Goal: Information Seeking & Learning: Learn about a topic

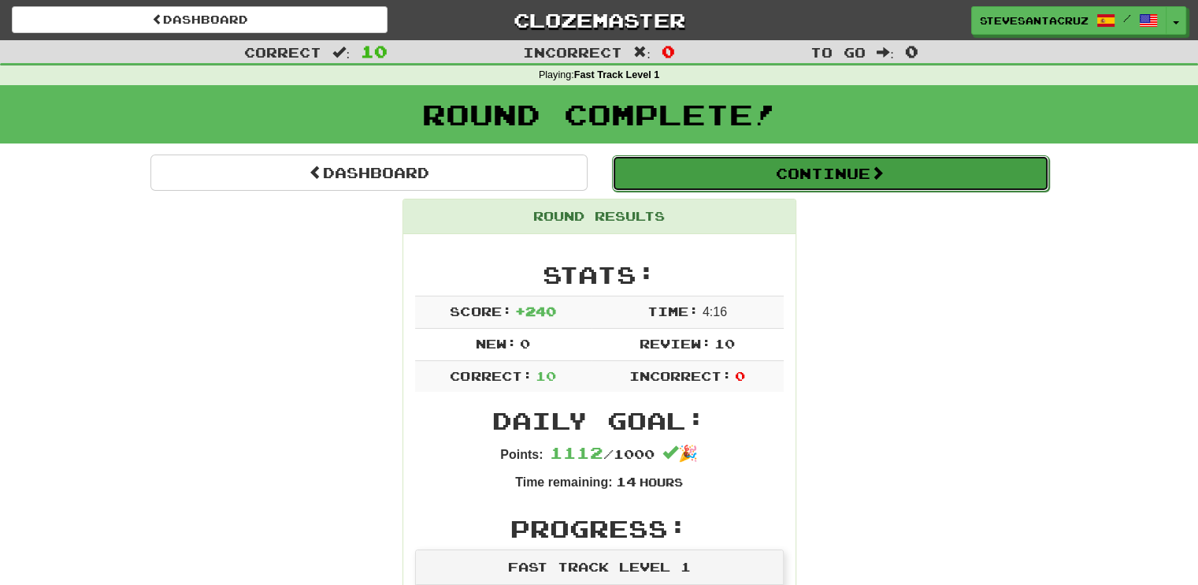
click at [811, 173] on button "Continue" at bounding box center [830, 173] width 437 height 36
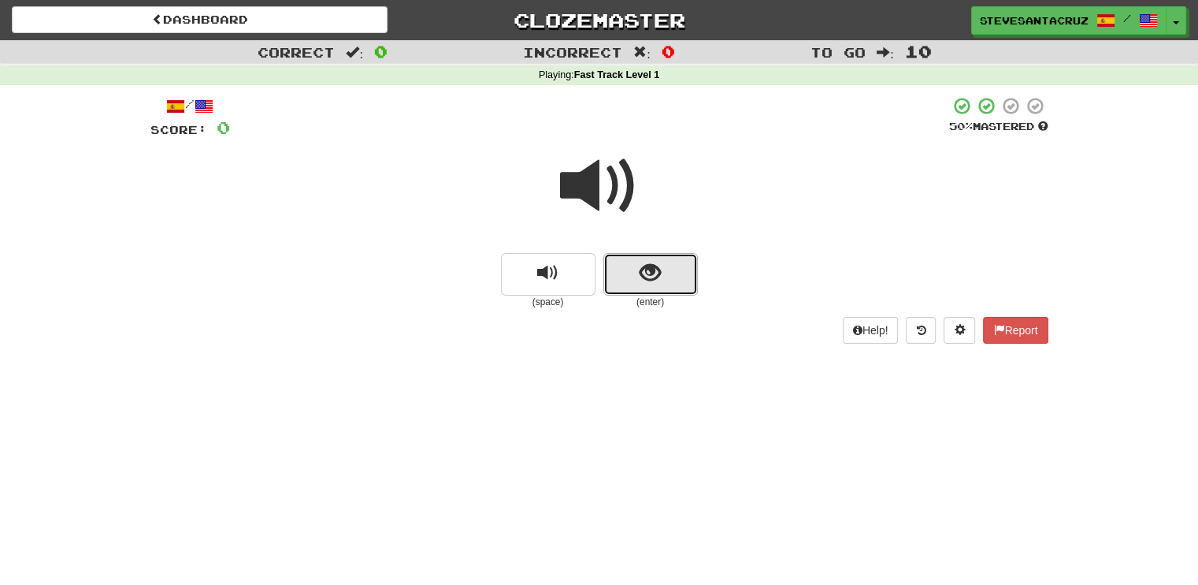
click at [665, 282] on button "show sentence" at bounding box center [651, 274] width 95 height 43
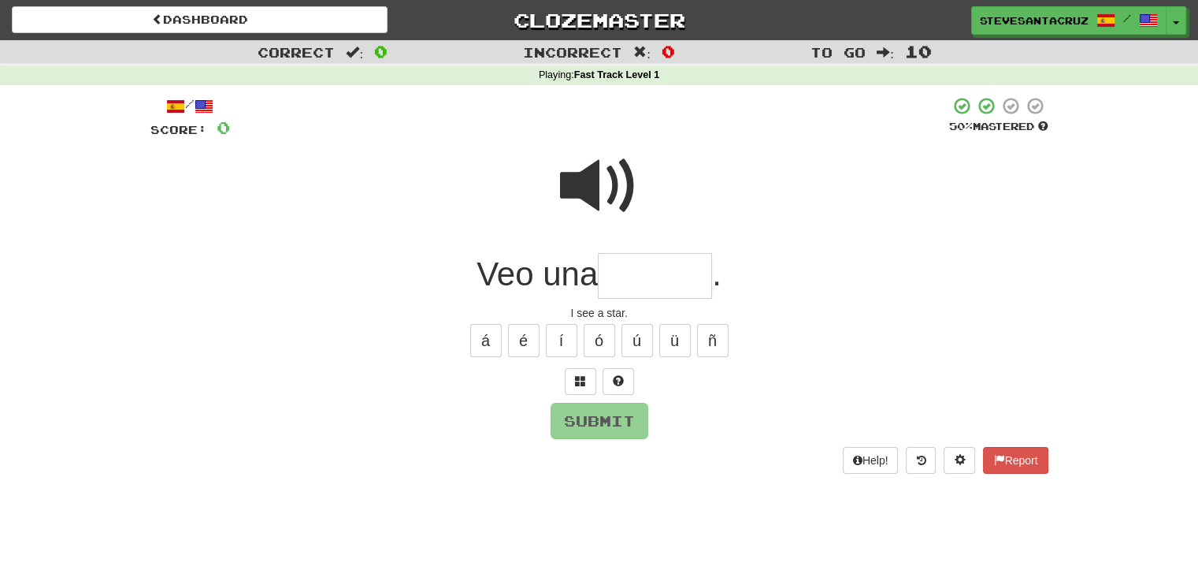
click at [678, 284] on input "text" at bounding box center [655, 276] width 114 height 46
type input "********"
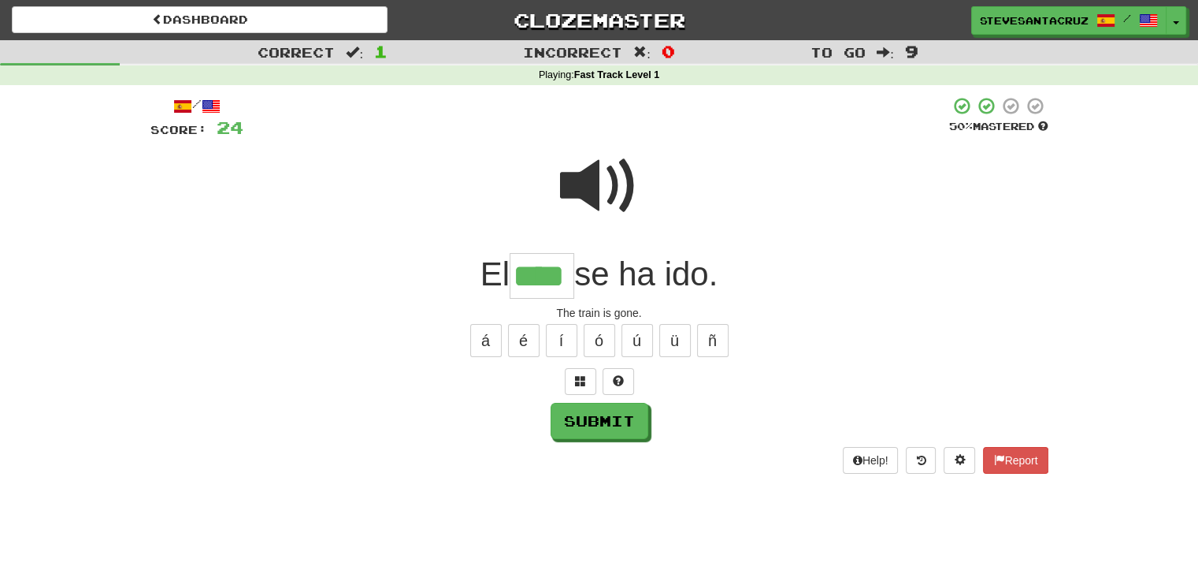
type input "****"
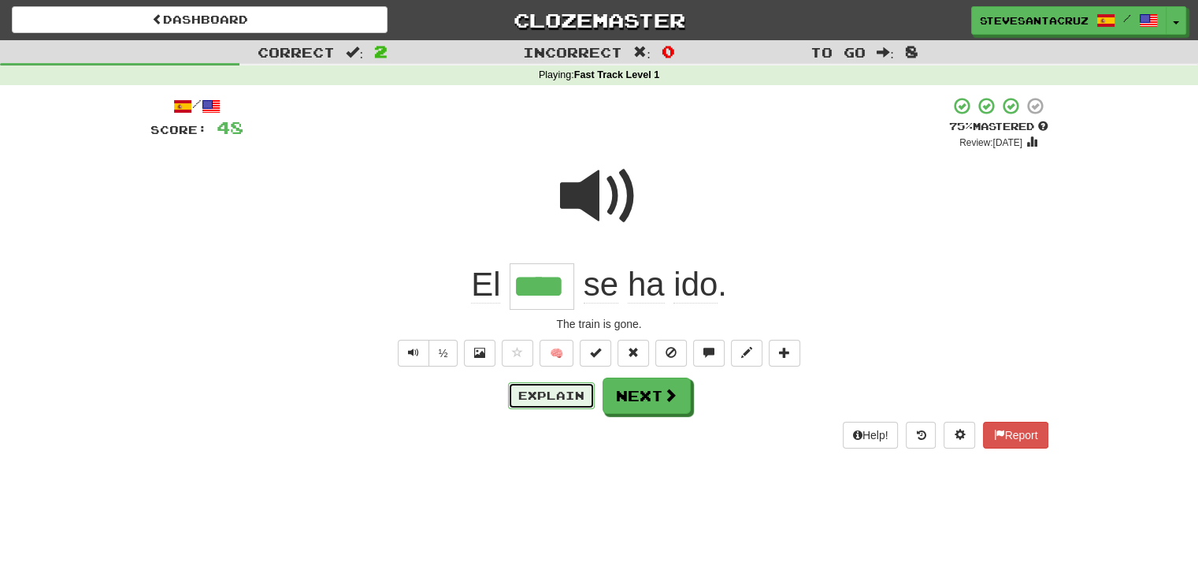
click at [534, 392] on button "Explain" at bounding box center [551, 395] width 87 height 27
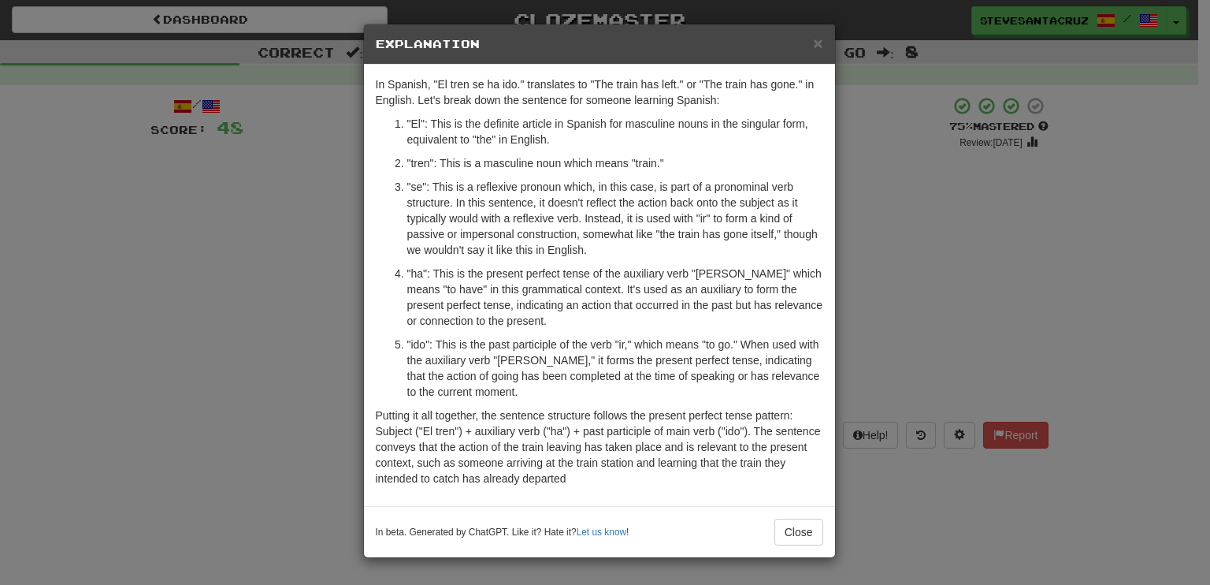
click at [624, 245] on p ""se": This is a reflexive pronoun which, in this case, is part of a pronominal …" at bounding box center [615, 218] width 416 height 79
click at [624, 242] on p ""se": This is a reflexive pronoun which, in this case, is part of a pronominal …" at bounding box center [615, 218] width 416 height 79
click at [604, 242] on p ""se": This is a reflexive pronoun which, in this case, is part of a pronominal …" at bounding box center [615, 218] width 416 height 79
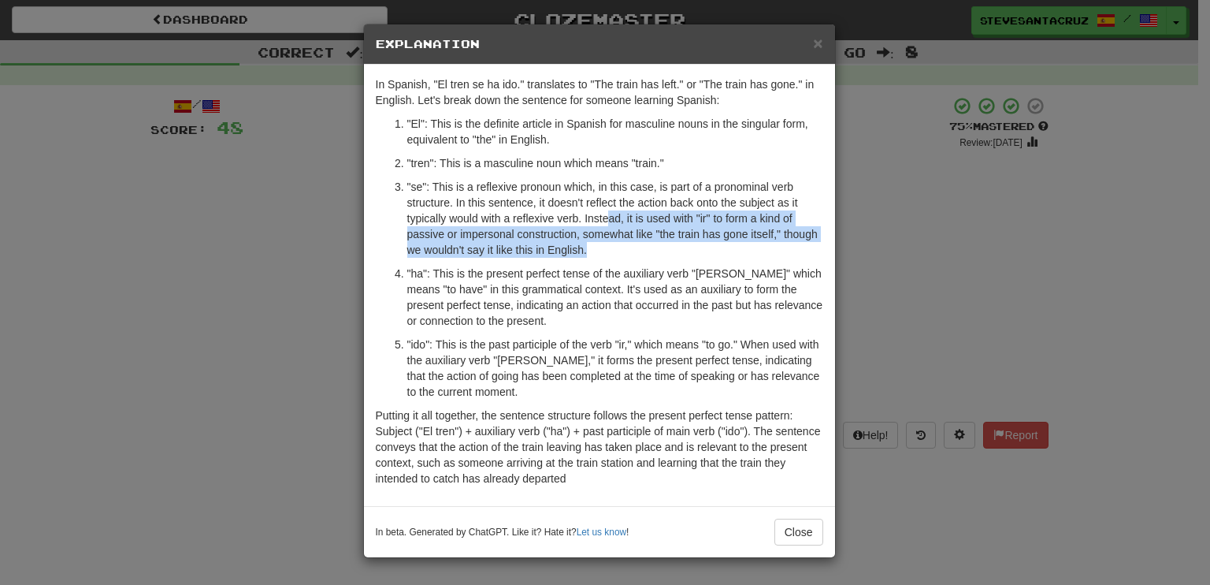
drag, startPoint x: 606, startPoint y: 220, endPoint x: 605, endPoint y: 248, distance: 28.4
click at [605, 248] on p ""se": This is a reflexive pronoun which, in this case, is part of a pronominal …" at bounding box center [615, 218] width 416 height 79
drag, startPoint x: 583, startPoint y: 216, endPoint x: 594, endPoint y: 247, distance: 33.4
click at [594, 247] on p ""se": This is a reflexive pronoun which, in this case, is part of a pronominal …" at bounding box center [615, 218] width 416 height 79
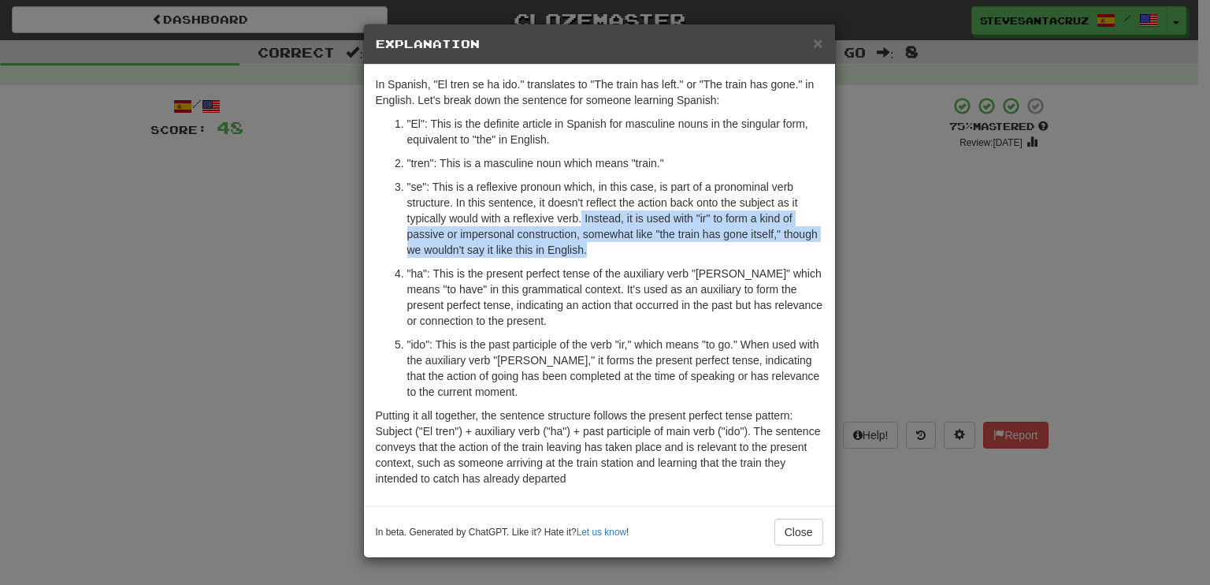
click at [595, 247] on p ""se": This is a reflexive pronoun which, in this case, is part of a pronominal …" at bounding box center [615, 218] width 416 height 79
click at [581, 247] on p ""se": This is a reflexive pronoun which, in this case, is part of a pronominal …" at bounding box center [615, 218] width 416 height 79
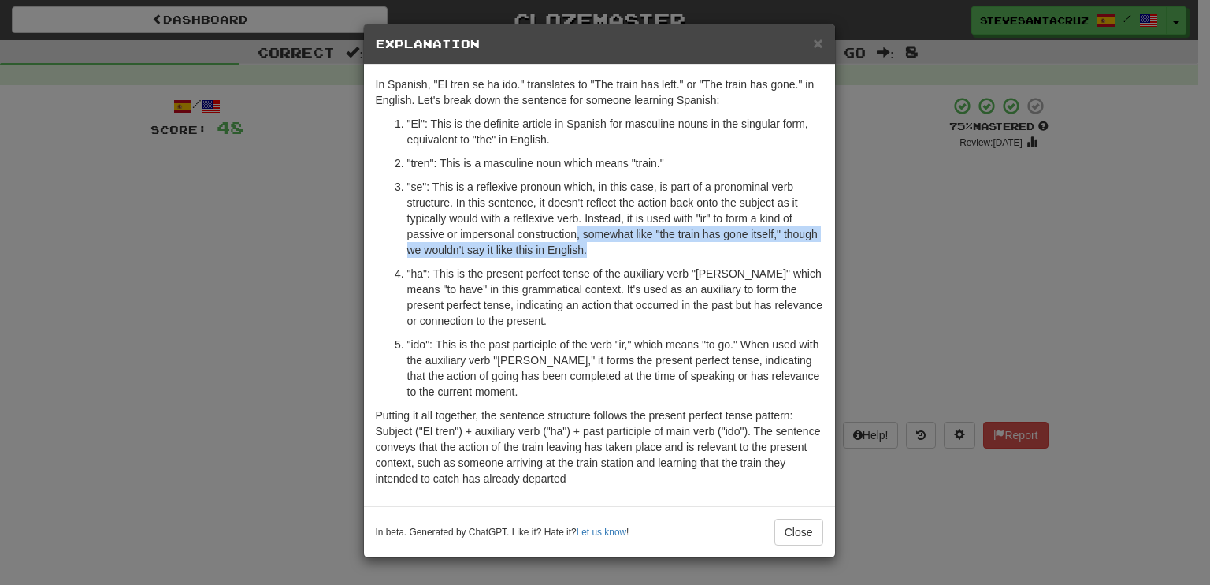
drag, startPoint x: 575, startPoint y: 240, endPoint x: 607, endPoint y: 248, distance: 33.2
click at [607, 248] on p ""se": This is a reflexive pronoun which, in this case, is part of a pronominal …" at bounding box center [615, 218] width 416 height 79
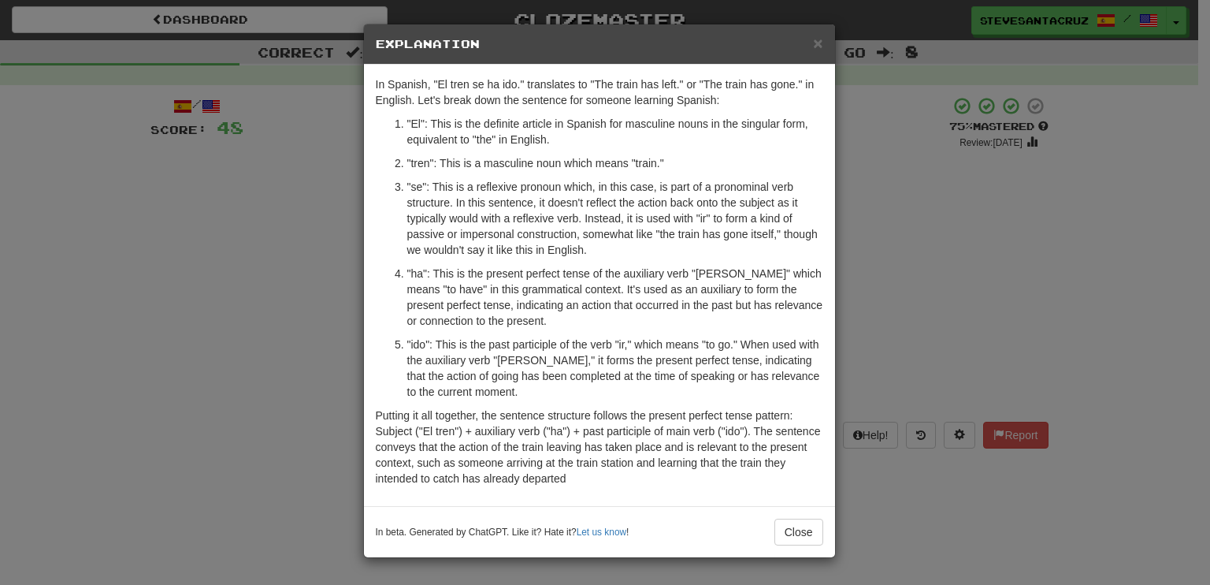
click at [515, 306] on p ""ha": This is the present perfect tense of the auxiliary verb "haber" which mea…" at bounding box center [615, 297] width 416 height 63
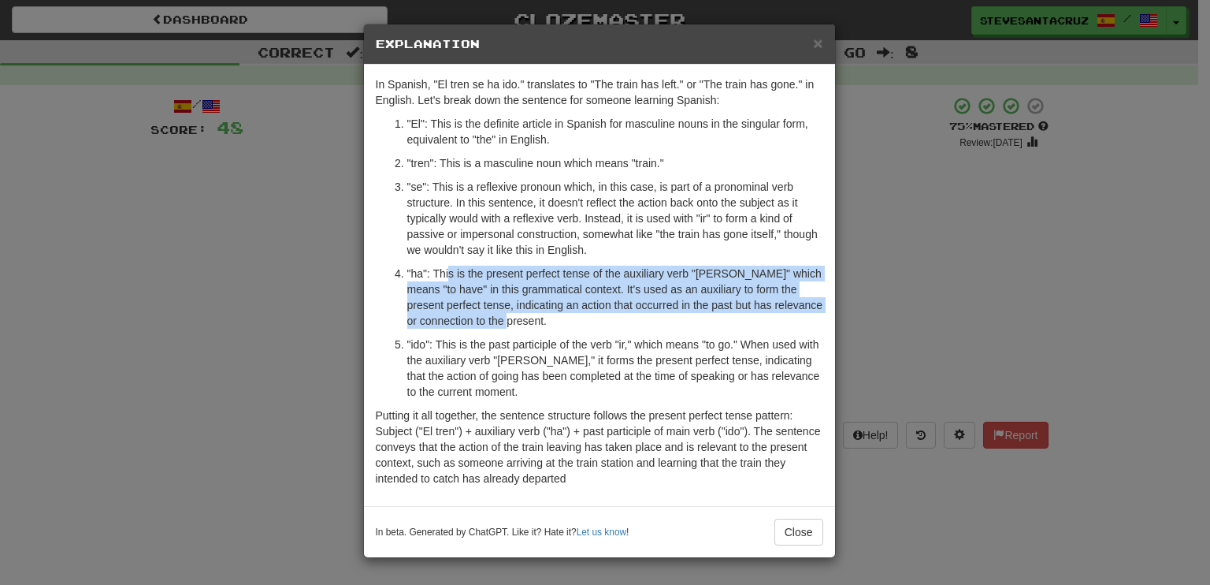
drag, startPoint x: 449, startPoint y: 272, endPoint x: 511, endPoint y: 316, distance: 76.3
click at [511, 316] on p ""ha": This is the present perfect tense of the auxiliary verb "haber" which mea…" at bounding box center [615, 297] width 416 height 63
click at [512, 317] on p ""ha": This is the present perfect tense of the auxiliary verb "haber" which mea…" at bounding box center [615, 297] width 416 height 63
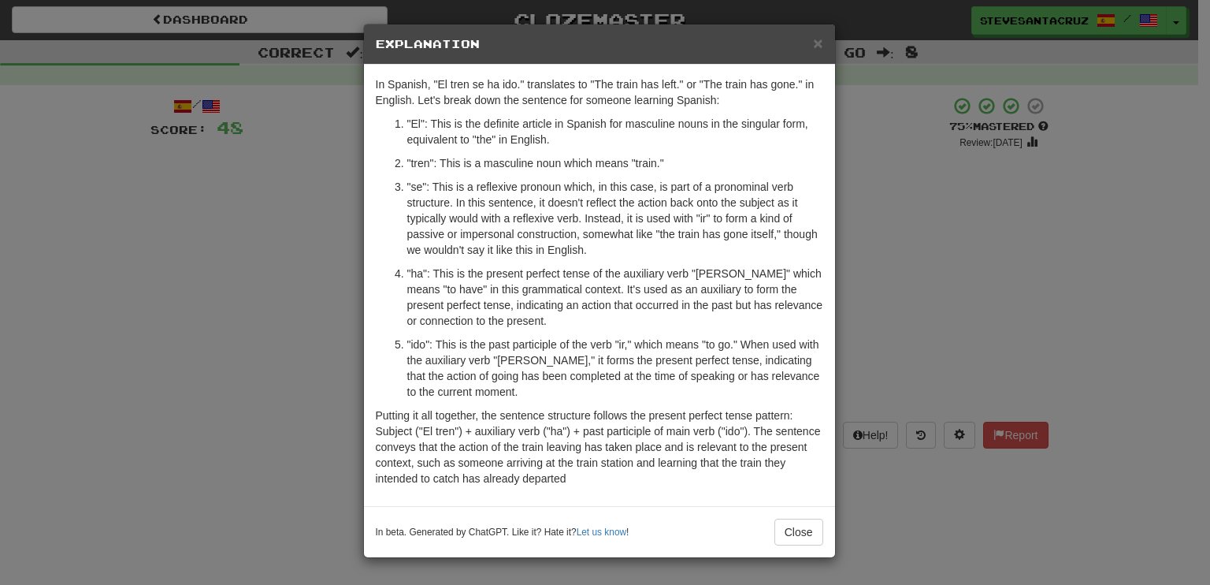
click at [492, 336] on p ""ido": This is the past participle of the verb "ir," which means "to go." When …" at bounding box center [615, 367] width 416 height 63
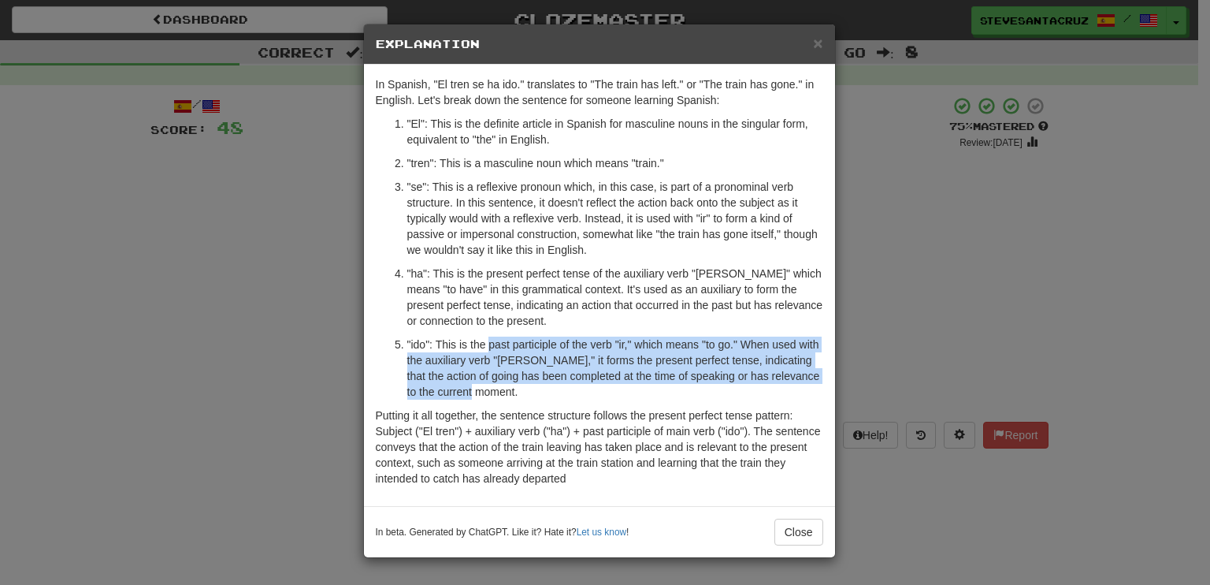
drag, startPoint x: 491, startPoint y: 341, endPoint x: 496, endPoint y: 384, distance: 42.9
click at [496, 384] on p ""ido": This is the past participle of the verb "ir," which means "to go." When …" at bounding box center [615, 367] width 416 height 63
click at [495, 382] on p ""ido": This is the past participle of the verb "ir," which means "to go." When …" at bounding box center [615, 367] width 416 height 63
click at [496, 381] on p ""ido": This is the past participle of the verb "ir," which means "to go." When …" at bounding box center [615, 367] width 416 height 63
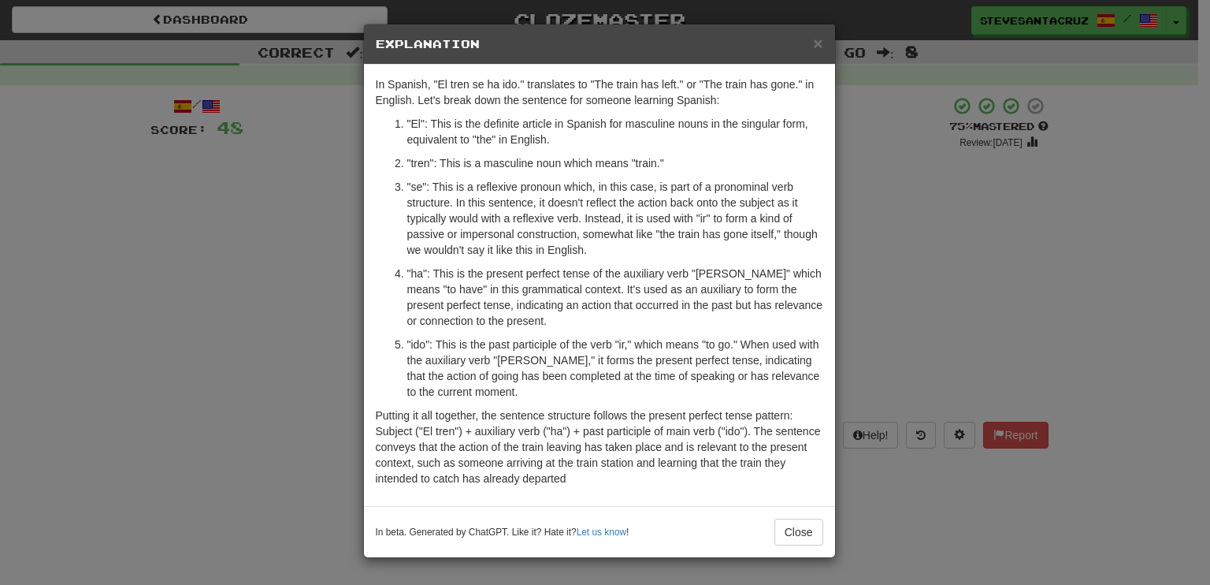
click at [506, 316] on p ""ha": This is the present perfect tense of the auxiliary verb "haber" which mea…" at bounding box center [615, 297] width 416 height 63
click at [816, 43] on span "×" at bounding box center [817, 43] width 9 height 18
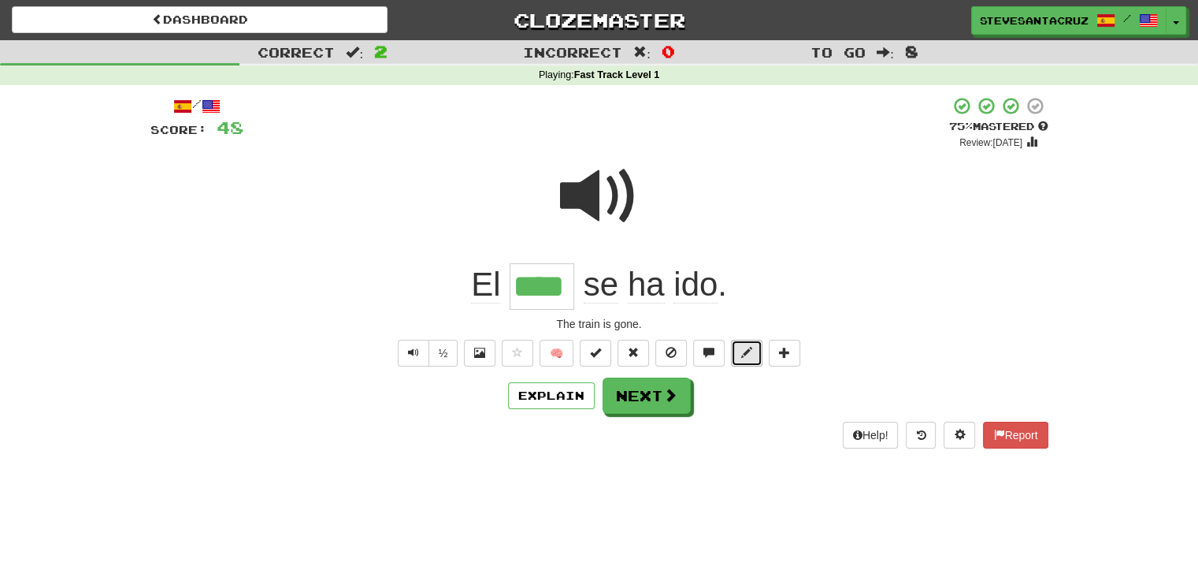
click at [753, 349] on button at bounding box center [747, 353] width 32 height 27
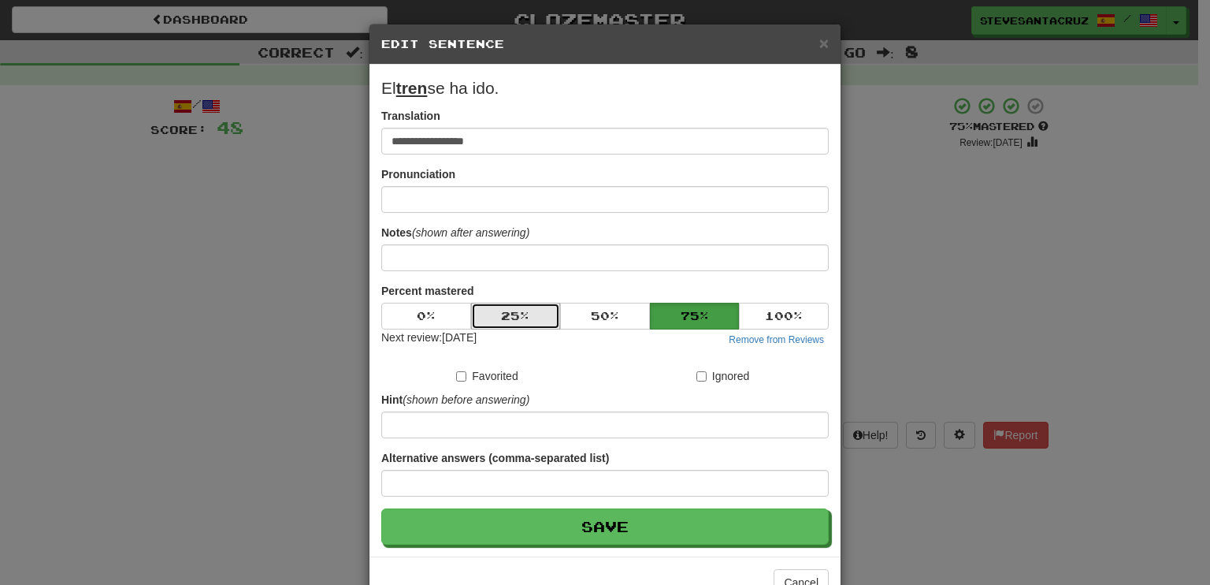
click at [533, 319] on button "25 %" at bounding box center [516, 316] width 90 height 27
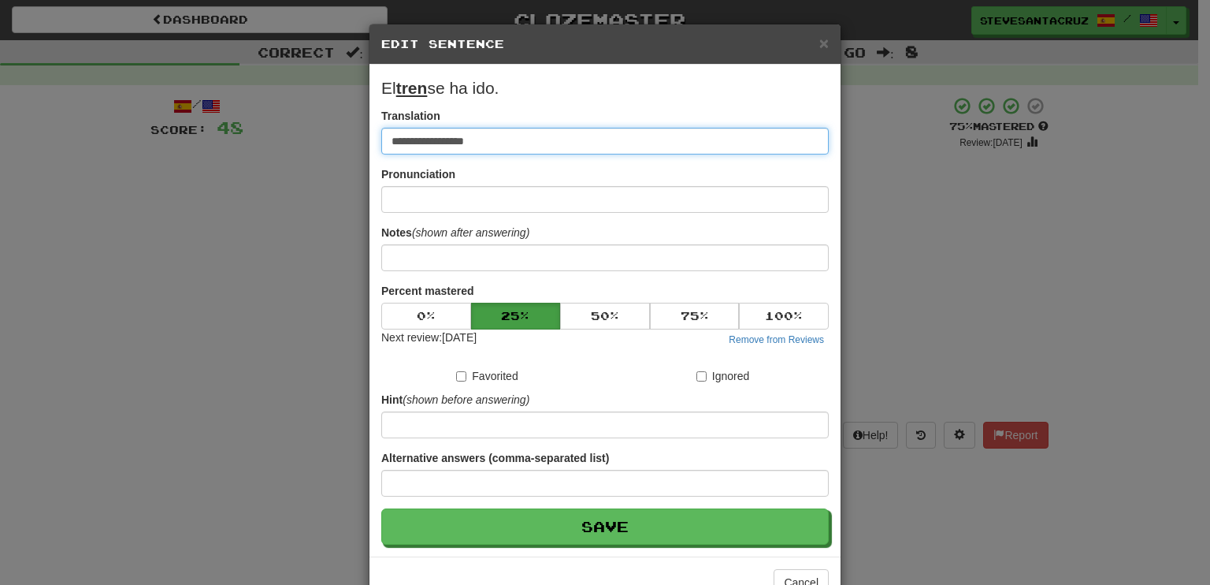
click at [477, 141] on input "**********" at bounding box center [605, 141] width 448 height 27
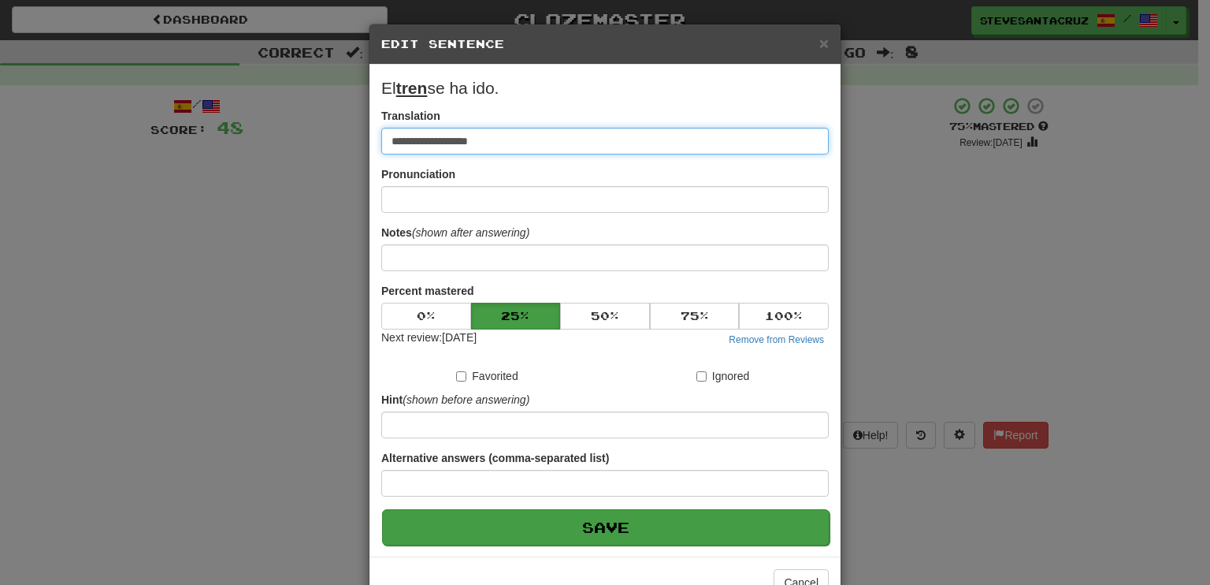
type input "**********"
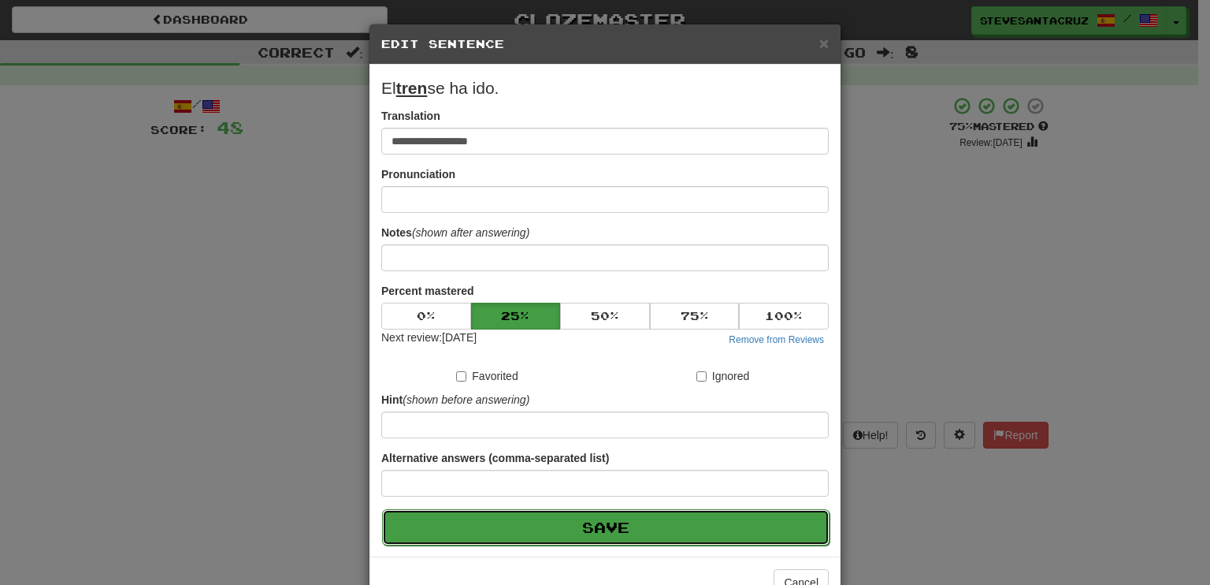
click at [607, 529] on button "Save" at bounding box center [606, 527] width 448 height 36
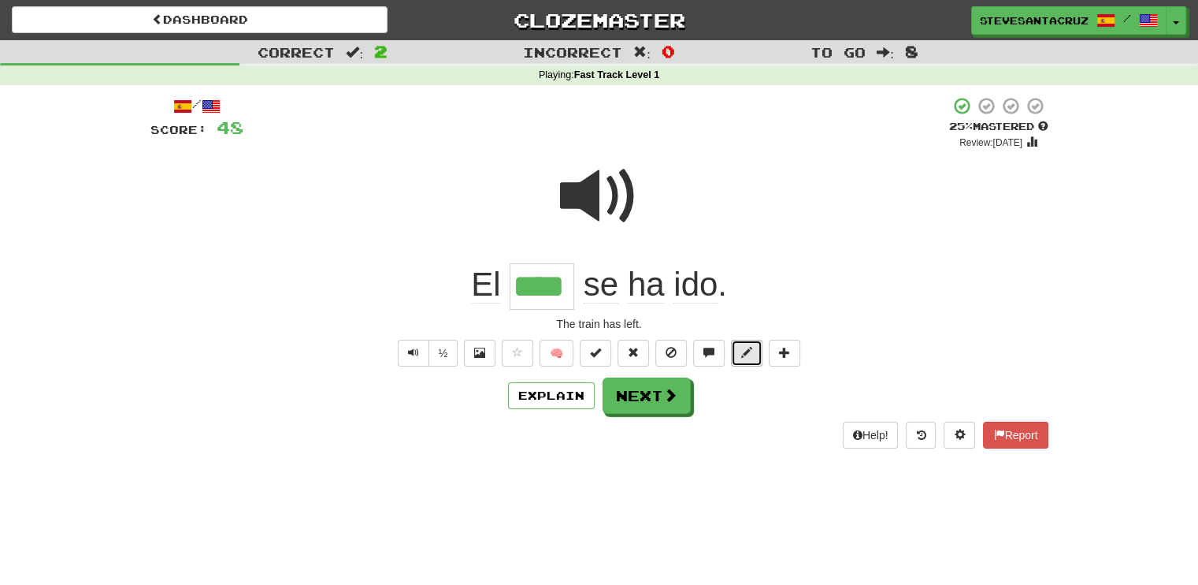
click at [745, 347] on span at bounding box center [746, 352] width 11 height 11
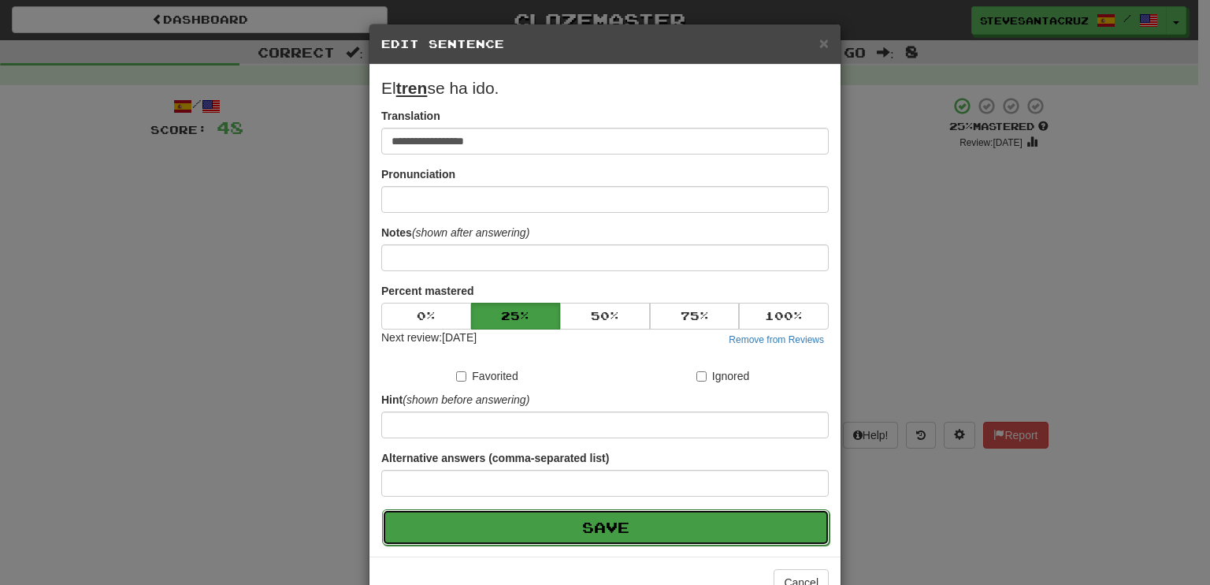
click at [604, 527] on button "Save" at bounding box center [606, 527] width 448 height 36
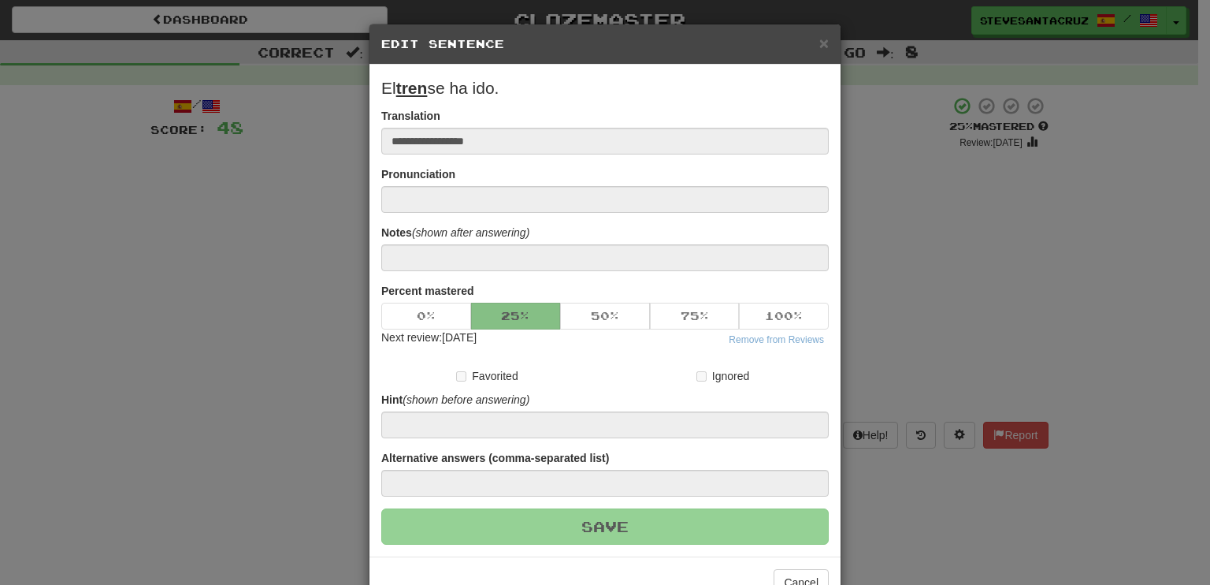
type input "**********"
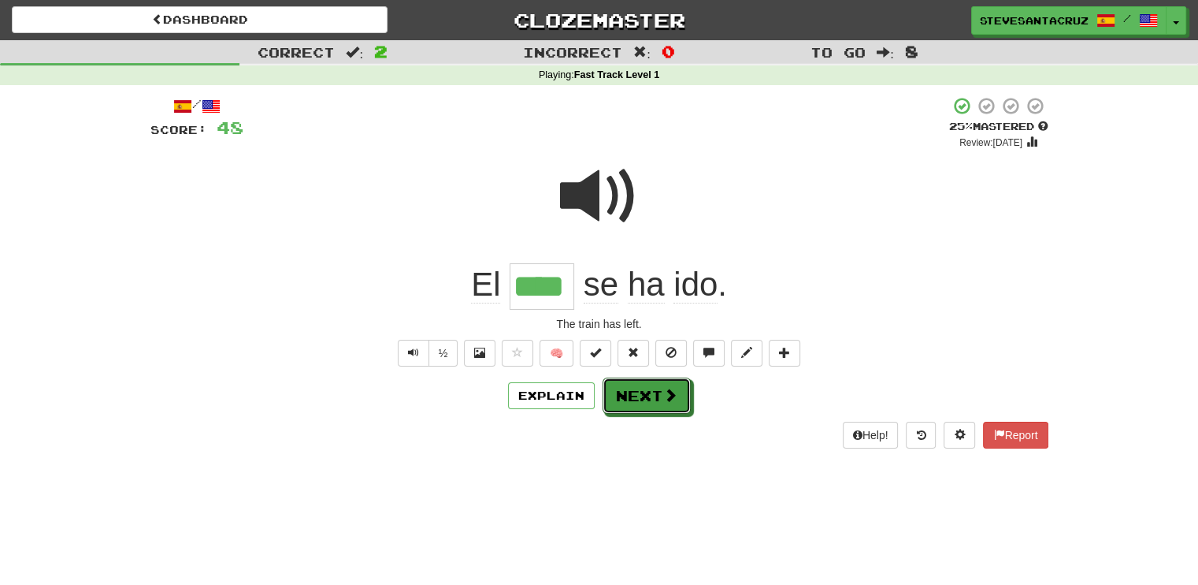
click at [663, 392] on span at bounding box center [670, 395] width 14 height 14
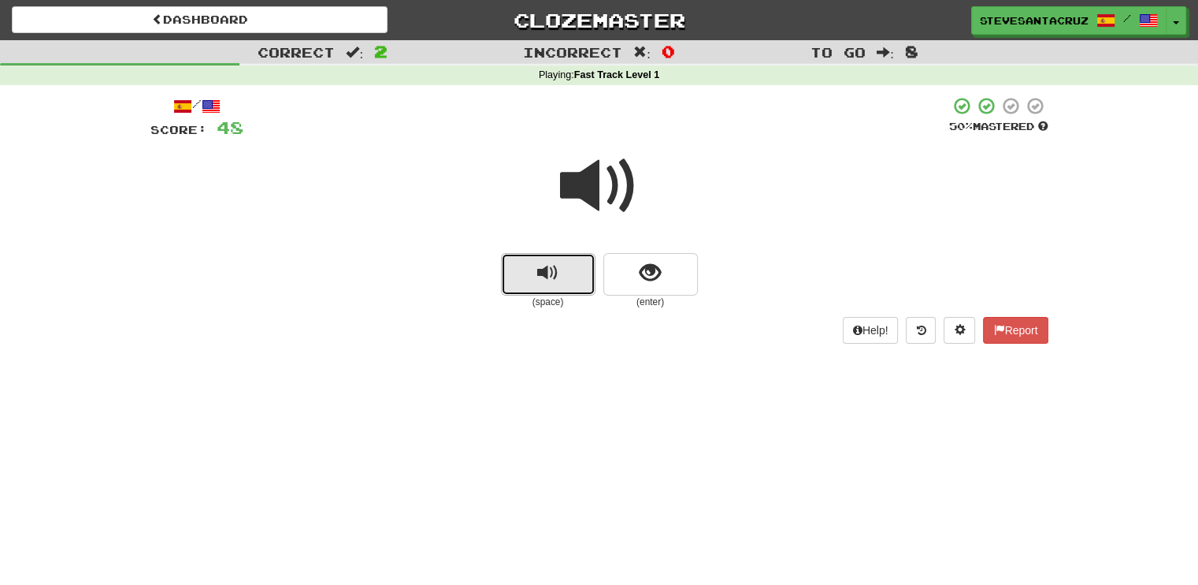
click at [524, 272] on button "replay audio" at bounding box center [548, 274] width 95 height 43
click at [567, 277] on button "replay audio" at bounding box center [548, 274] width 95 height 43
click at [537, 275] on span "replay audio" at bounding box center [547, 272] width 21 height 21
click at [662, 274] on button "show sentence" at bounding box center [651, 274] width 95 height 43
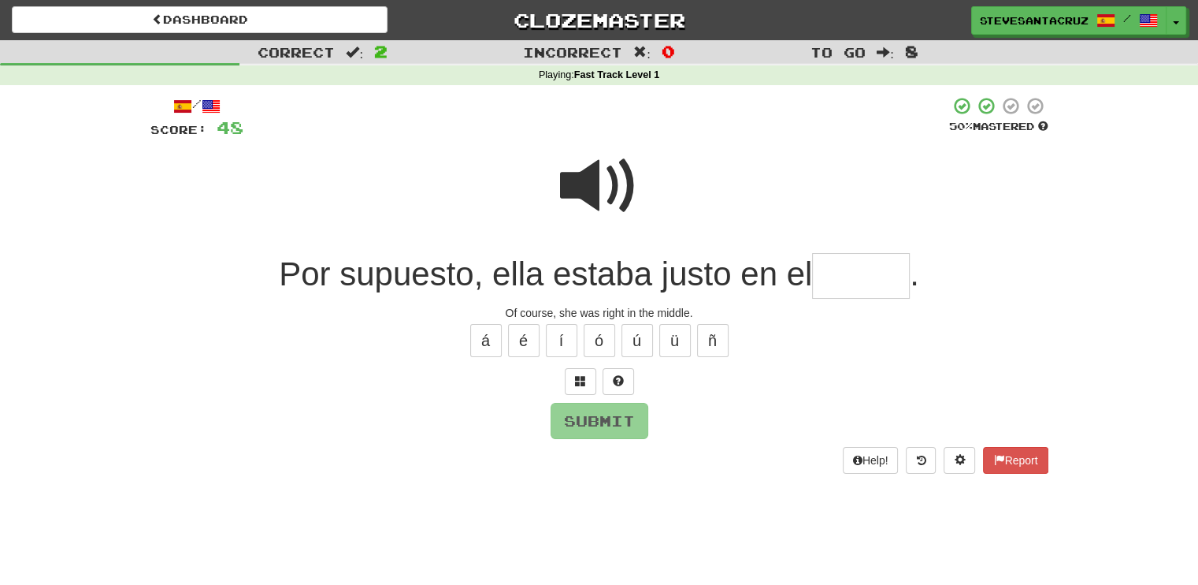
click at [829, 284] on input "text" at bounding box center [861, 276] width 98 height 46
click at [591, 185] on span at bounding box center [599, 186] width 79 height 79
click at [869, 288] on input "text" at bounding box center [861, 276] width 98 height 46
type input "*****"
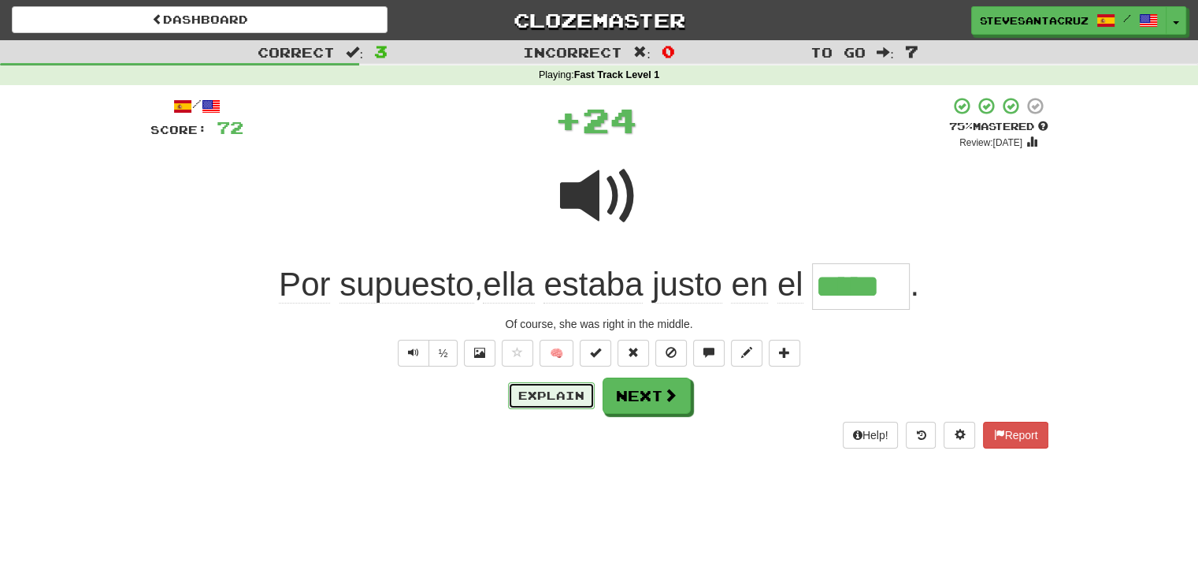
click at [560, 390] on button "Explain" at bounding box center [551, 395] width 87 height 27
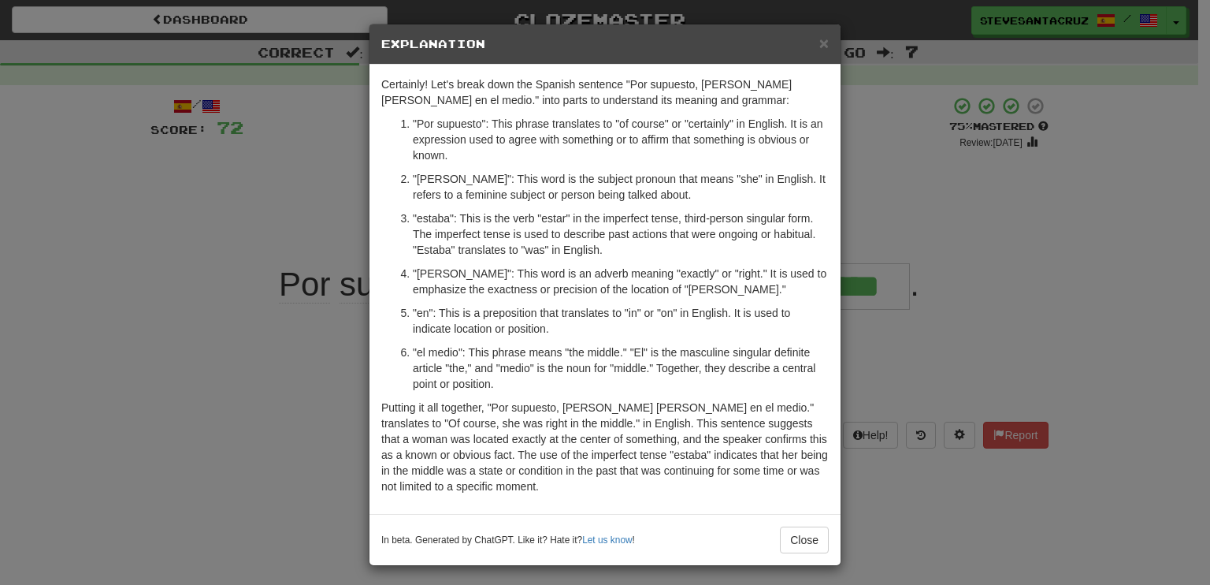
click at [642, 191] on p ""ella": This word is the subject pronoun that means "she" in English. It refers…" at bounding box center [621, 187] width 416 height 32
click at [599, 225] on p ""estaba": This is the verb "estar" in the imperfect tense, third-person singula…" at bounding box center [621, 233] width 416 height 47
click at [579, 292] on p ""justo": This word is an adverb meaning "exactly" or "right." It is used to emp…" at bounding box center [621, 282] width 416 height 32
click at [665, 286] on p ""justo": This word is an adverb meaning "exactly" or "right." It is used to emp…" at bounding box center [621, 282] width 416 height 32
click at [646, 284] on p ""justo": This word is an adverb meaning "exactly" or "right." It is used to emp…" at bounding box center [621, 282] width 416 height 32
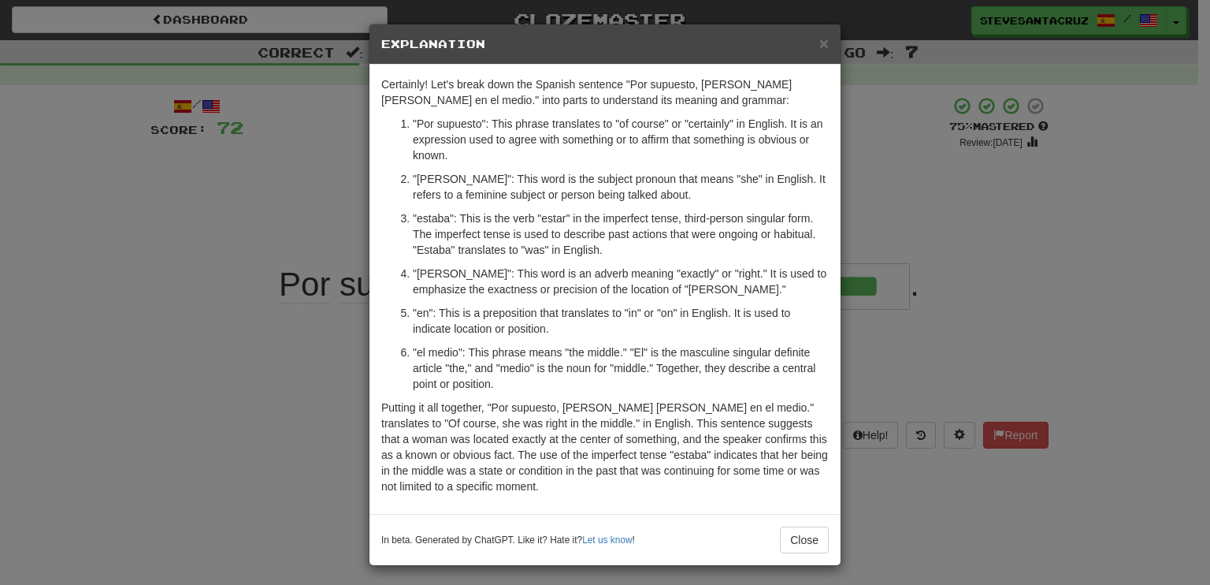
click at [590, 321] on p ""en": This is a preposition that translates to "in" or "on" in English. It is u…" at bounding box center [621, 321] width 416 height 32
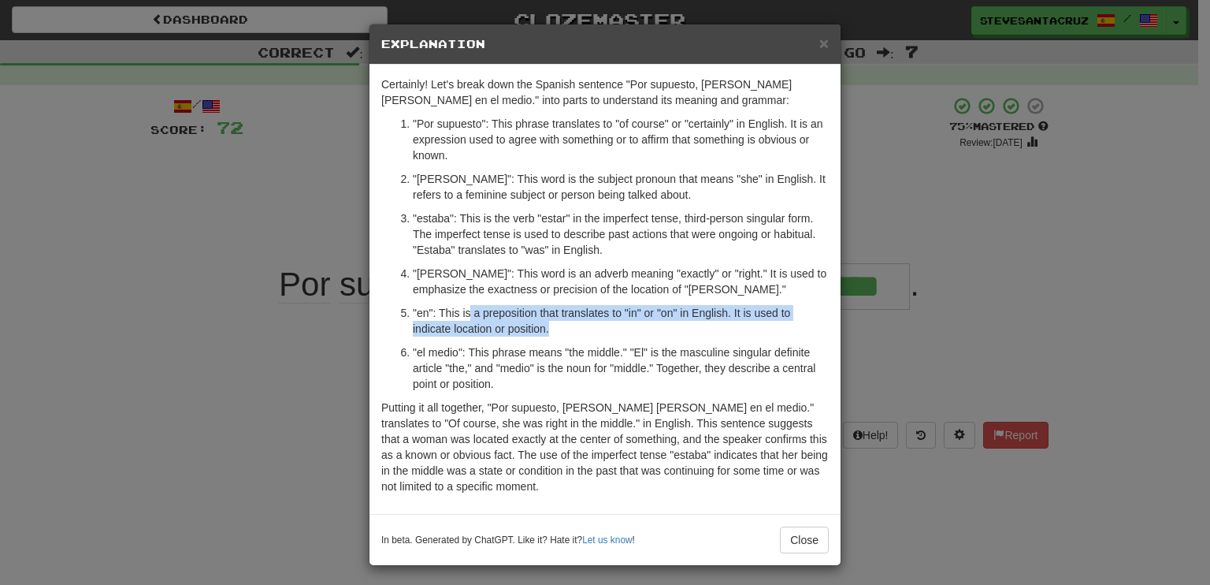
drag, startPoint x: 466, startPoint y: 310, endPoint x: 568, endPoint y: 326, distance: 103.8
click at [568, 326] on p ""en": This is a preposition that translates to "in" or "on" in English. It is u…" at bounding box center [621, 321] width 416 height 32
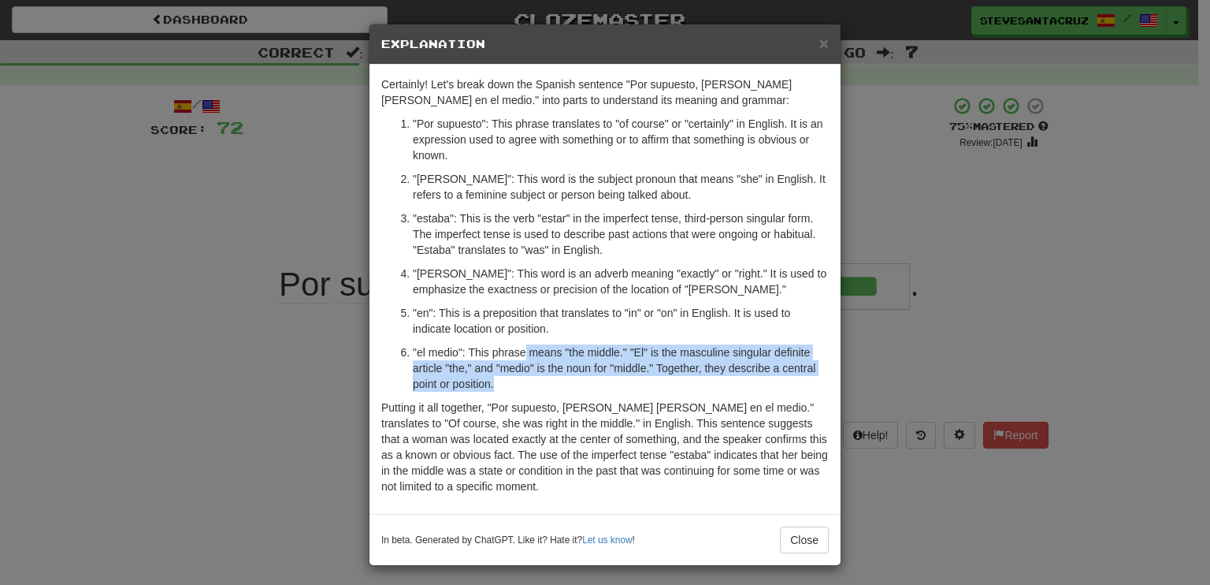
drag, startPoint x: 517, startPoint y: 347, endPoint x: 526, endPoint y: 377, distance: 31.4
click at [526, 377] on p ""el medio": This phrase means "the middle." "El" is the masculine singular defi…" at bounding box center [621, 367] width 416 height 47
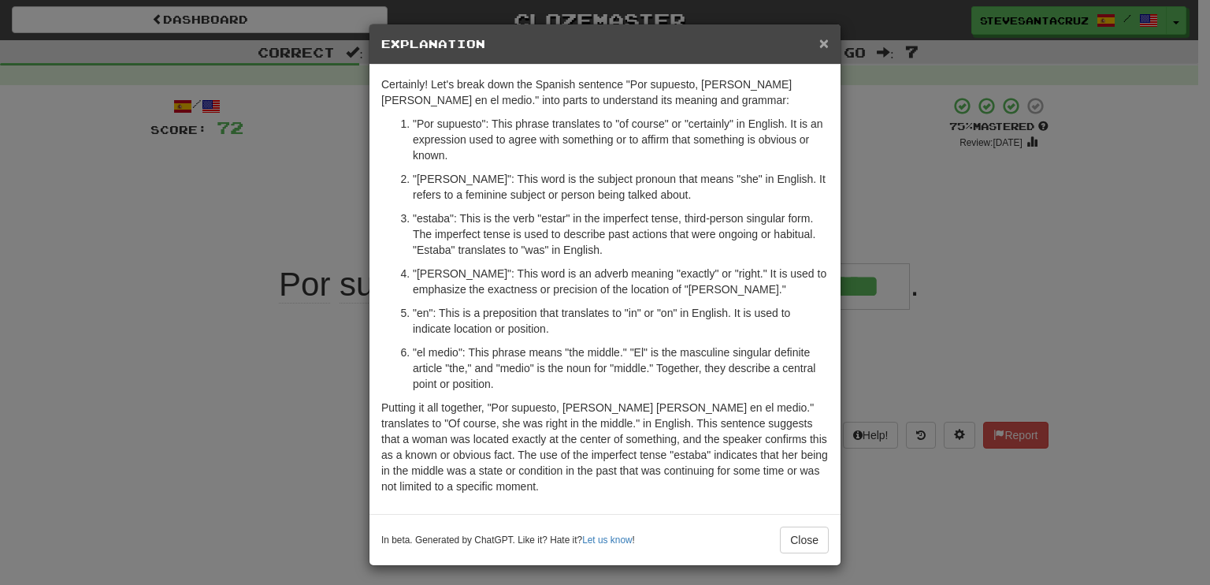
click at [819, 37] on span "×" at bounding box center [823, 43] width 9 height 18
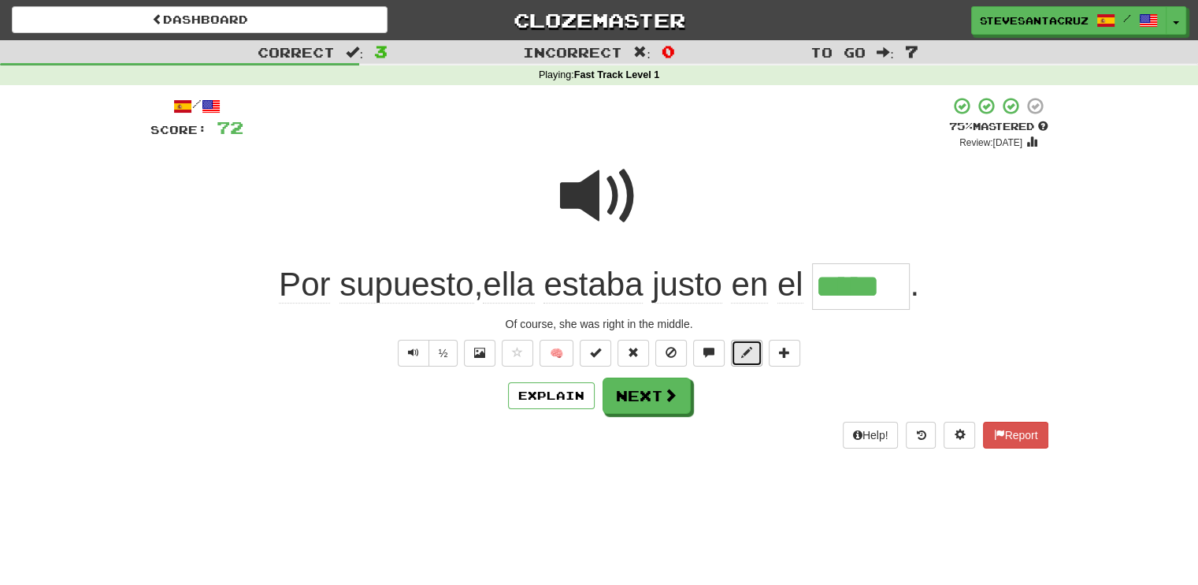
click at [743, 355] on span at bounding box center [746, 352] width 11 height 11
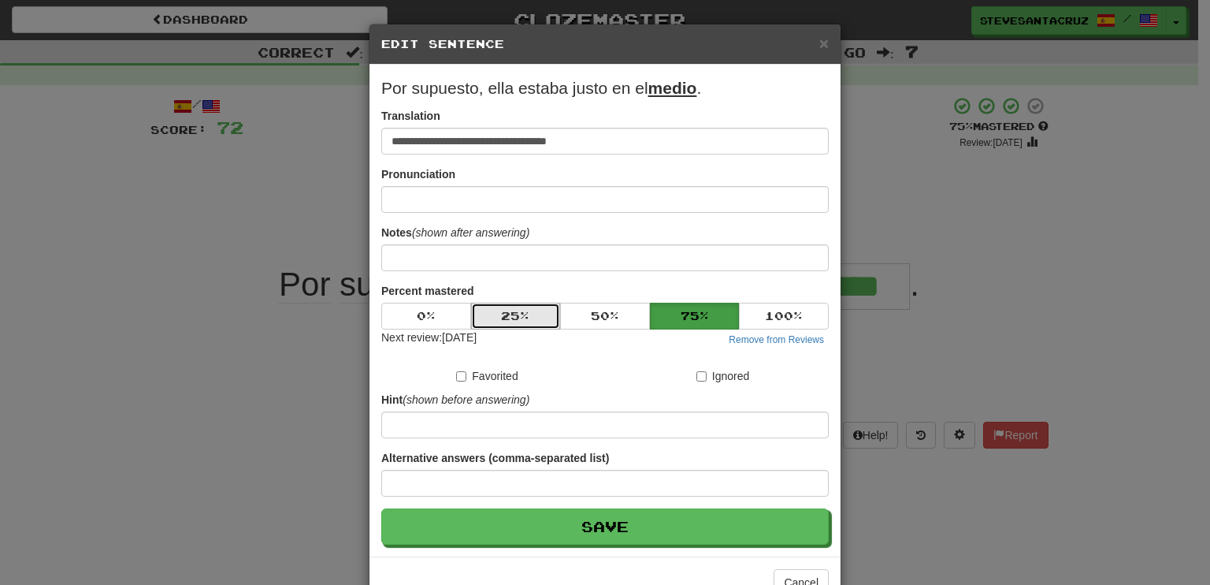
click at [523, 310] on button "25 %" at bounding box center [516, 316] width 90 height 27
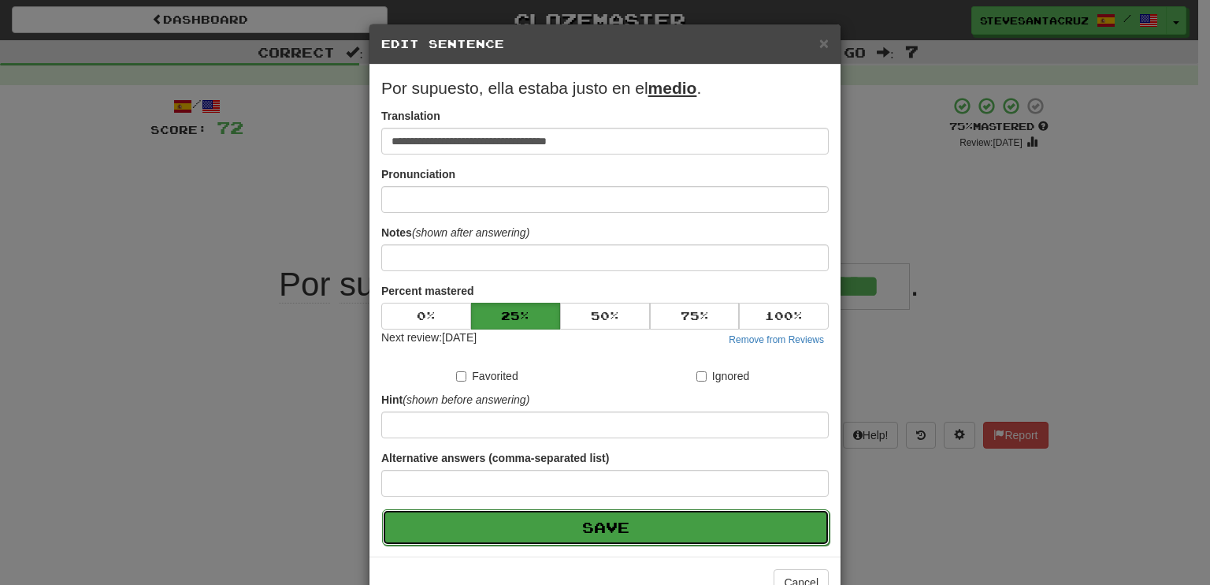
click at [583, 526] on button "Save" at bounding box center [606, 527] width 448 height 36
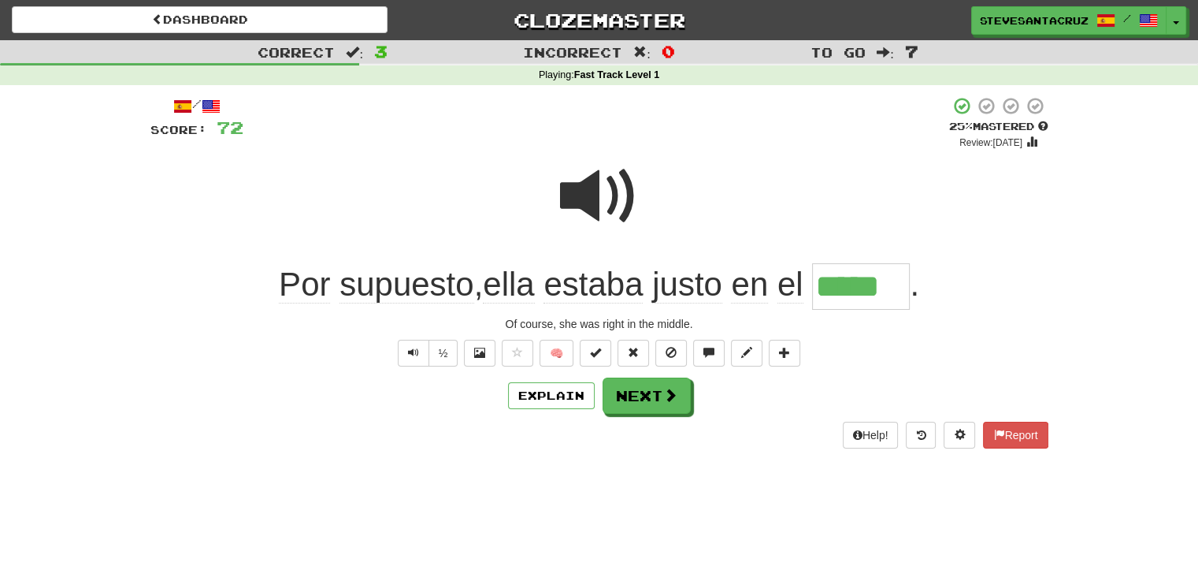
click at [683, 284] on span "justo" at bounding box center [687, 285] width 70 height 38
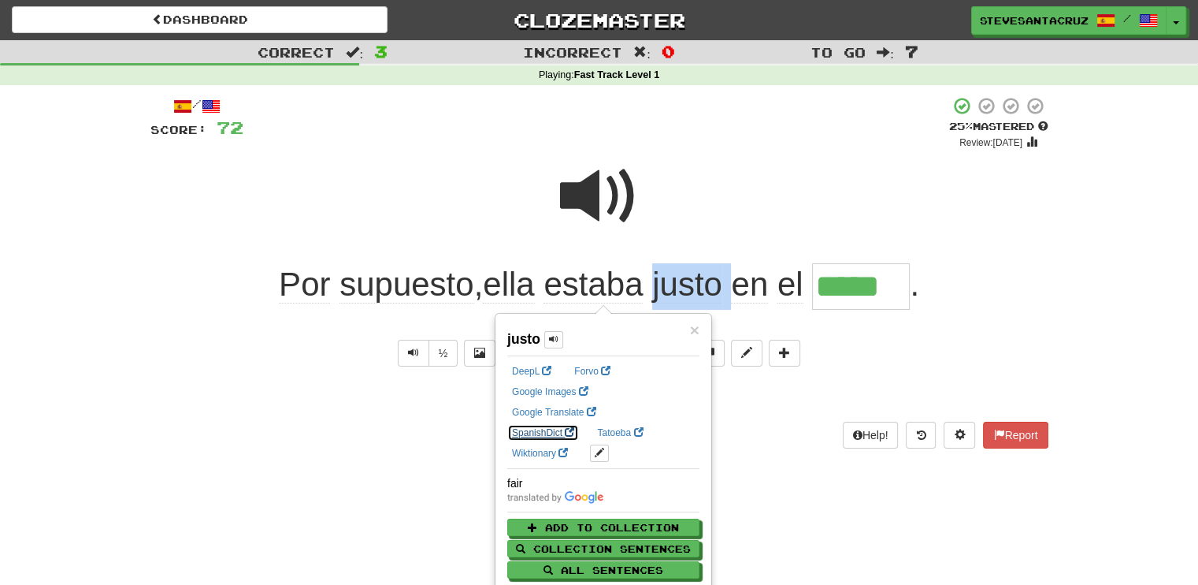
click at [579, 424] on link "SpanishDict" at bounding box center [543, 432] width 72 height 17
click at [767, 150] on div at bounding box center [599, 206] width 898 height 113
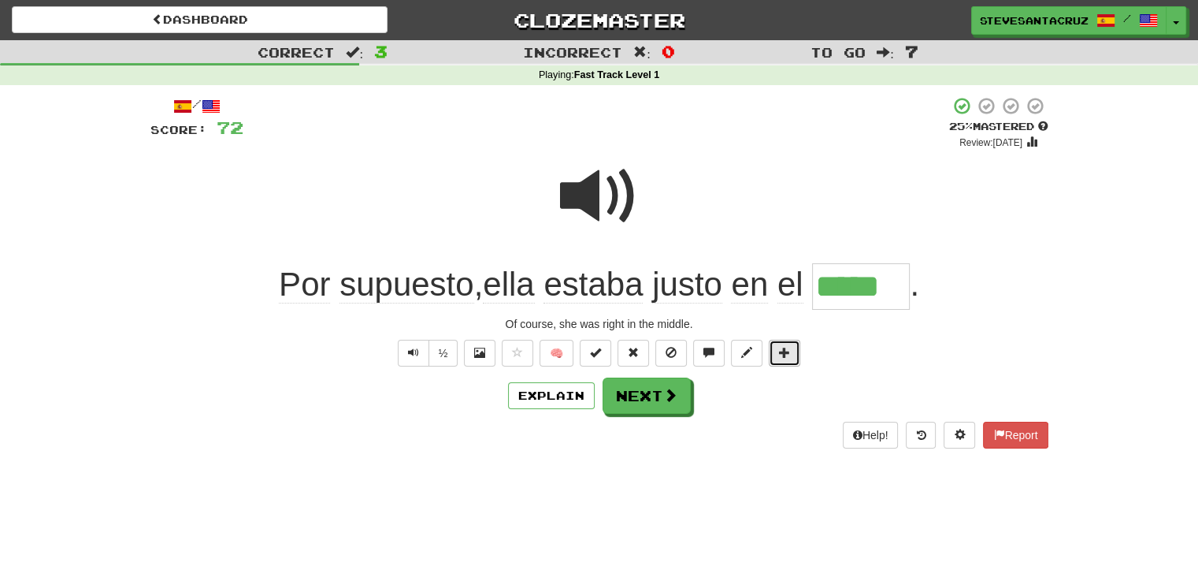
click at [782, 355] on span at bounding box center [784, 352] width 11 height 11
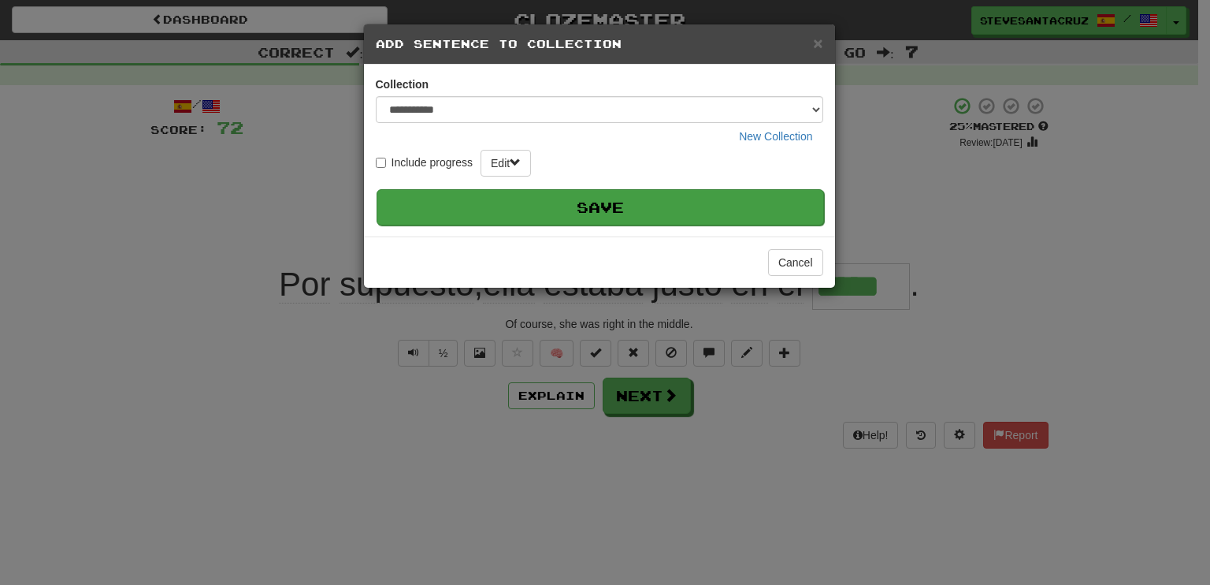
click at [654, 207] on button "Save" at bounding box center [601, 207] width 448 height 36
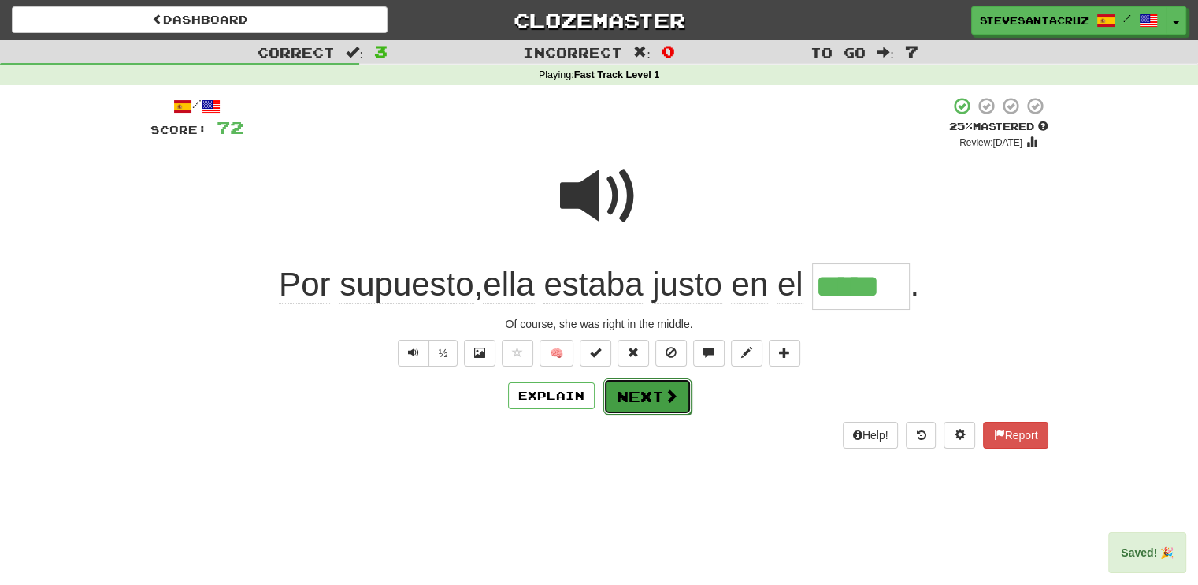
click at [652, 393] on button "Next" at bounding box center [648, 396] width 88 height 36
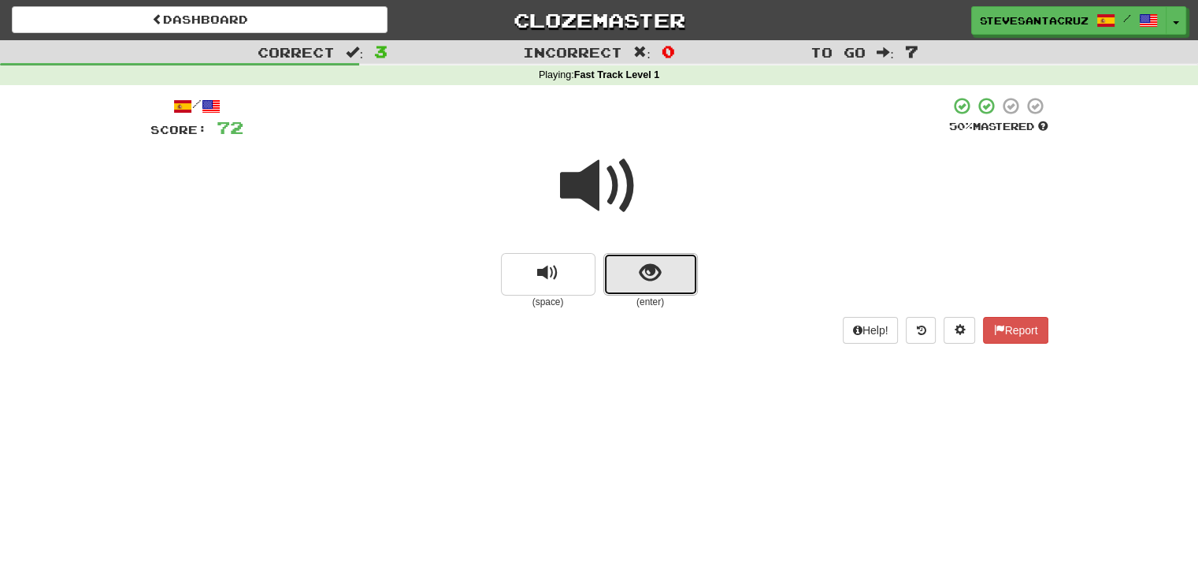
click at [607, 272] on button "show sentence" at bounding box center [651, 274] width 95 height 43
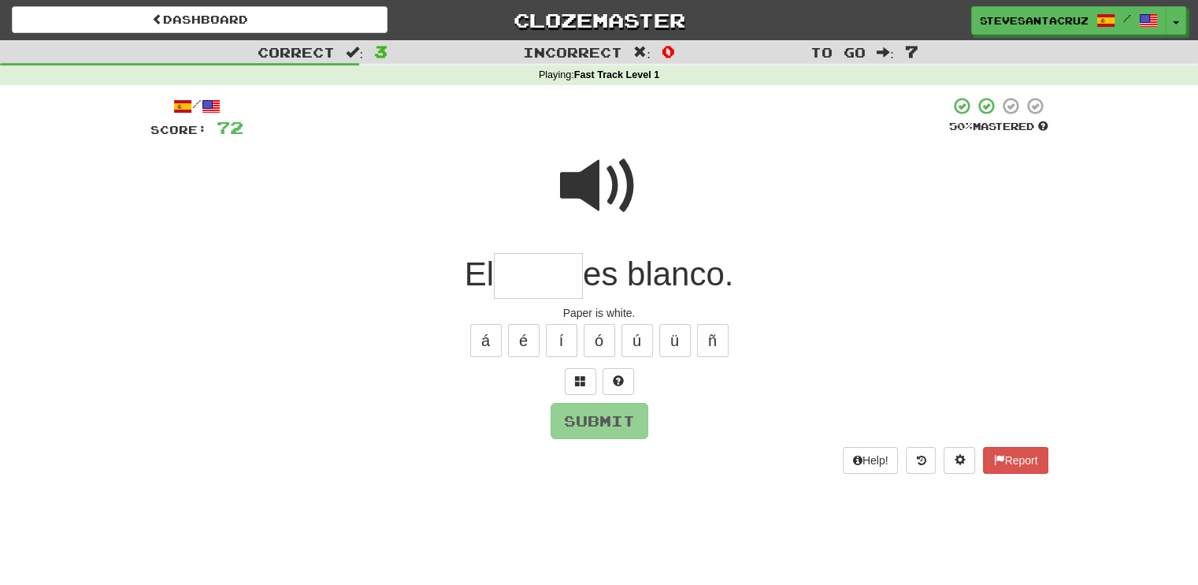
click at [564, 269] on input "text" at bounding box center [538, 276] width 89 height 46
type input "*****"
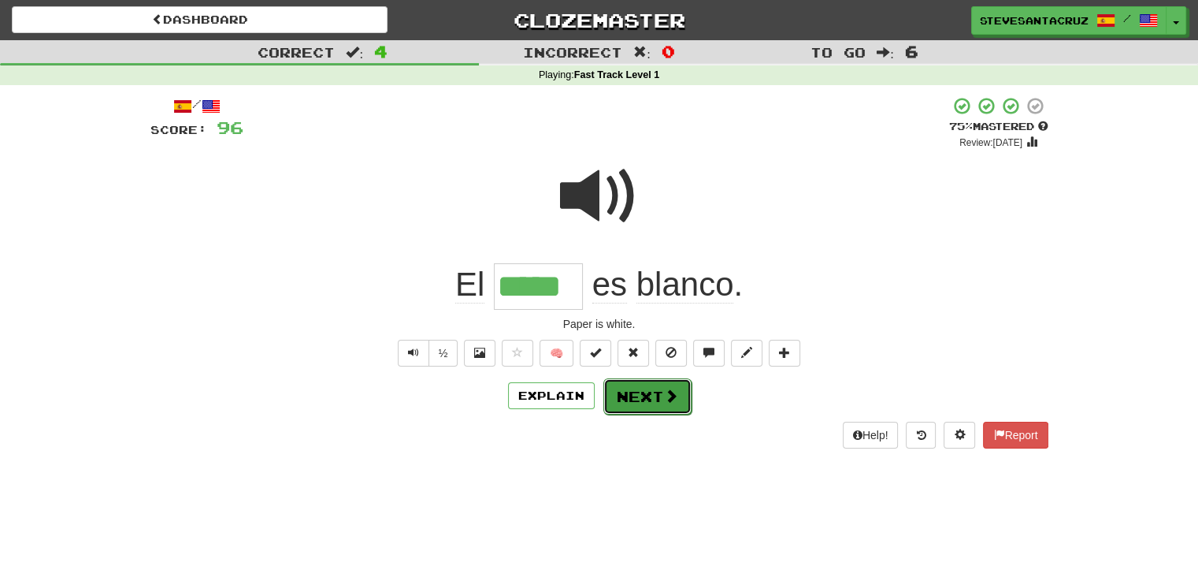
click at [627, 393] on button "Next" at bounding box center [648, 396] width 88 height 36
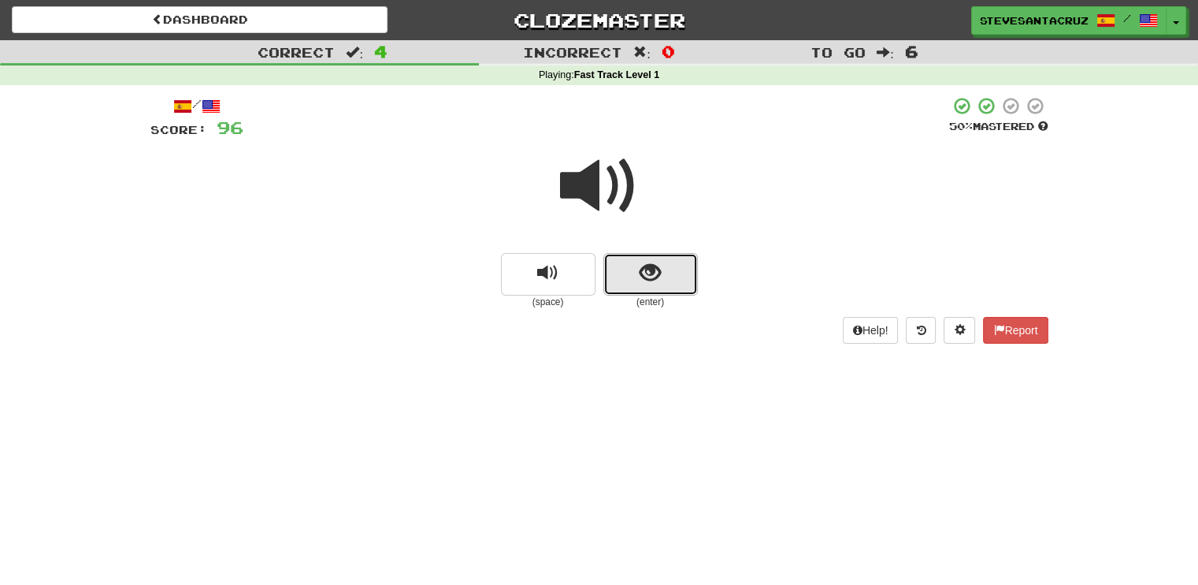
click at [654, 273] on span "show sentence" at bounding box center [650, 272] width 21 height 21
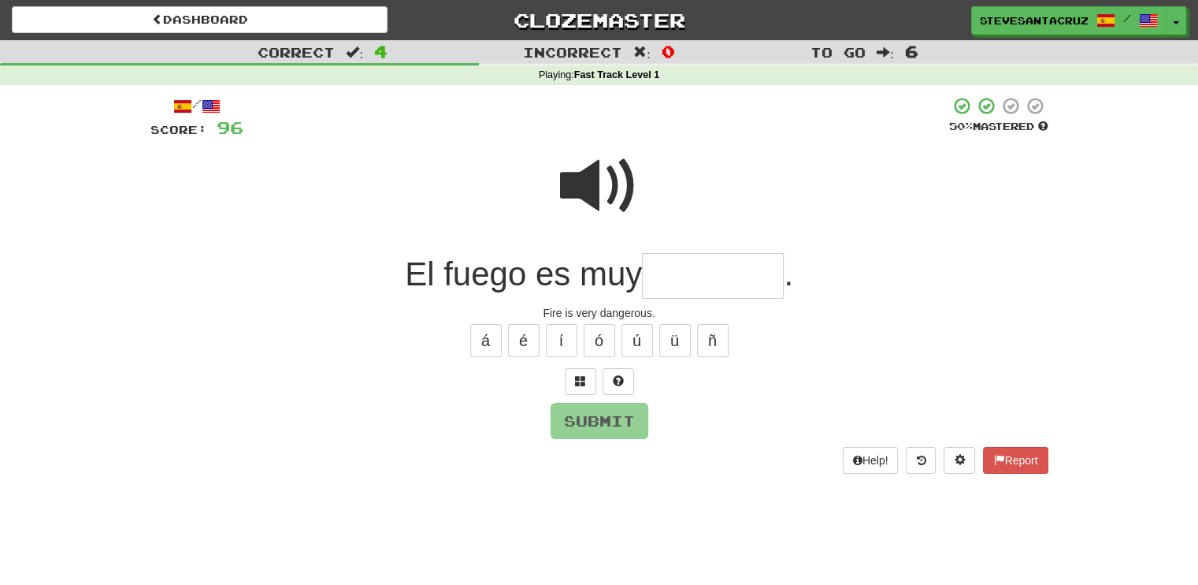
click at [700, 270] on input "text" at bounding box center [713, 276] width 142 height 46
type input "*********"
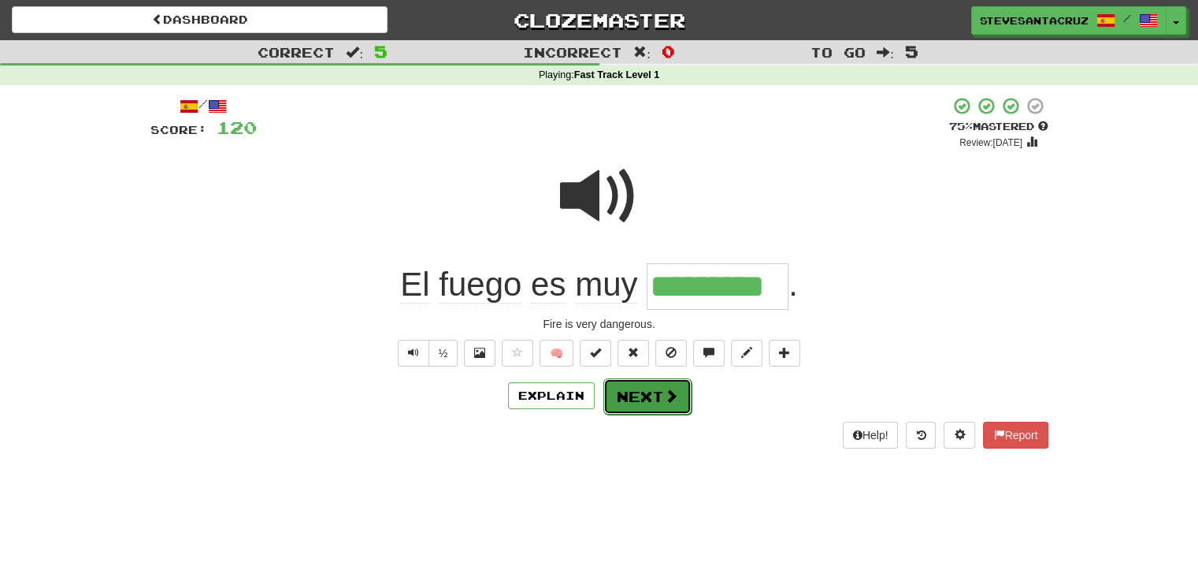
click at [656, 399] on button "Next" at bounding box center [648, 396] width 88 height 36
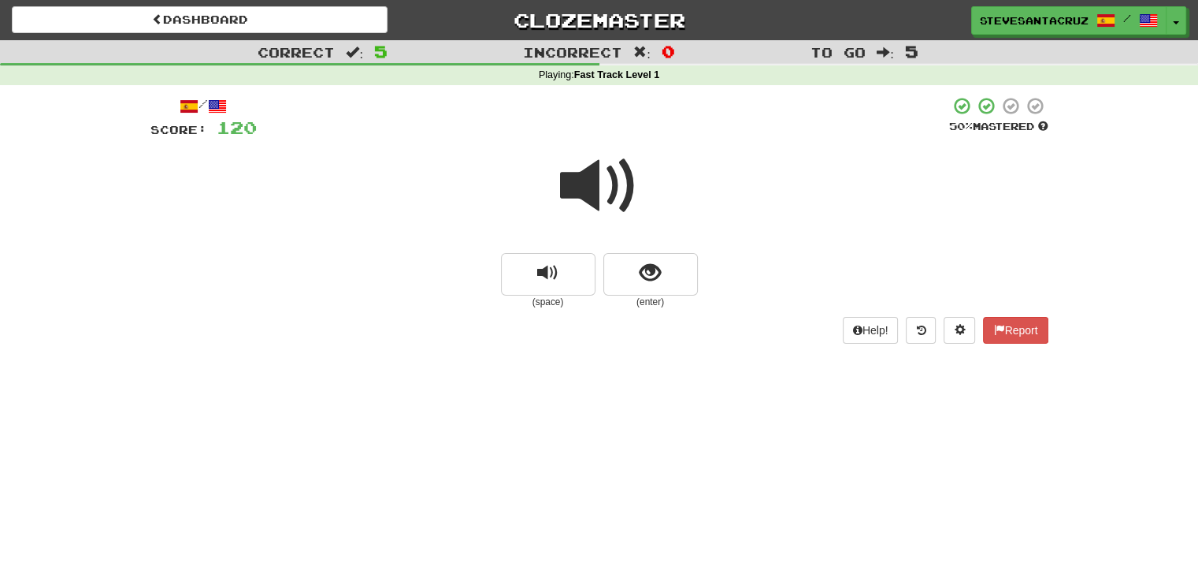
click at [592, 182] on span at bounding box center [599, 186] width 79 height 79
click at [640, 269] on span "show sentence" at bounding box center [650, 272] width 21 height 21
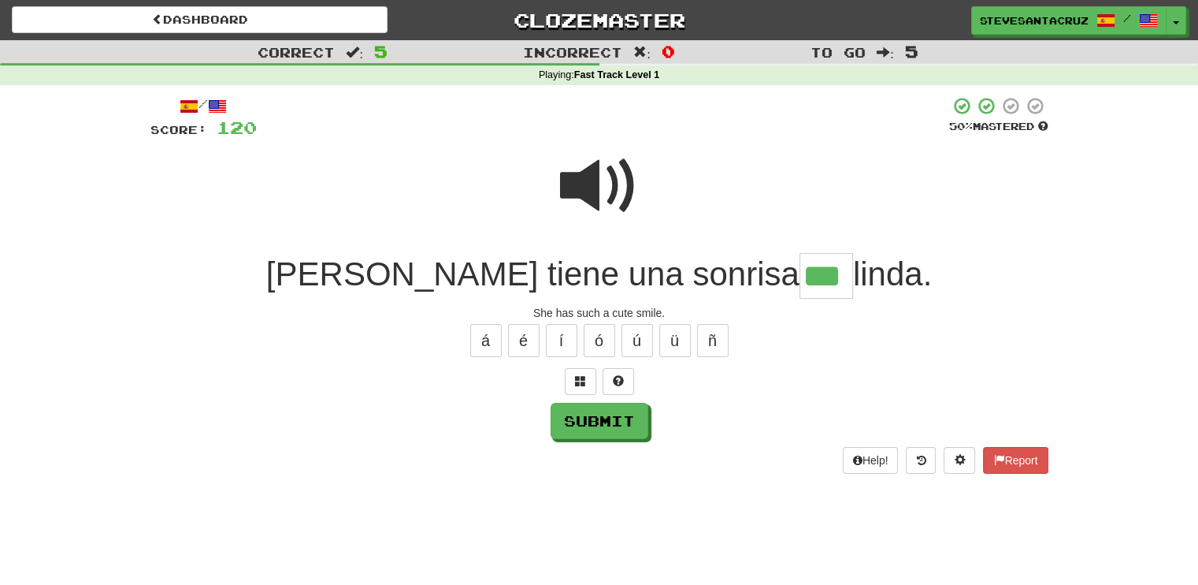
type input "***"
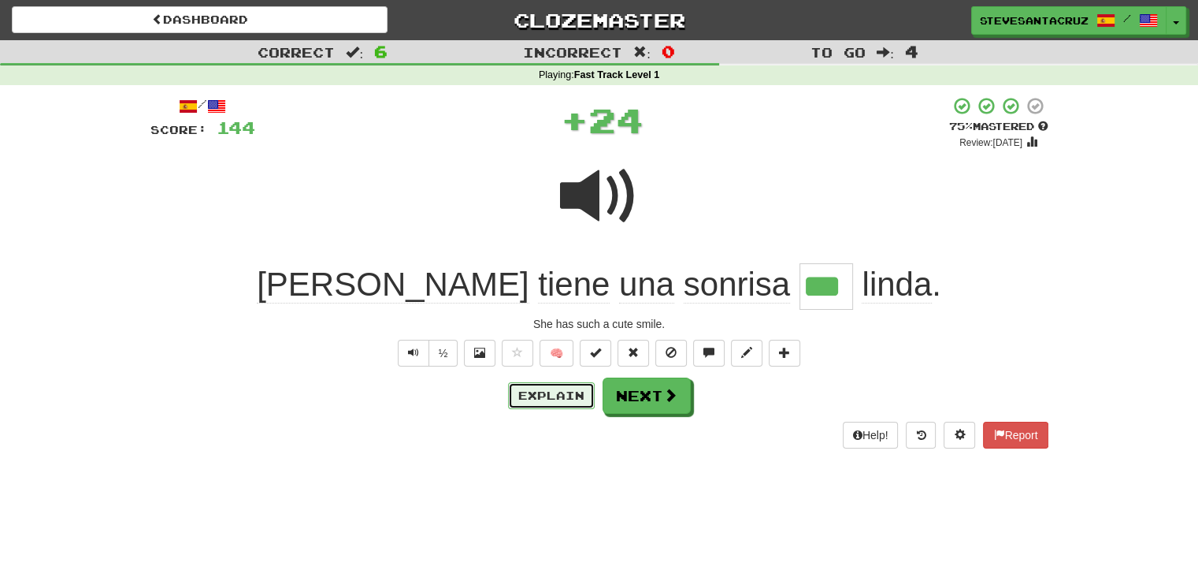
click at [552, 392] on button "Explain" at bounding box center [551, 395] width 87 height 27
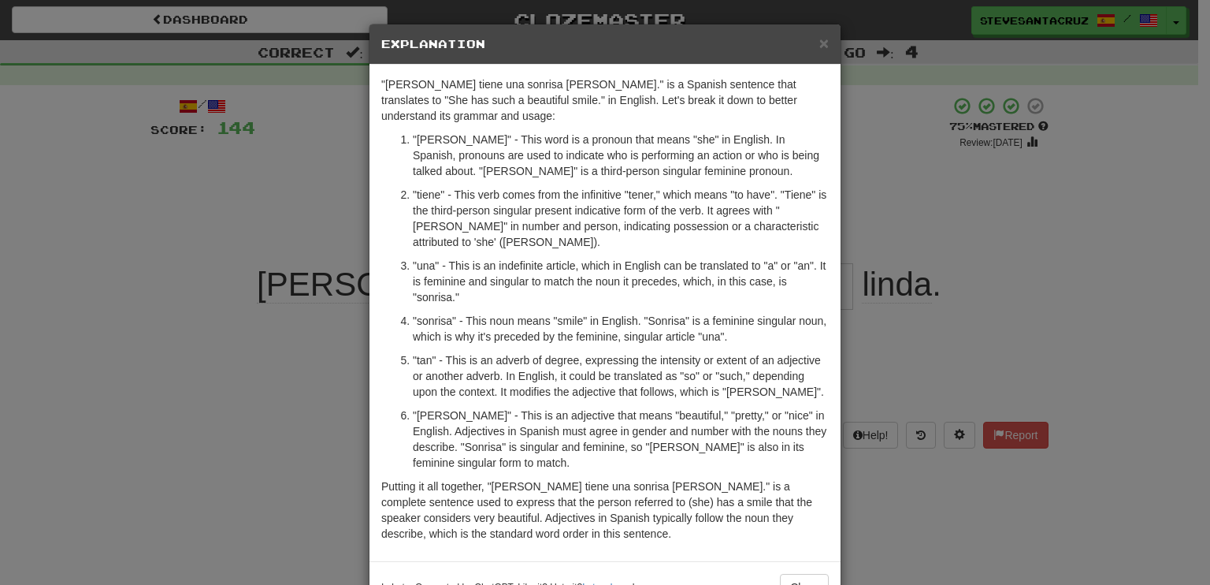
click at [566, 499] on p "Putting it all together, "Ella tiene una sonrisa tan linda." is a complete sent…" at bounding box center [605, 509] width 448 height 63
click at [820, 41] on span "×" at bounding box center [823, 43] width 9 height 18
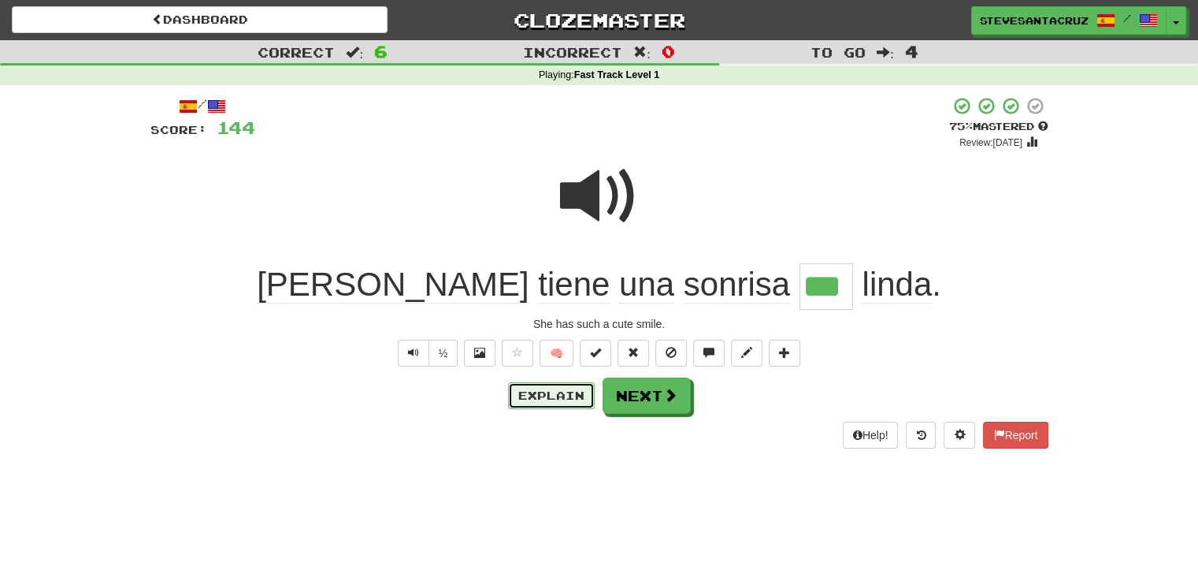
click at [542, 399] on button "Explain" at bounding box center [551, 395] width 87 height 27
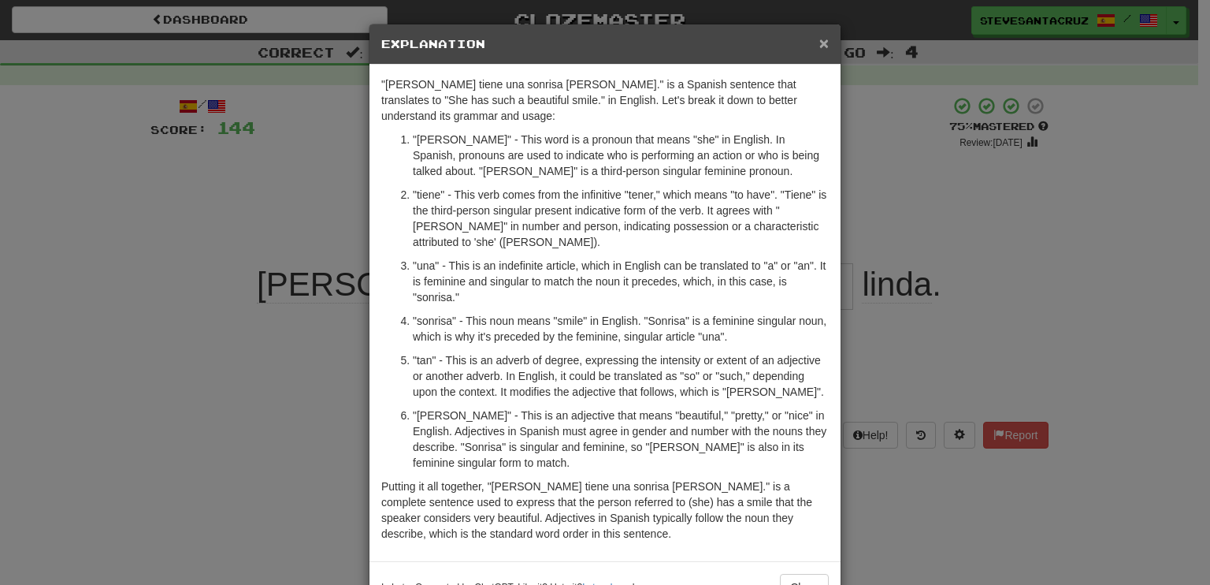
click at [819, 43] on span "×" at bounding box center [823, 43] width 9 height 18
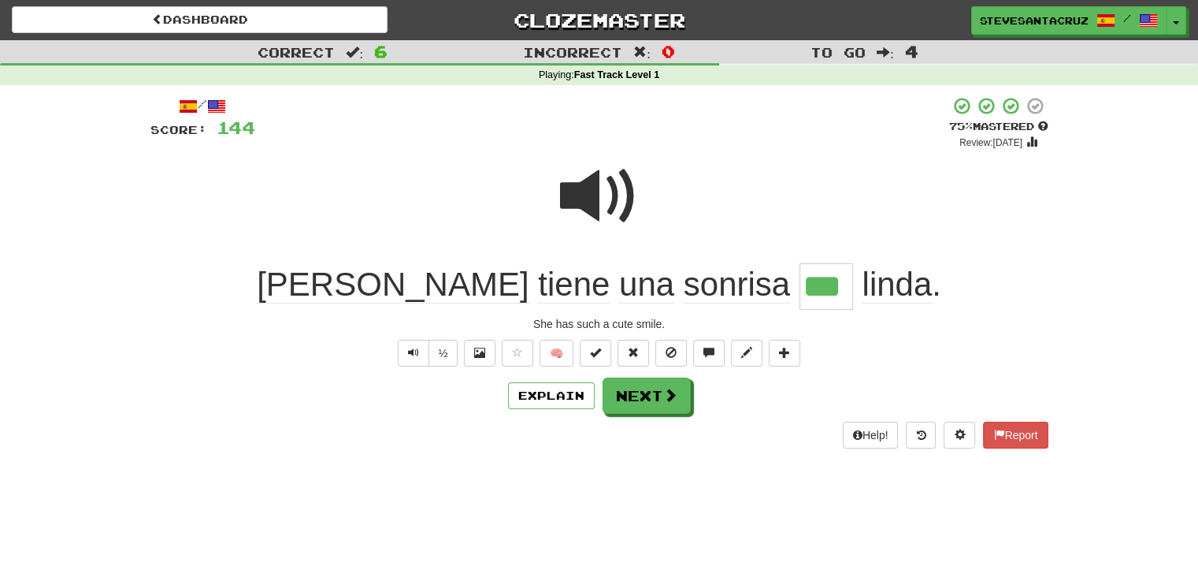
click at [800, 284] on input "***" at bounding box center [827, 286] width 54 height 46
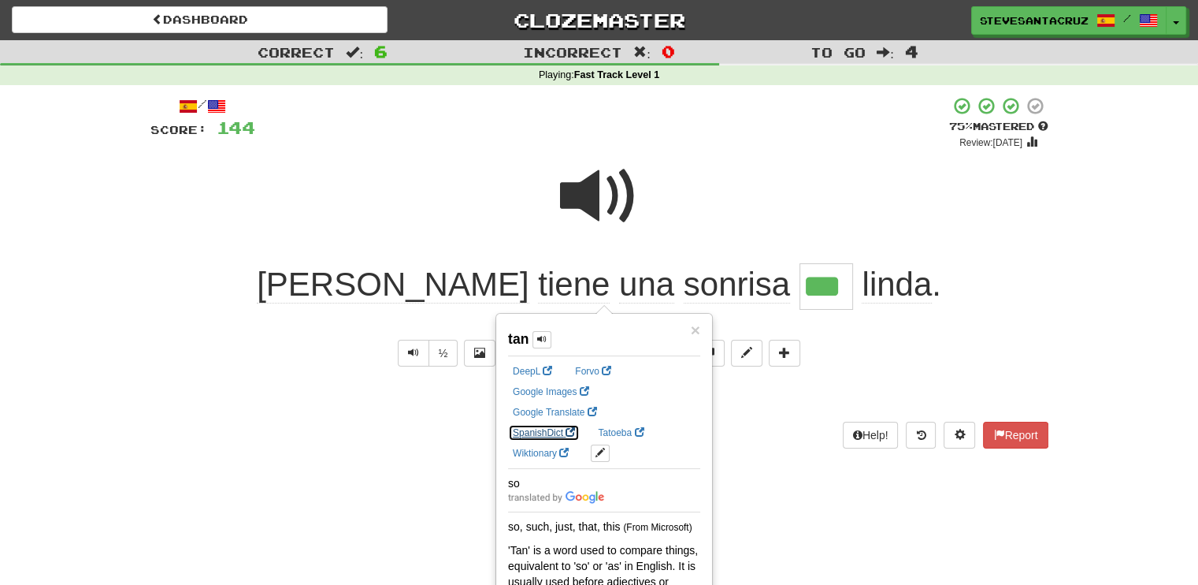
click at [580, 424] on link "SpanishDict" at bounding box center [544, 432] width 72 height 17
click at [873, 206] on div at bounding box center [599, 206] width 898 height 113
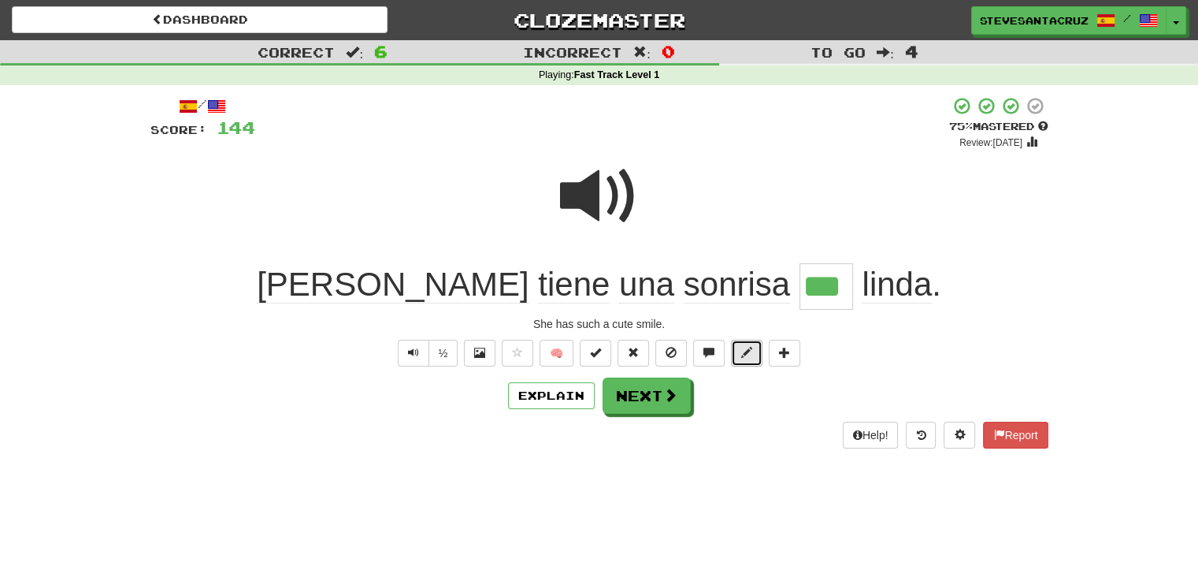
click at [741, 347] on span at bounding box center [746, 352] width 11 height 11
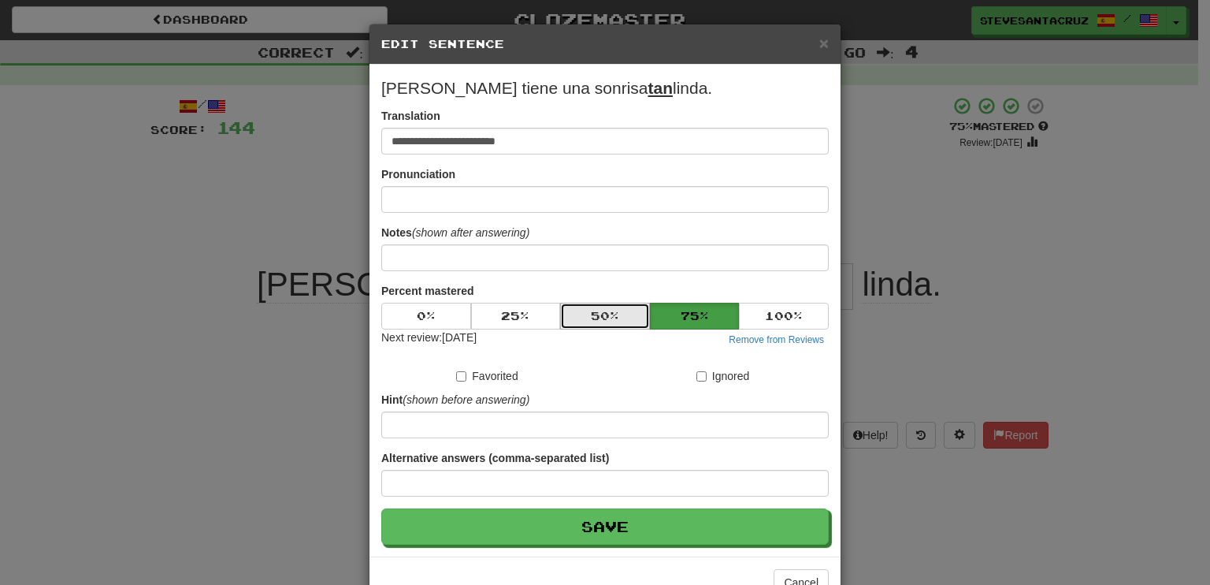
click at [586, 315] on button "50 %" at bounding box center [605, 316] width 90 height 27
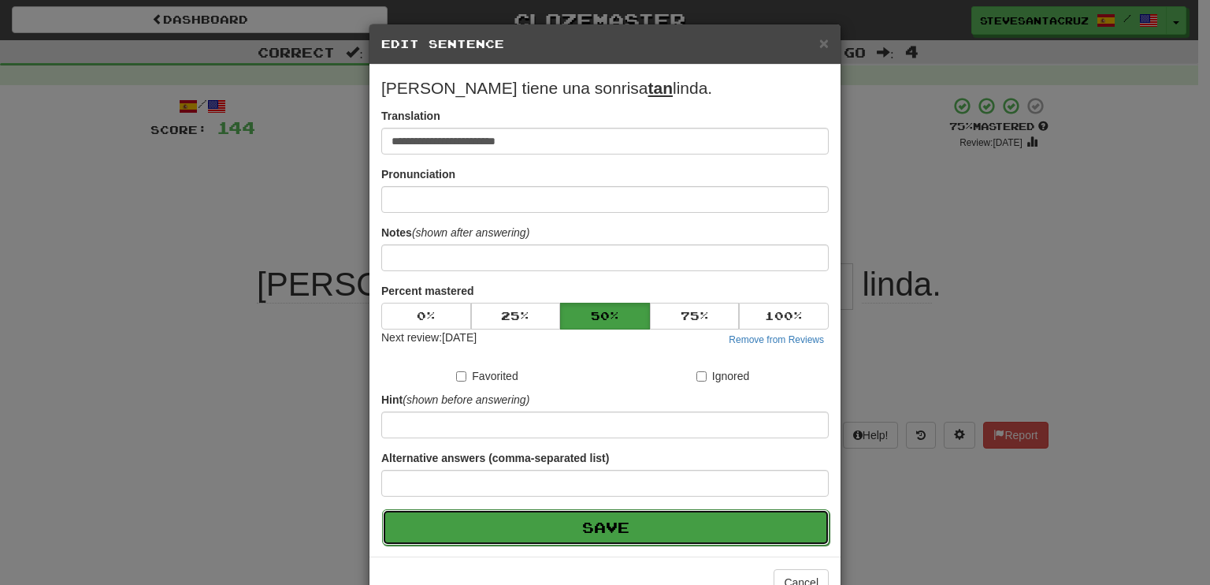
click at [545, 522] on button "Save" at bounding box center [606, 527] width 448 height 36
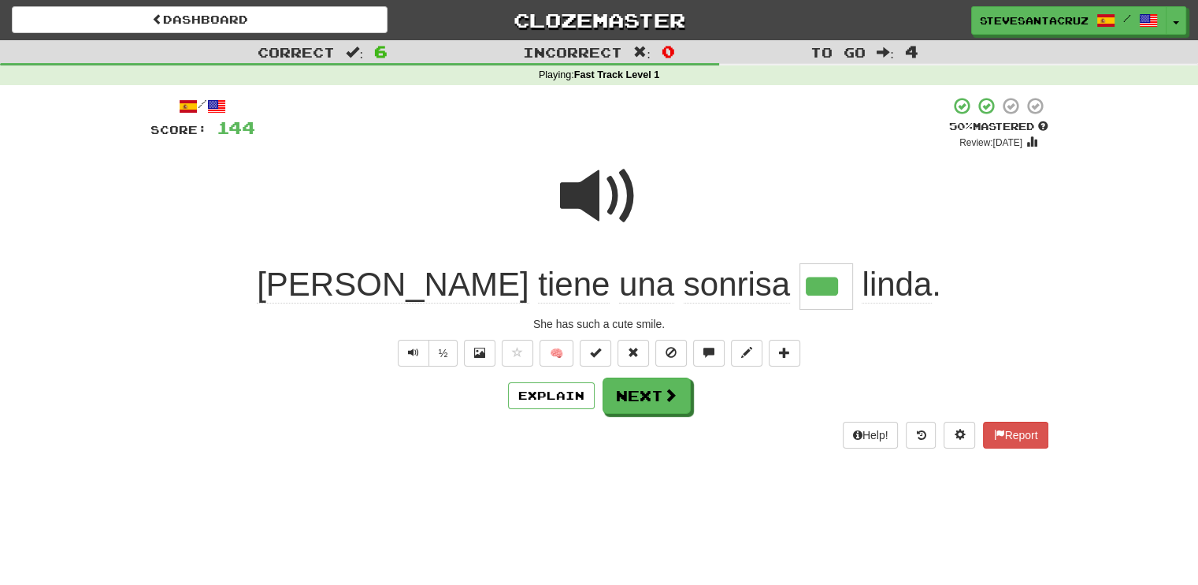
click at [421, 281] on span "Ella tiene una sonrisa" at bounding box center [528, 285] width 543 height 38
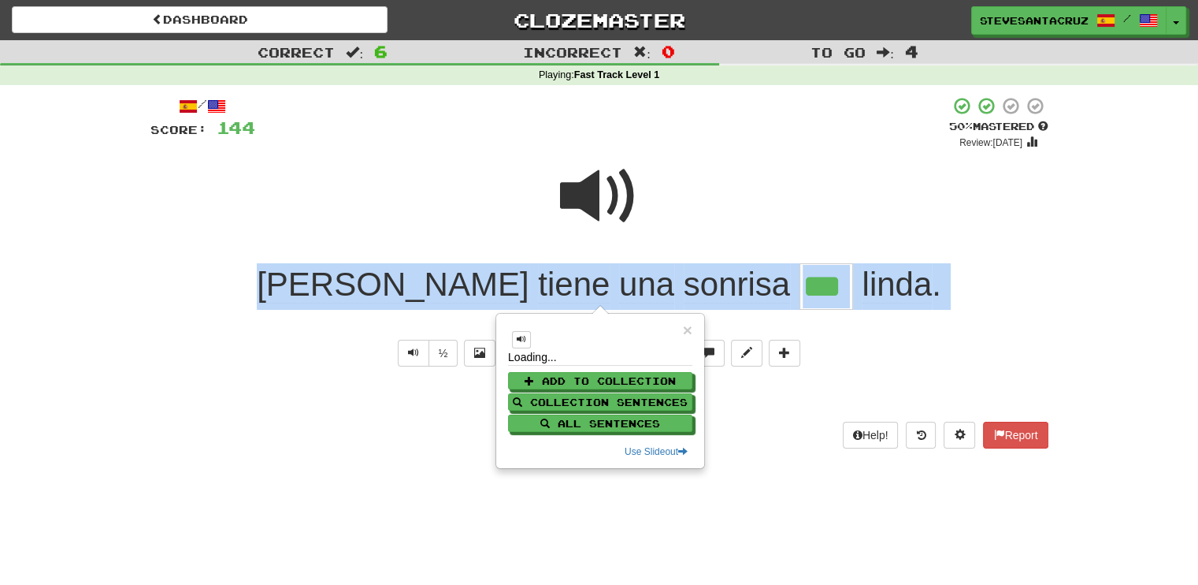
click at [421, 281] on span "Ella tiene una sonrisa" at bounding box center [528, 285] width 543 height 38
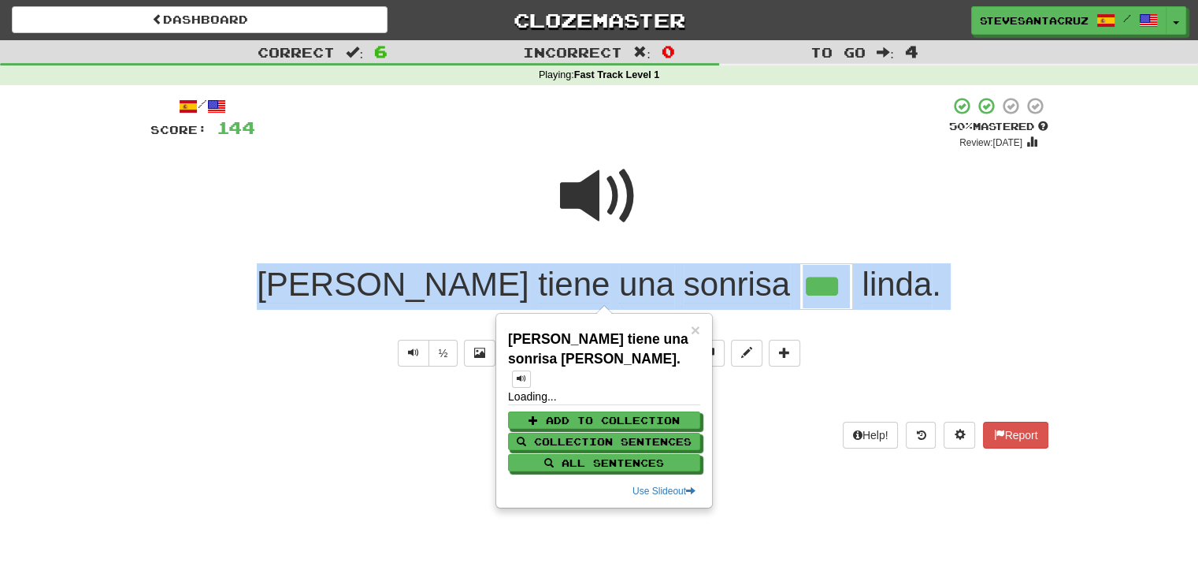
click at [538, 283] on span "tiene" at bounding box center [574, 285] width 72 height 38
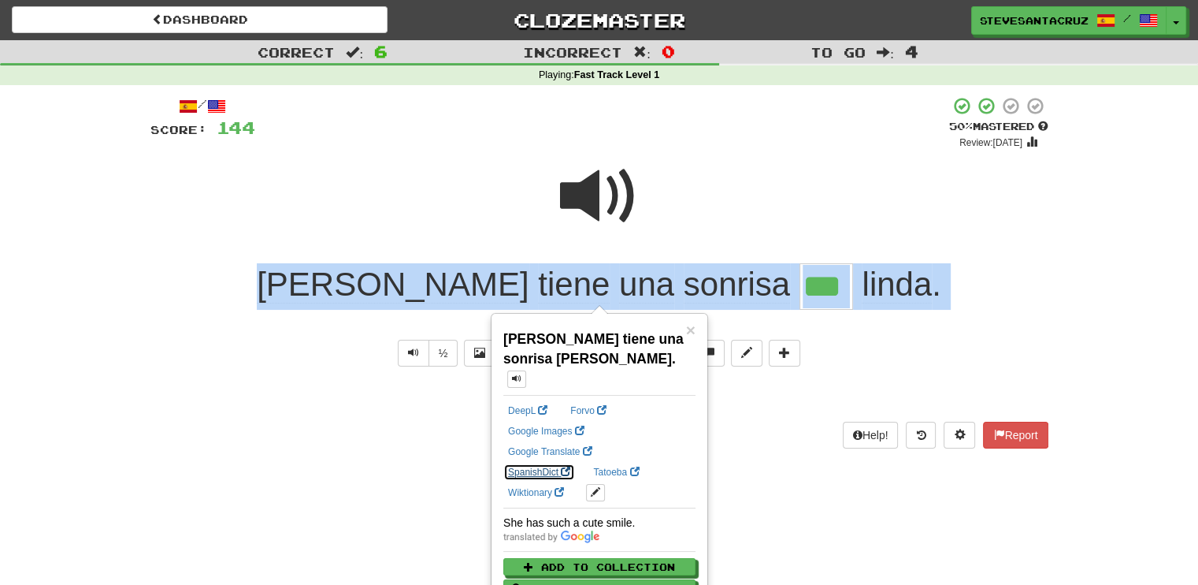
click at [575, 463] on link "SpanishDict" at bounding box center [539, 471] width 72 height 17
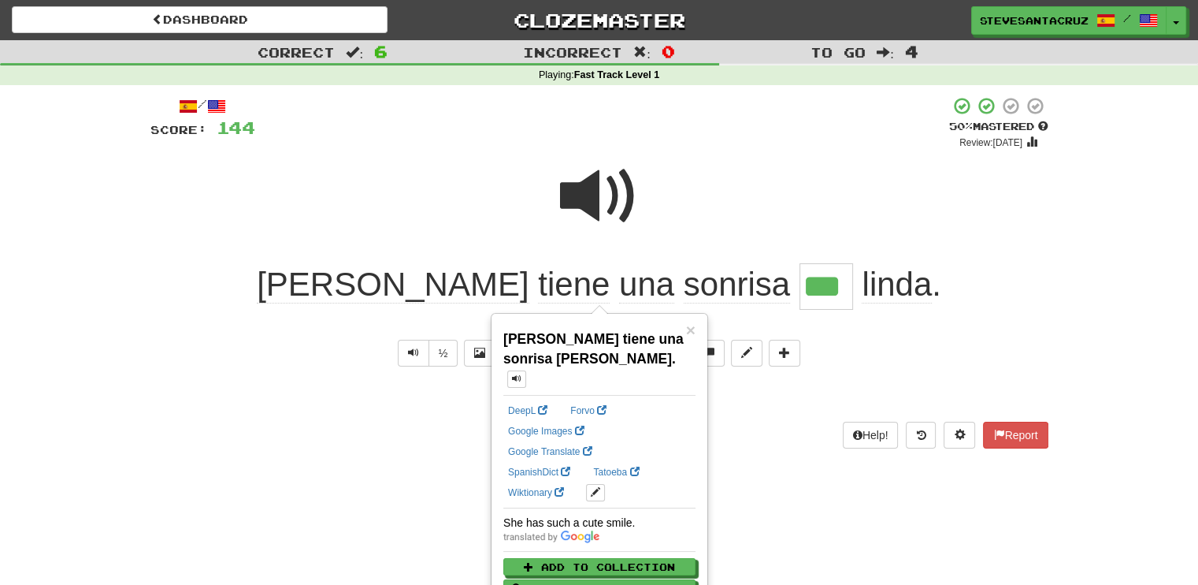
click at [681, 173] on div at bounding box center [599, 206] width 898 height 113
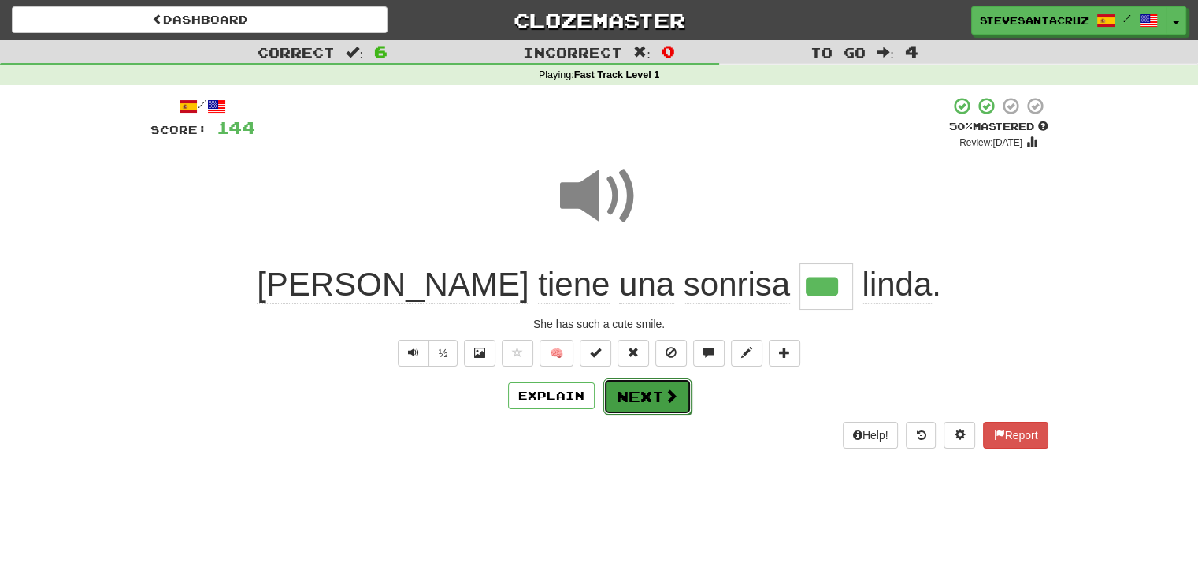
click at [657, 394] on button "Next" at bounding box center [648, 396] width 88 height 36
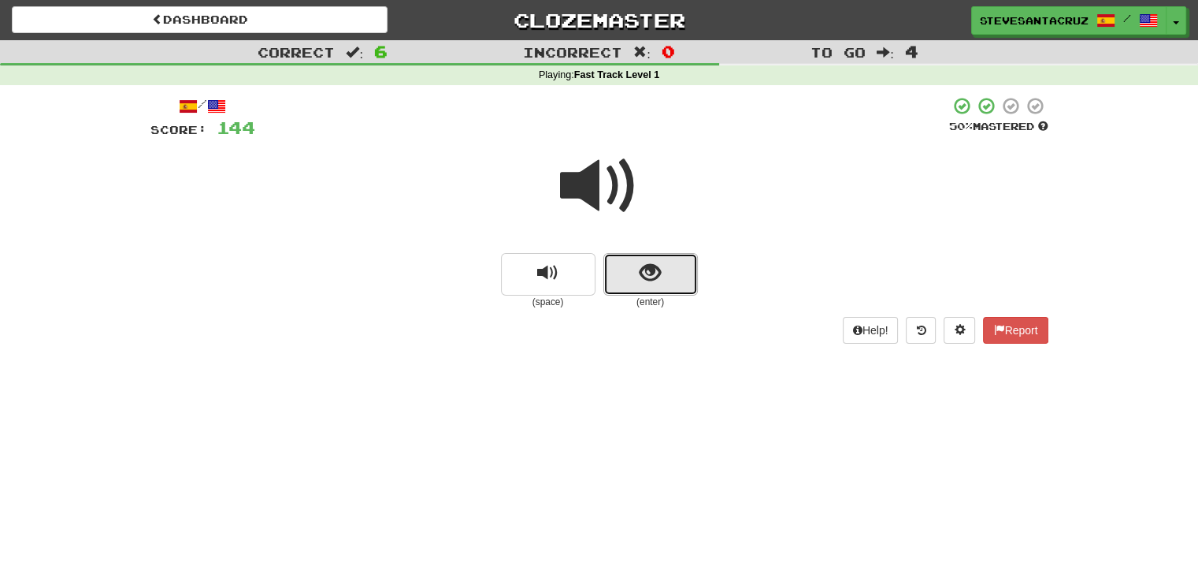
click at [652, 266] on span "show sentence" at bounding box center [650, 272] width 21 height 21
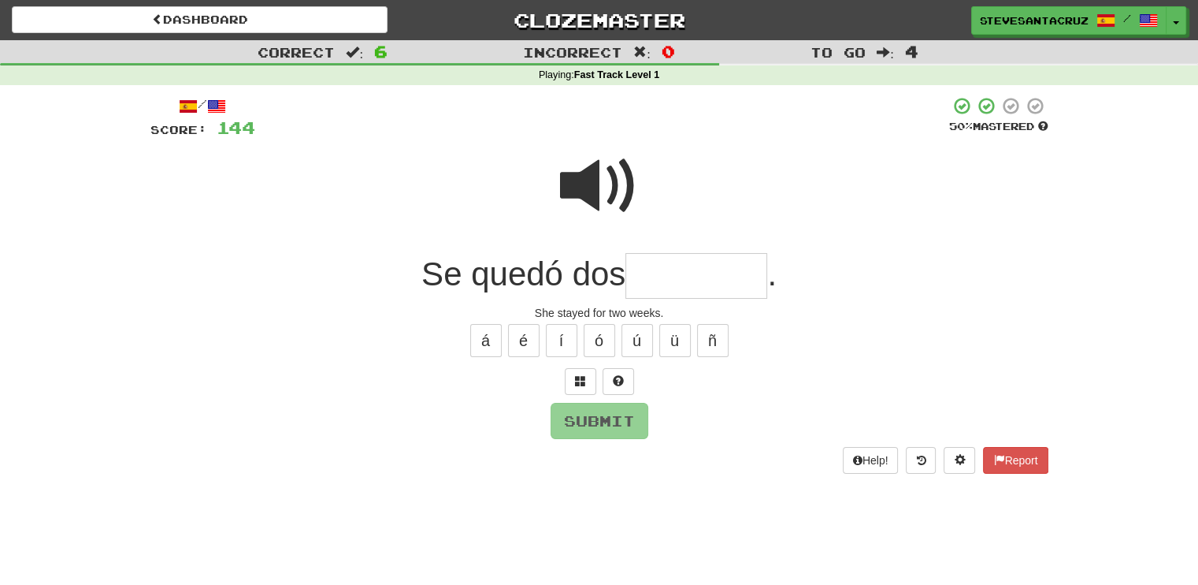
click at [664, 270] on input "text" at bounding box center [697, 276] width 142 height 46
type input "*******"
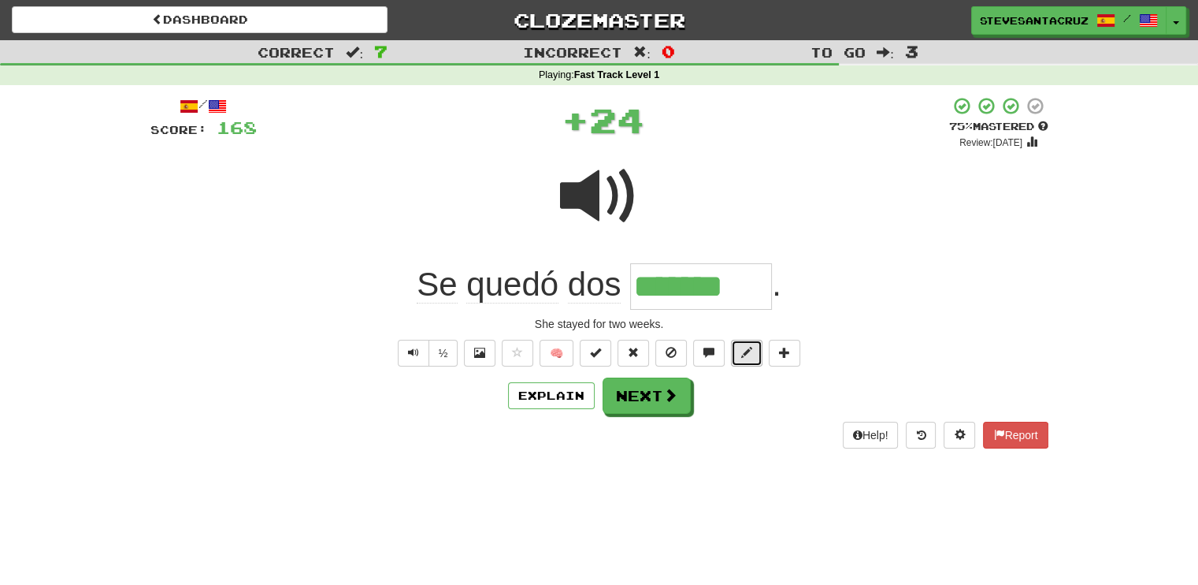
click at [745, 344] on button at bounding box center [747, 353] width 32 height 27
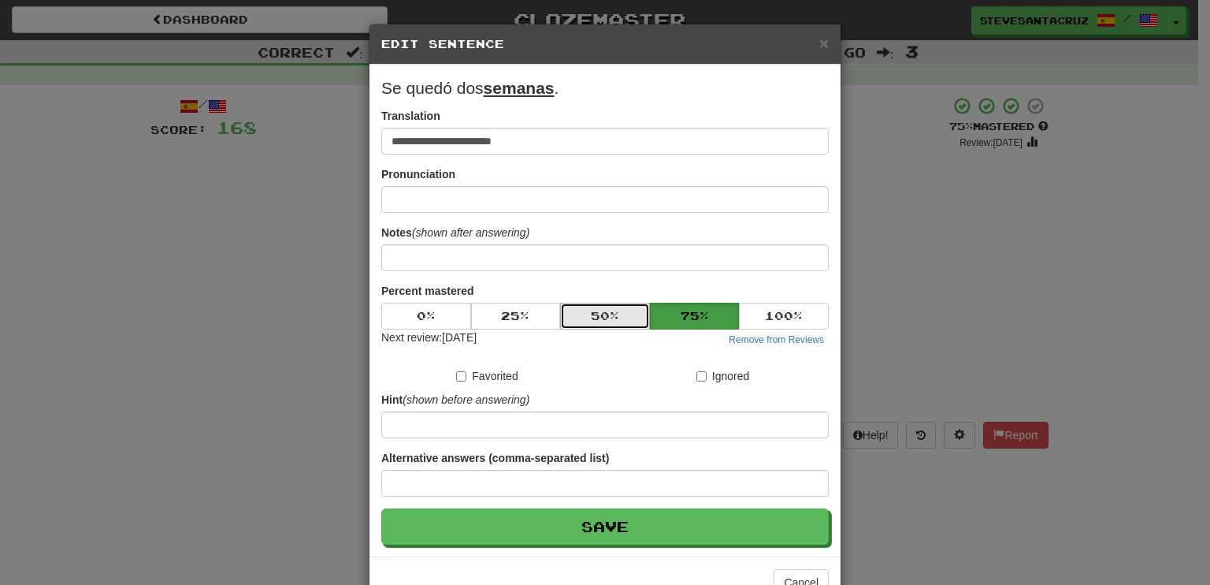
click at [596, 308] on button "50 %" at bounding box center [605, 316] width 90 height 27
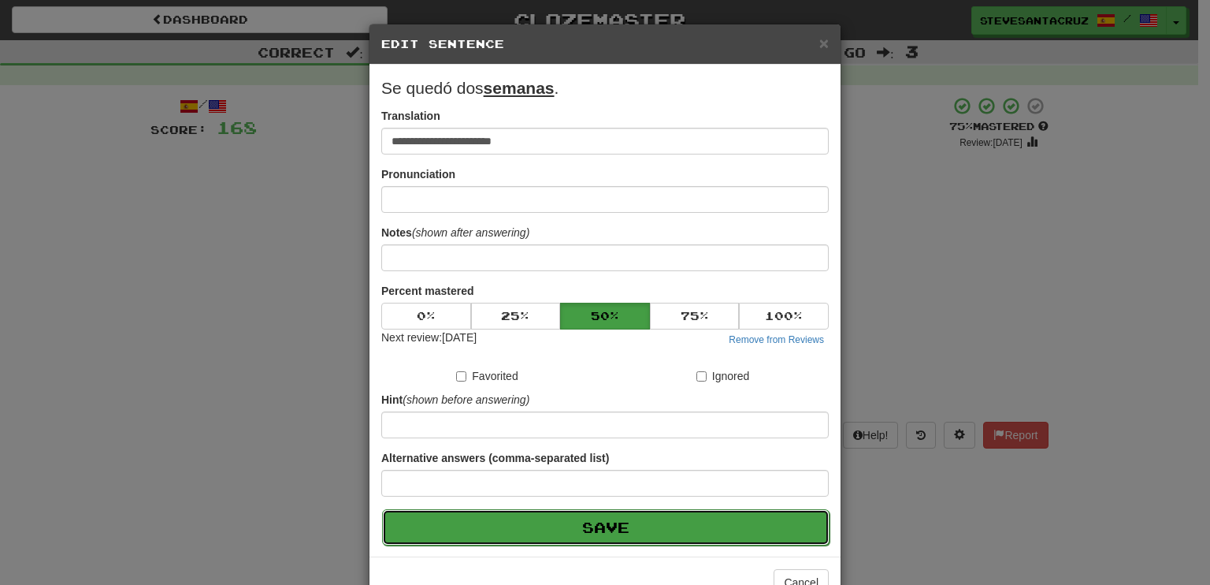
click at [591, 529] on button "Save" at bounding box center [606, 527] width 448 height 36
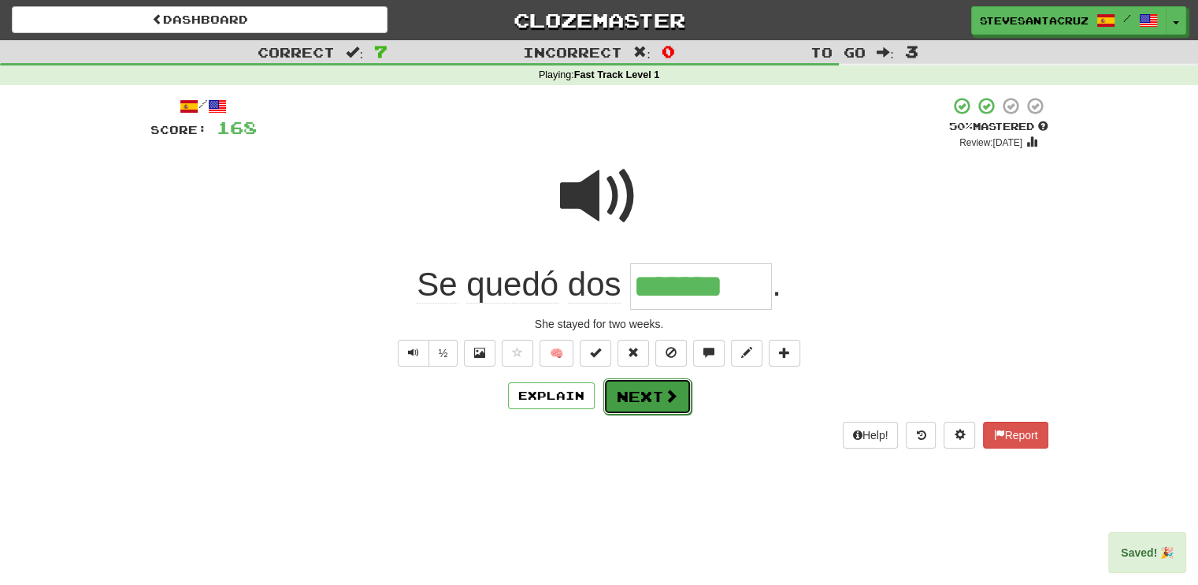
click at [639, 400] on button "Next" at bounding box center [648, 396] width 88 height 36
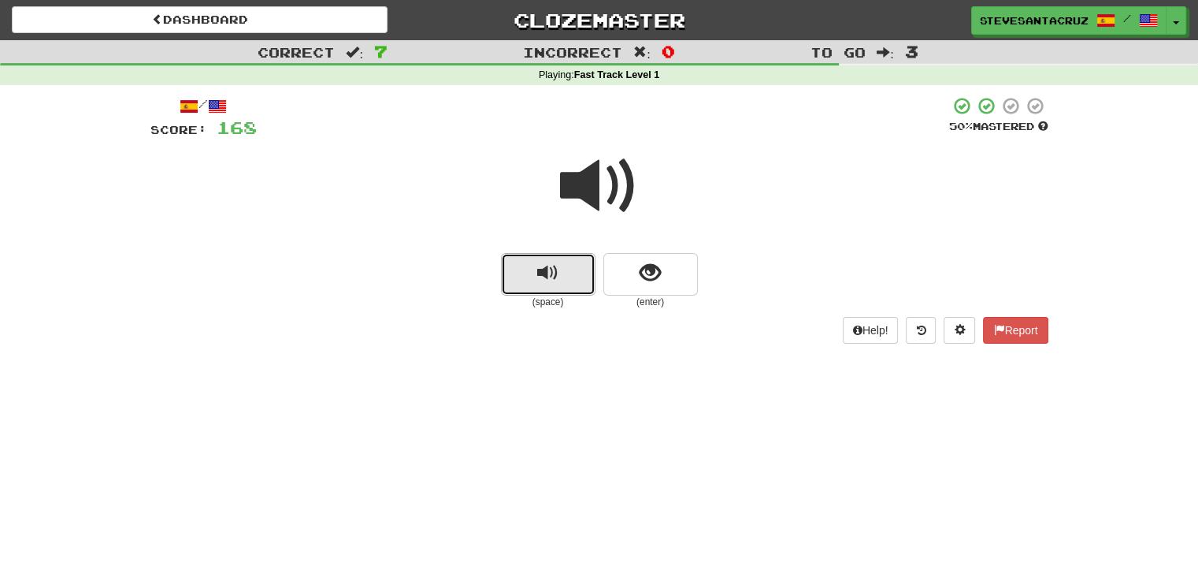
click at [559, 267] on button "replay audio" at bounding box center [548, 274] width 95 height 43
click at [555, 277] on span "replay audio" at bounding box center [547, 272] width 21 height 21
click at [558, 277] on span "replay audio" at bounding box center [547, 272] width 21 height 21
click at [664, 276] on button "show sentence" at bounding box center [651, 274] width 95 height 43
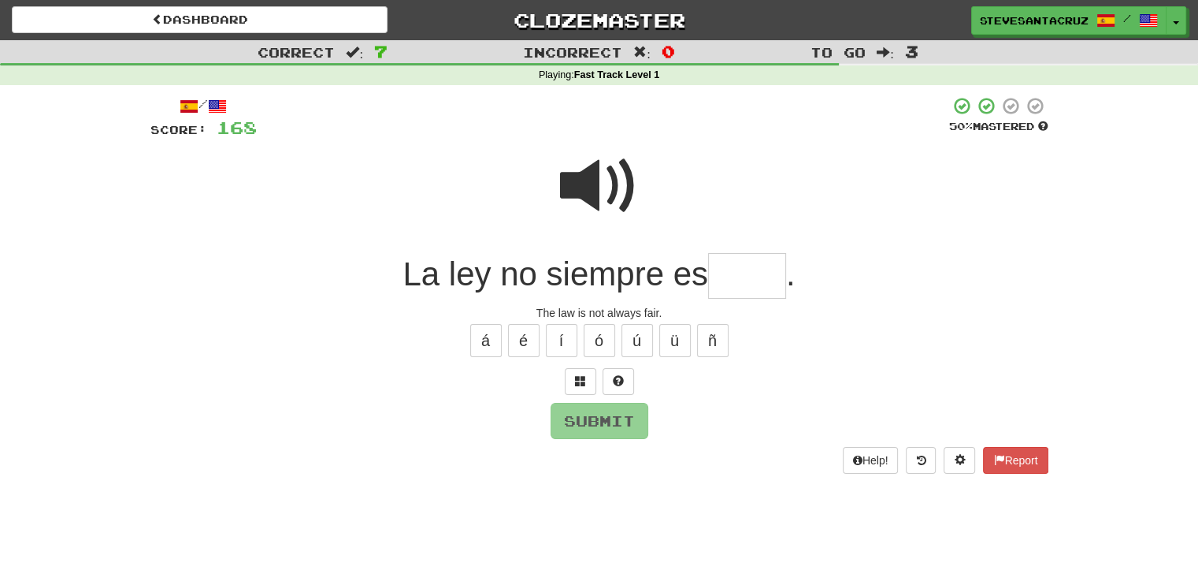
click at [767, 274] on input "text" at bounding box center [747, 276] width 78 height 46
type input "*****"
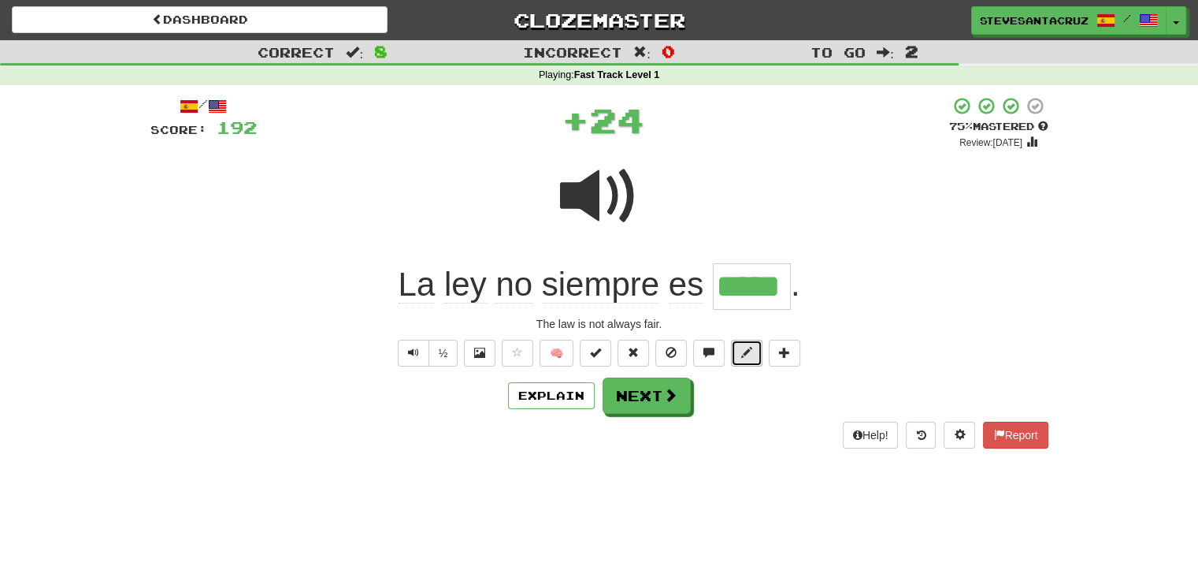
click at [745, 355] on span at bounding box center [746, 352] width 11 height 11
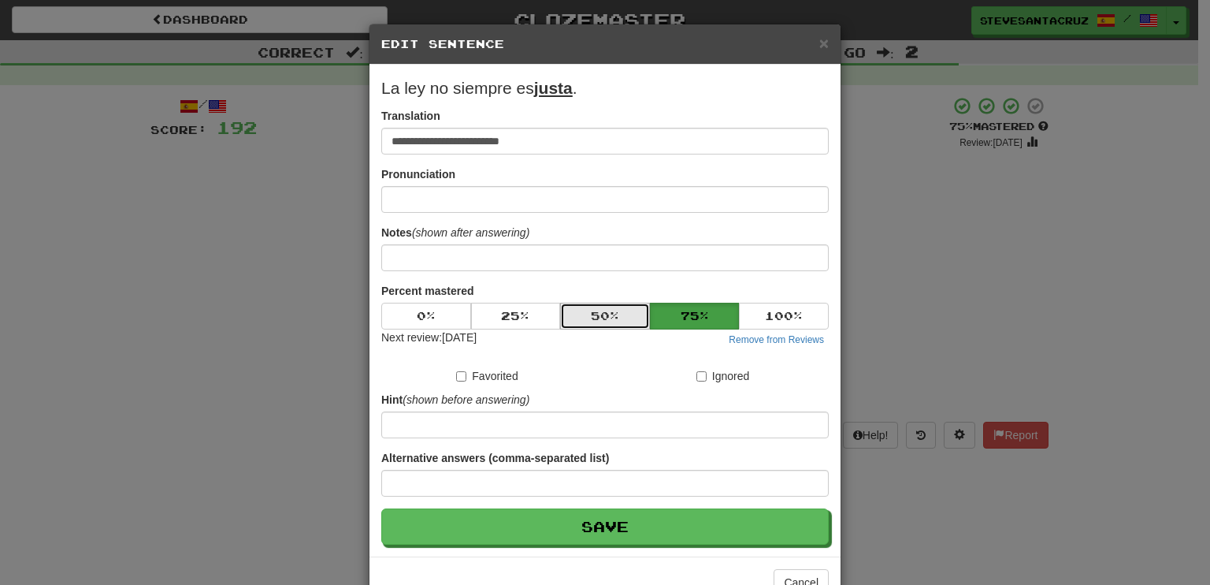
click at [612, 315] on button "50 %" at bounding box center [605, 316] width 90 height 27
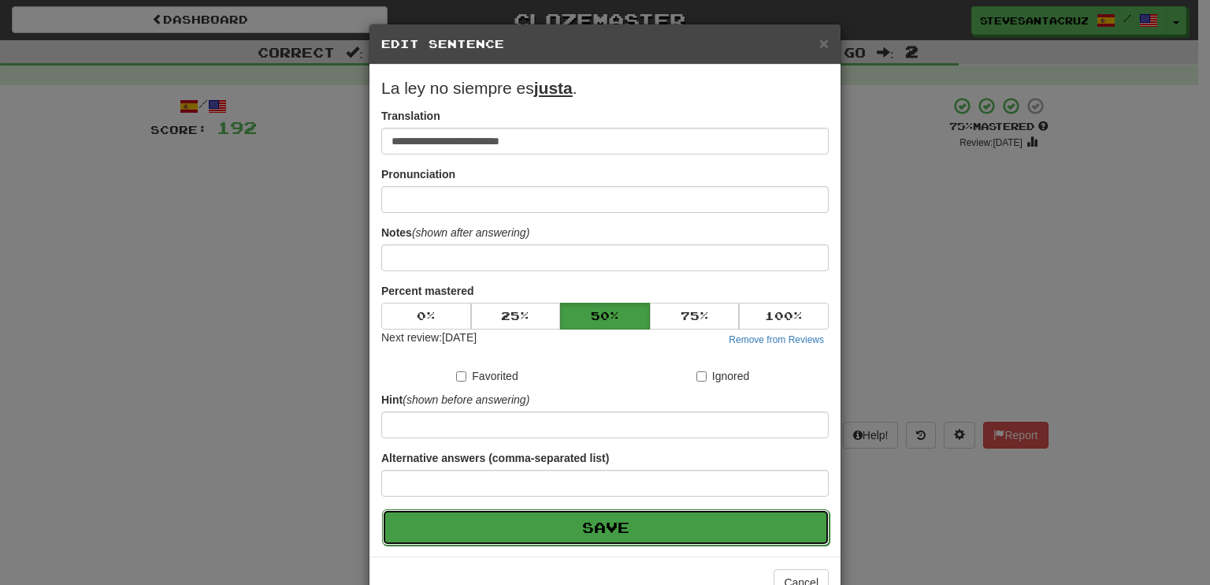
click at [637, 528] on button "Save" at bounding box center [606, 527] width 448 height 36
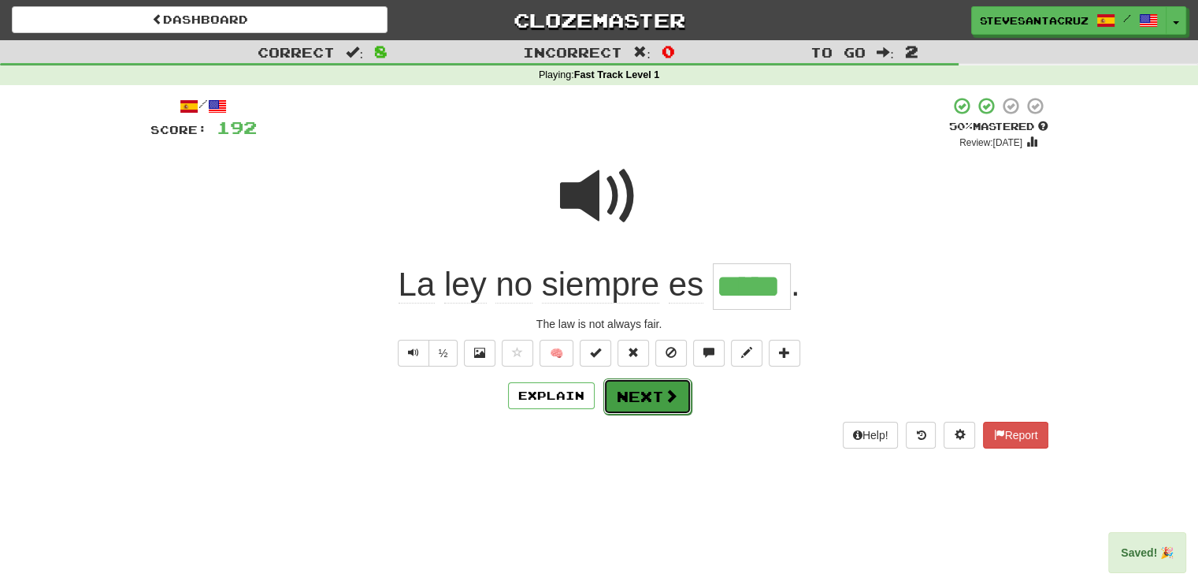
click at [637, 399] on button "Next" at bounding box center [648, 396] width 88 height 36
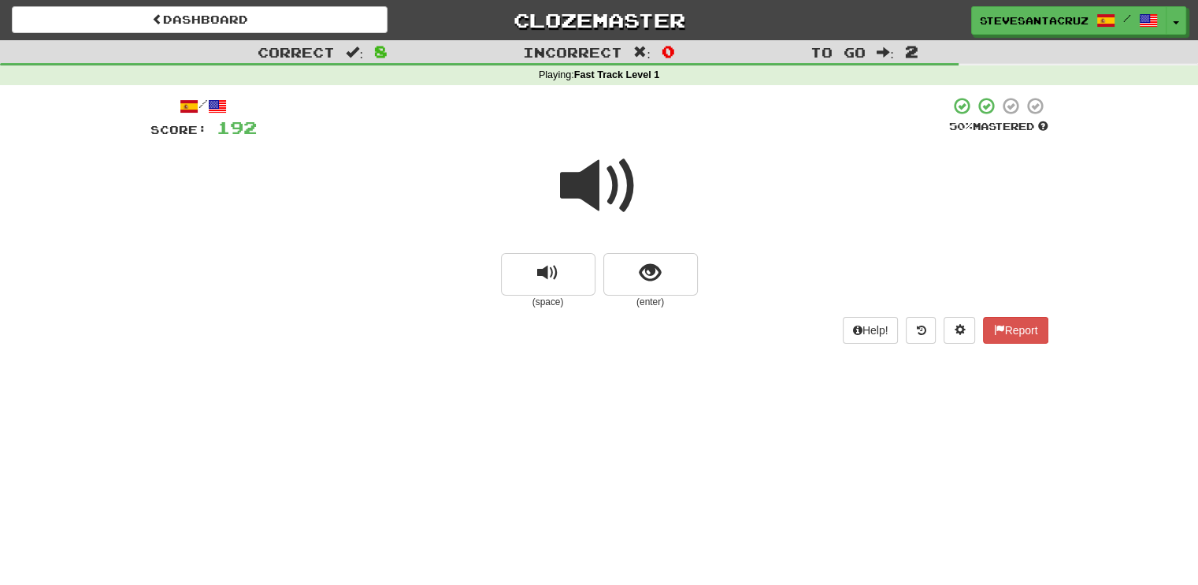
click at [595, 200] on span at bounding box center [599, 186] width 79 height 79
click at [656, 258] on button "show sentence" at bounding box center [651, 274] width 95 height 43
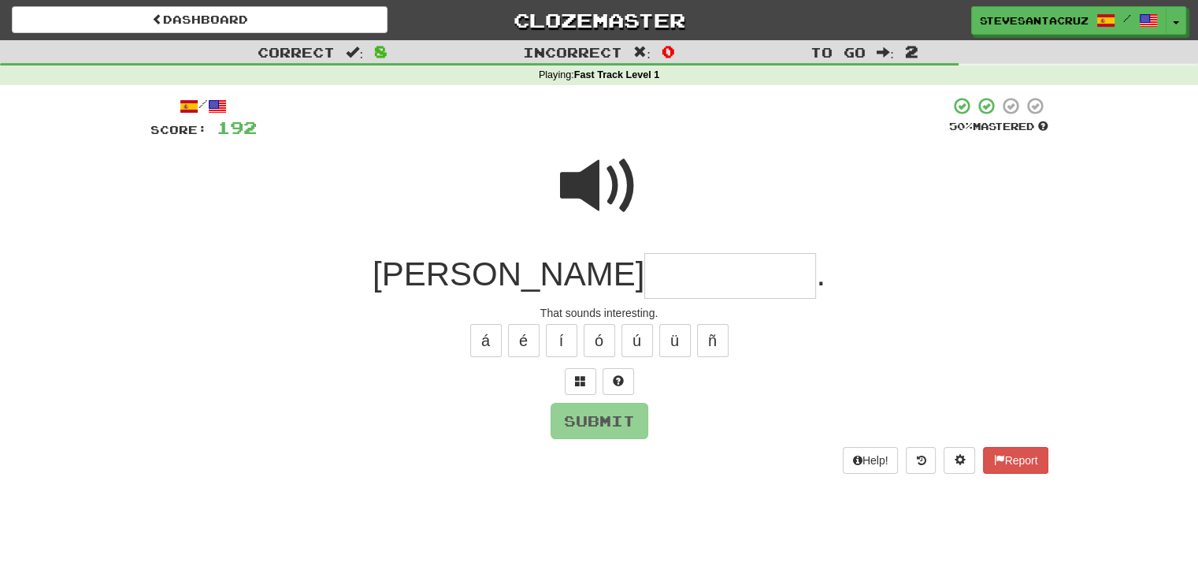
click at [657, 258] on input "text" at bounding box center [730, 276] width 172 height 46
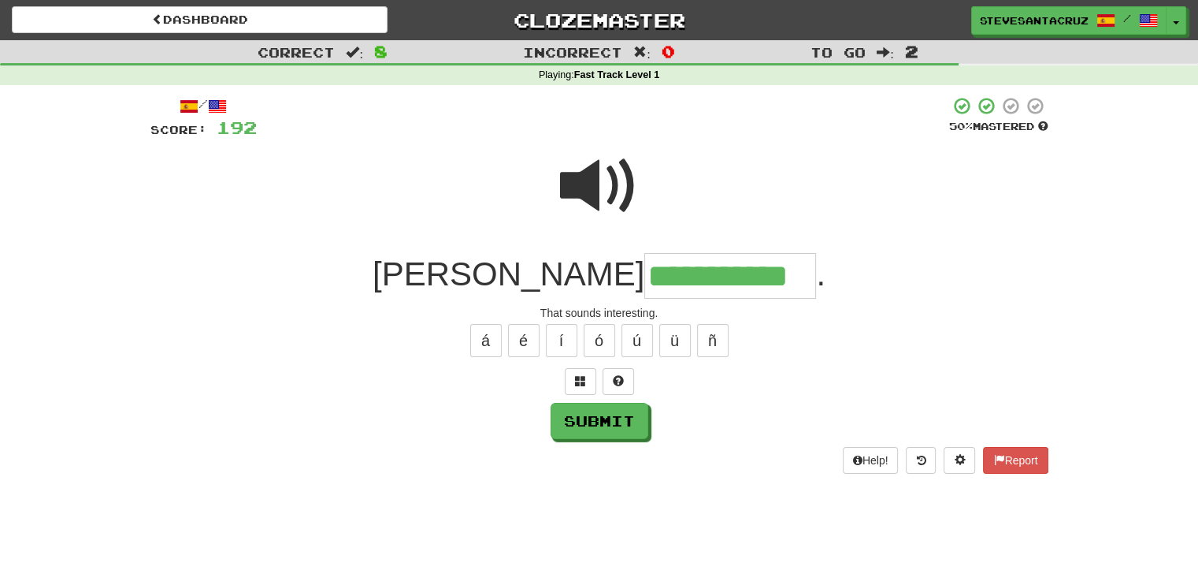
type input "**********"
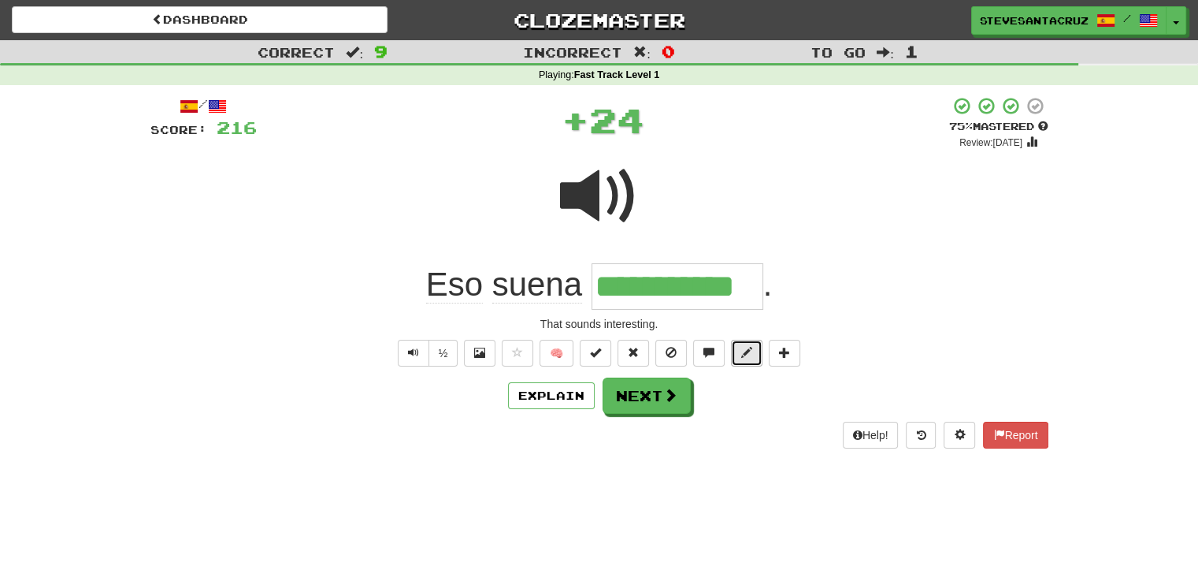
click at [744, 348] on span at bounding box center [746, 352] width 11 height 11
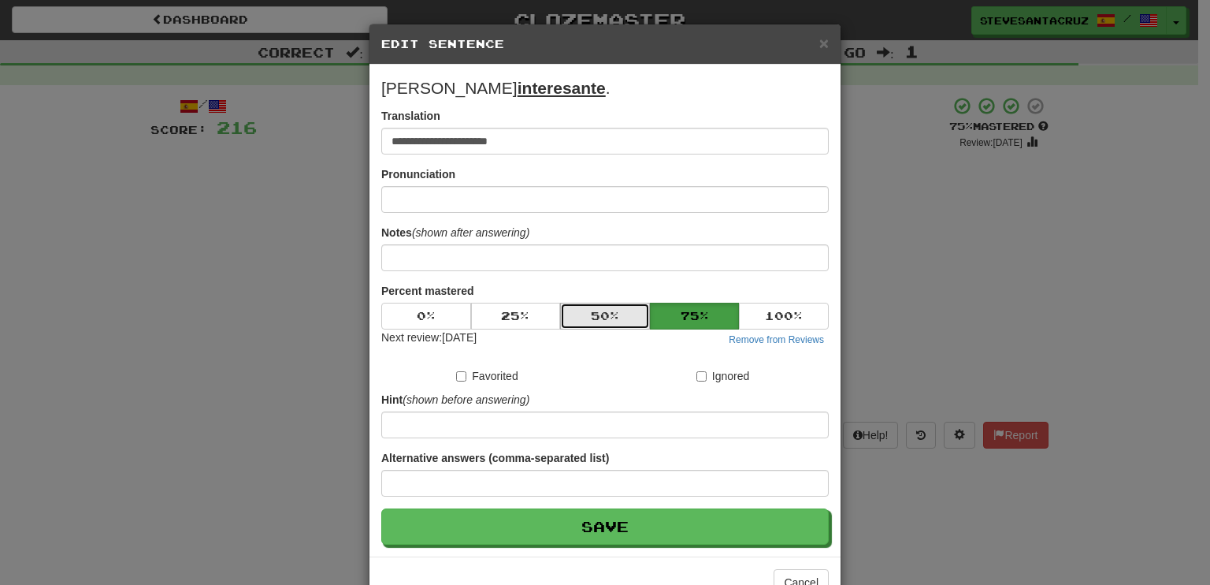
click at [607, 318] on button "50 %" at bounding box center [605, 316] width 90 height 27
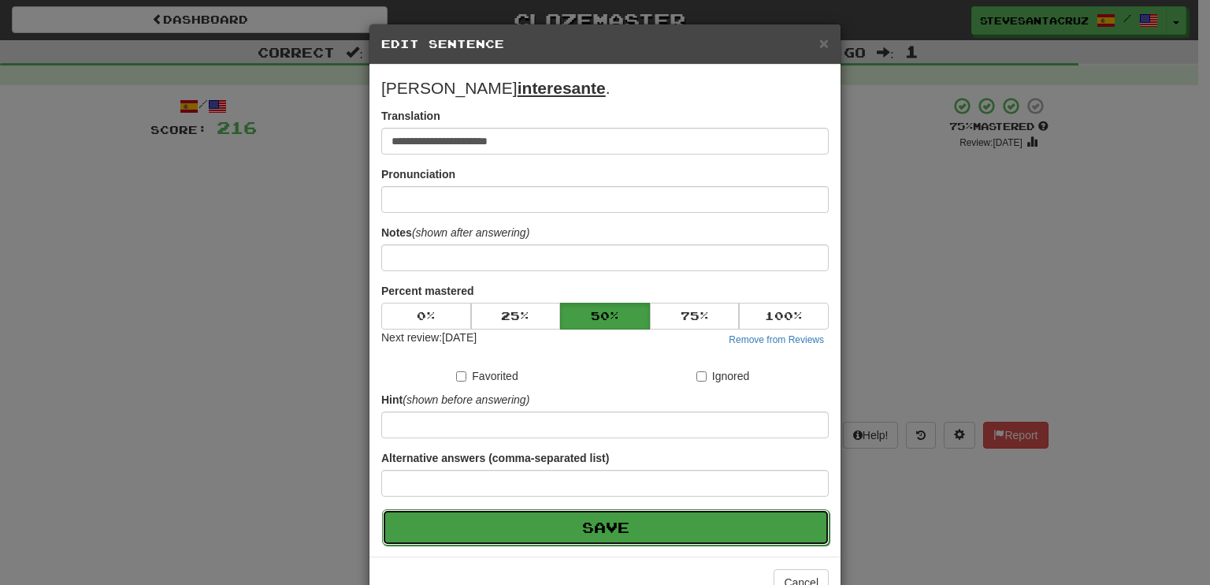
click at [611, 519] on button "Save" at bounding box center [606, 527] width 448 height 36
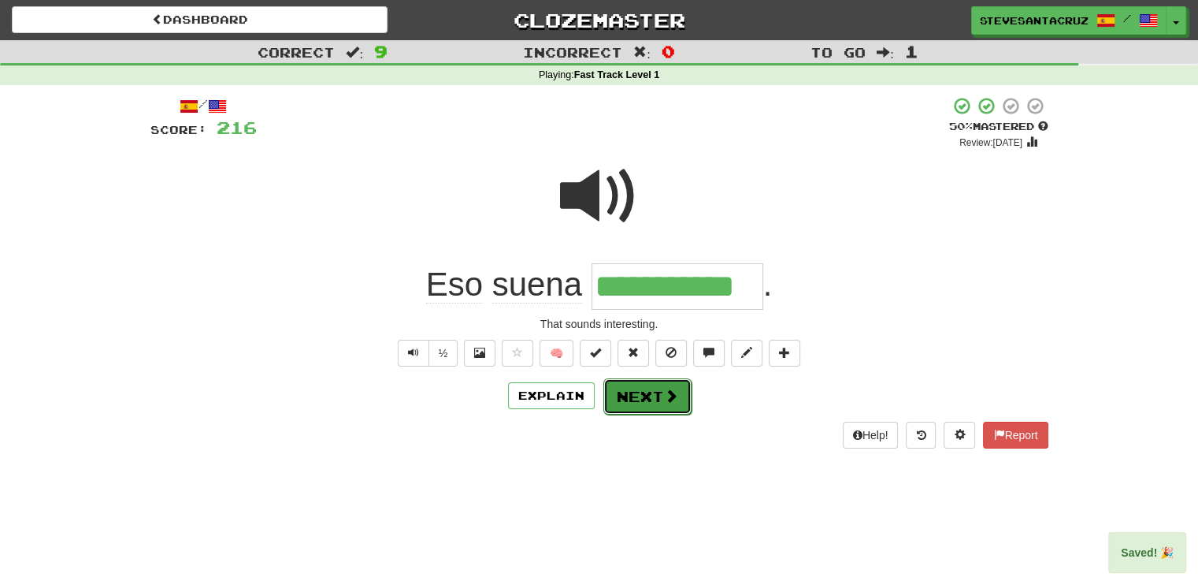
click at [640, 396] on button "Next" at bounding box center [648, 396] width 88 height 36
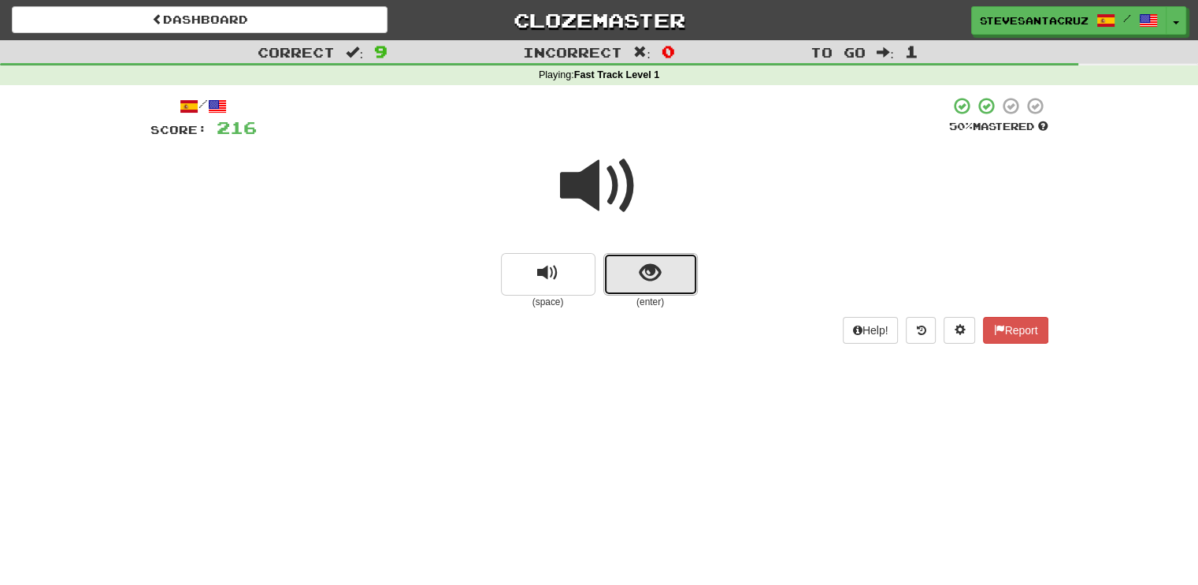
click at [657, 277] on span "show sentence" at bounding box center [650, 272] width 21 height 21
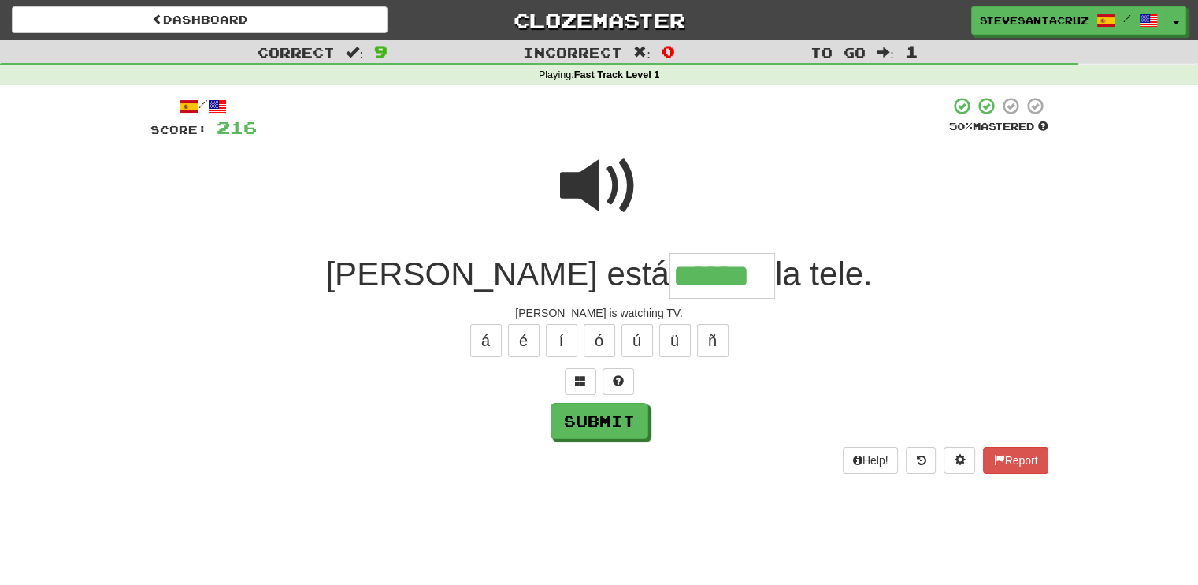
type input "******"
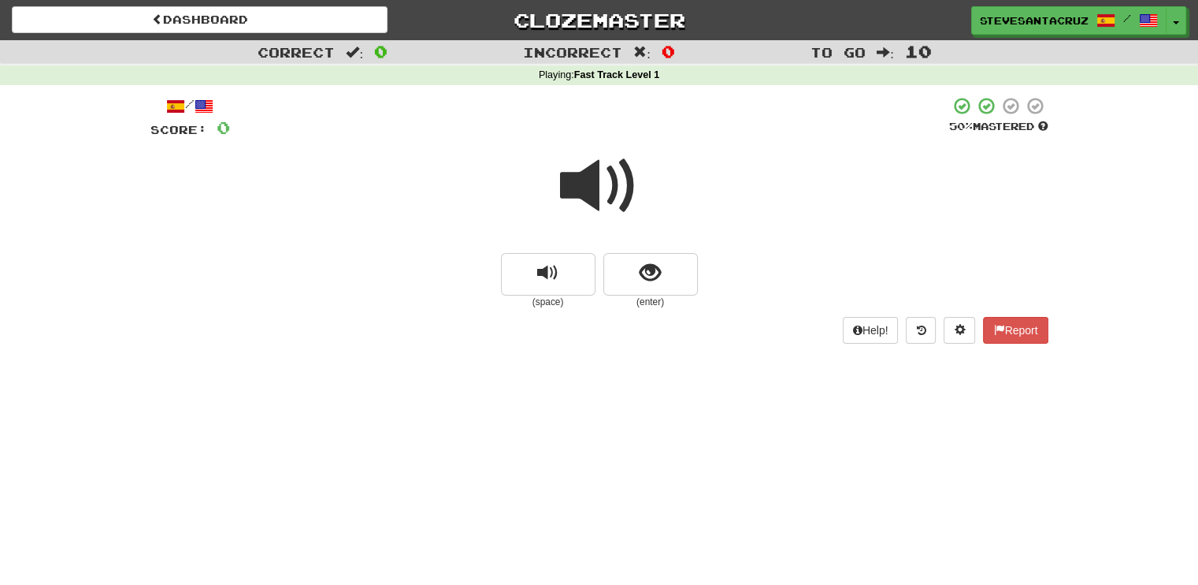
click at [586, 182] on span at bounding box center [599, 186] width 79 height 79
click at [635, 267] on button "show sentence" at bounding box center [651, 274] width 95 height 43
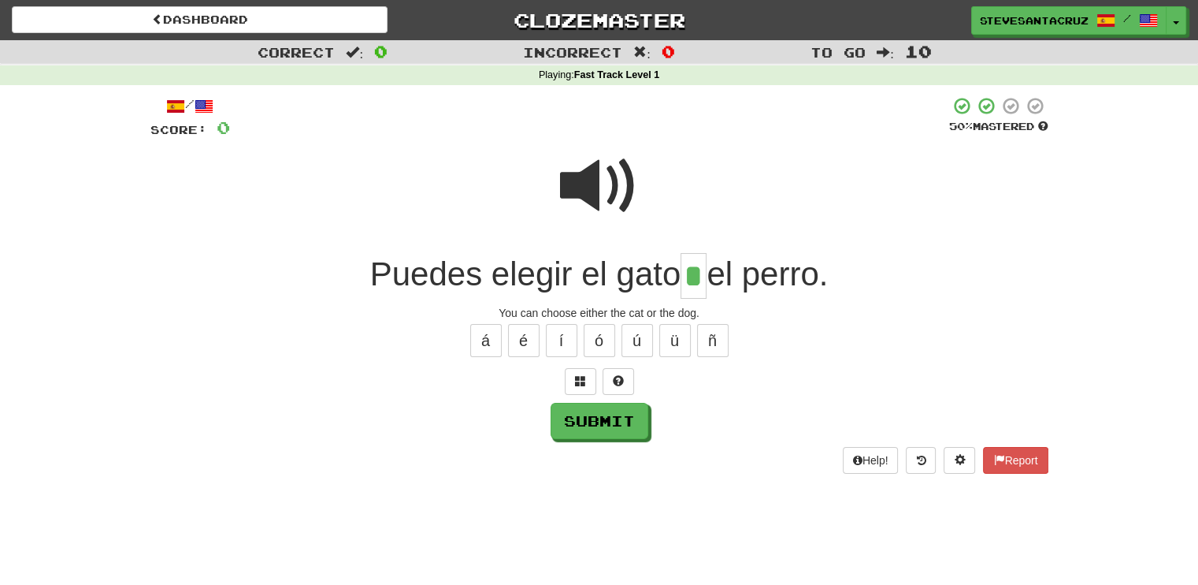
type input "*"
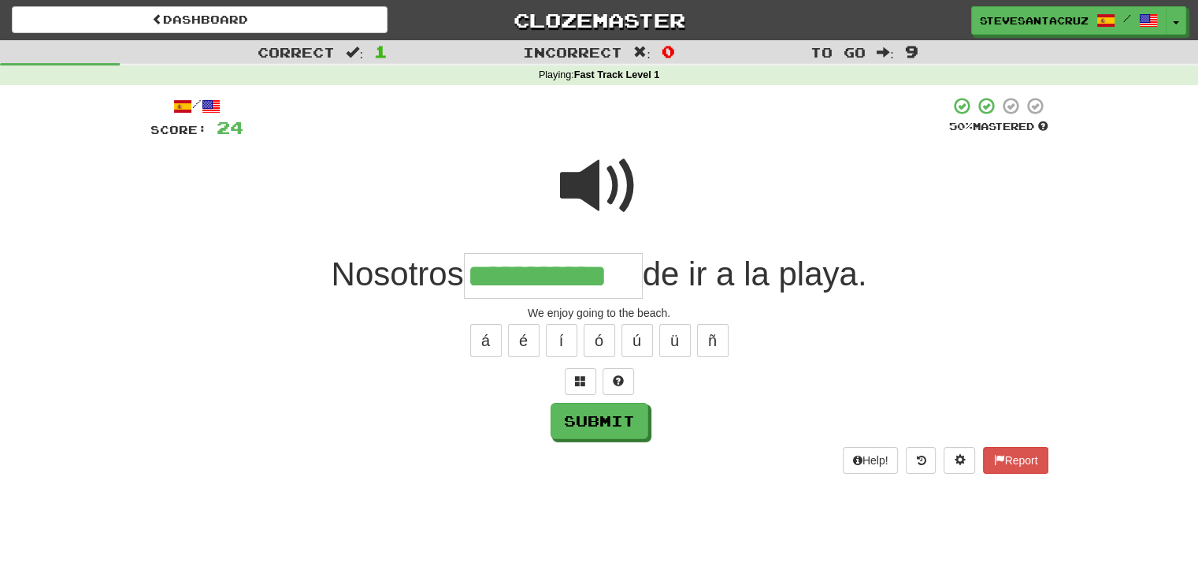
type input "**********"
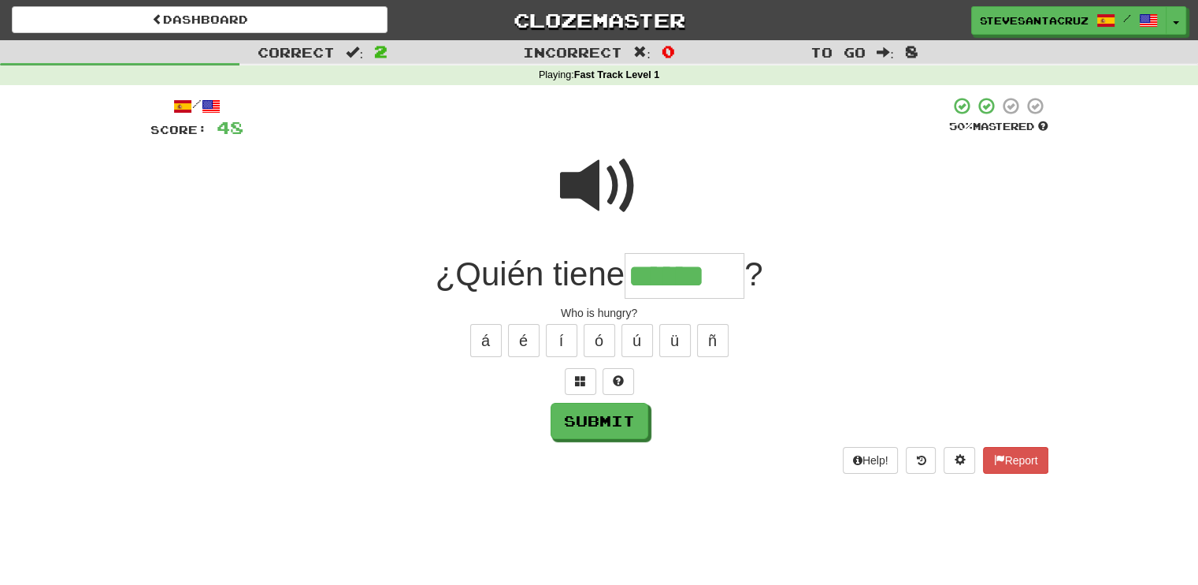
type input "******"
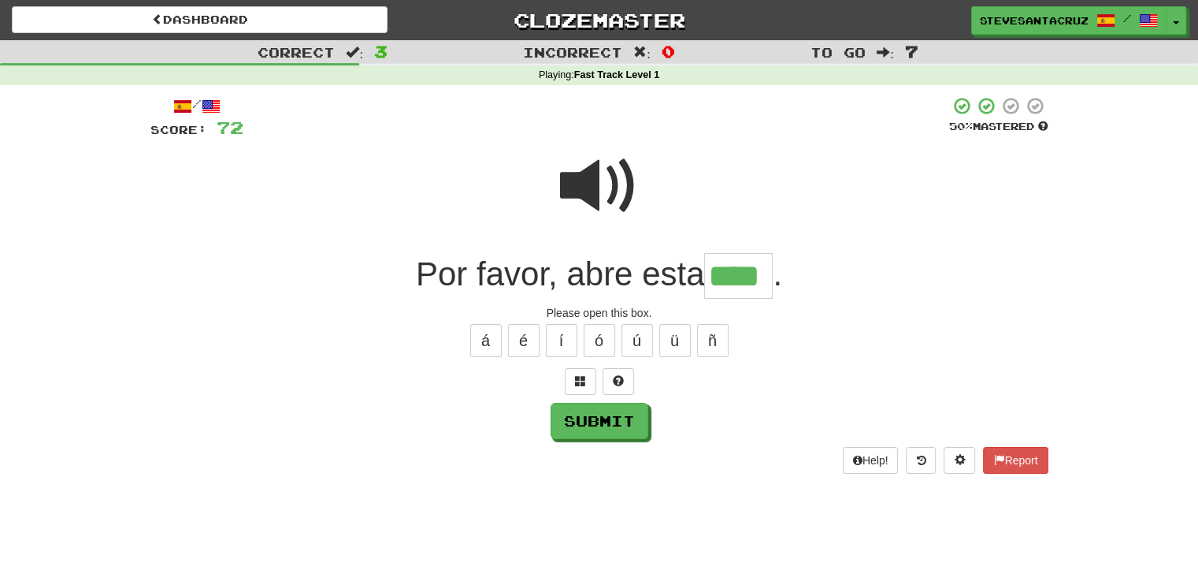
type input "****"
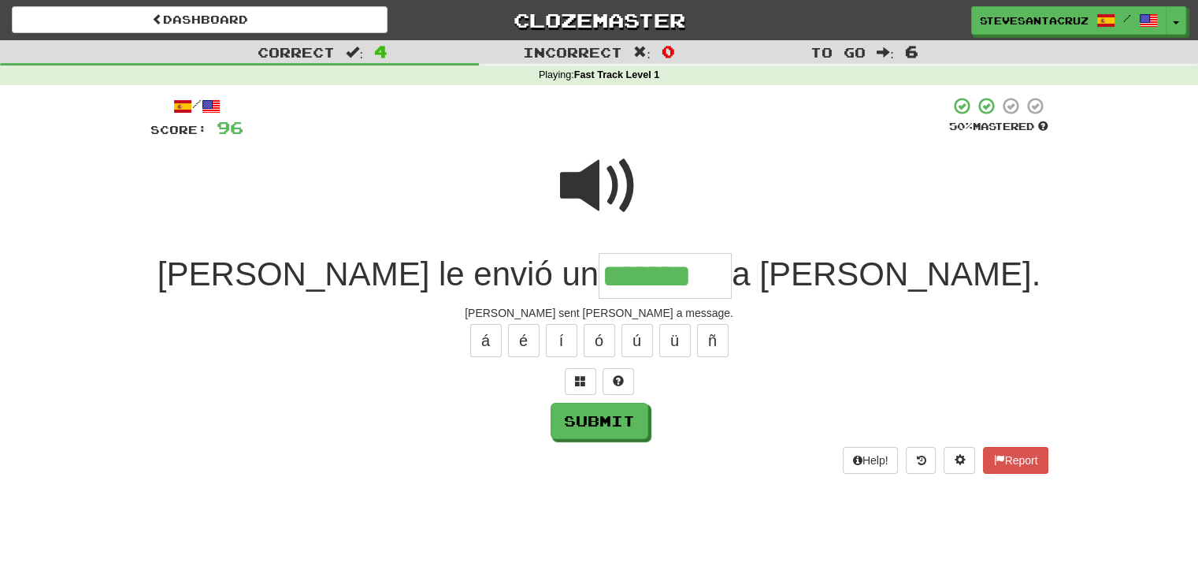
type input "*******"
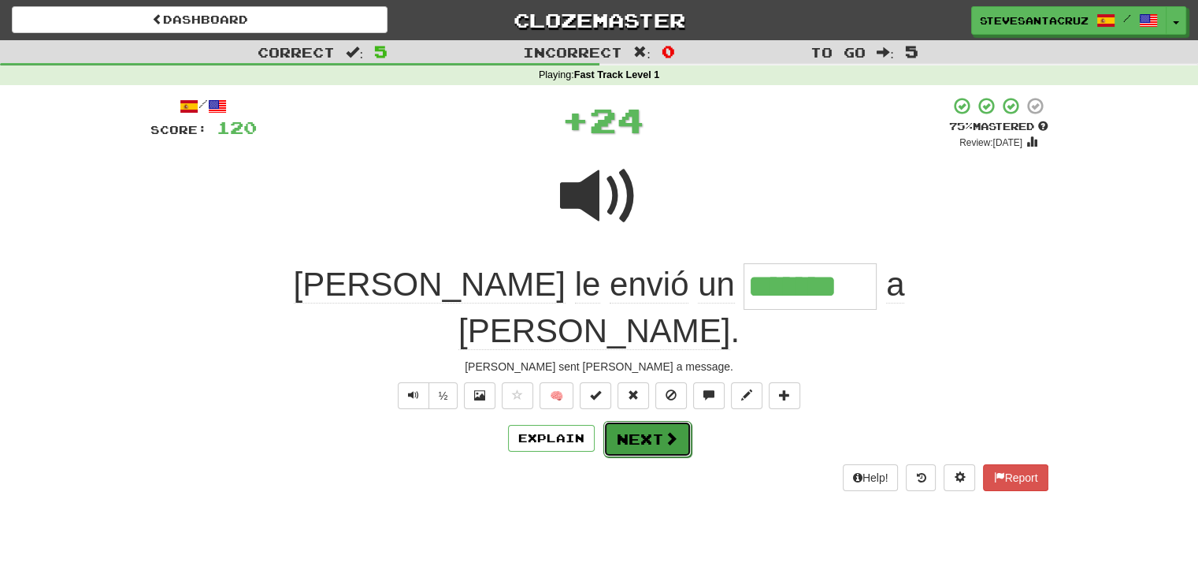
click at [657, 421] on button "Next" at bounding box center [648, 439] width 88 height 36
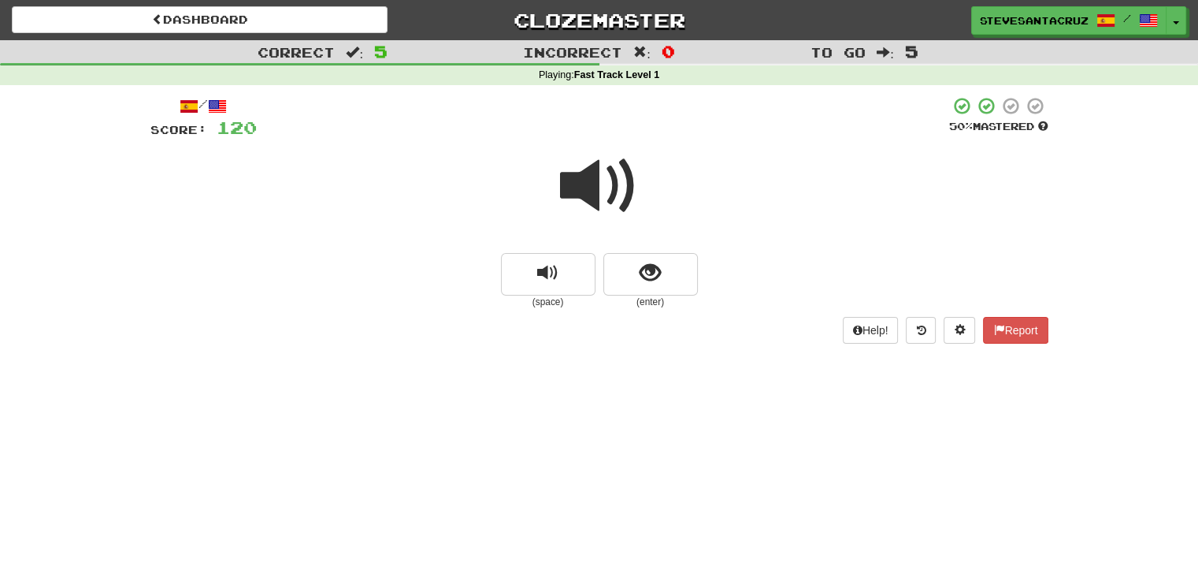
click at [610, 173] on span at bounding box center [599, 186] width 79 height 79
click at [592, 182] on span at bounding box center [599, 186] width 79 height 79
click at [597, 175] on span at bounding box center [599, 186] width 79 height 79
click at [650, 280] on span "show sentence" at bounding box center [650, 272] width 21 height 21
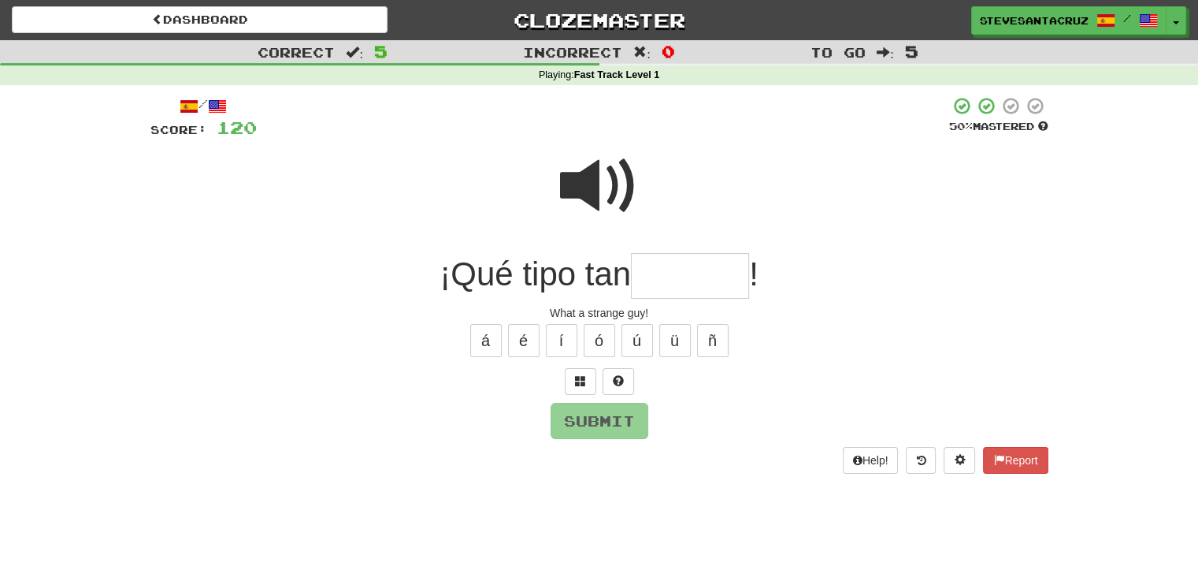
click at [693, 280] on input "text" at bounding box center [690, 276] width 118 height 46
type input "*******"
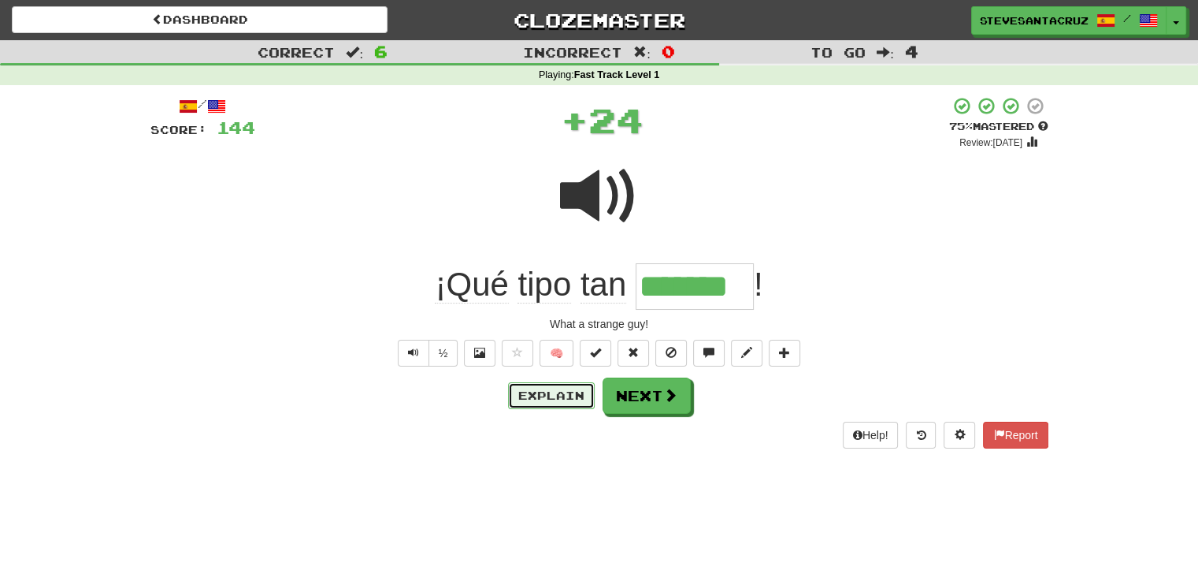
click at [552, 392] on button "Explain" at bounding box center [551, 395] width 87 height 27
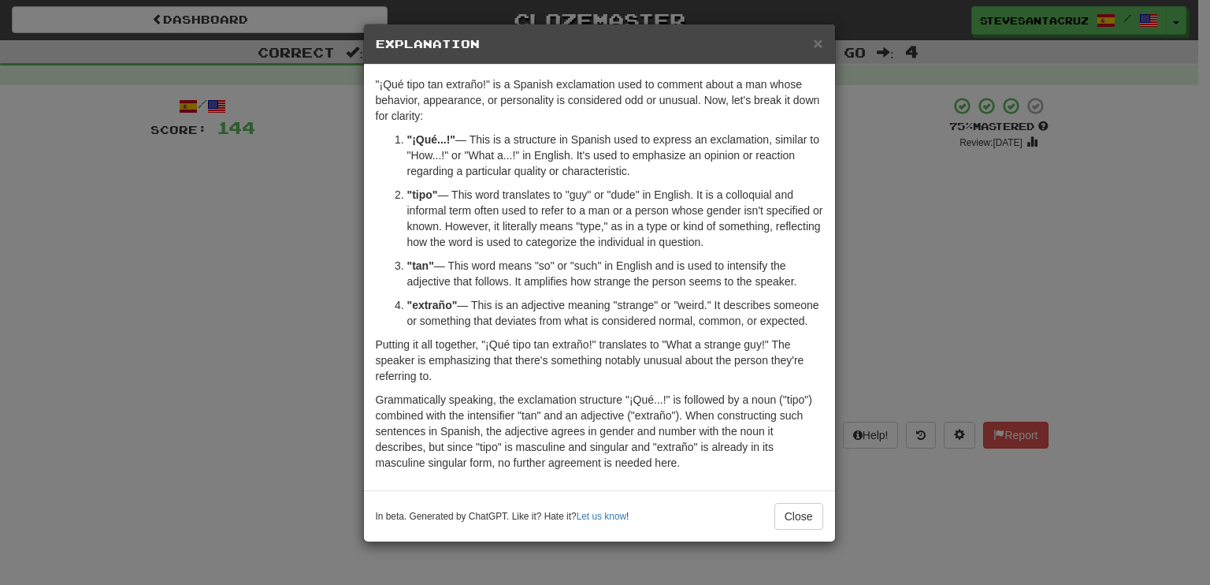
click at [638, 166] on p ""¡Qué...!" — This is a structure in Spanish used to express an exclamation, sim…" at bounding box center [615, 155] width 416 height 47
click at [605, 197] on p ""tipo" — This word translates to "guy" or "dude" in English. It is a colloquial…" at bounding box center [615, 218] width 416 height 63
click at [504, 243] on p ""tipo" — This word translates to "guy" or "dude" in English. It is a colloquial…" at bounding box center [615, 218] width 416 height 63
click at [638, 231] on p ""tipo" — This word translates to "guy" or "dude" in English. It is a colloquial…" at bounding box center [615, 218] width 416 height 63
click at [705, 230] on p ""tipo" — This word translates to "guy" or "dude" in English. It is a colloquial…" at bounding box center [615, 218] width 416 height 63
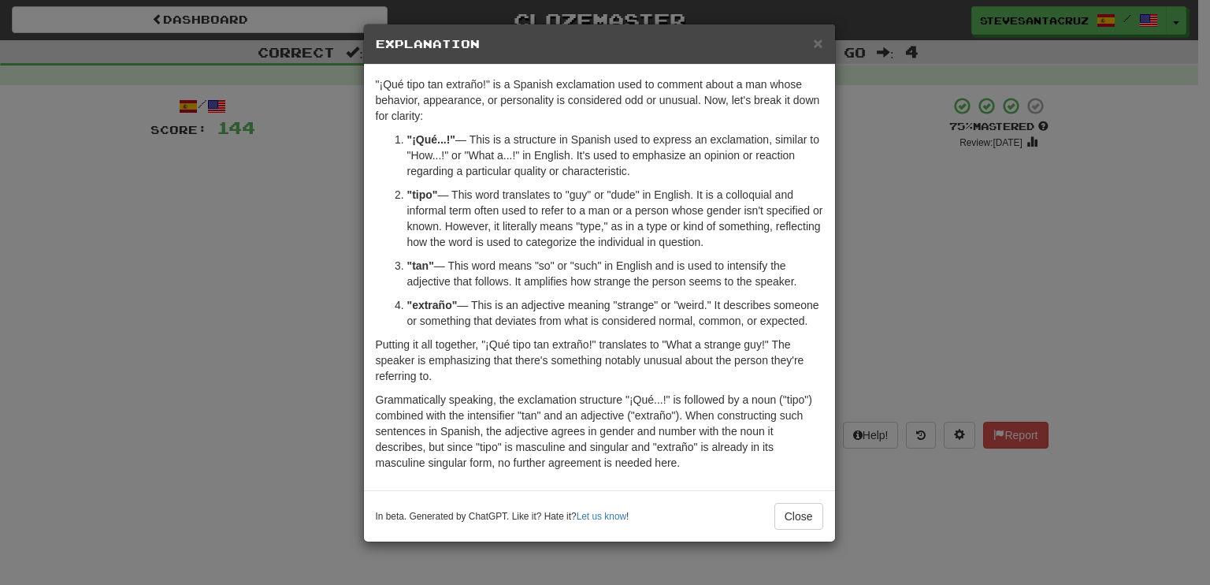
click at [708, 248] on p ""tipo" — This word translates to "guy" or "dude" in English. It is a colloquial…" at bounding box center [615, 218] width 416 height 63
click at [670, 243] on p ""tipo" — This word translates to "guy" or "dude" in English. It is a colloquial…" at bounding box center [615, 218] width 416 height 63
drag, startPoint x: 493, startPoint y: 225, endPoint x: 719, endPoint y: 245, distance: 226.2
click at [719, 245] on p ""tipo" — This word translates to "guy" or "dude" in English. It is a colloquial…" at bounding box center [615, 218] width 416 height 63
click at [716, 243] on p ""tipo" — This word translates to "guy" or "dude" in English. It is a colloquial…" at bounding box center [615, 218] width 416 height 63
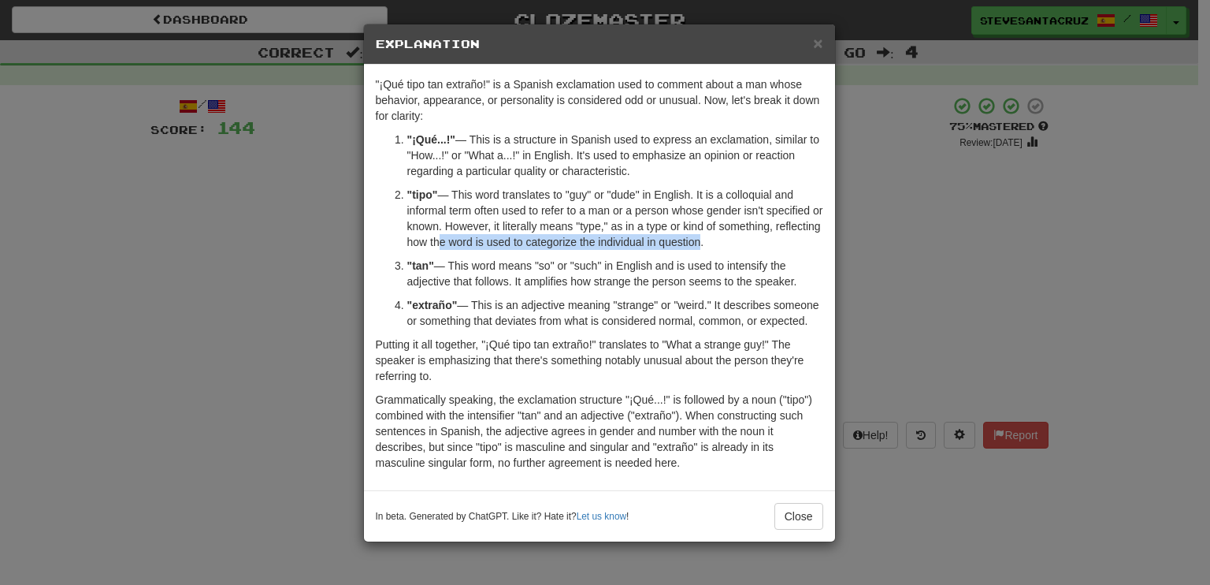
drag, startPoint x: 435, startPoint y: 240, endPoint x: 696, endPoint y: 242, distance: 260.8
click at [696, 242] on p ""tipo" — This word translates to "guy" or "dude" in English. It is a colloquial…" at bounding box center [615, 218] width 416 height 63
click at [714, 238] on p ""tipo" — This word translates to "guy" or "dude" in English. It is a colloquial…" at bounding box center [615, 218] width 416 height 63
click at [507, 303] on p ""extraño" — This is an adjective meaning "strange" or "weird." It describes som…" at bounding box center [615, 313] width 416 height 32
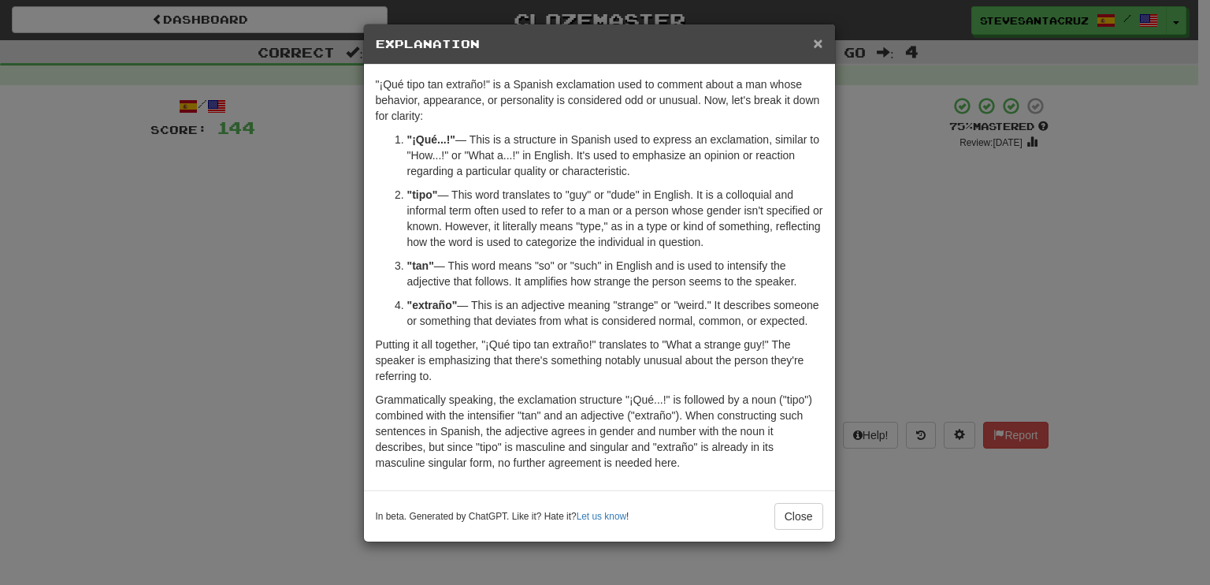
click at [816, 44] on span "×" at bounding box center [817, 43] width 9 height 18
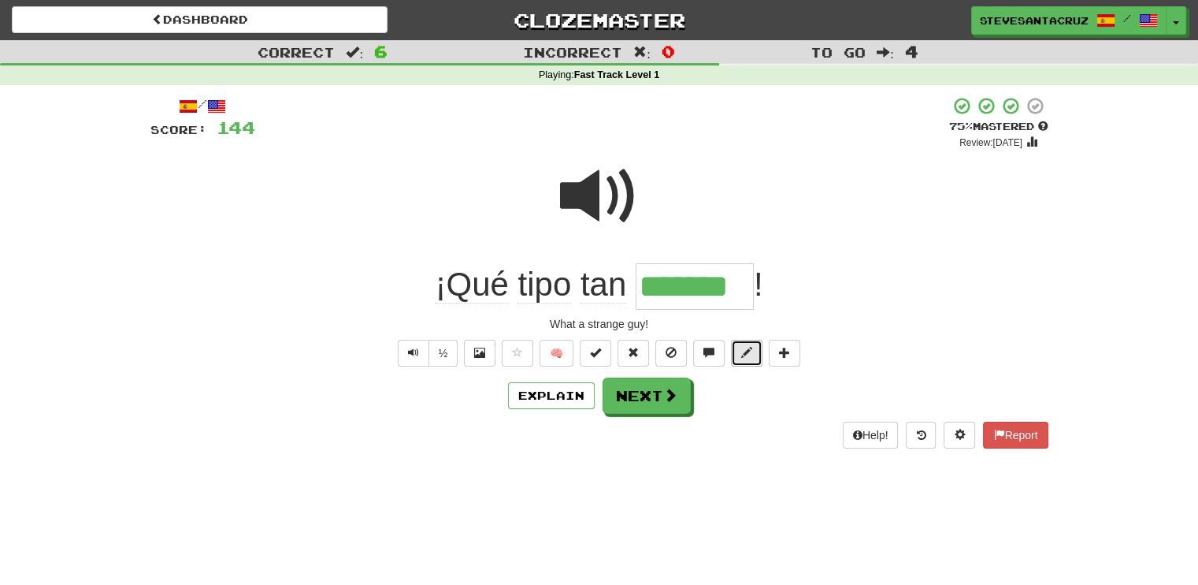
click at [748, 352] on span at bounding box center [746, 352] width 11 height 11
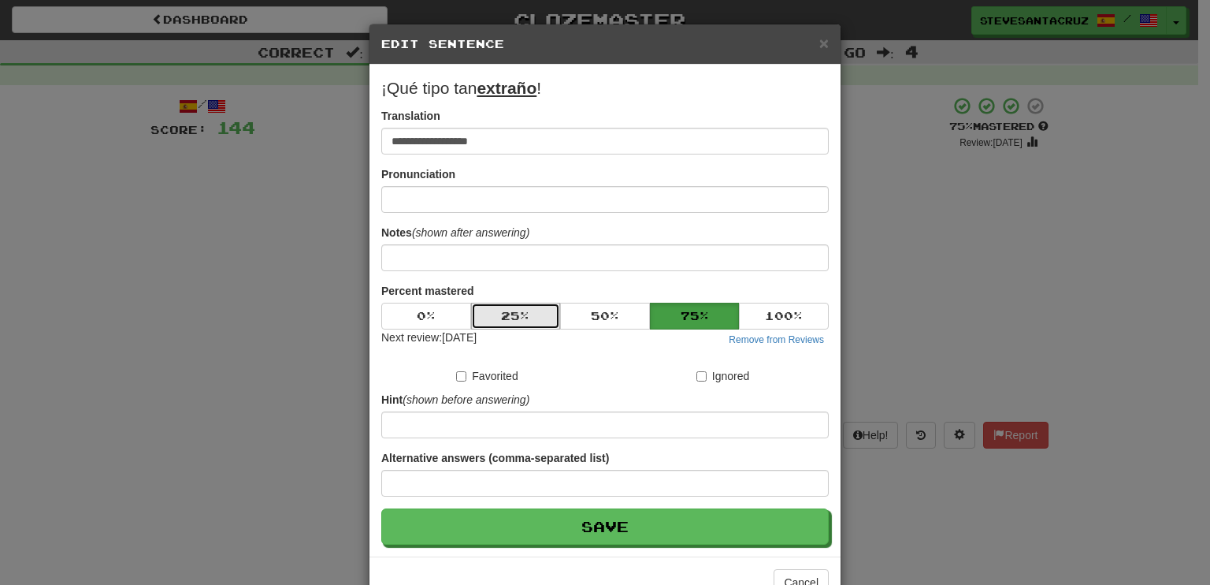
click at [523, 310] on button "25 %" at bounding box center [516, 316] width 90 height 27
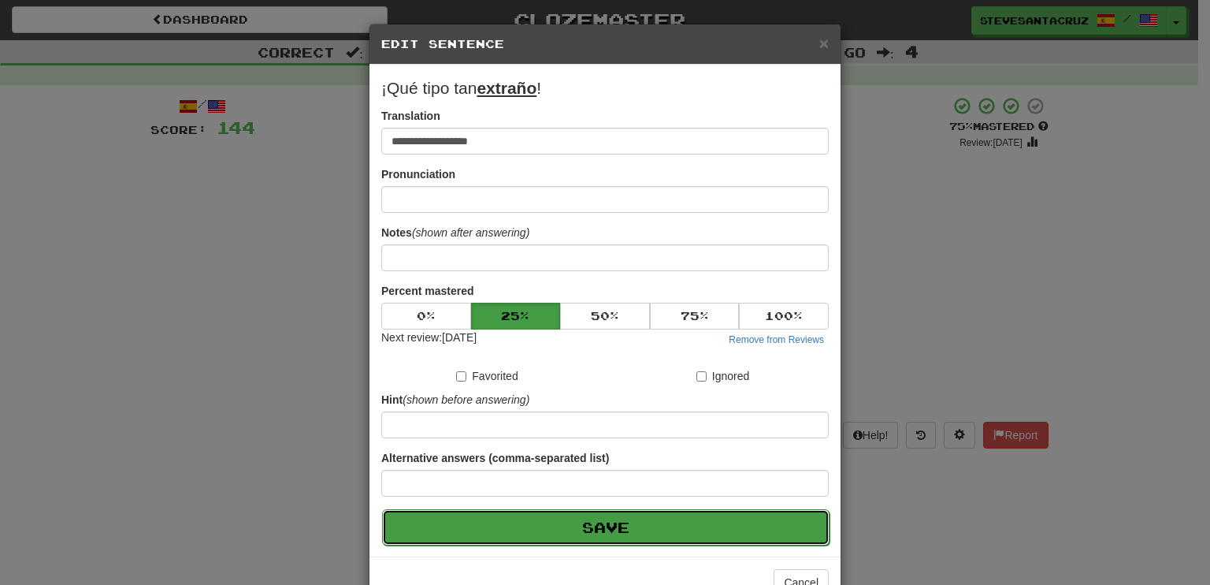
click at [601, 511] on button "Save" at bounding box center [606, 527] width 448 height 36
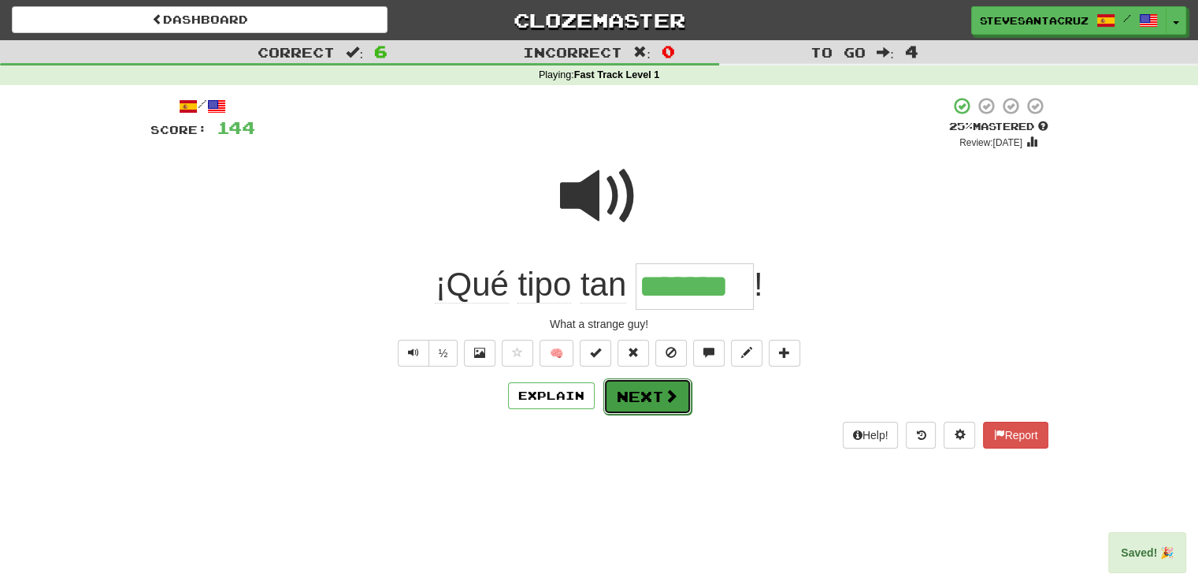
click at [633, 403] on button "Next" at bounding box center [648, 396] width 88 height 36
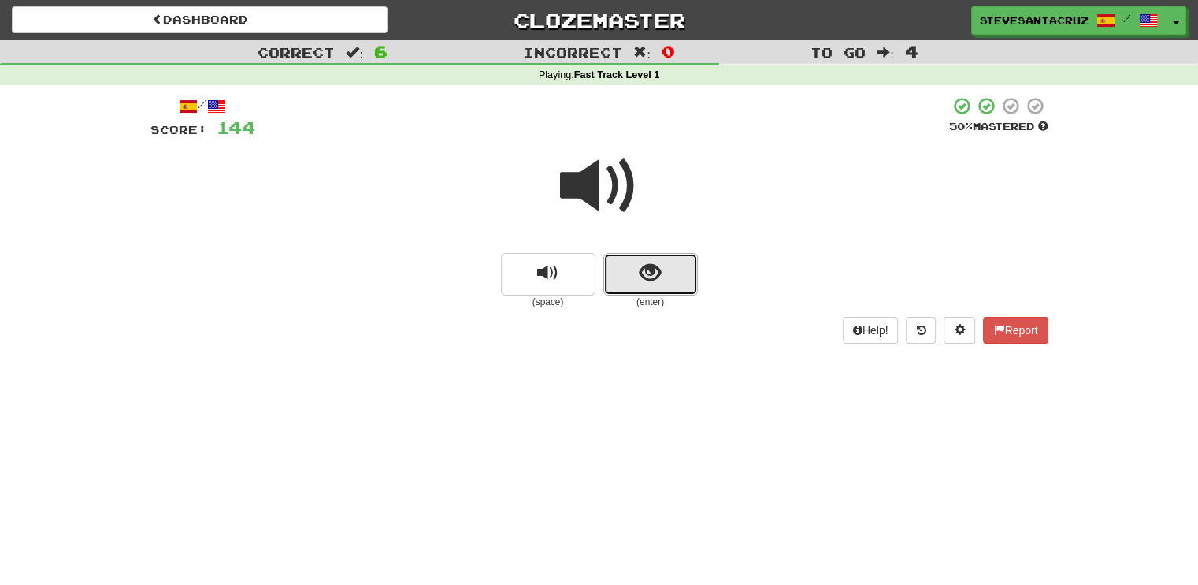
click at [638, 278] on button "show sentence" at bounding box center [651, 274] width 95 height 43
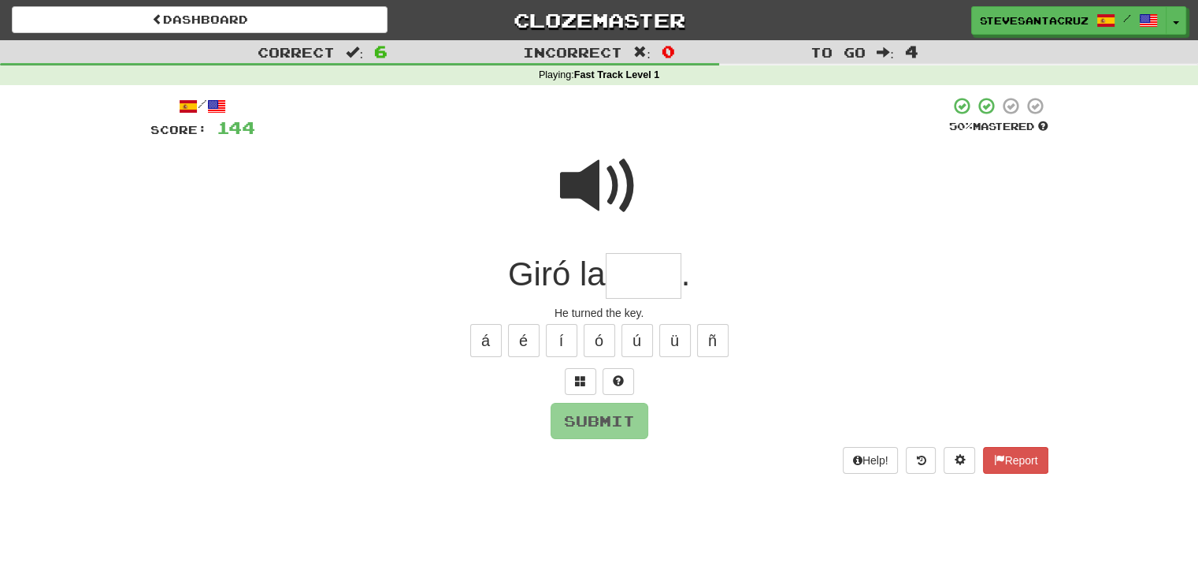
click at [638, 278] on input "text" at bounding box center [644, 276] width 76 height 46
type input "*****"
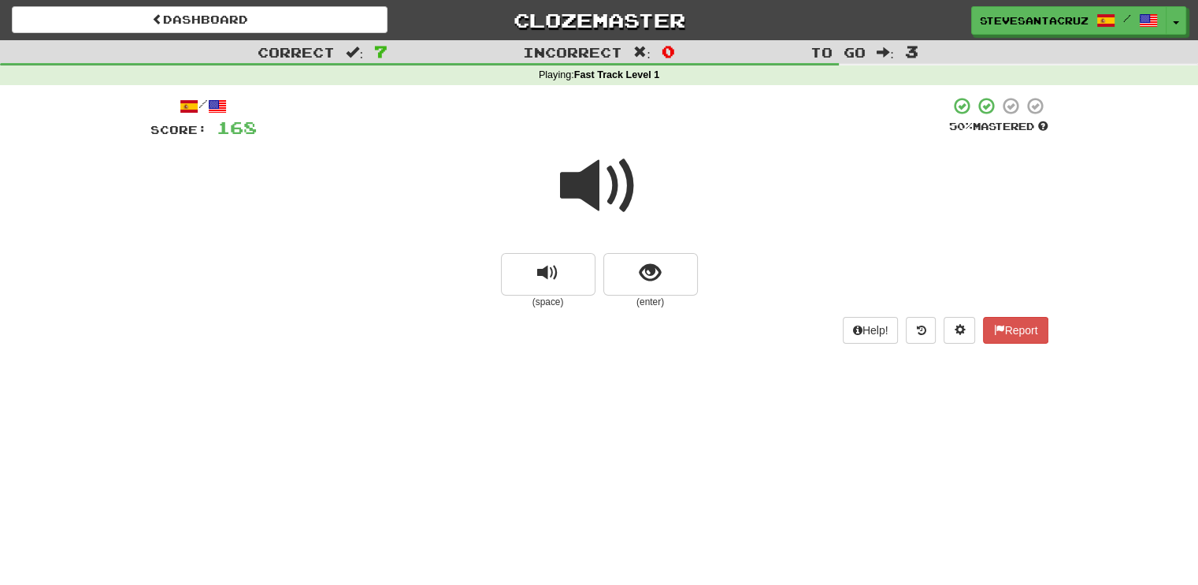
click at [600, 188] on span at bounding box center [599, 186] width 79 height 79
click at [637, 267] on button "show sentence" at bounding box center [651, 274] width 95 height 43
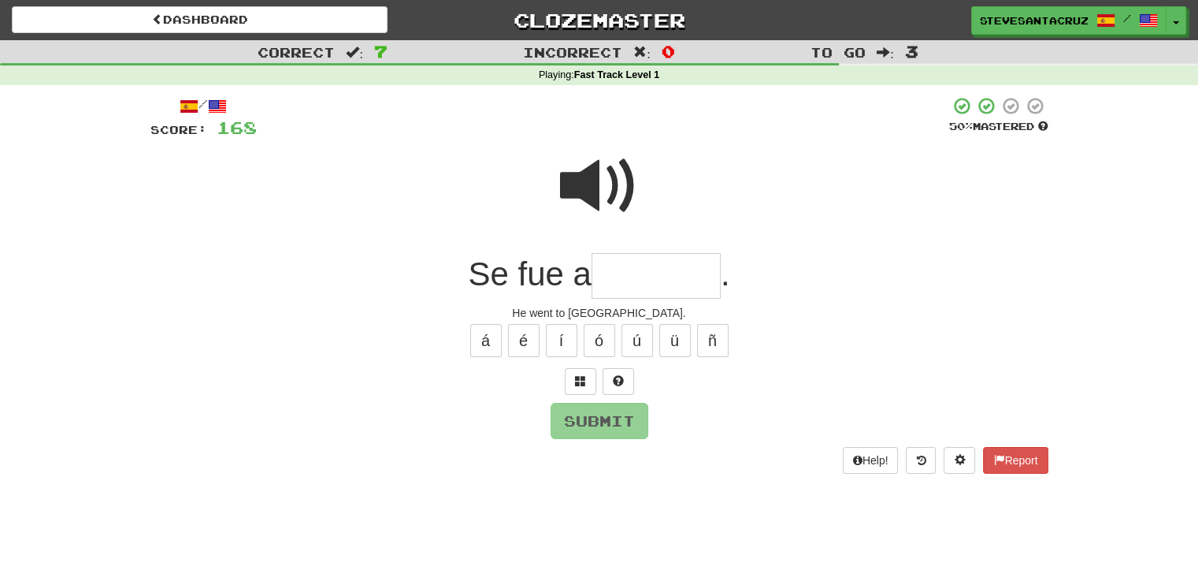
click at [657, 276] on input "text" at bounding box center [656, 276] width 129 height 46
type input "*******"
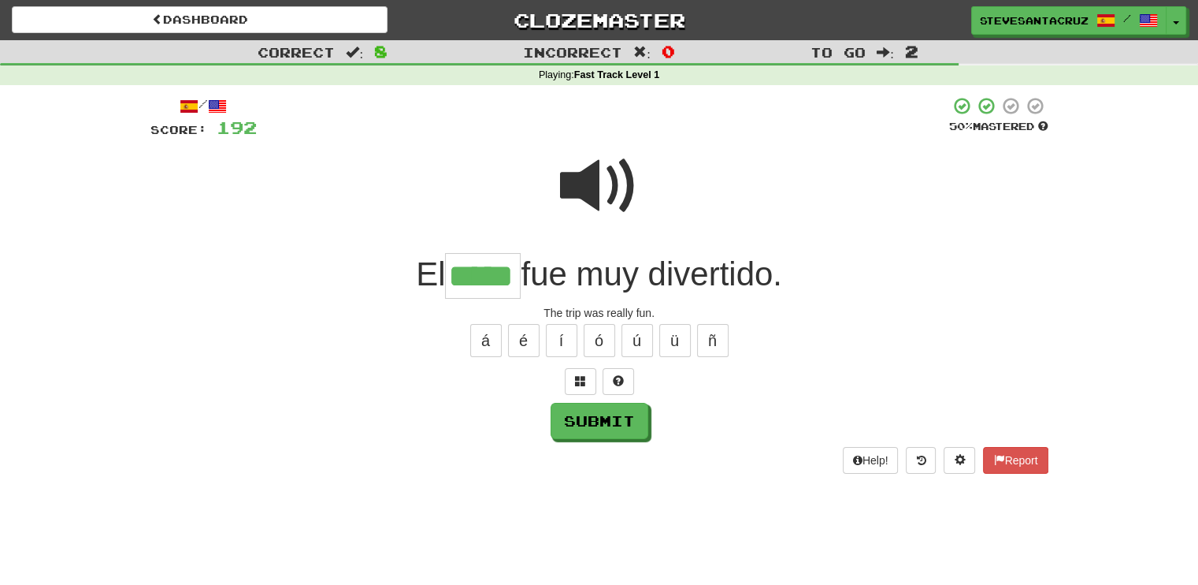
type input "*****"
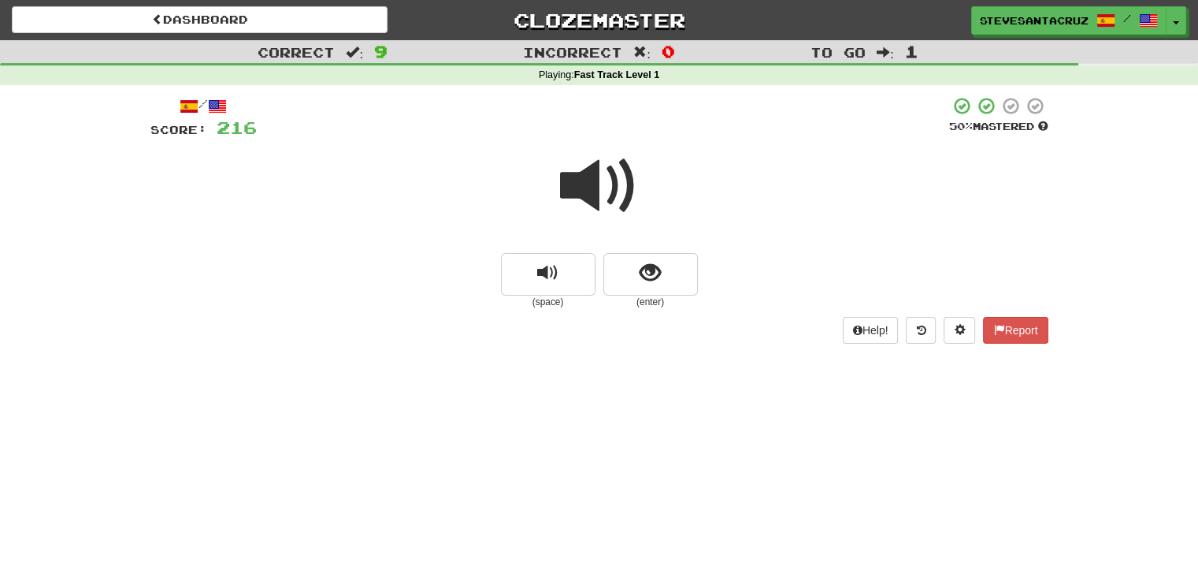
click at [594, 190] on span at bounding box center [599, 186] width 79 height 79
click at [652, 273] on span "show sentence" at bounding box center [650, 272] width 21 height 21
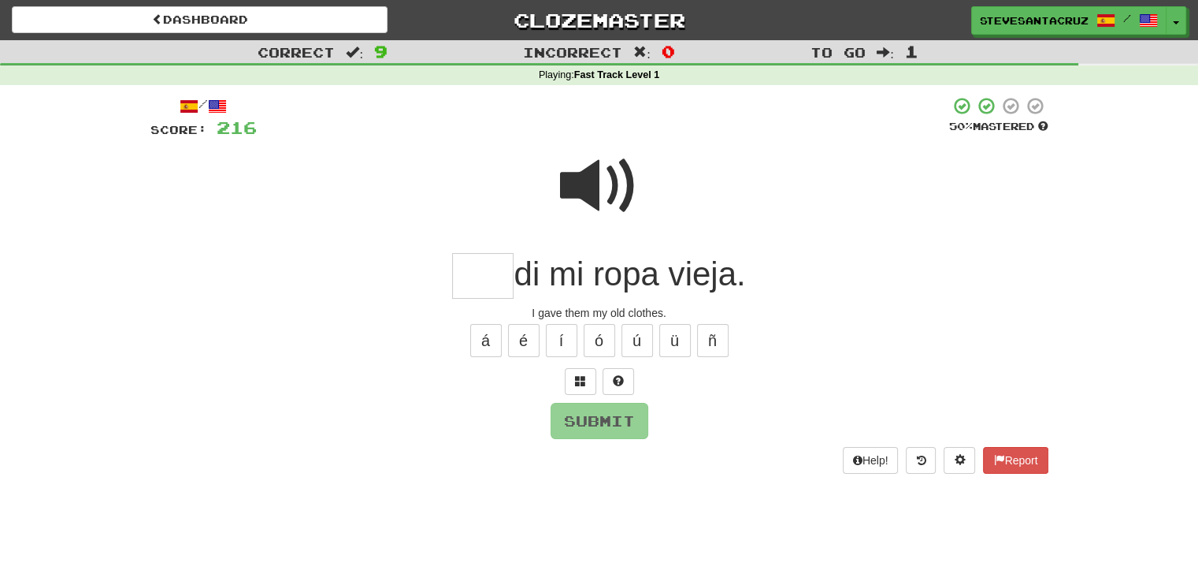
click at [496, 288] on input "text" at bounding box center [482, 276] width 61 height 46
type input "***"
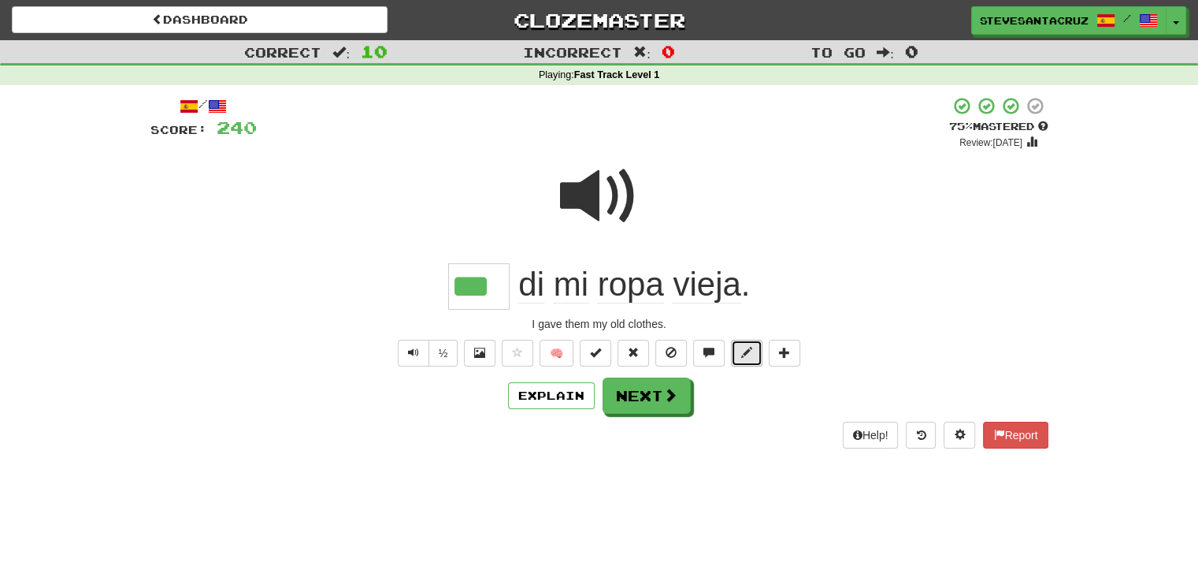
click at [737, 355] on button at bounding box center [747, 353] width 32 height 27
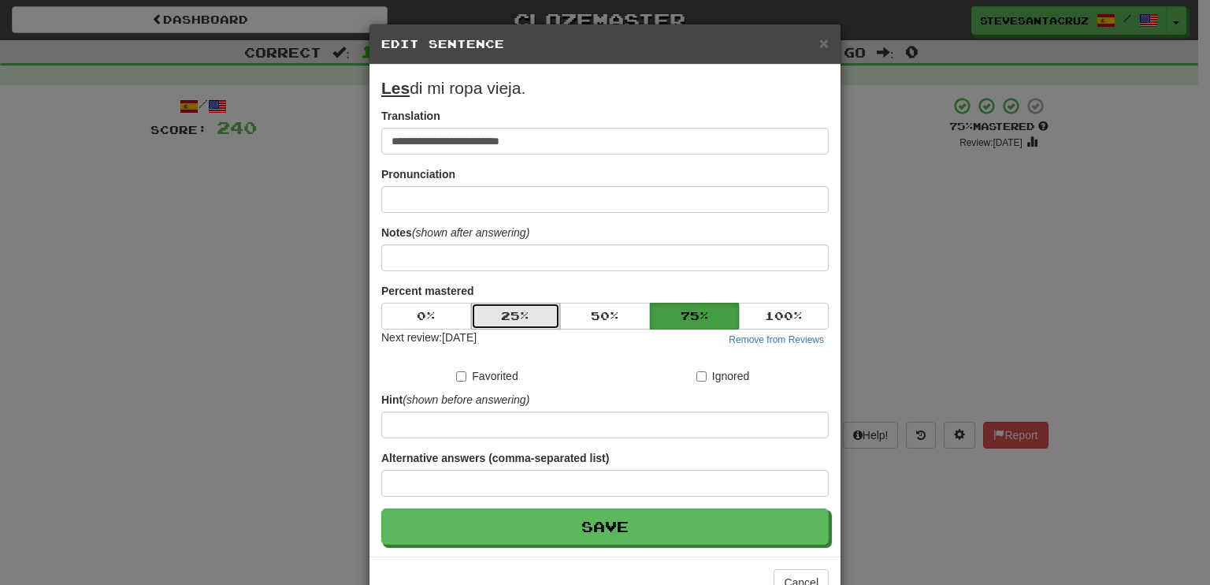
click at [536, 305] on button "25 %" at bounding box center [516, 316] width 90 height 27
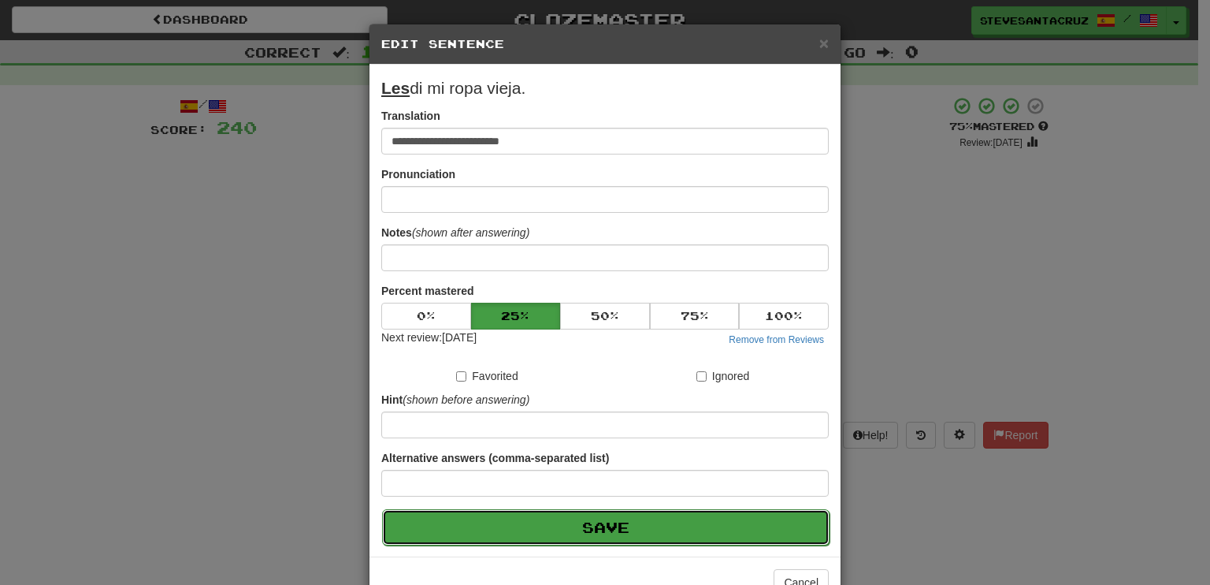
click at [607, 529] on button "Save" at bounding box center [606, 527] width 448 height 36
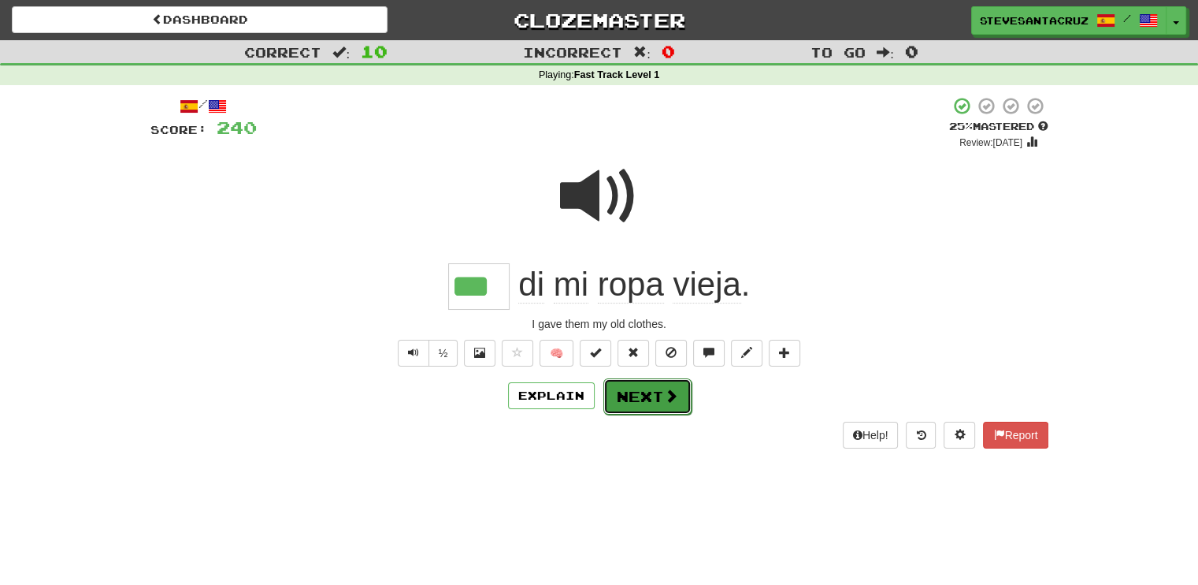
click at [655, 403] on button "Next" at bounding box center [648, 396] width 88 height 36
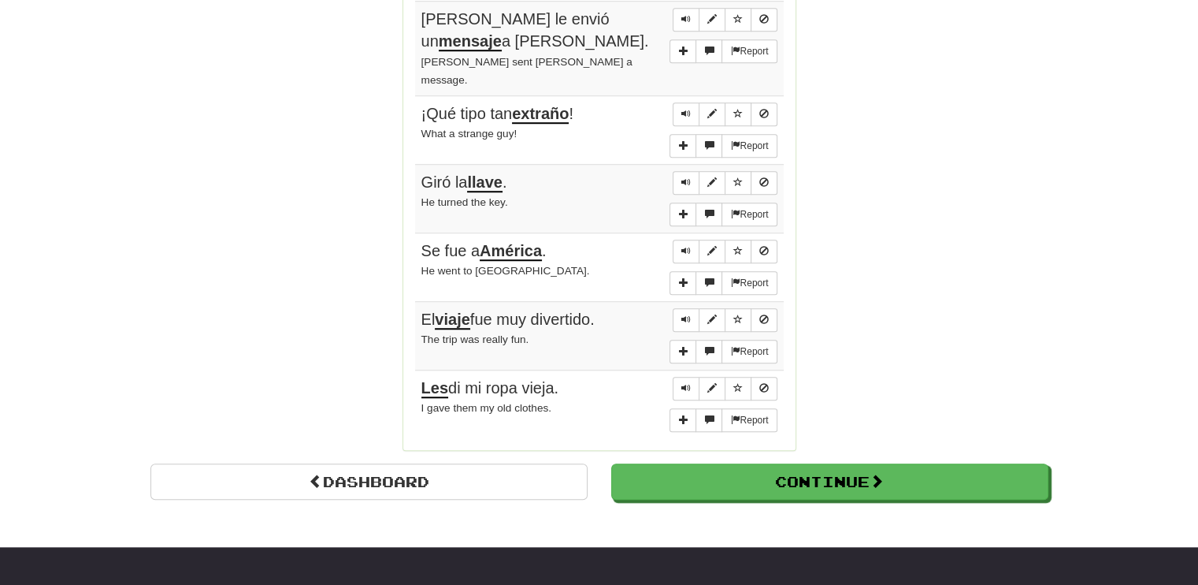
scroll to position [1024, 0]
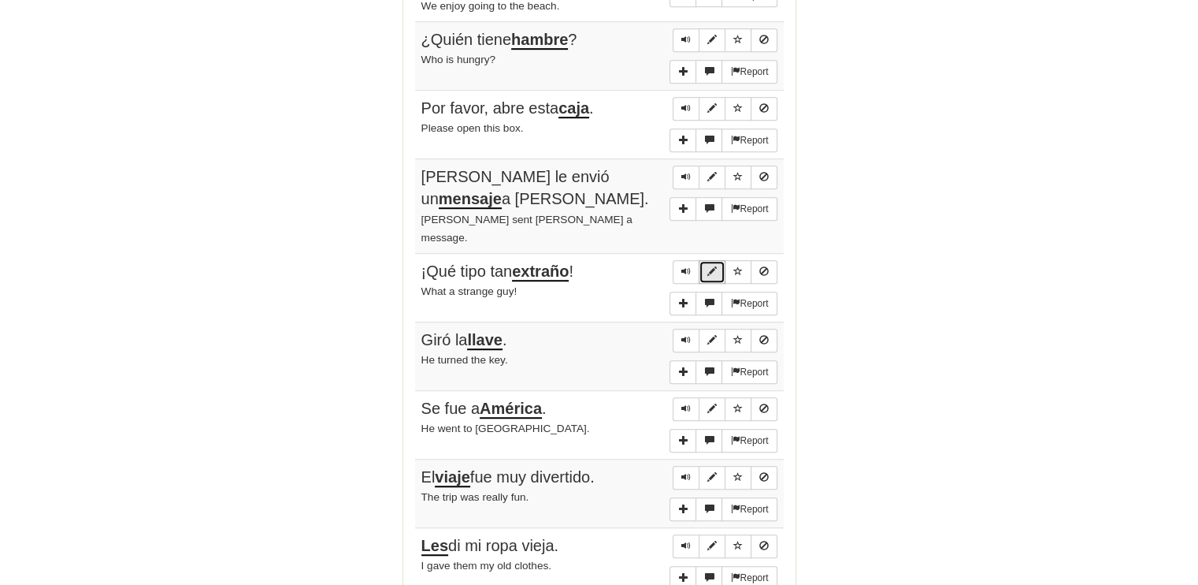
click at [712, 266] on span "Sentence controls" at bounding box center [712, 270] width 9 height 9
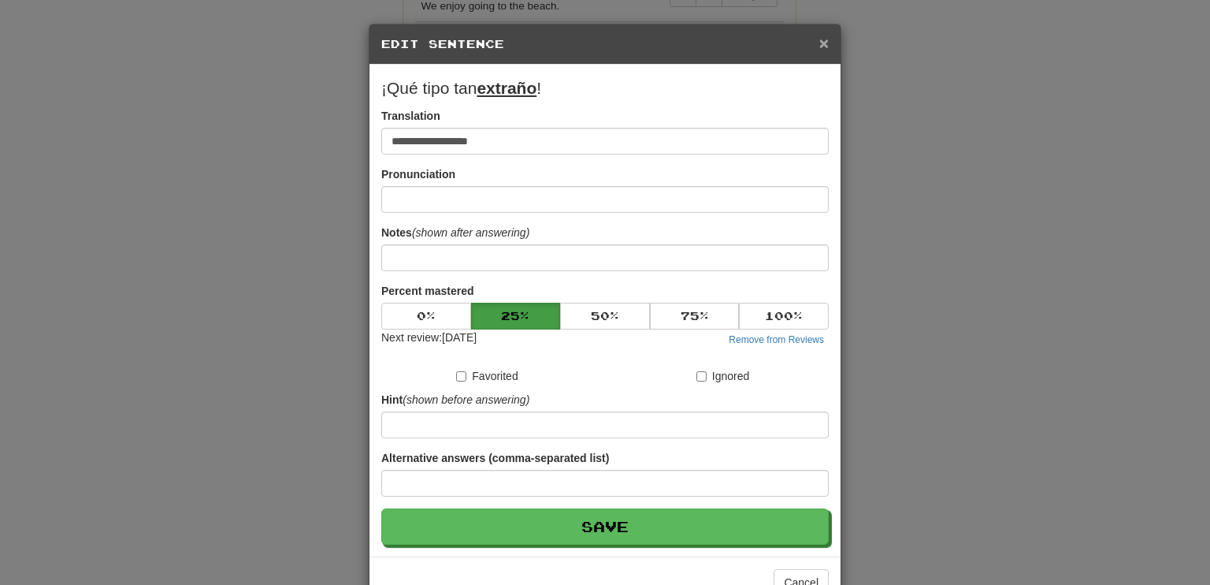
click at [819, 42] on span "×" at bounding box center [823, 43] width 9 height 18
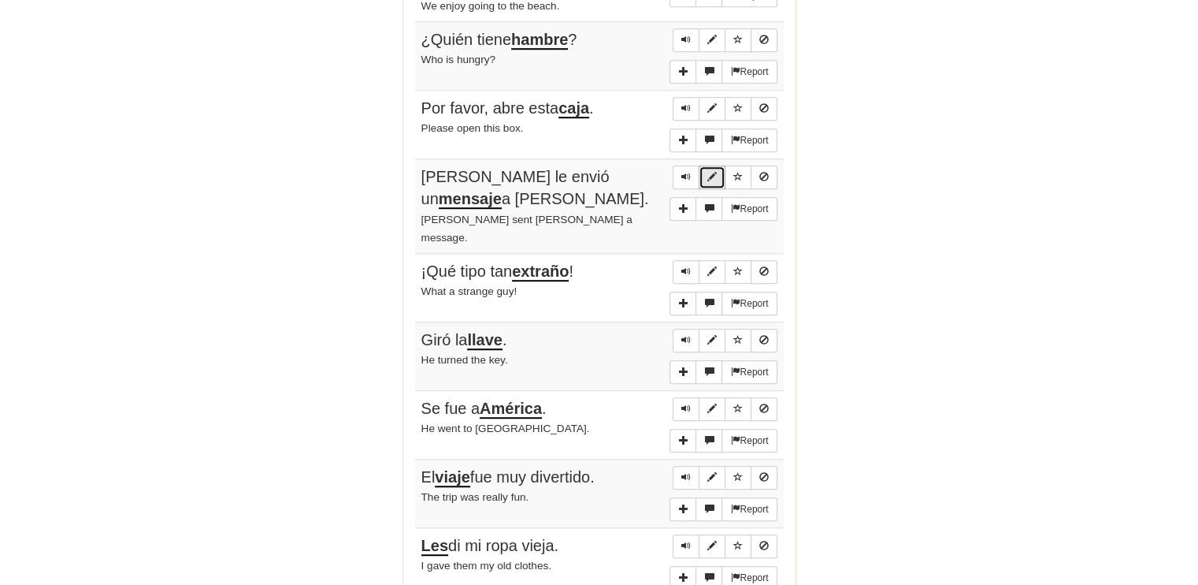
click at [715, 172] on span "Sentence controls" at bounding box center [712, 176] width 9 height 9
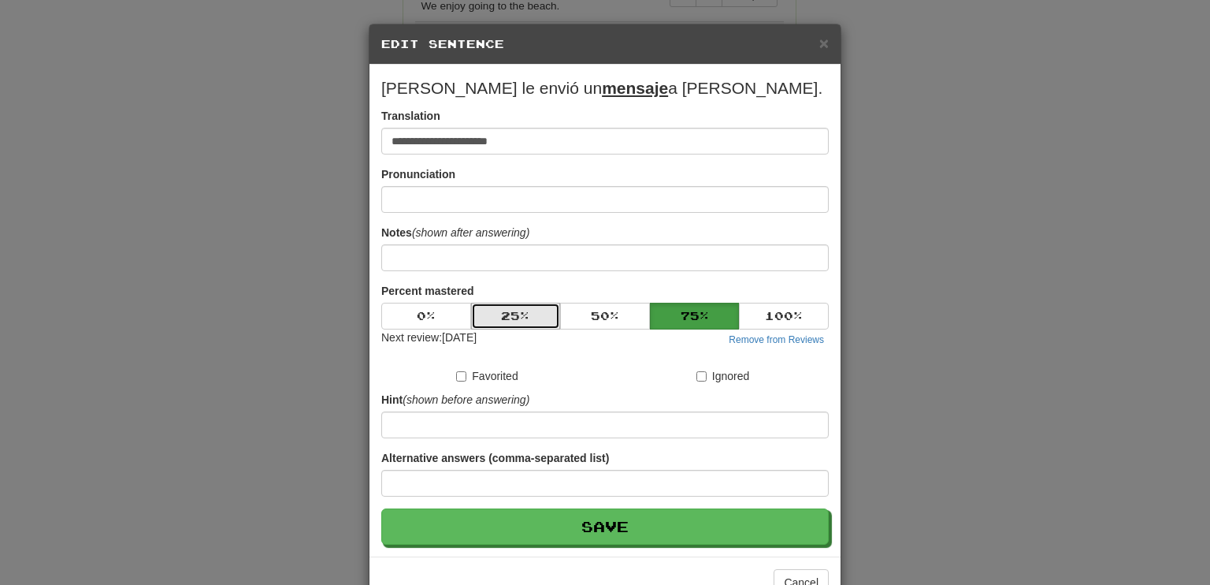
click at [521, 317] on button "25 %" at bounding box center [516, 316] width 90 height 27
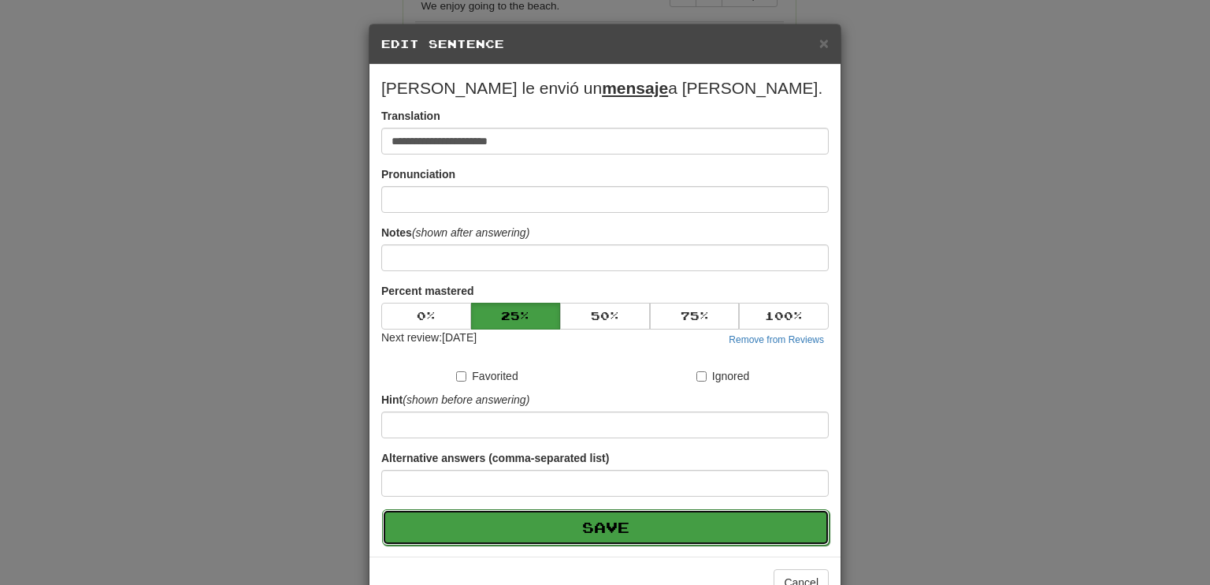
click at [600, 531] on button "Save" at bounding box center [606, 527] width 448 height 36
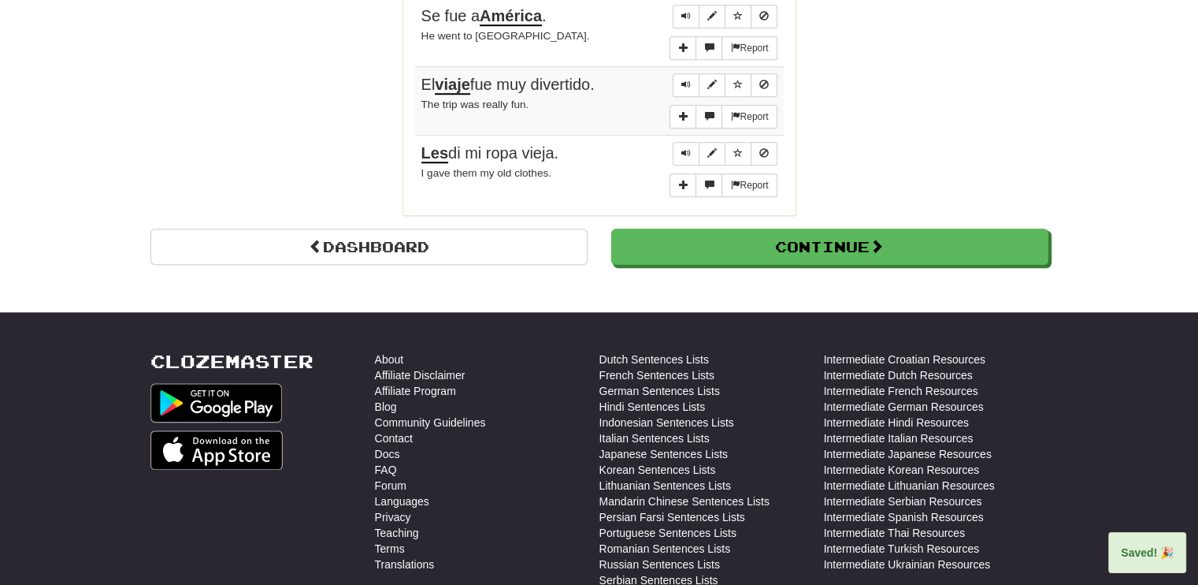
scroll to position [1418, 0]
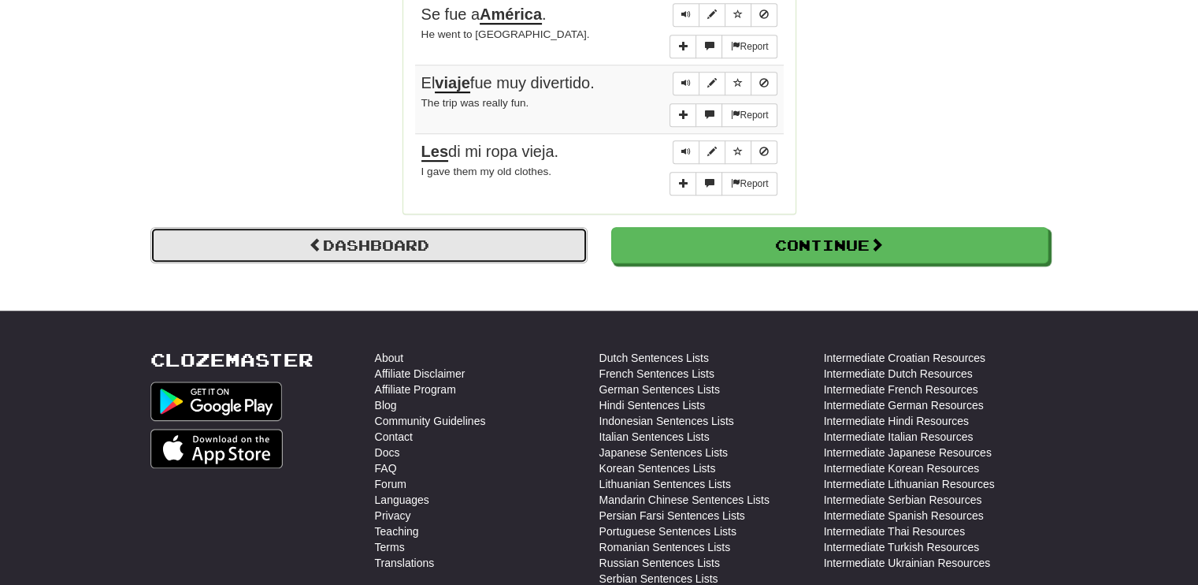
click at [448, 227] on link "Dashboard" at bounding box center [368, 245] width 437 height 36
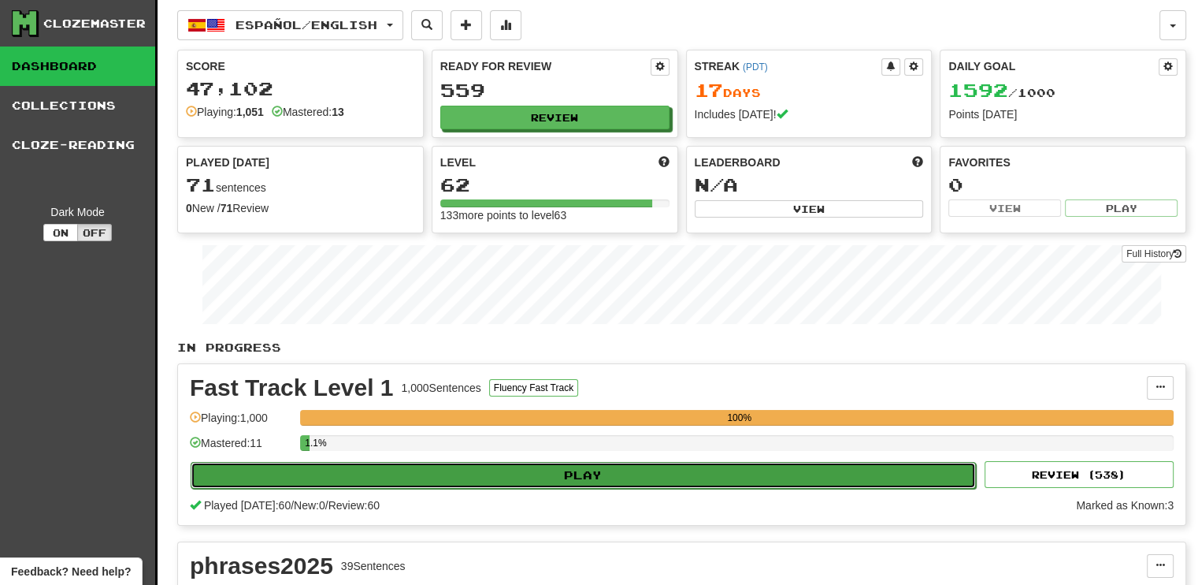
click at [751, 474] on button "Play" at bounding box center [584, 475] width 786 height 27
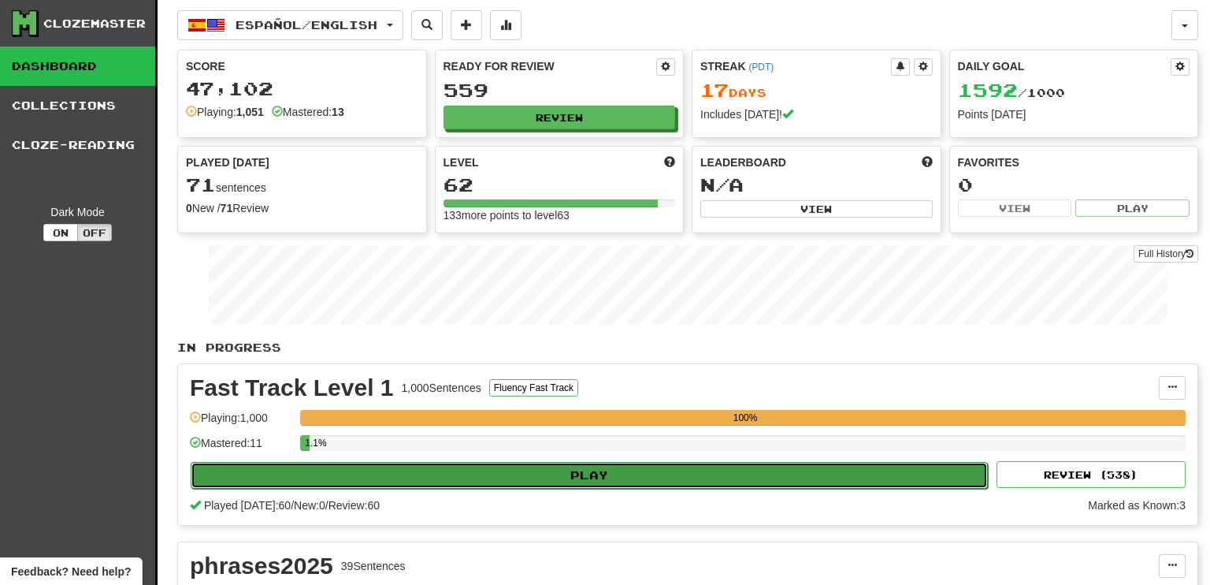
select select "**"
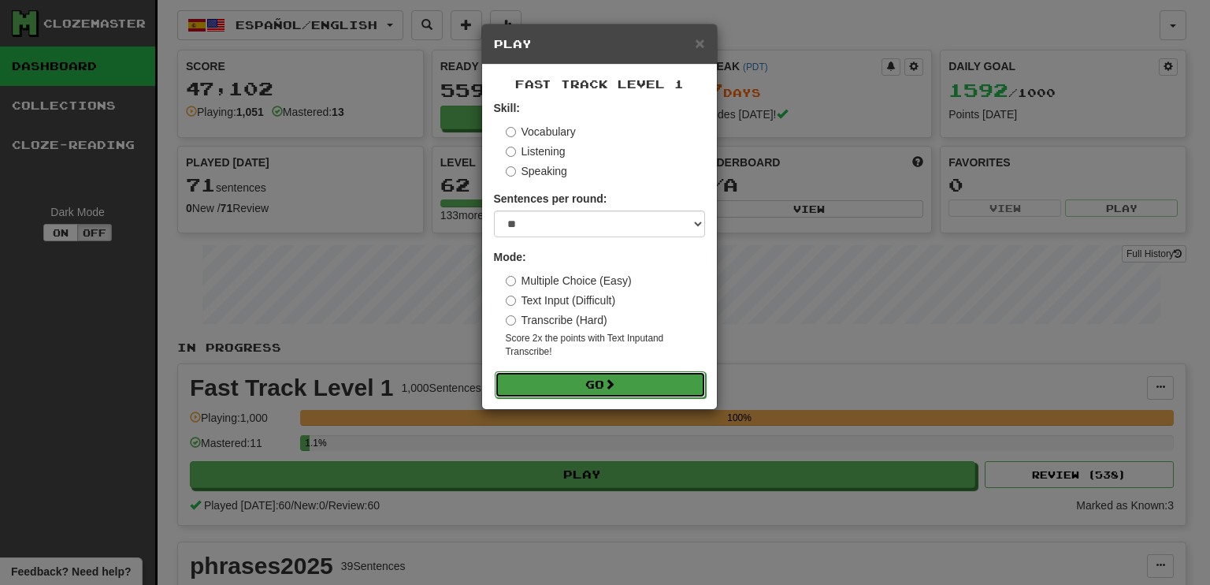
click at [613, 375] on button "Go" at bounding box center [600, 384] width 211 height 27
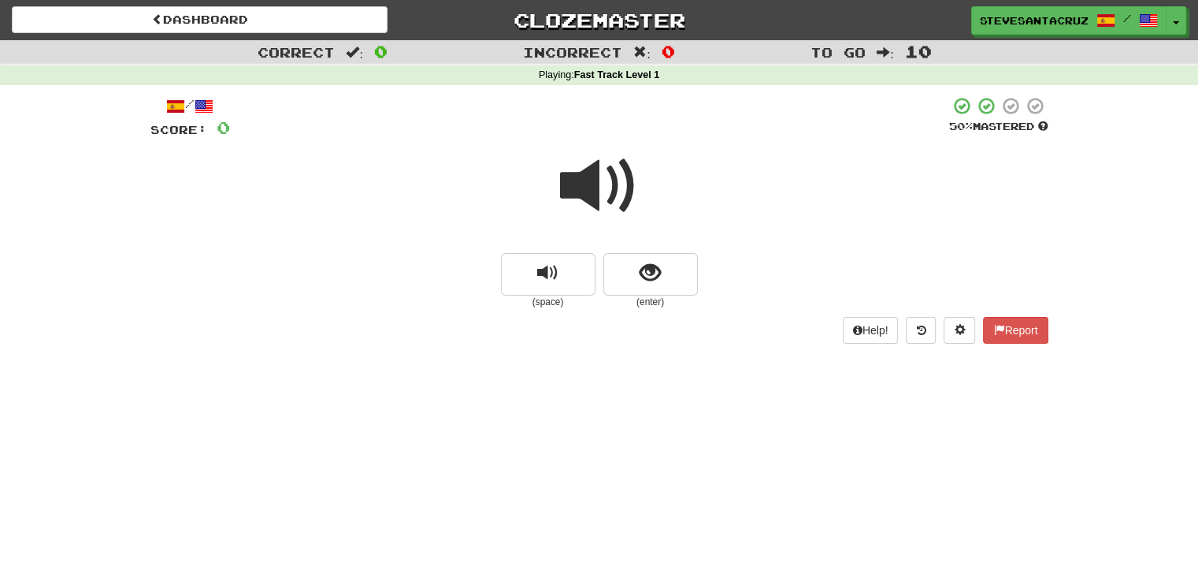
click at [594, 195] on span at bounding box center [599, 186] width 79 height 79
click at [662, 273] on button "show sentence" at bounding box center [651, 274] width 95 height 43
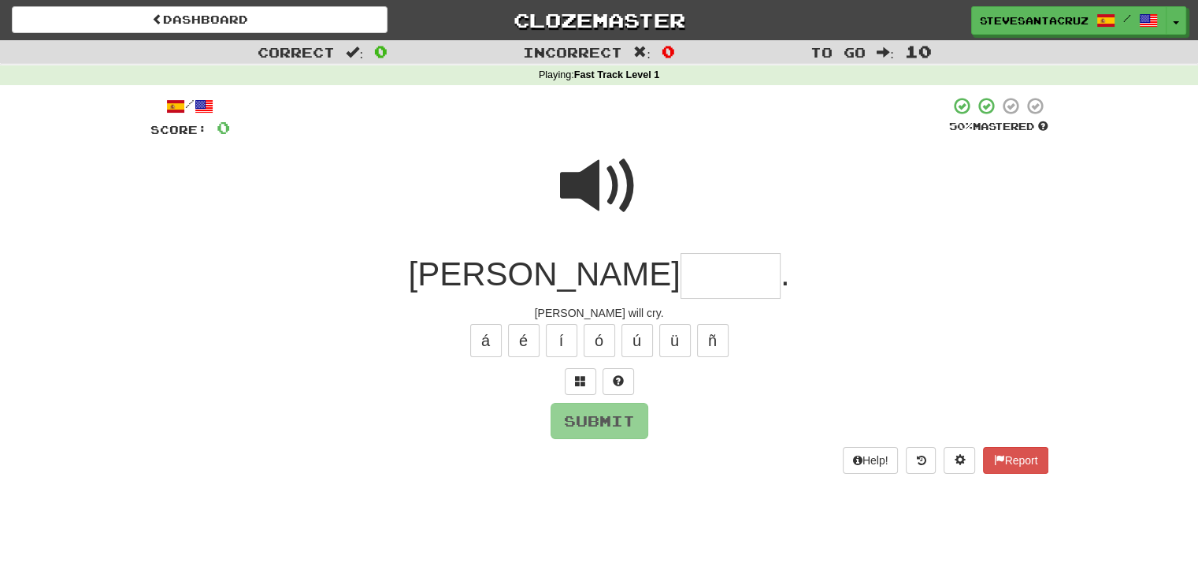
click at [681, 280] on input "text" at bounding box center [731, 276] width 100 height 46
type input "*"
type input "*******"
click at [611, 422] on button "Submit" at bounding box center [601, 421] width 98 height 36
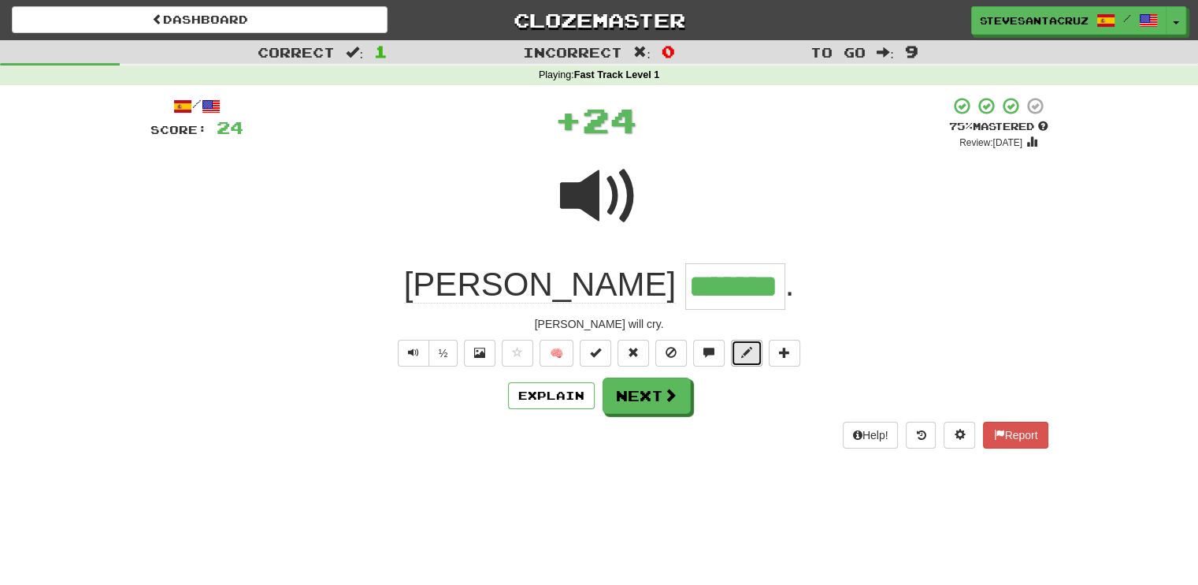
click at [743, 355] on span at bounding box center [746, 352] width 11 height 11
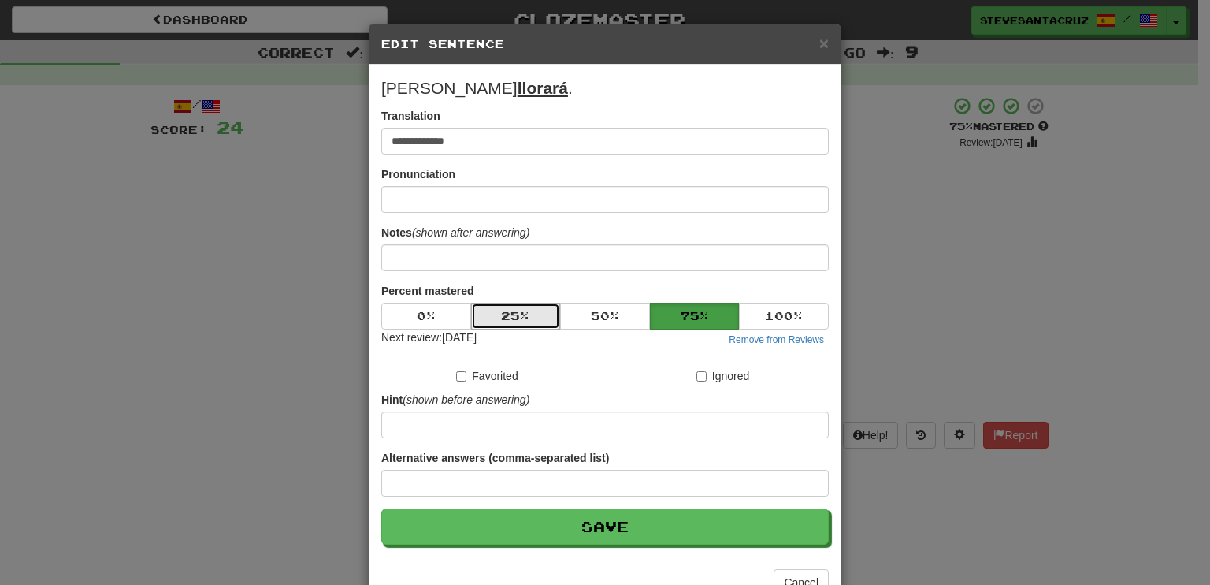
click at [536, 317] on button "25 %" at bounding box center [516, 316] width 90 height 27
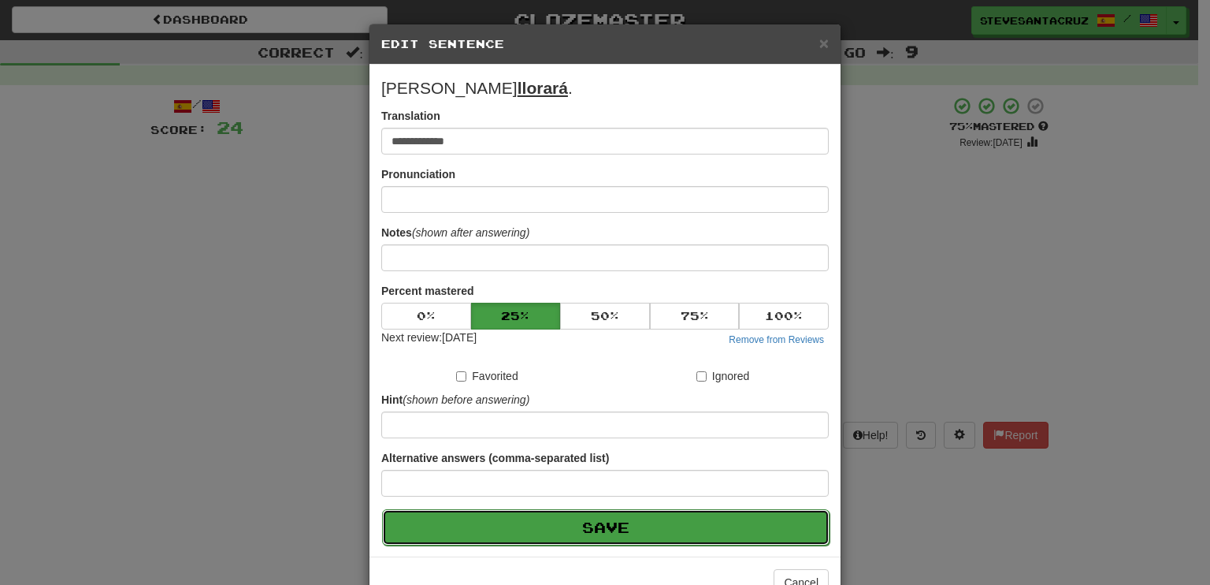
click at [604, 522] on button "Save" at bounding box center [606, 527] width 448 height 36
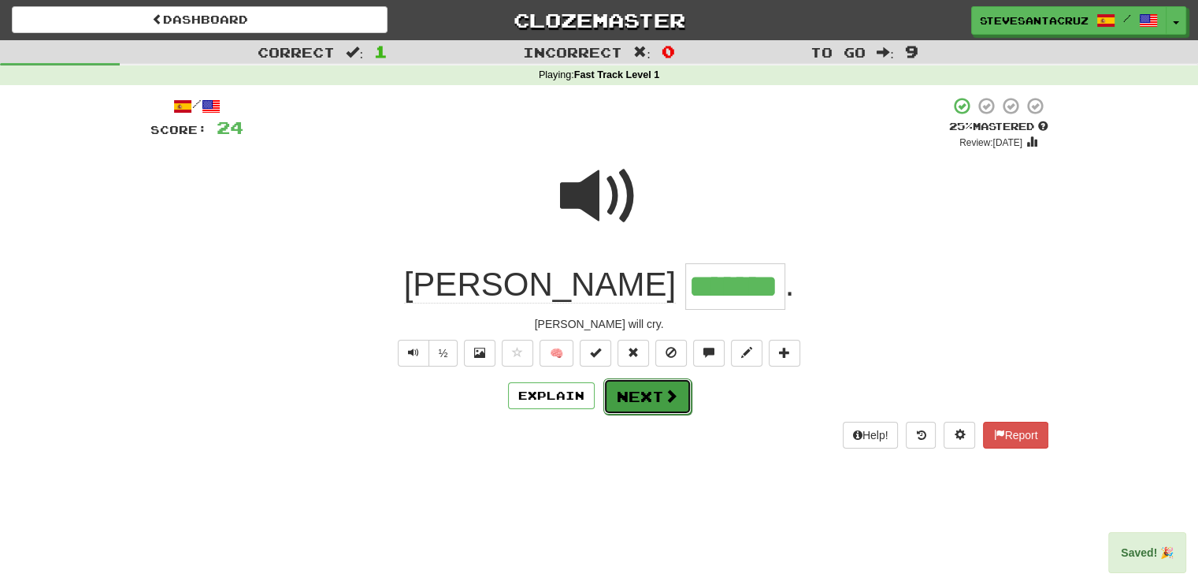
click at [631, 401] on button "Next" at bounding box center [648, 396] width 88 height 36
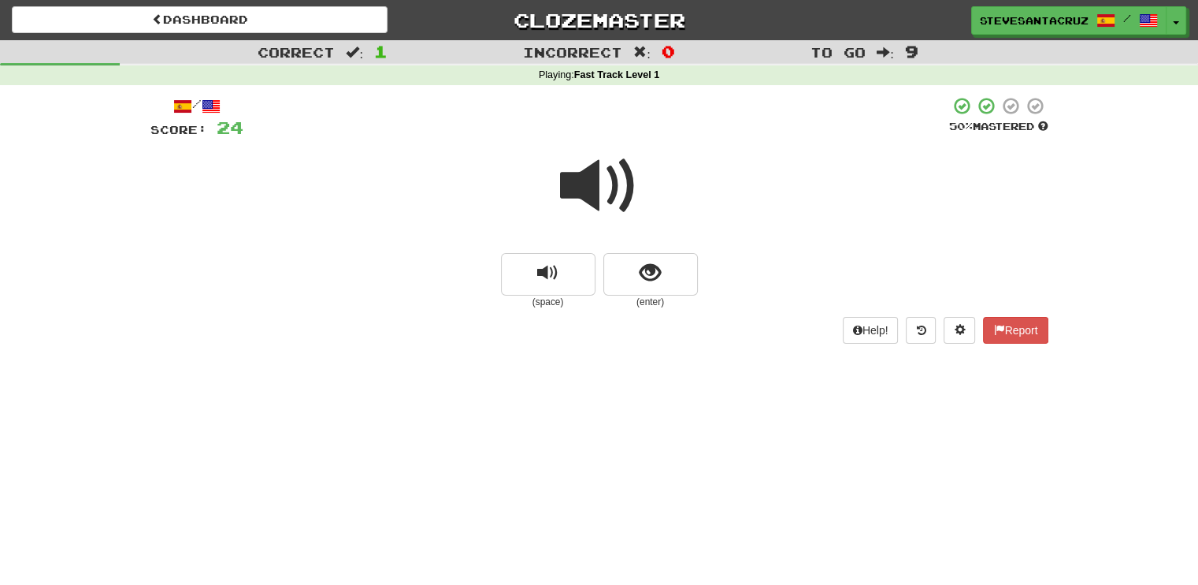
click at [597, 194] on span at bounding box center [599, 186] width 79 height 79
click at [653, 277] on span "show sentence" at bounding box center [650, 272] width 21 height 21
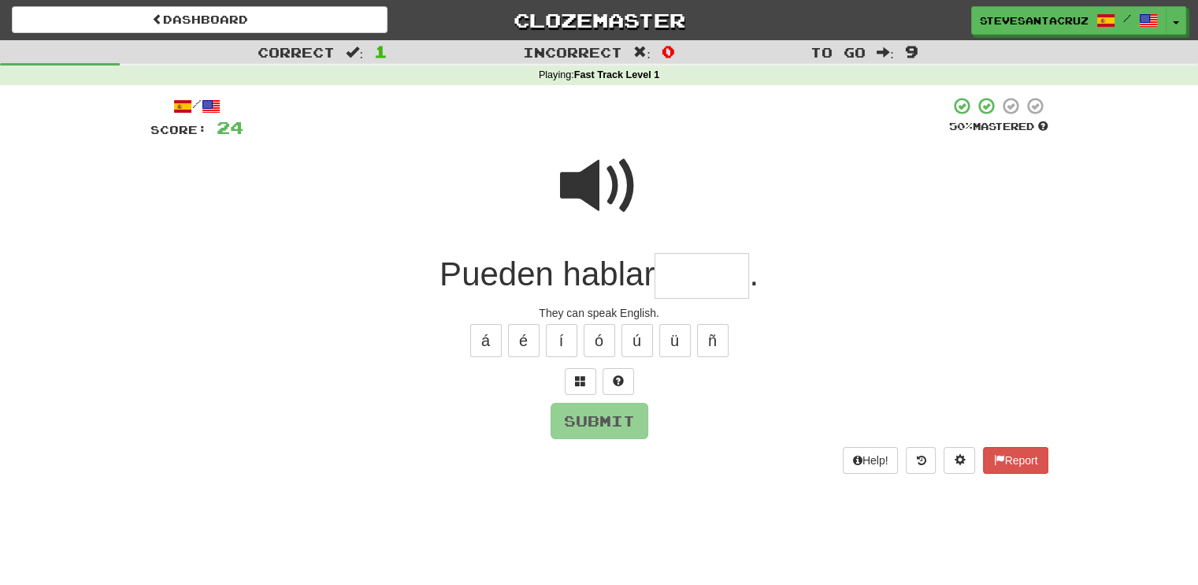
click at [676, 280] on input "text" at bounding box center [702, 276] width 95 height 46
type input "*"
type input "******"
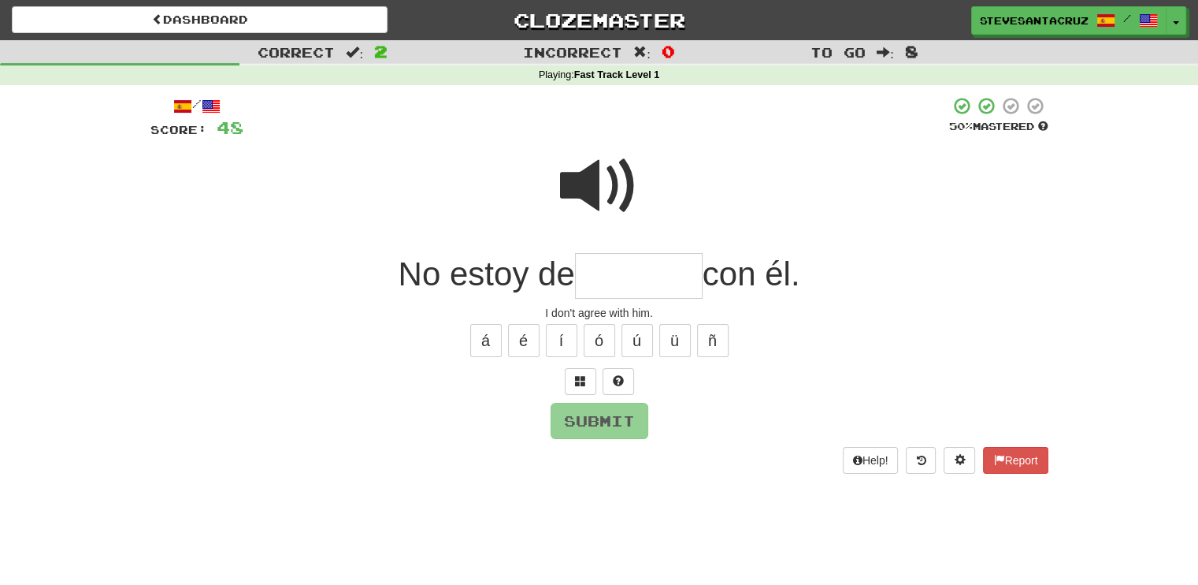
type input "*"
type input "*******"
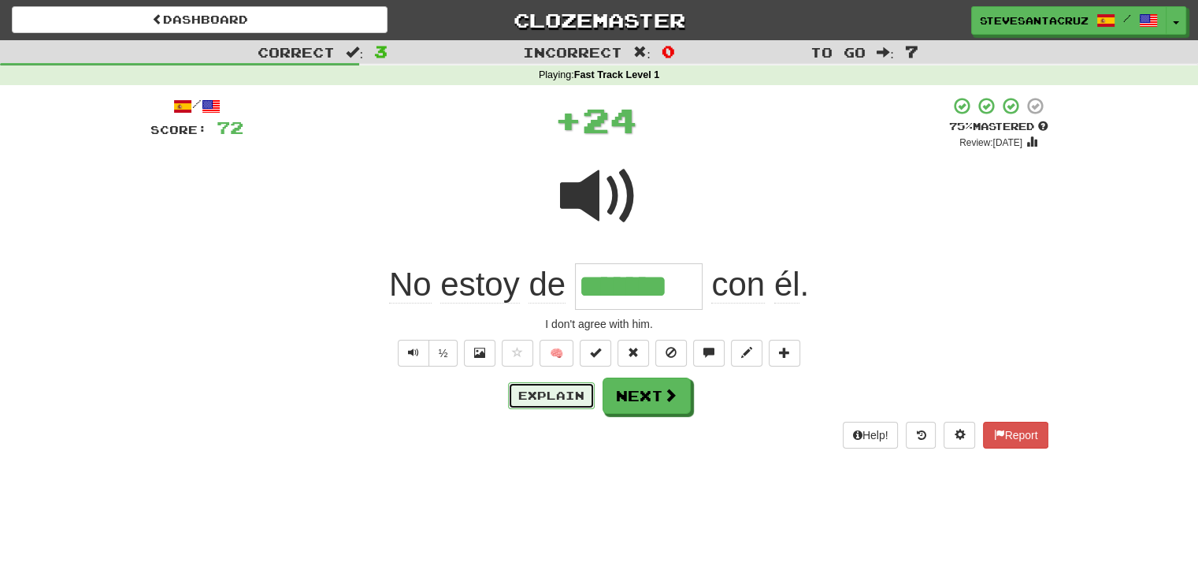
click at [575, 389] on button "Explain" at bounding box center [551, 395] width 87 height 27
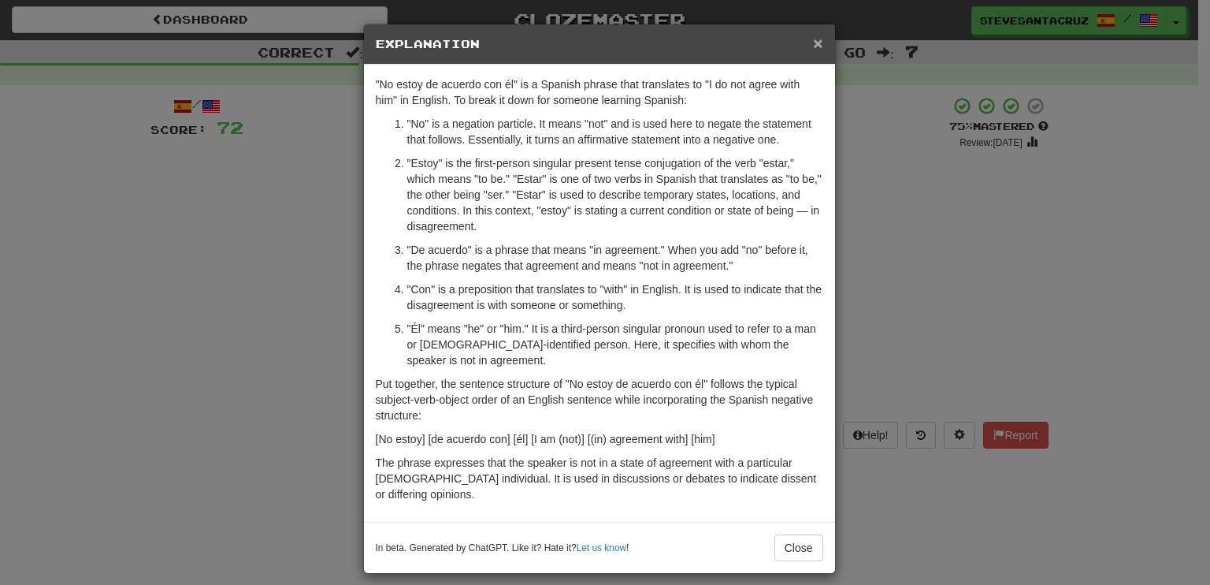
click at [817, 40] on span "×" at bounding box center [817, 43] width 9 height 18
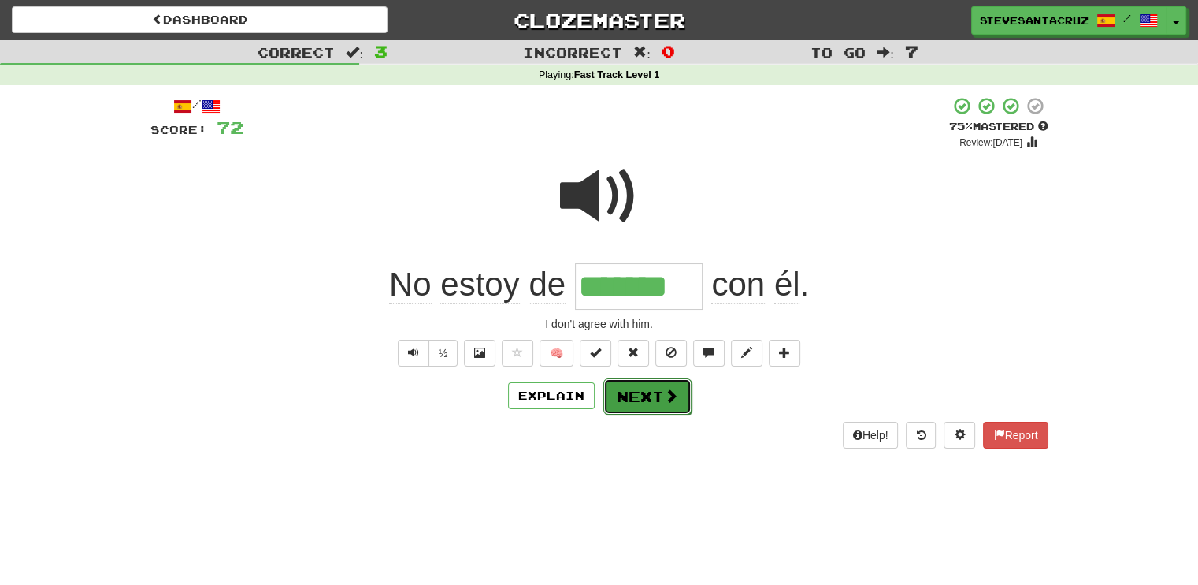
click at [646, 392] on button "Next" at bounding box center [648, 396] width 88 height 36
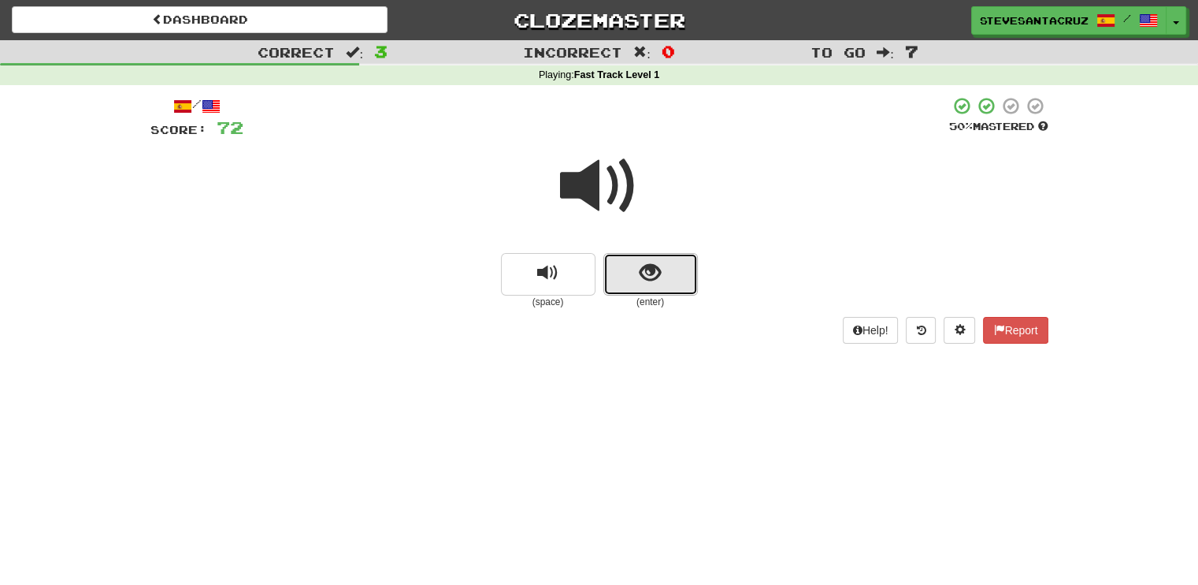
click at [656, 275] on span "show sentence" at bounding box center [650, 272] width 21 height 21
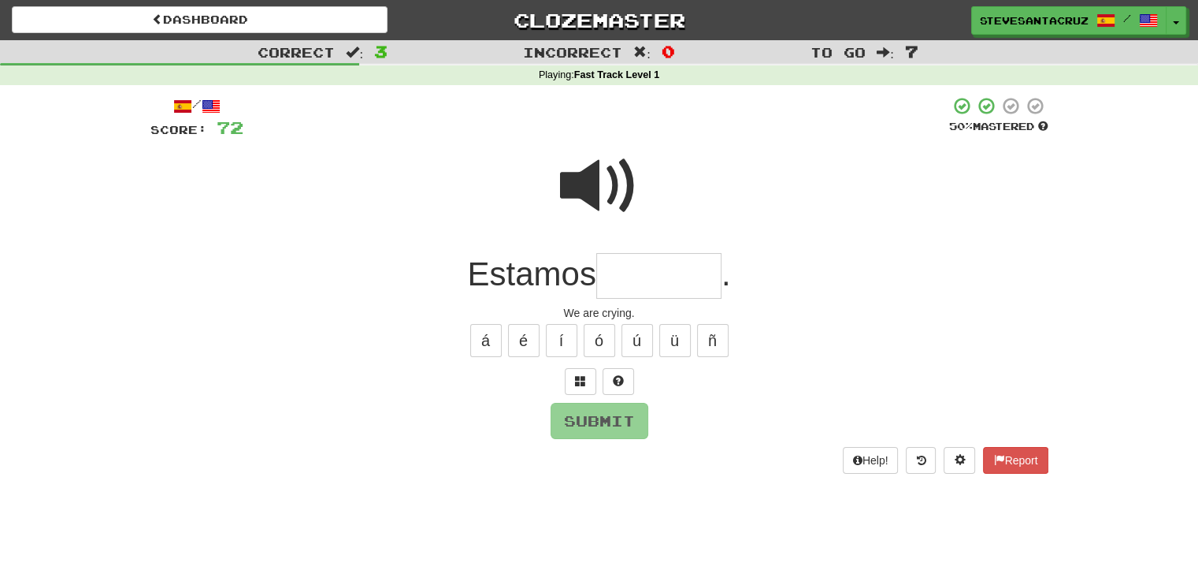
click at [656, 275] on input "text" at bounding box center [658, 276] width 125 height 46
type input "********"
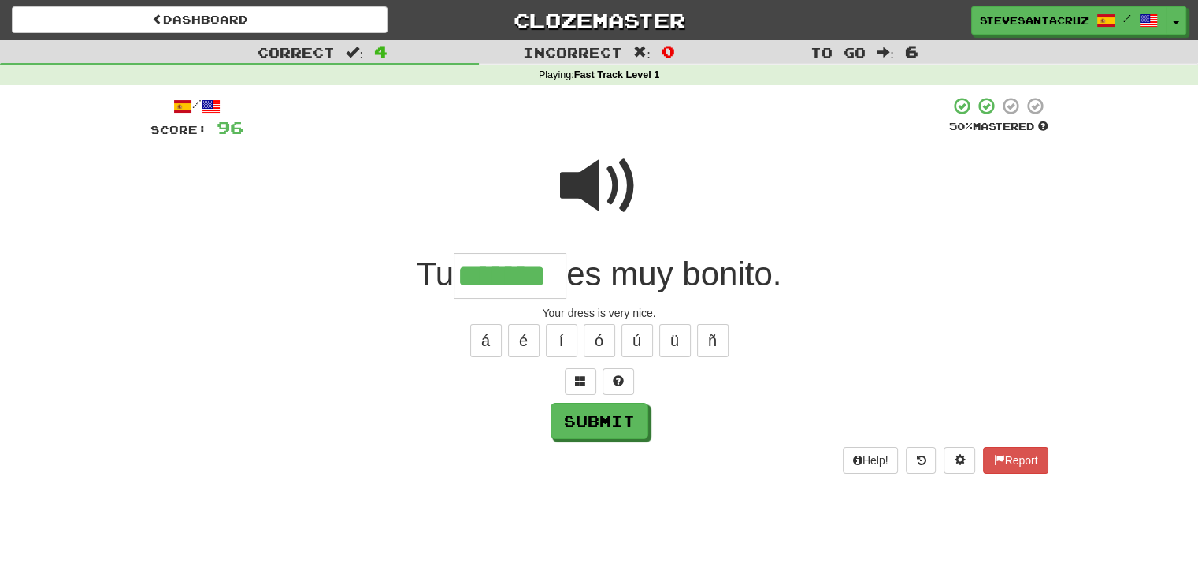
type input "*******"
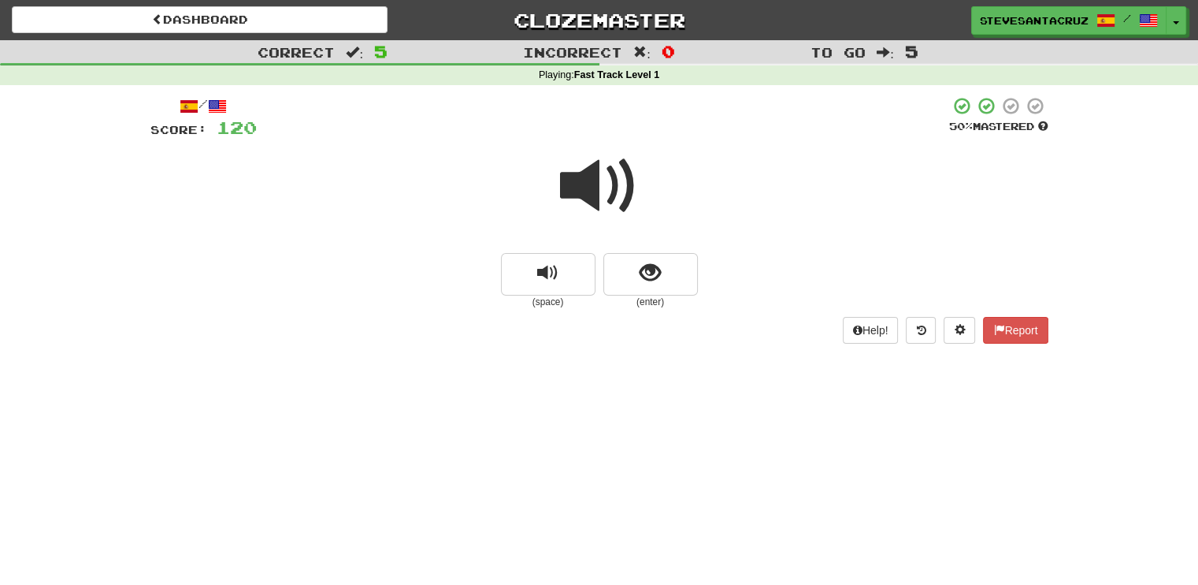
click at [615, 181] on span at bounding box center [599, 186] width 79 height 79
click at [650, 272] on span "show sentence" at bounding box center [650, 272] width 21 height 21
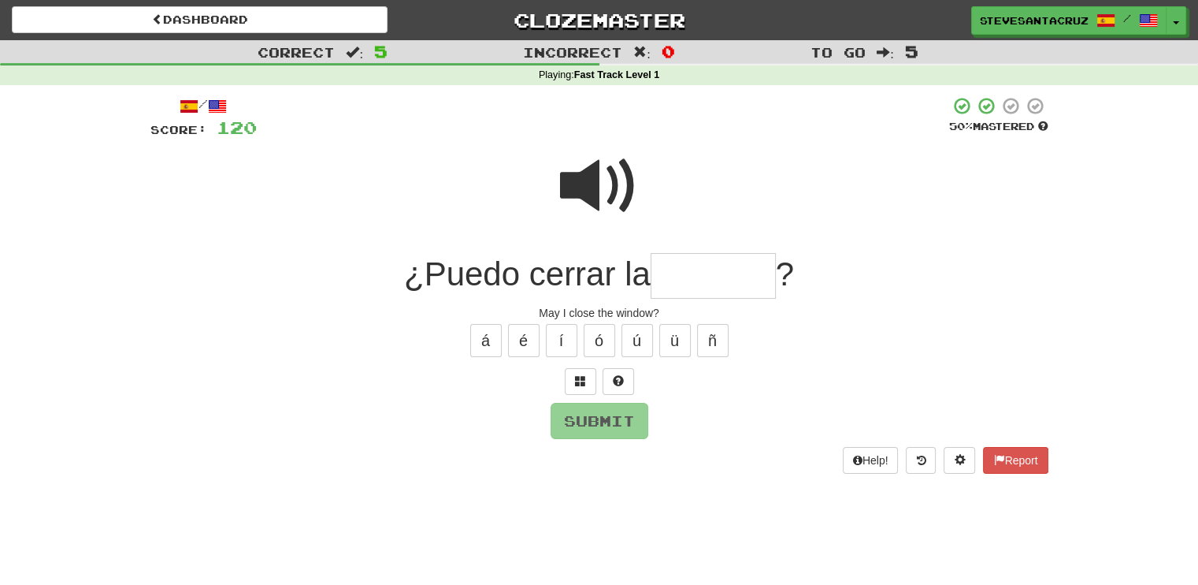
click at [700, 274] on input "text" at bounding box center [713, 276] width 125 height 46
type input "*******"
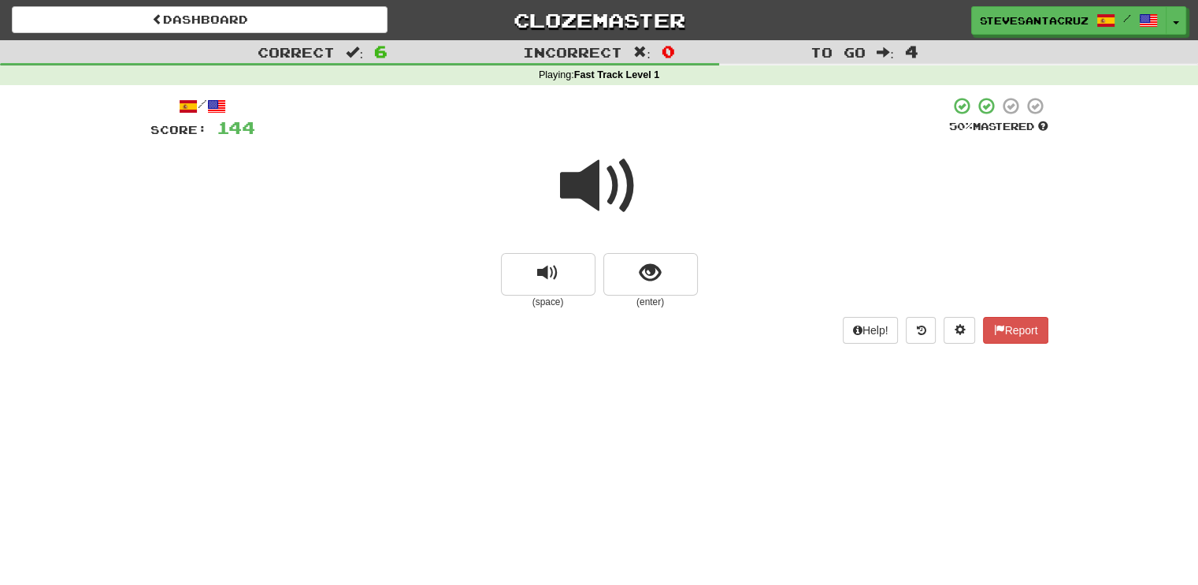
click at [581, 176] on span at bounding box center [599, 186] width 79 height 79
click at [652, 270] on span "show sentence" at bounding box center [650, 272] width 21 height 21
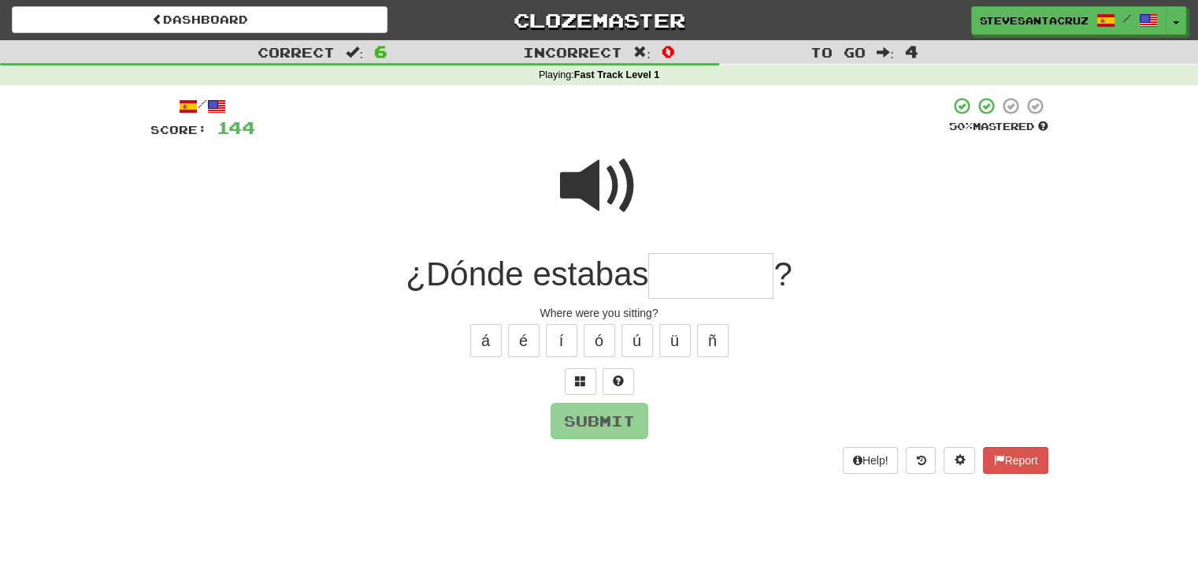
click at [691, 273] on input "text" at bounding box center [710, 276] width 125 height 46
type input "*******"
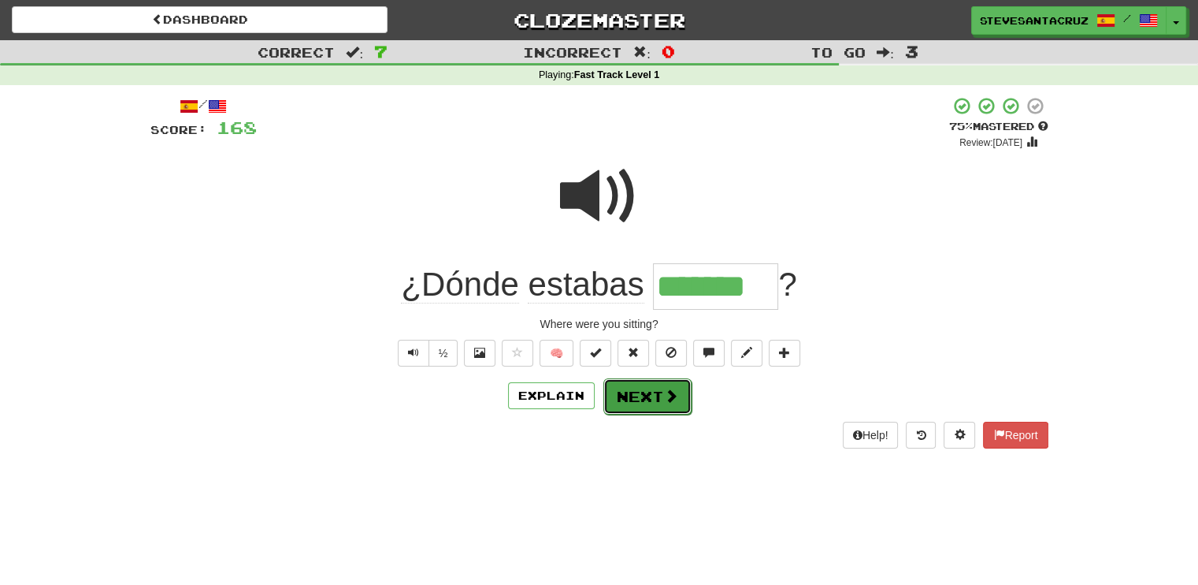
click at [672, 403] on button "Next" at bounding box center [648, 396] width 88 height 36
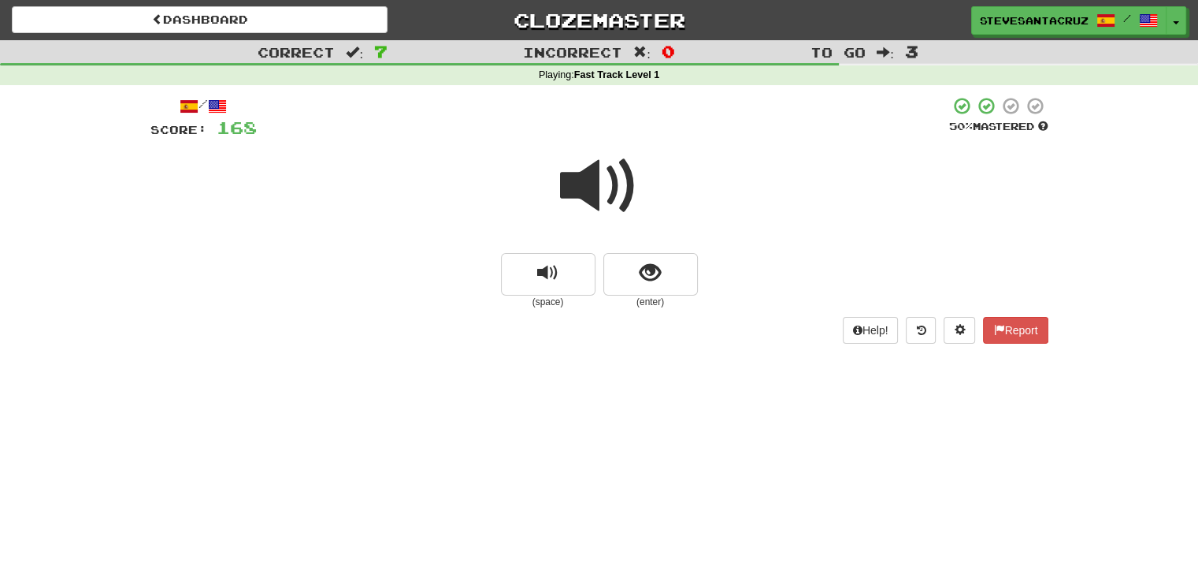
click at [595, 194] on span at bounding box center [599, 186] width 79 height 79
click at [593, 193] on span at bounding box center [599, 186] width 79 height 79
click at [649, 270] on span "show sentence" at bounding box center [650, 272] width 21 height 21
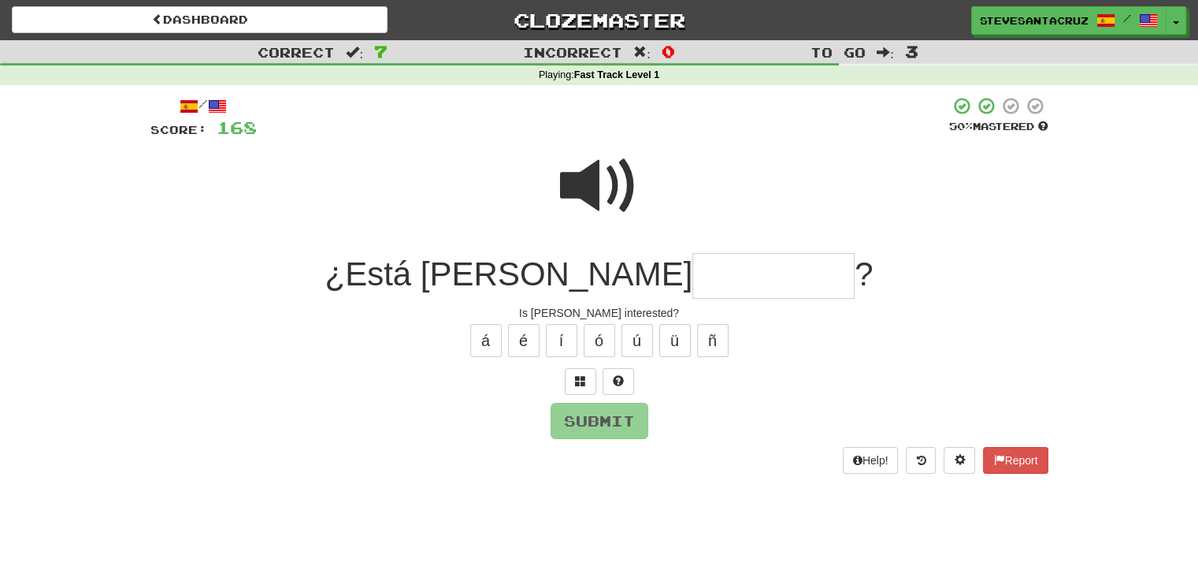
click at [693, 270] on input "text" at bounding box center [774, 276] width 162 height 46
type input "**********"
click at [595, 421] on button "Submit" at bounding box center [601, 421] width 98 height 36
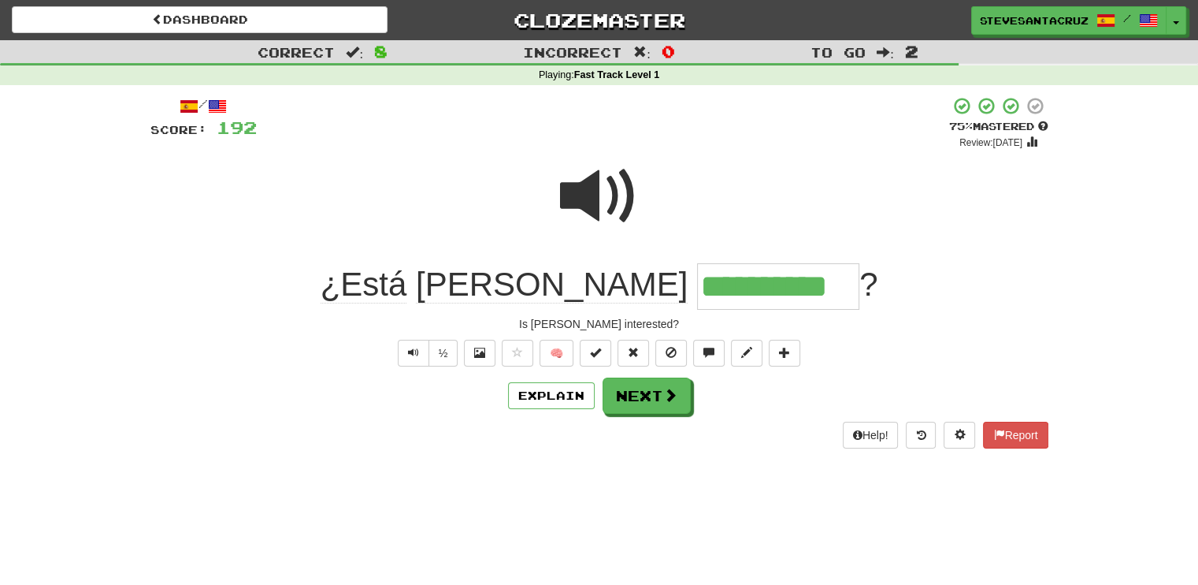
click at [697, 286] on input "**********" at bounding box center [778, 286] width 162 height 46
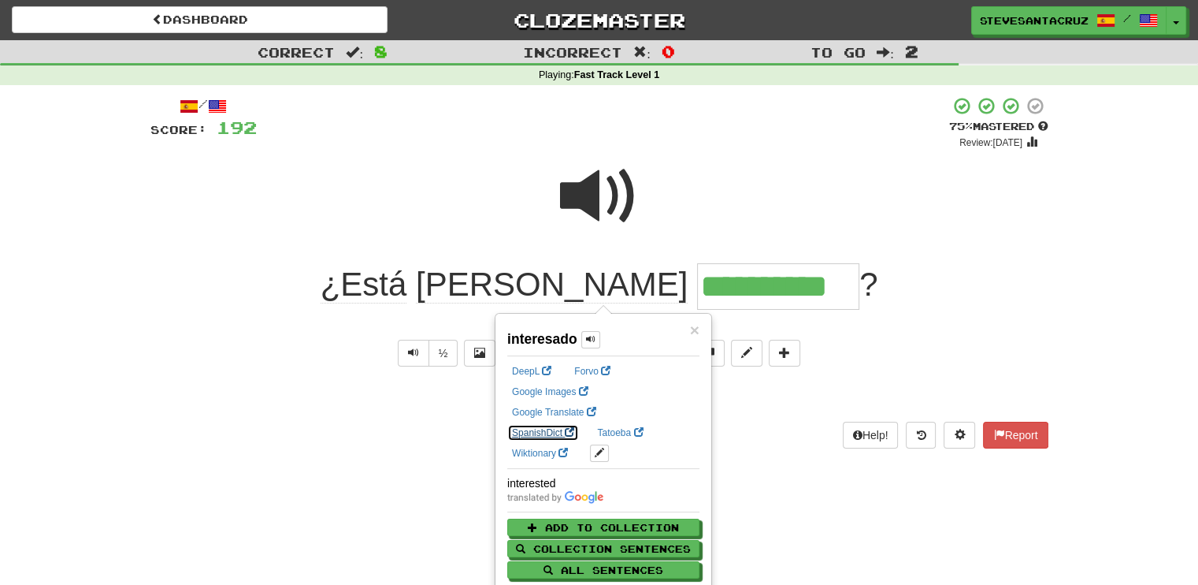
click at [579, 424] on link "SpanishDict" at bounding box center [543, 432] width 72 height 17
click at [904, 249] on div at bounding box center [599, 206] width 898 height 113
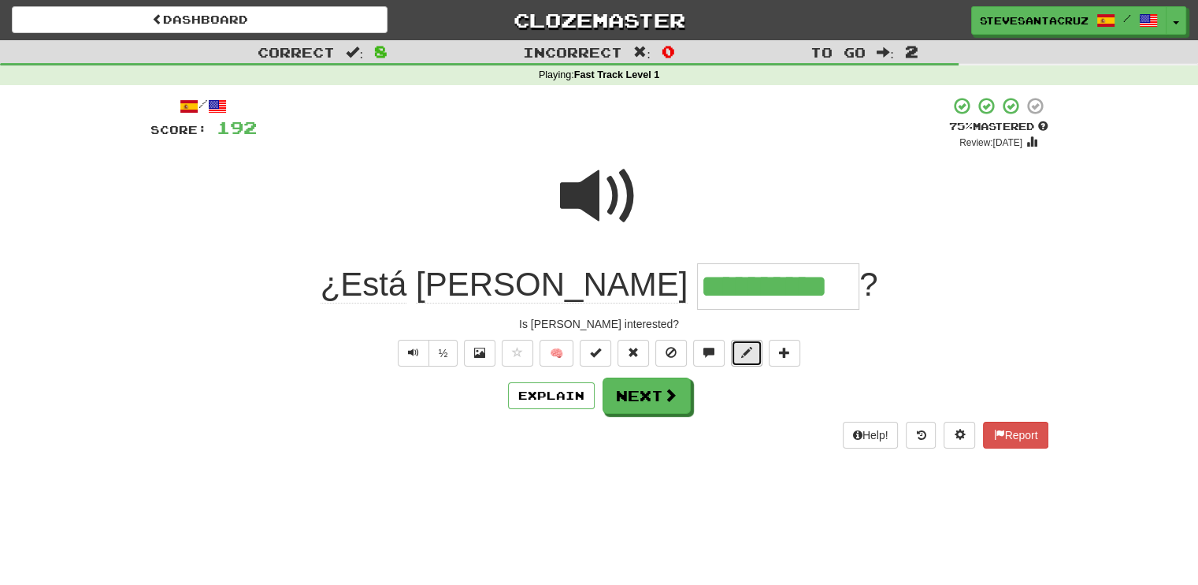
click at [744, 350] on span at bounding box center [746, 352] width 11 height 11
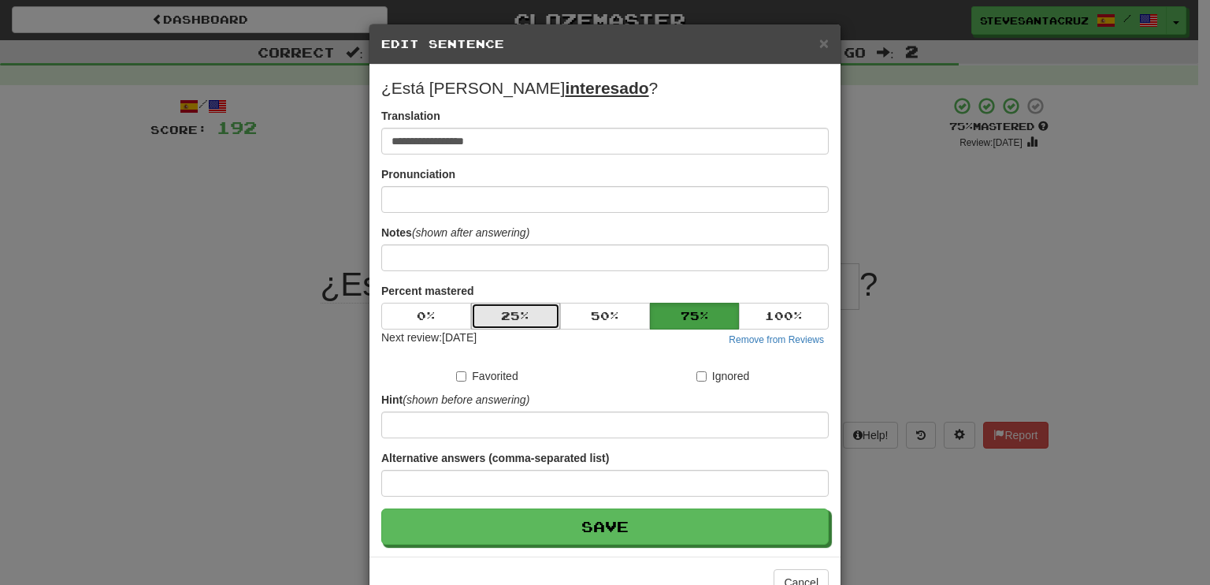
click at [515, 318] on button "25 %" at bounding box center [516, 316] width 90 height 27
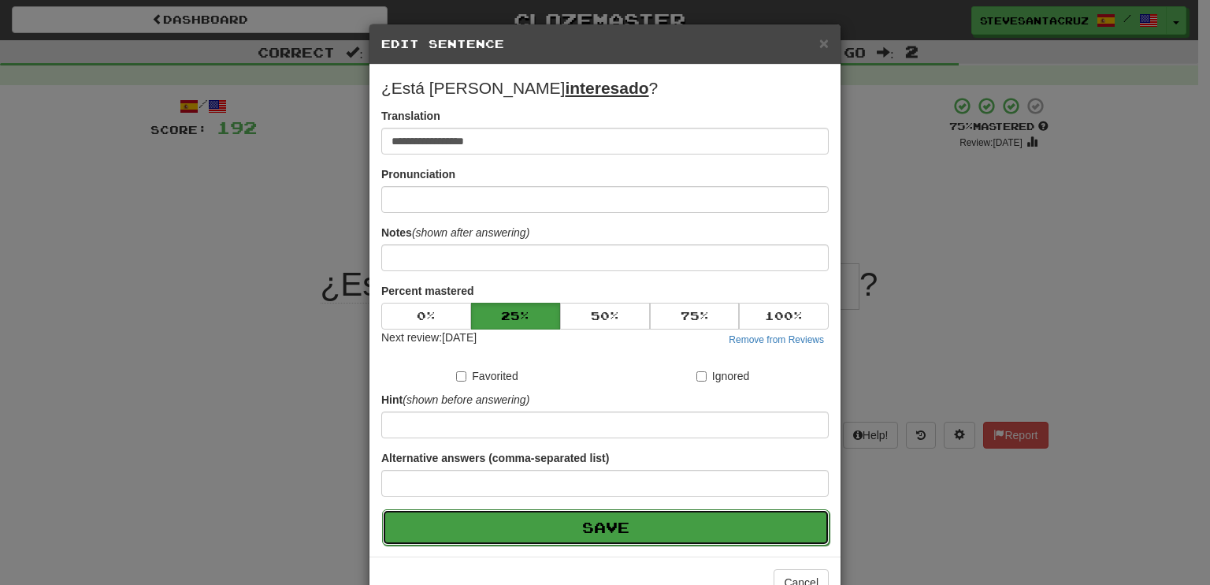
click at [619, 525] on button "Save" at bounding box center [606, 527] width 448 height 36
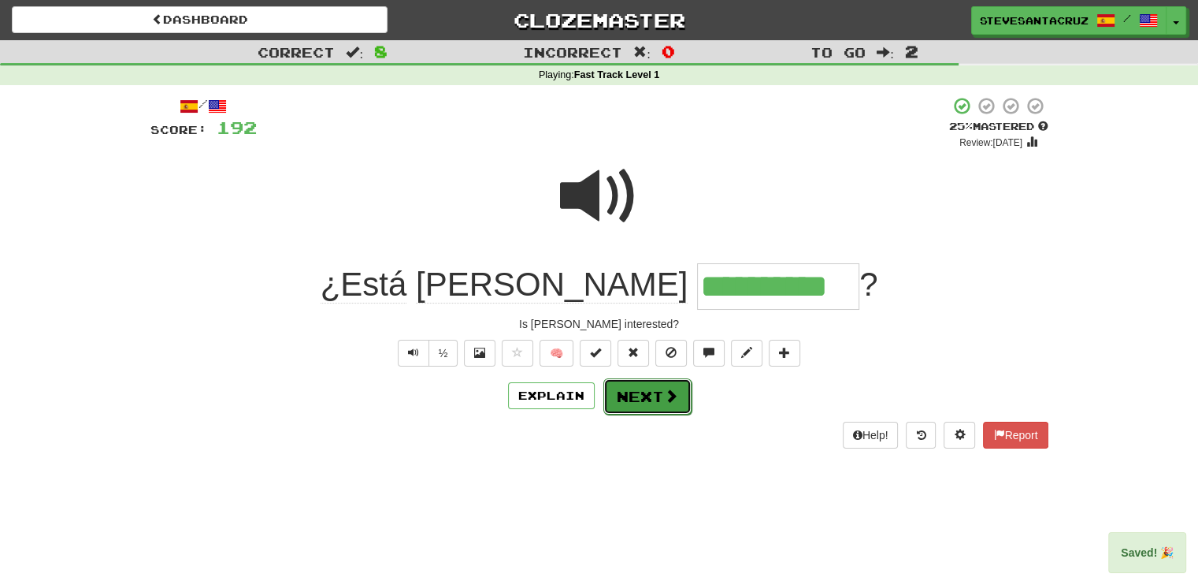
click at [652, 394] on button "Next" at bounding box center [648, 396] width 88 height 36
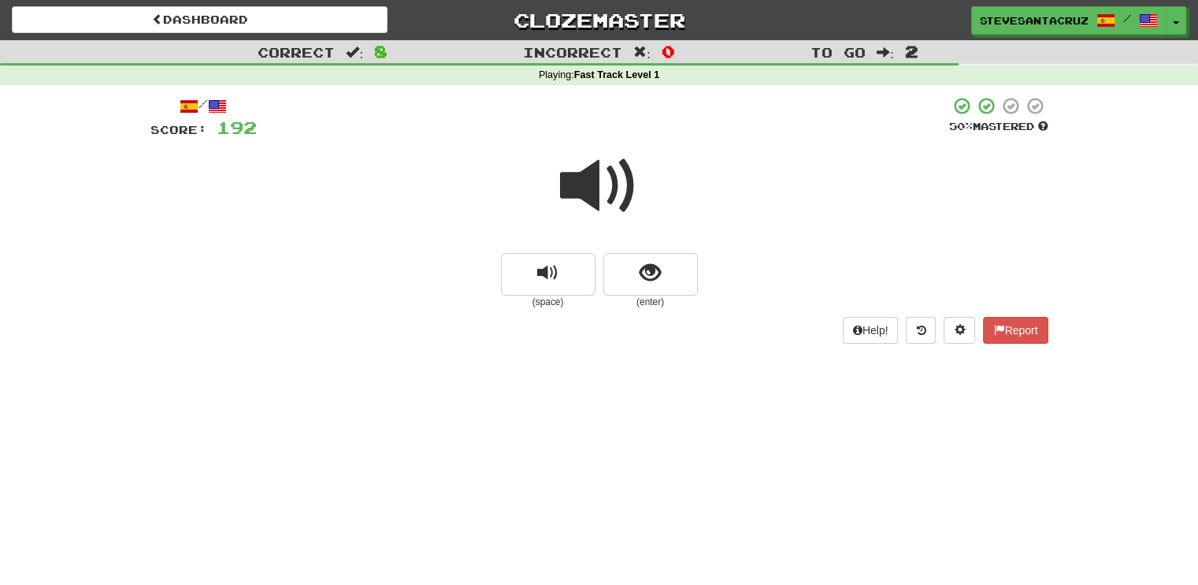
click at [586, 195] on span at bounding box center [599, 186] width 79 height 79
click at [592, 193] on span at bounding box center [599, 186] width 79 height 79
click at [630, 278] on button "show sentence" at bounding box center [651, 274] width 95 height 43
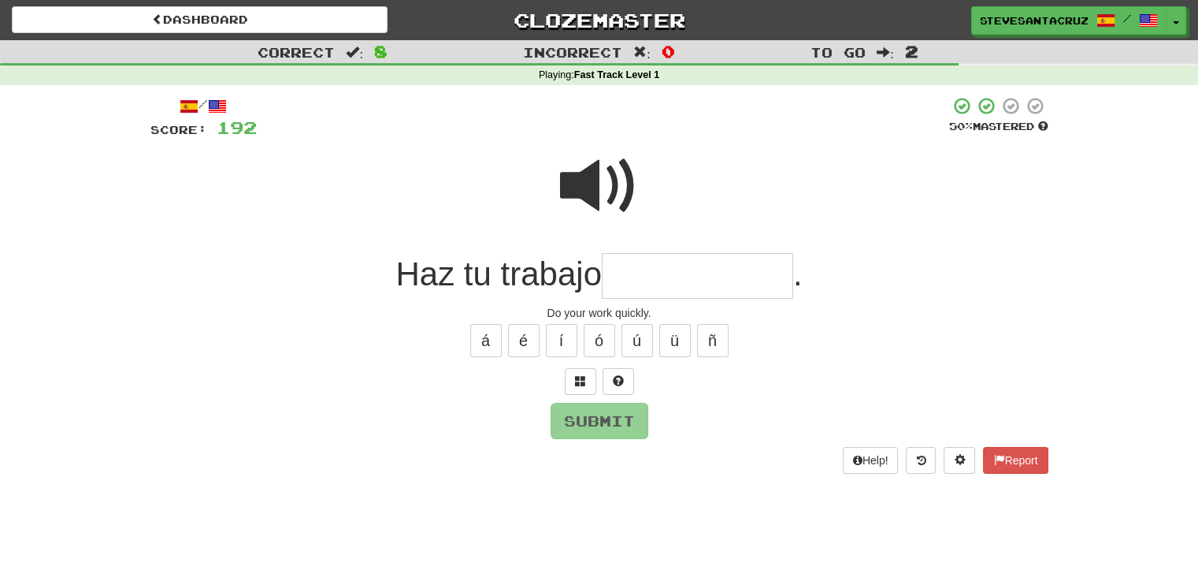
click at [668, 270] on input "text" at bounding box center [697, 276] width 191 height 46
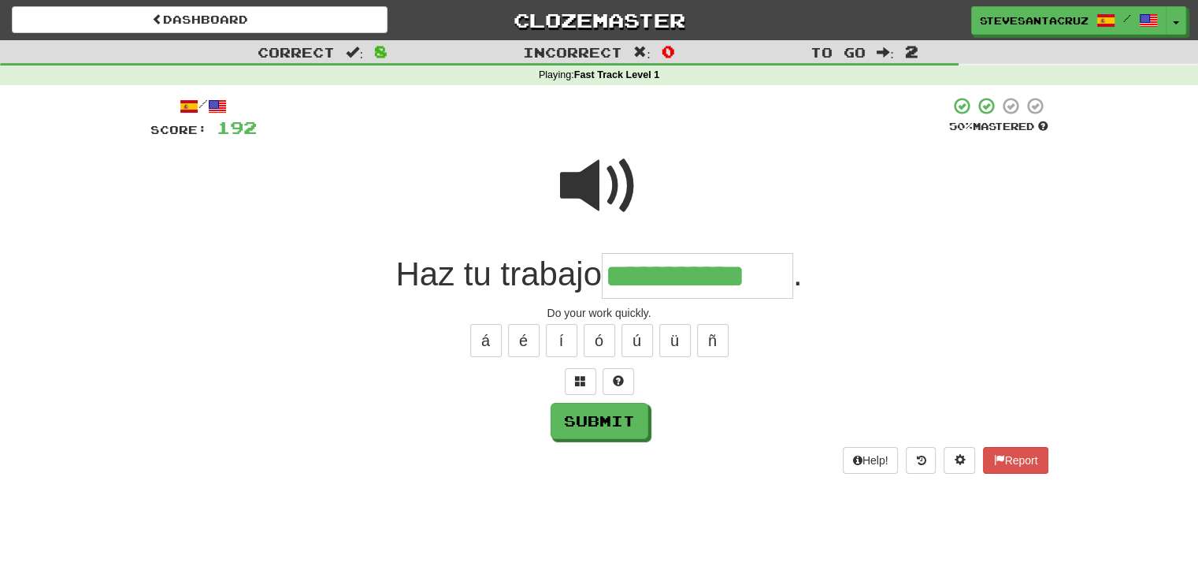
type input "**********"
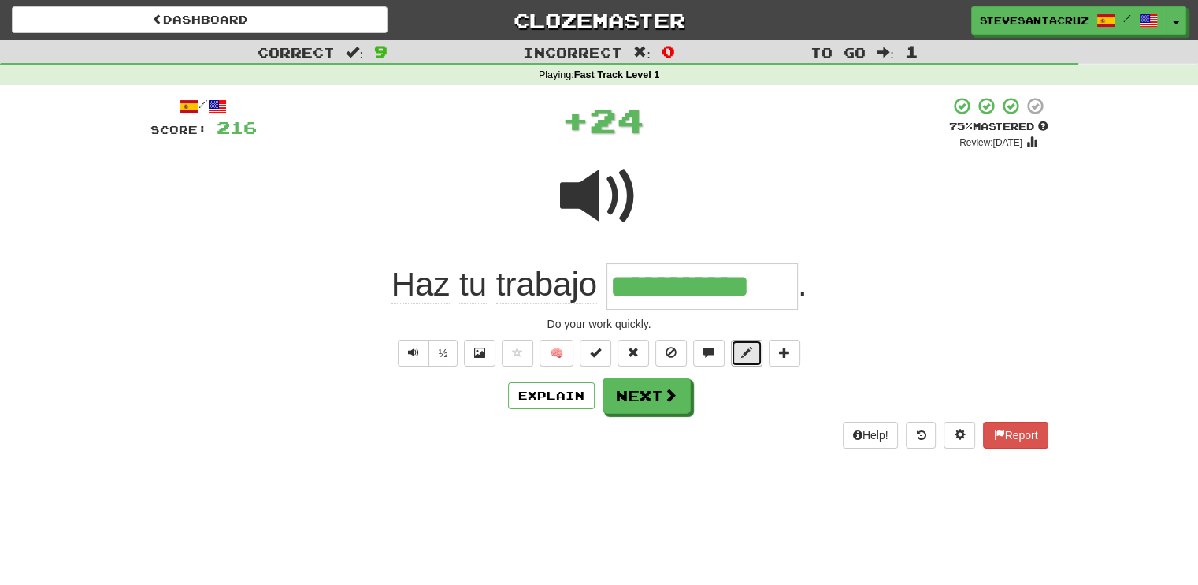
click at [738, 349] on button at bounding box center [747, 353] width 32 height 27
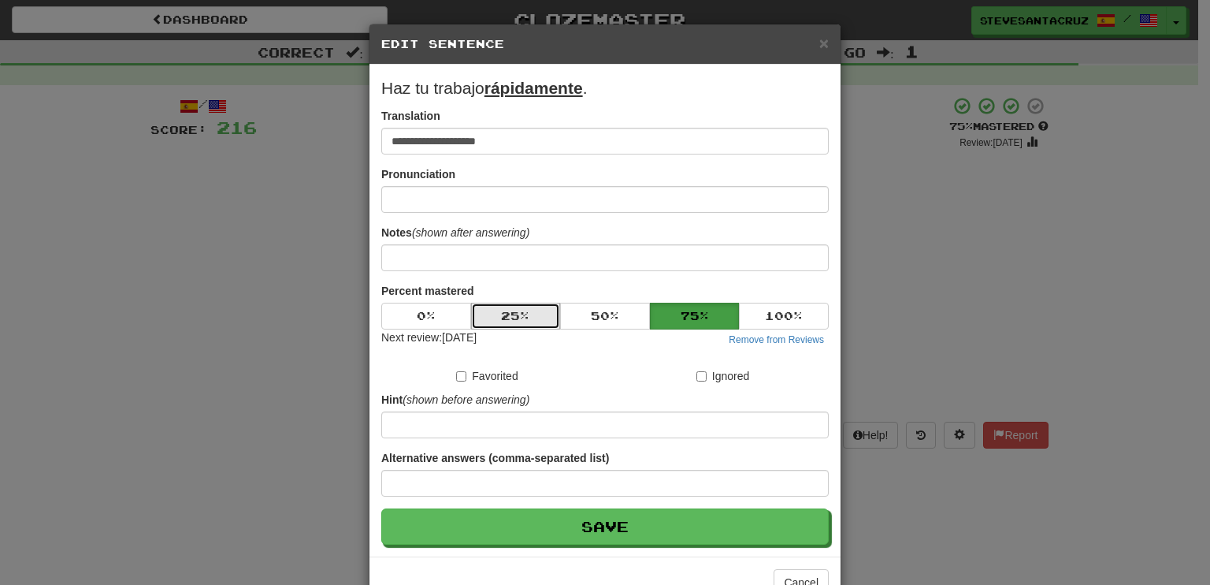
click at [529, 318] on button "25 %" at bounding box center [516, 316] width 90 height 27
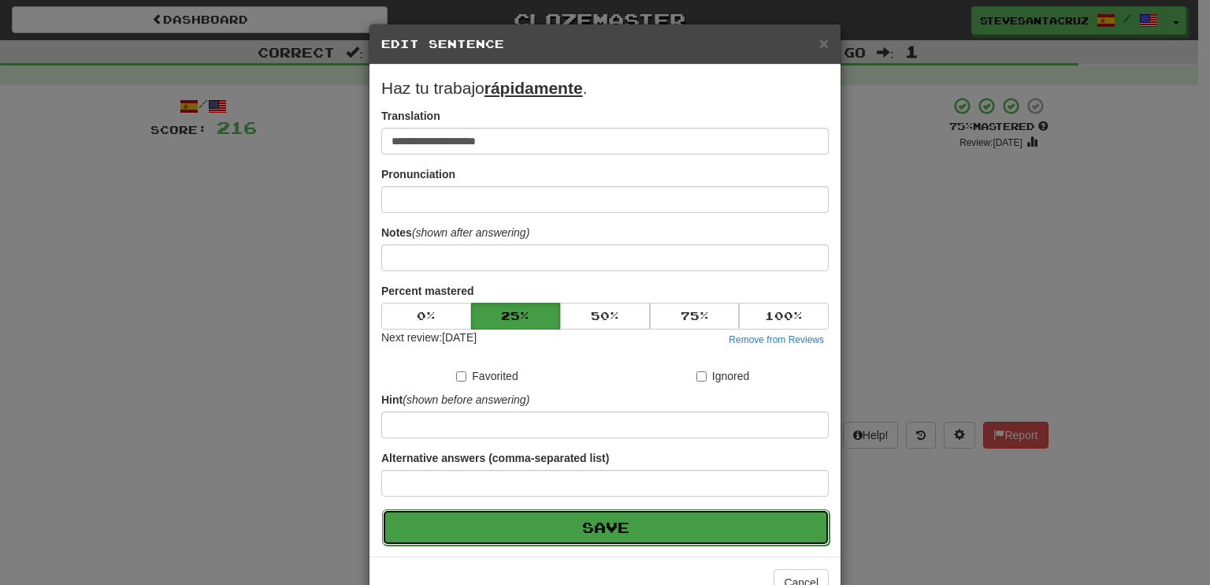
click at [596, 527] on button "Save" at bounding box center [606, 527] width 448 height 36
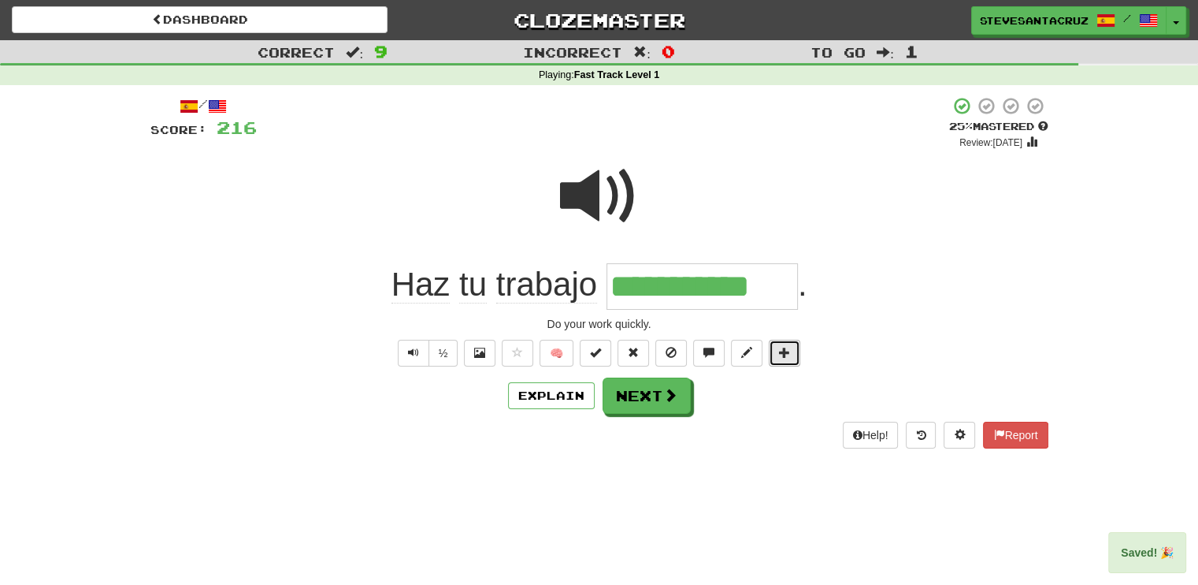
click at [779, 351] on span at bounding box center [784, 352] width 11 height 11
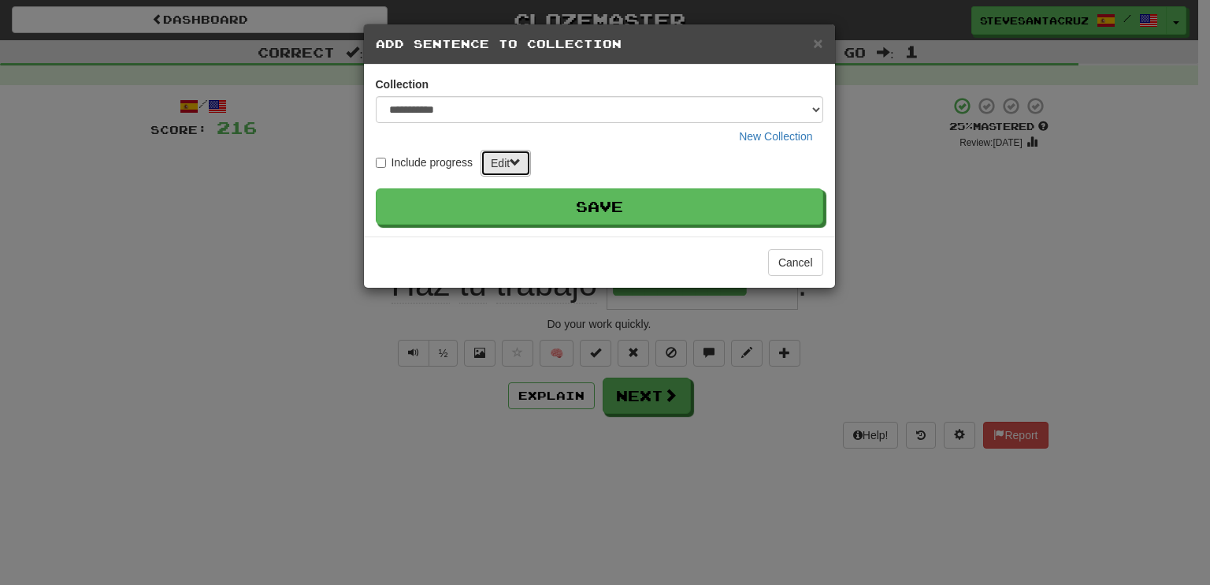
click at [514, 158] on span at bounding box center [515, 162] width 11 height 11
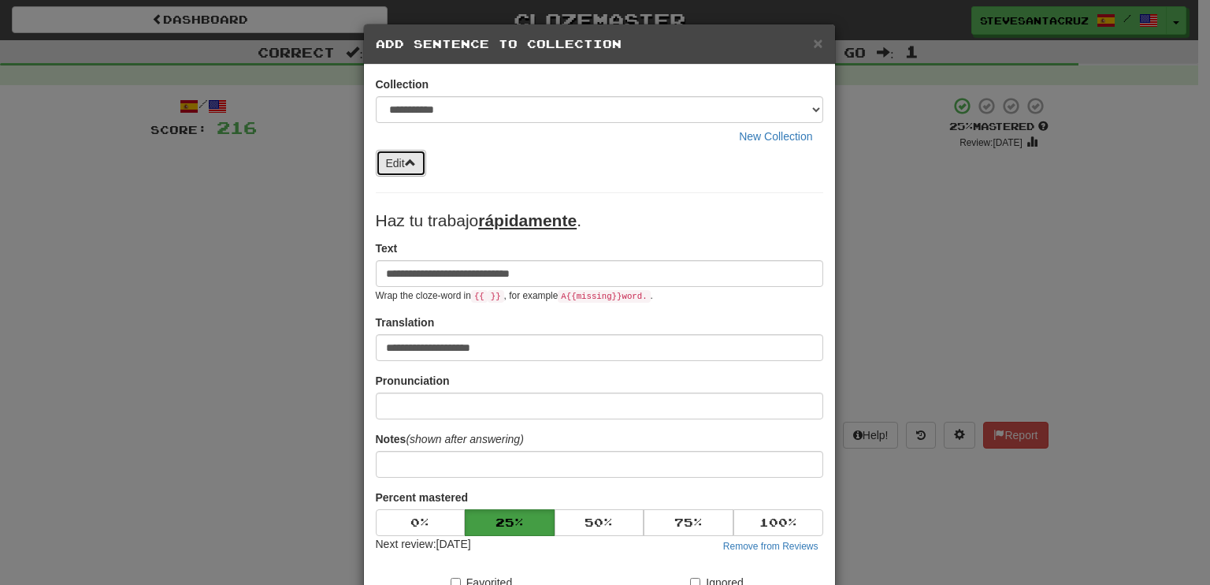
click at [410, 162] on span at bounding box center [410, 162] width 11 height 11
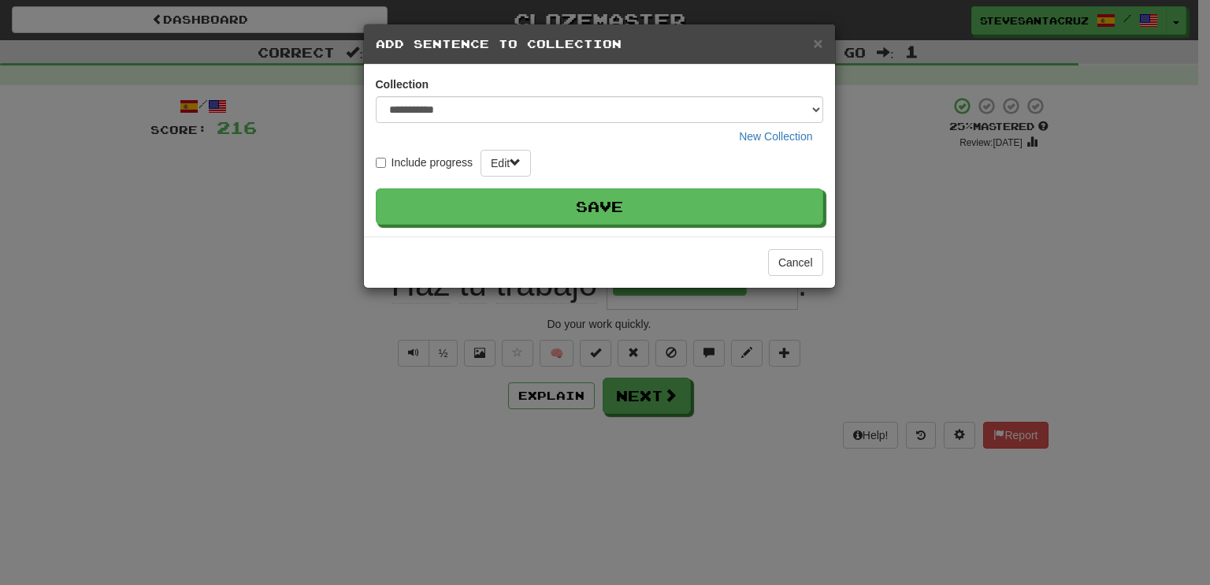
drag, startPoint x: 410, startPoint y: 162, endPoint x: 580, endPoint y: 53, distance: 201.9
click at [580, 53] on div "× Add Sentence to Collection" at bounding box center [599, 44] width 471 height 40
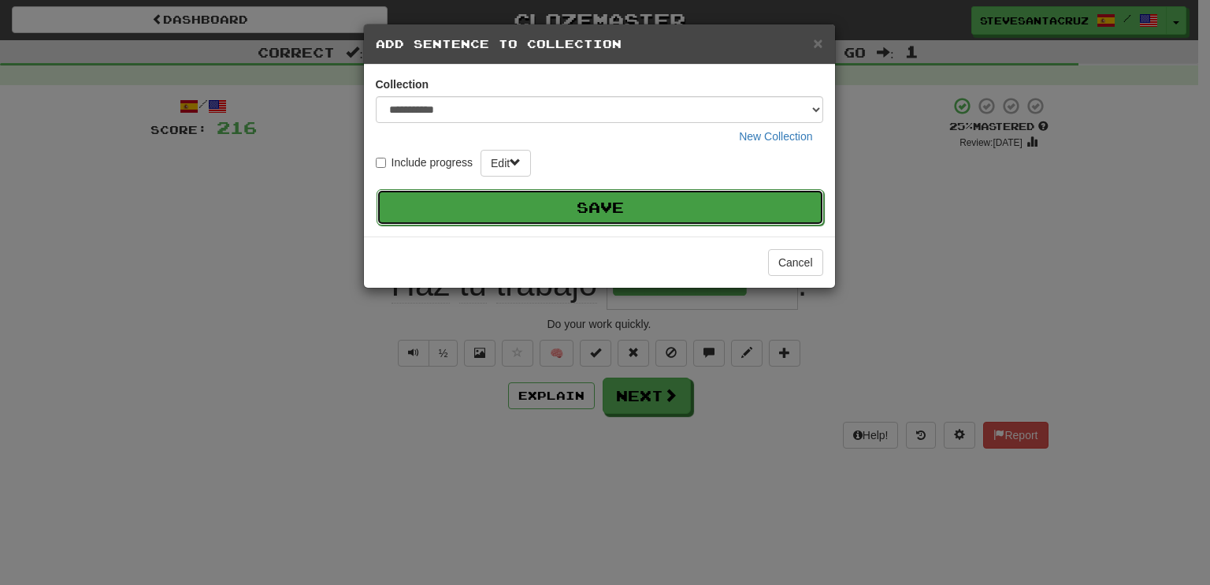
click at [630, 207] on button "Save" at bounding box center [601, 207] width 448 height 36
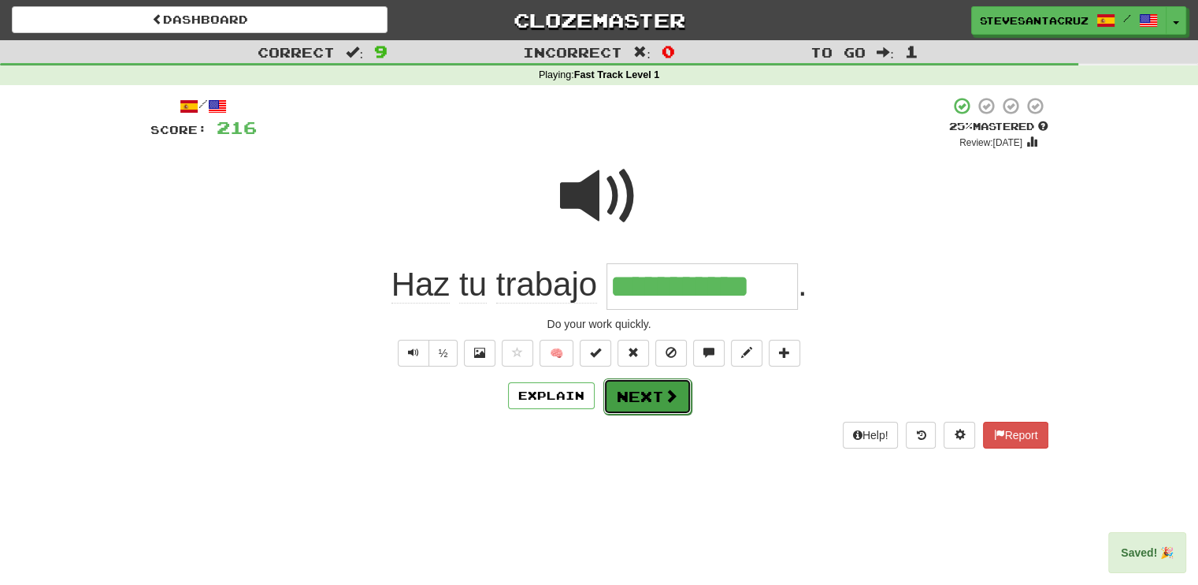
click at [649, 399] on button "Next" at bounding box center [648, 396] width 88 height 36
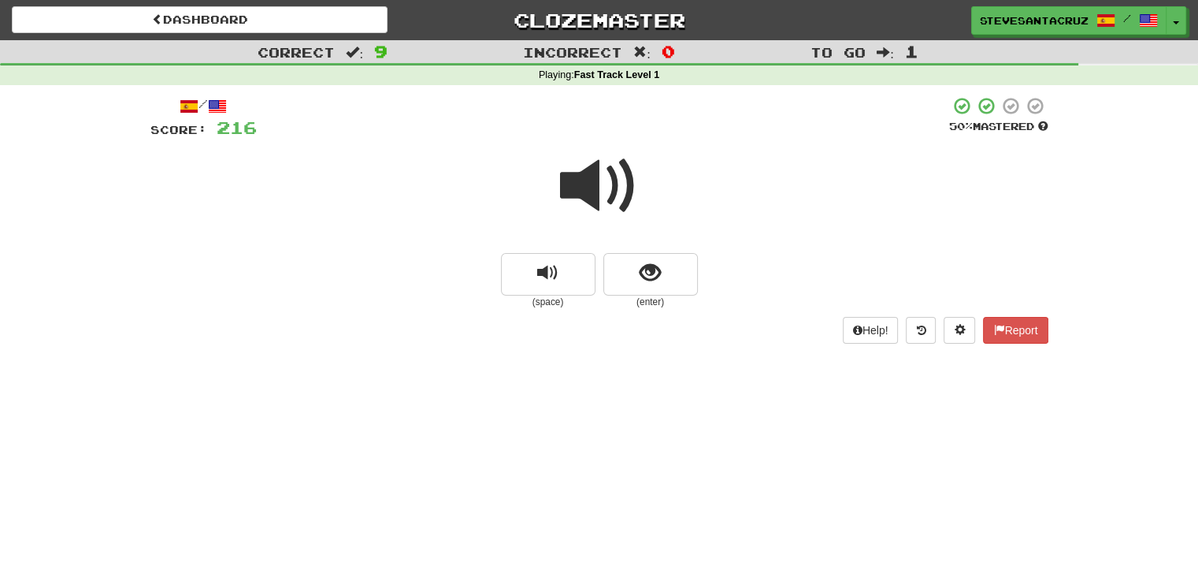
click at [600, 193] on span at bounding box center [599, 186] width 79 height 79
click at [602, 191] on span at bounding box center [599, 186] width 79 height 79
click at [666, 288] on button "show sentence" at bounding box center [651, 274] width 95 height 43
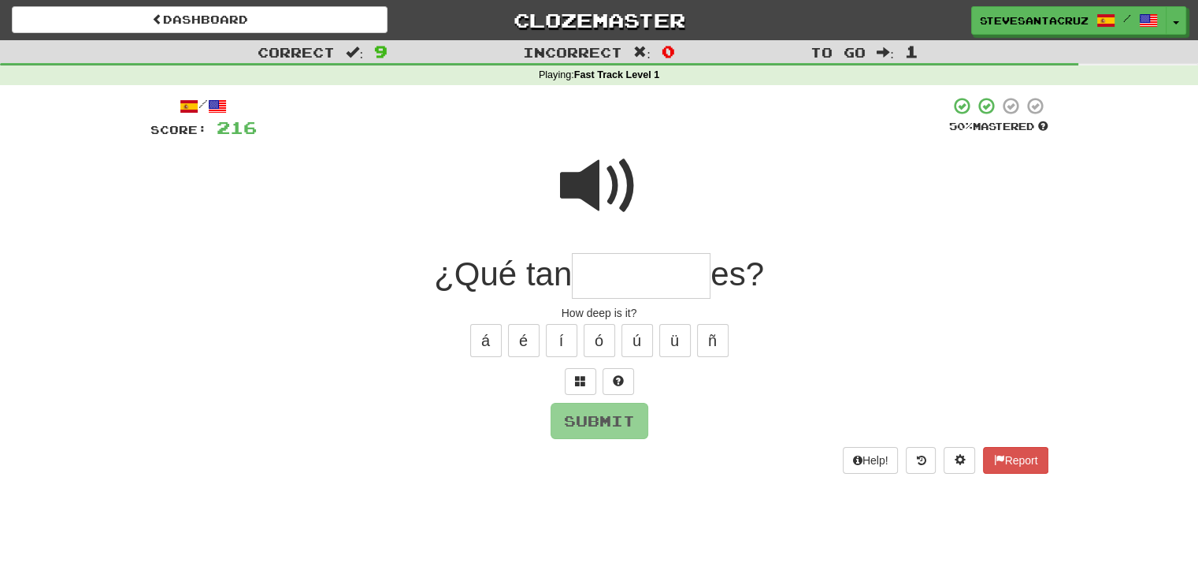
click at [667, 281] on input "text" at bounding box center [641, 276] width 139 height 46
type input "********"
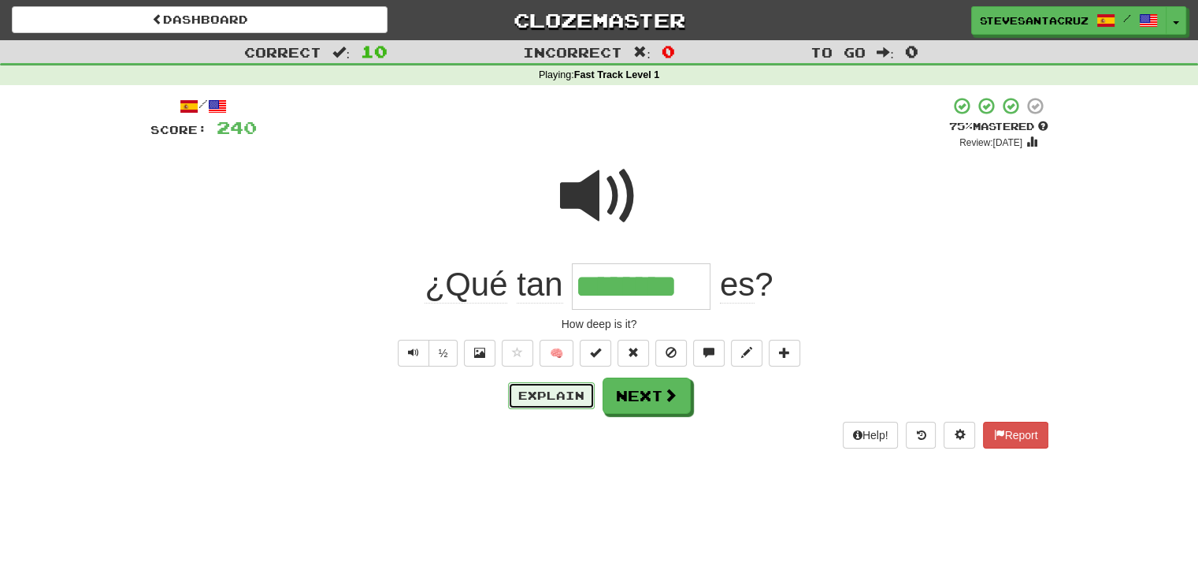
click at [538, 395] on button "Explain" at bounding box center [551, 395] width 87 height 27
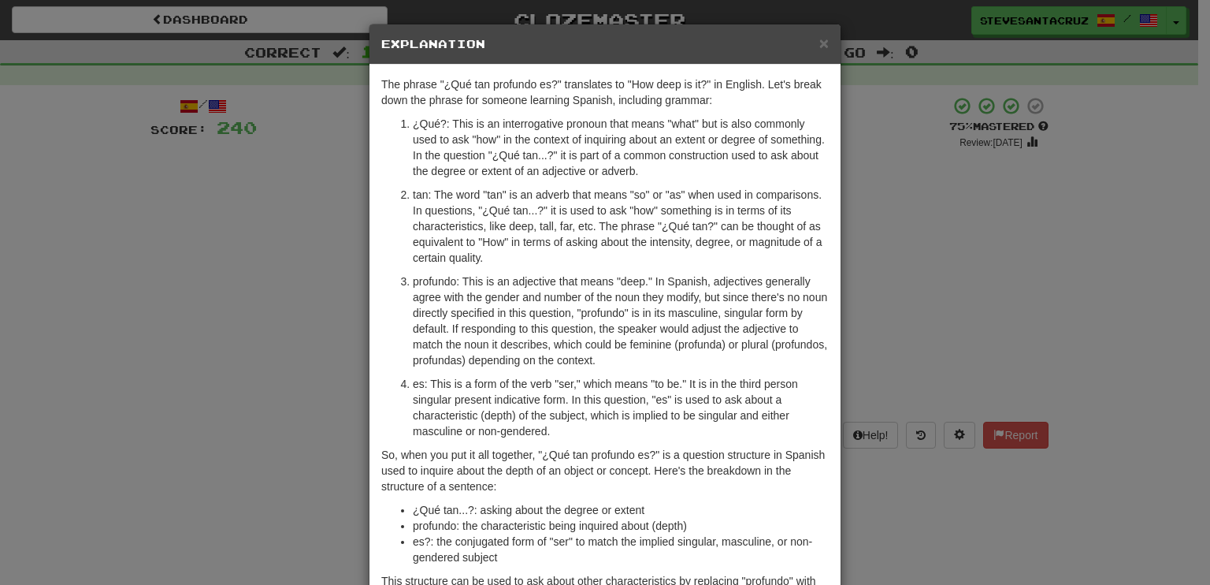
click at [603, 352] on p "profundo: This is an adjective that means "deep." In Spanish, adjectives genera…" at bounding box center [621, 320] width 416 height 95
click at [510, 280] on p "profundo: This is an adjective that means "deep." In Spanish, adjectives genera…" at bounding box center [621, 320] width 416 height 95
click at [823, 39] on div "× Explanation" at bounding box center [605, 44] width 471 height 40
click at [819, 40] on span "×" at bounding box center [823, 43] width 9 height 18
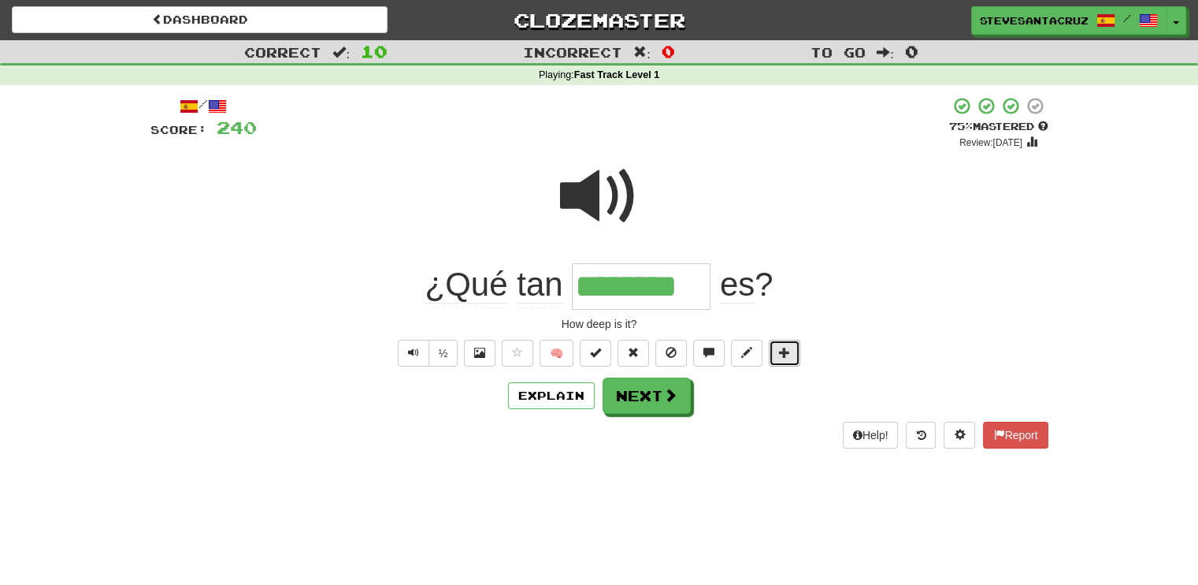
click at [788, 349] on span at bounding box center [784, 352] width 11 height 11
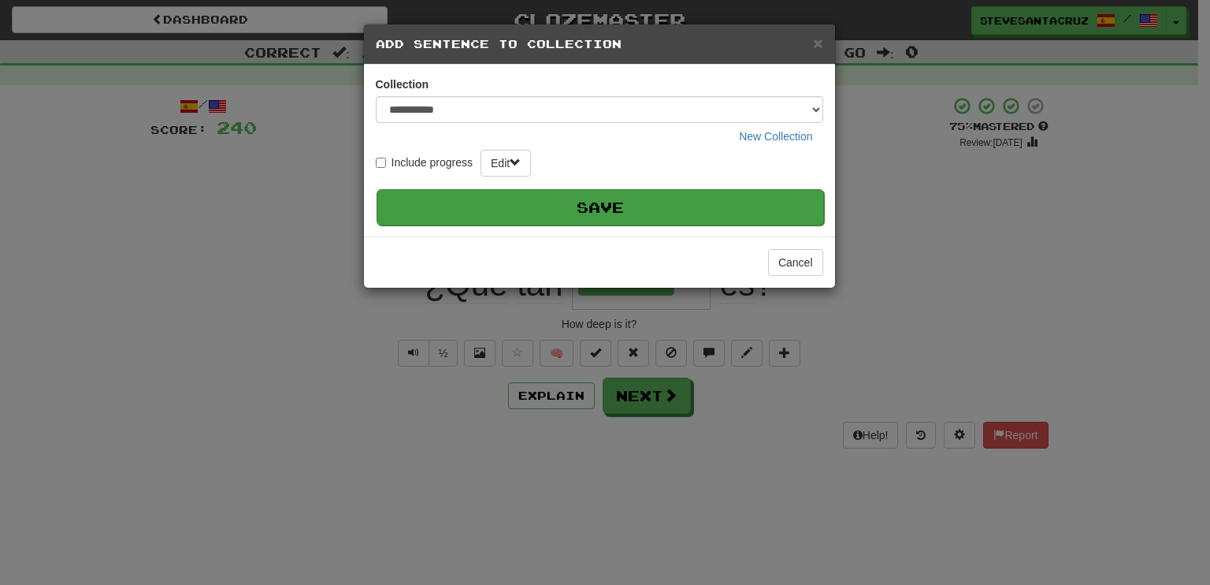
click at [669, 208] on button "Save" at bounding box center [601, 207] width 448 height 36
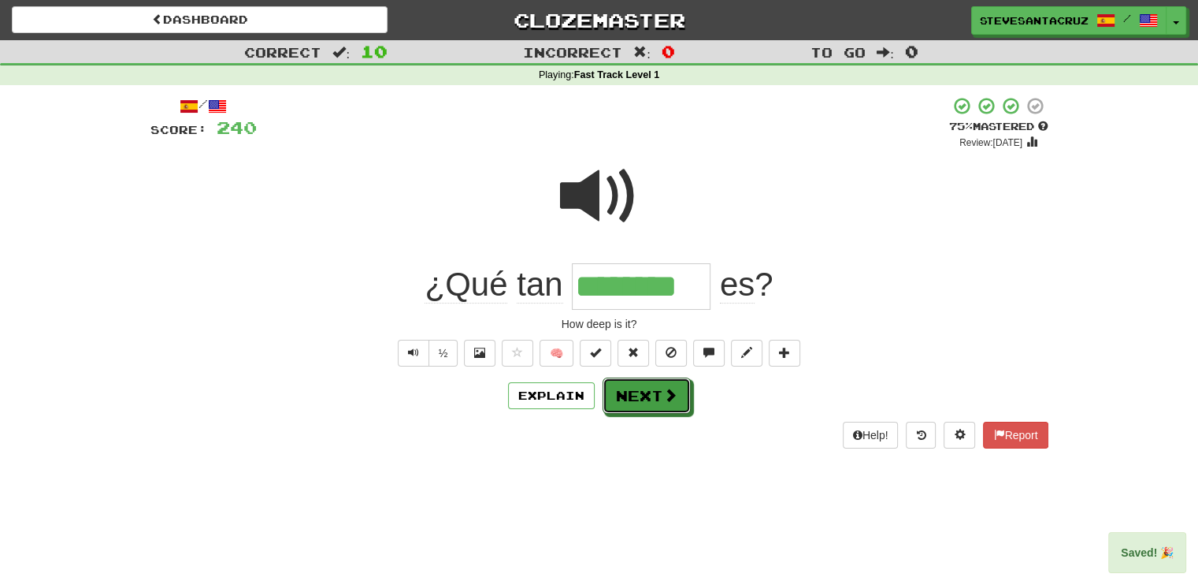
click at [662, 396] on button "Next" at bounding box center [647, 395] width 88 height 36
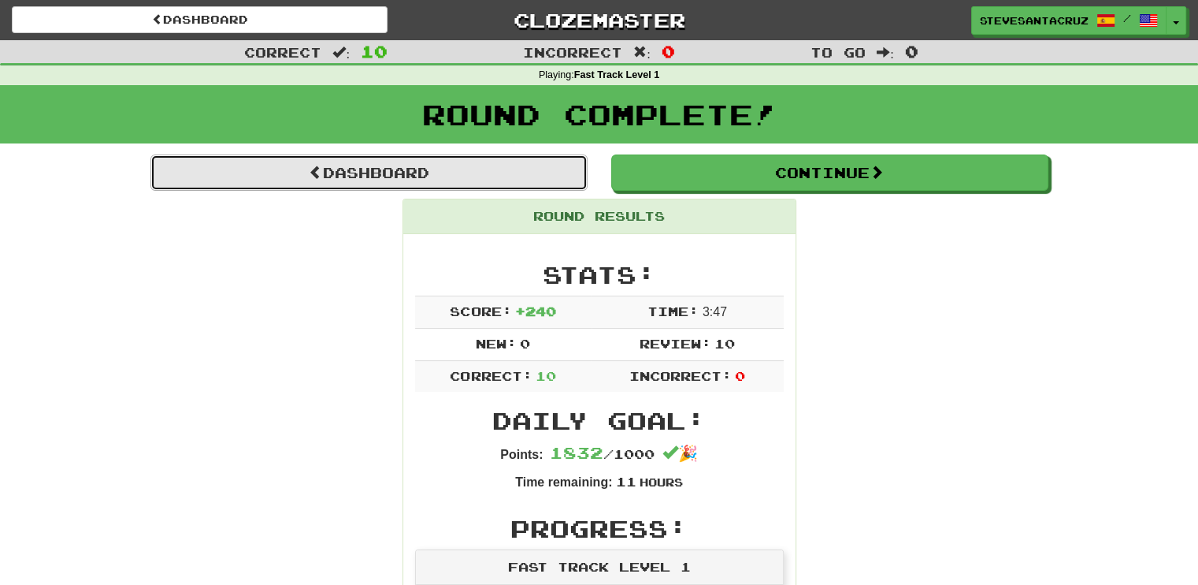
click at [414, 161] on link "Dashboard" at bounding box center [368, 172] width 437 height 36
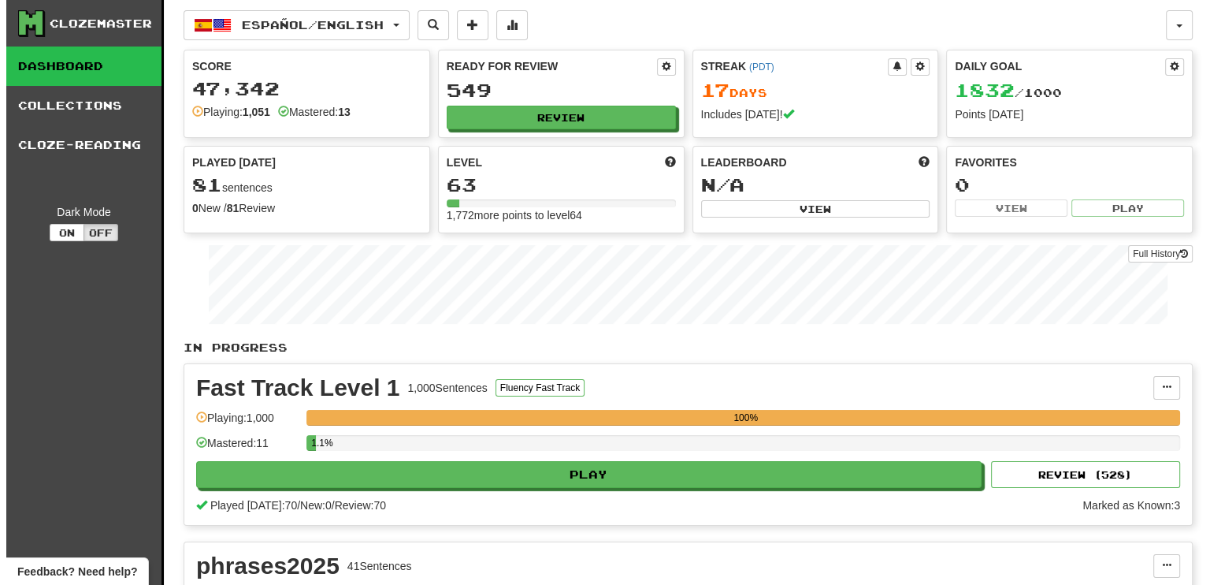
scroll to position [473, 0]
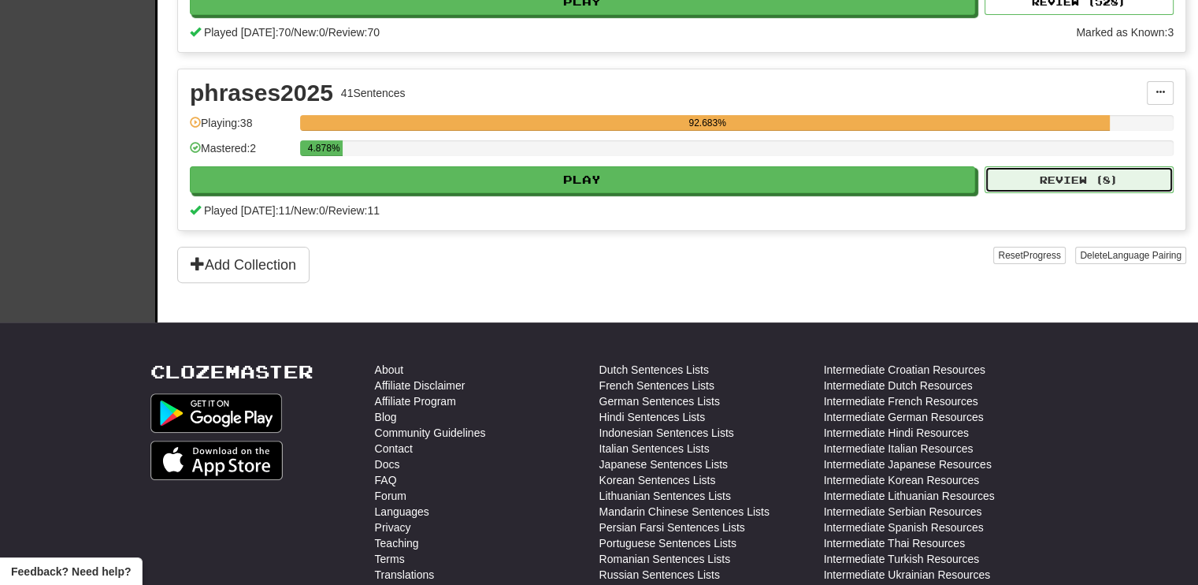
click at [1042, 177] on button "Review ( 8 )" at bounding box center [1079, 179] width 189 height 27
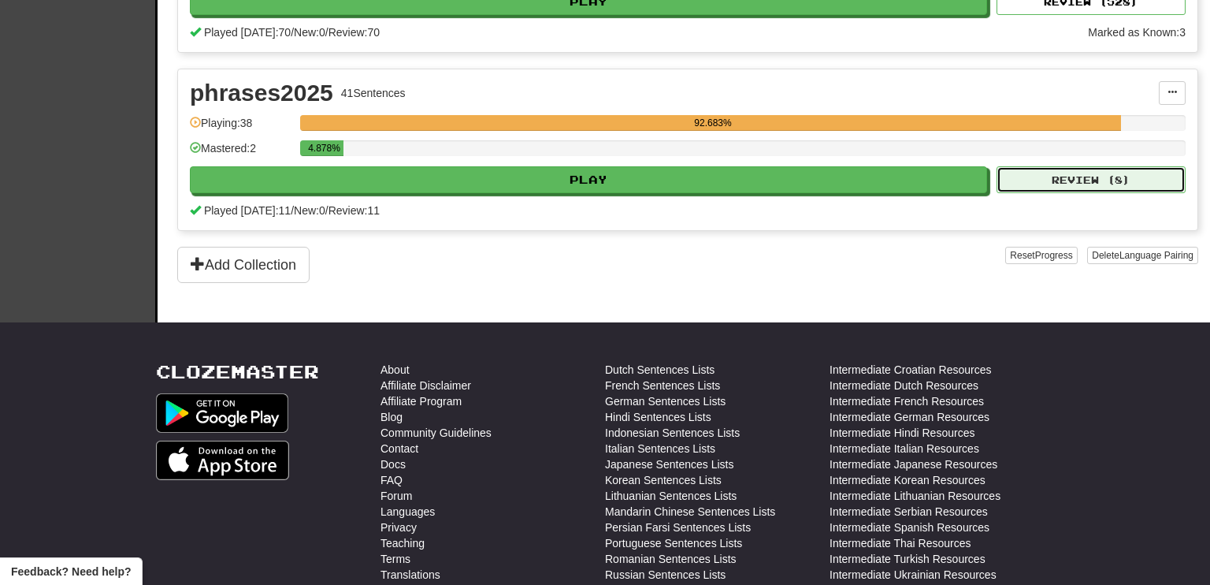
select select "**"
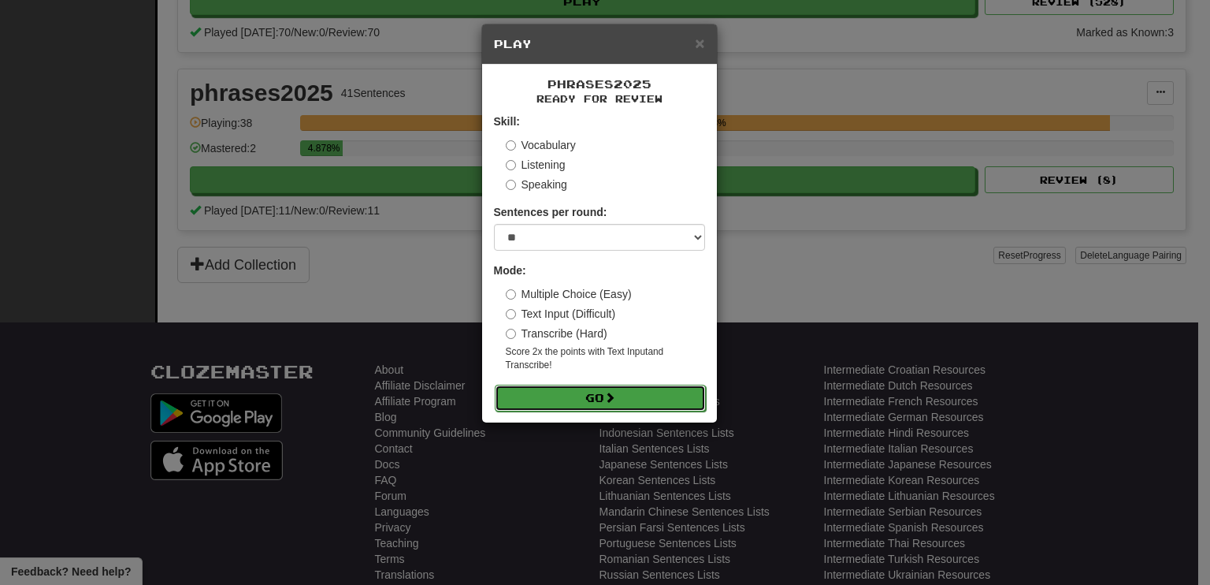
click at [650, 390] on button "Go" at bounding box center [600, 397] width 211 height 27
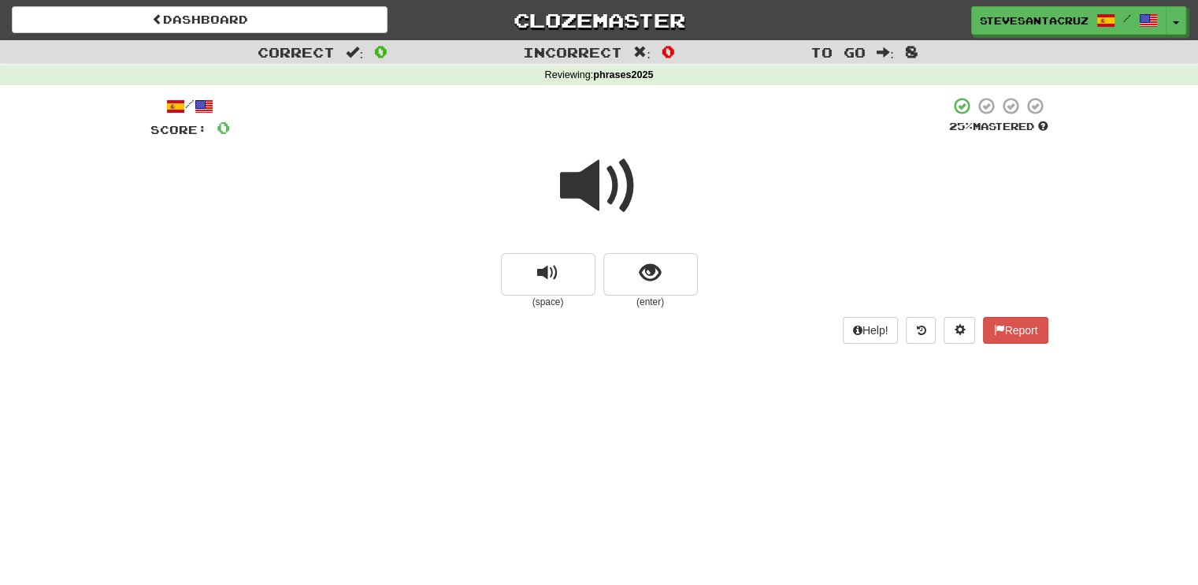
click at [602, 191] on span at bounding box center [599, 186] width 79 height 79
click at [642, 267] on span "show sentence" at bounding box center [650, 272] width 21 height 21
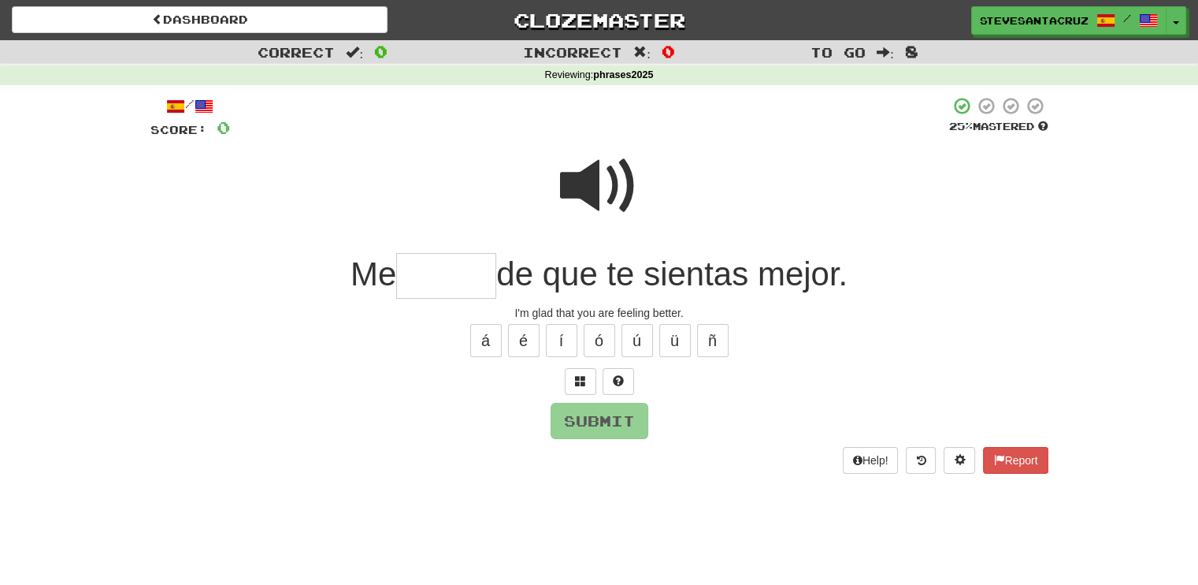
click at [459, 276] on input "text" at bounding box center [446, 276] width 100 height 46
type input "******"
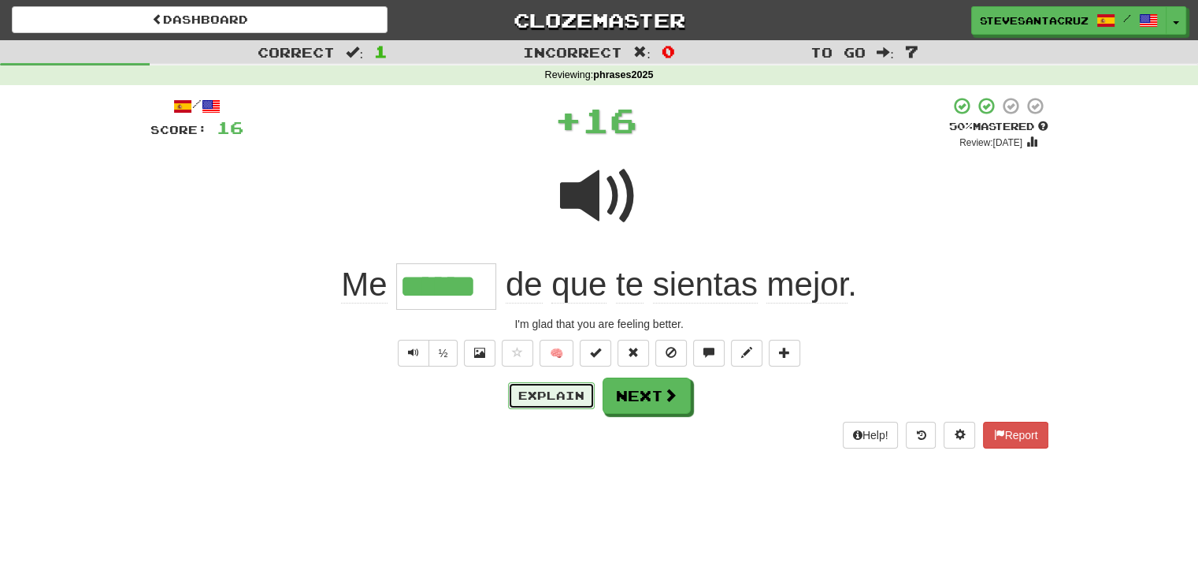
click at [546, 387] on button "Explain" at bounding box center [551, 395] width 87 height 27
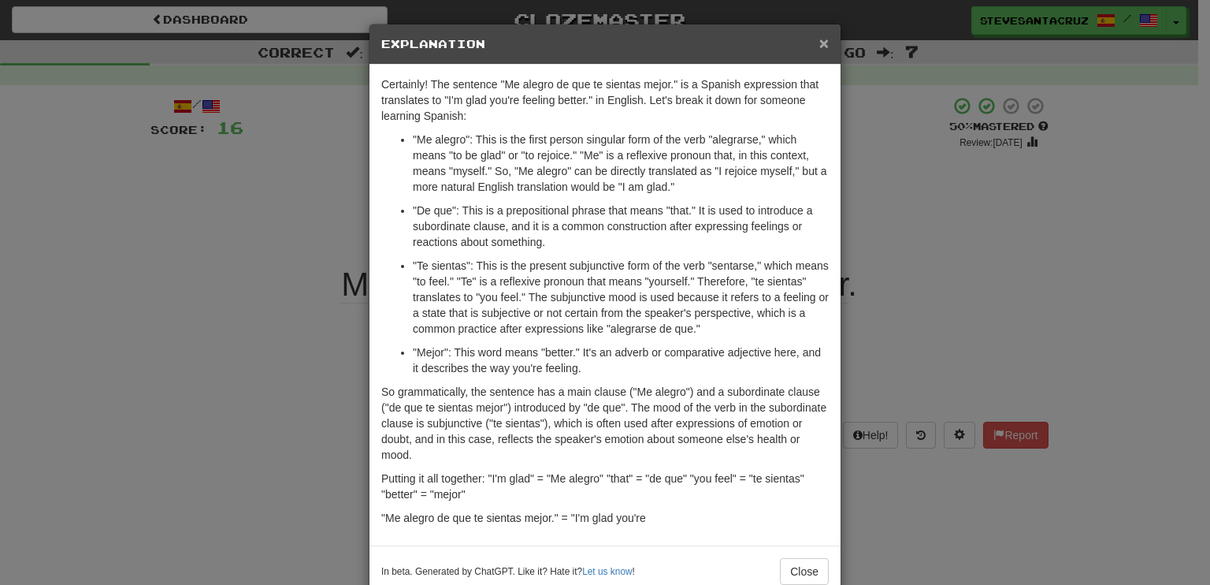
click at [819, 39] on span "×" at bounding box center [823, 43] width 9 height 18
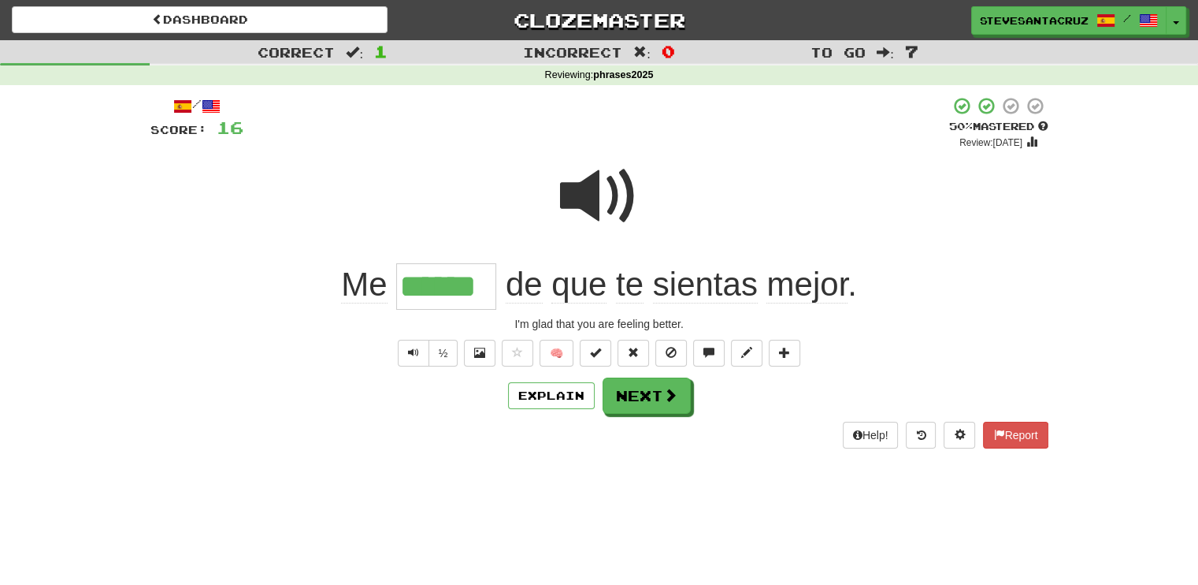
click at [645, 473] on div "Dashboard Clozemaster SteveSantaCruz / Toggle Dropdown Dashboard Leaderboard Ac…" at bounding box center [599, 292] width 1198 height 585
click at [750, 351] on span at bounding box center [746, 352] width 11 height 11
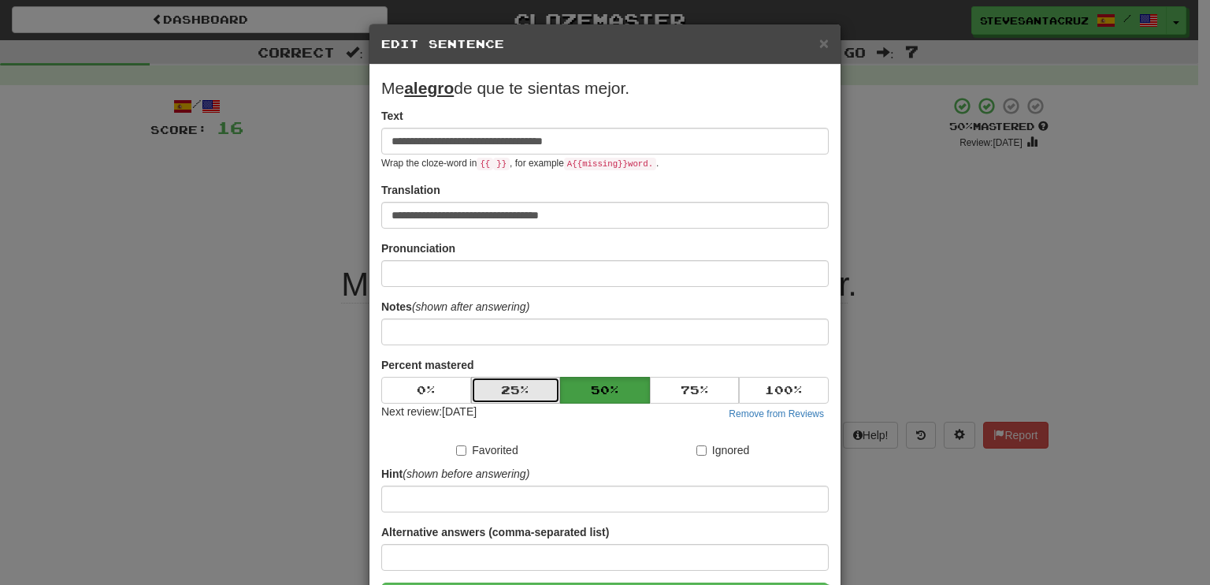
click at [532, 379] on button "25 %" at bounding box center [516, 390] width 90 height 27
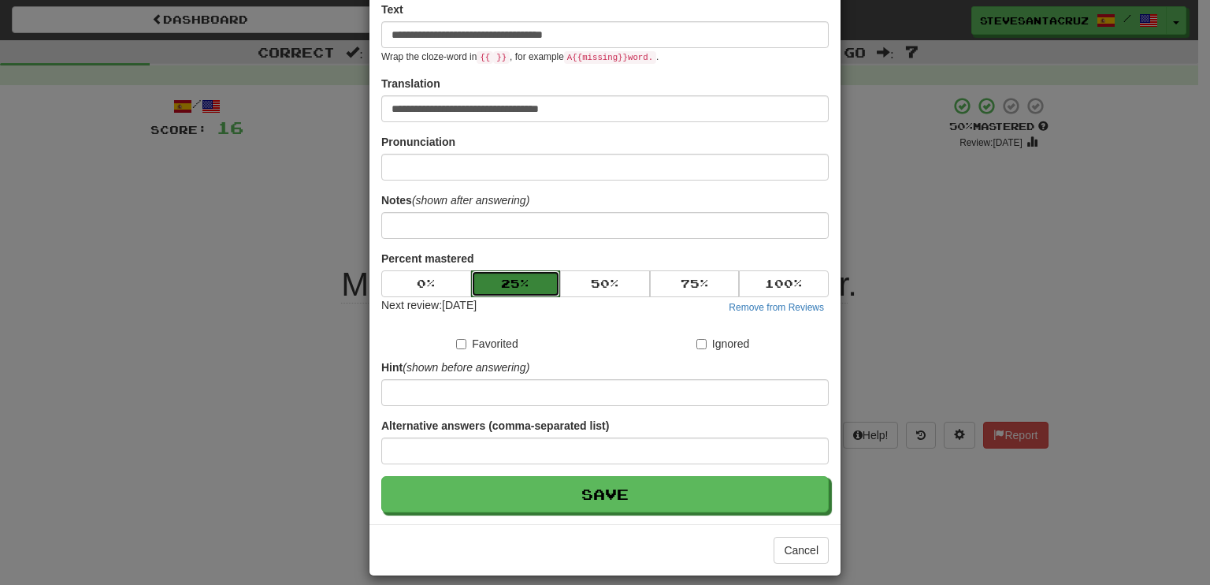
scroll to position [119, 0]
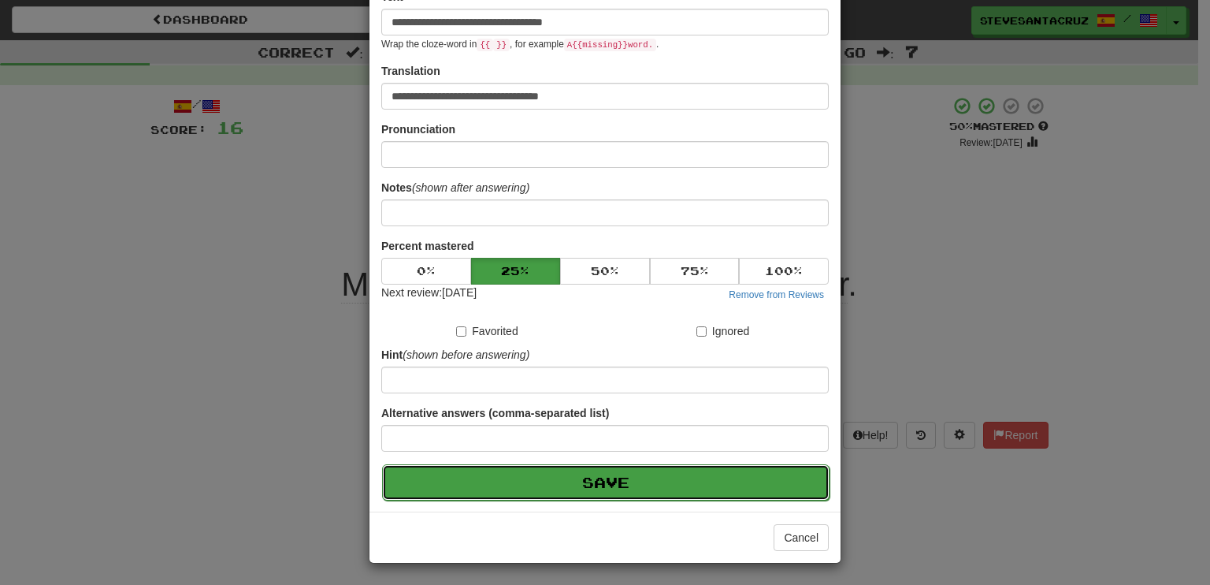
click at [555, 472] on button "Save" at bounding box center [606, 482] width 448 height 36
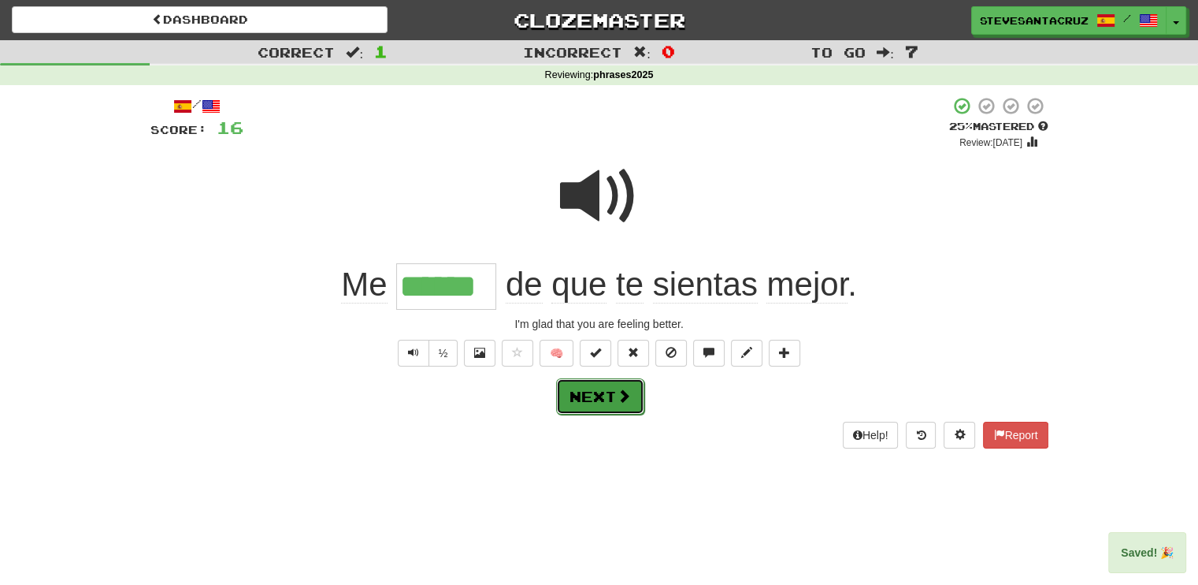
click at [623, 395] on span at bounding box center [624, 395] width 14 height 14
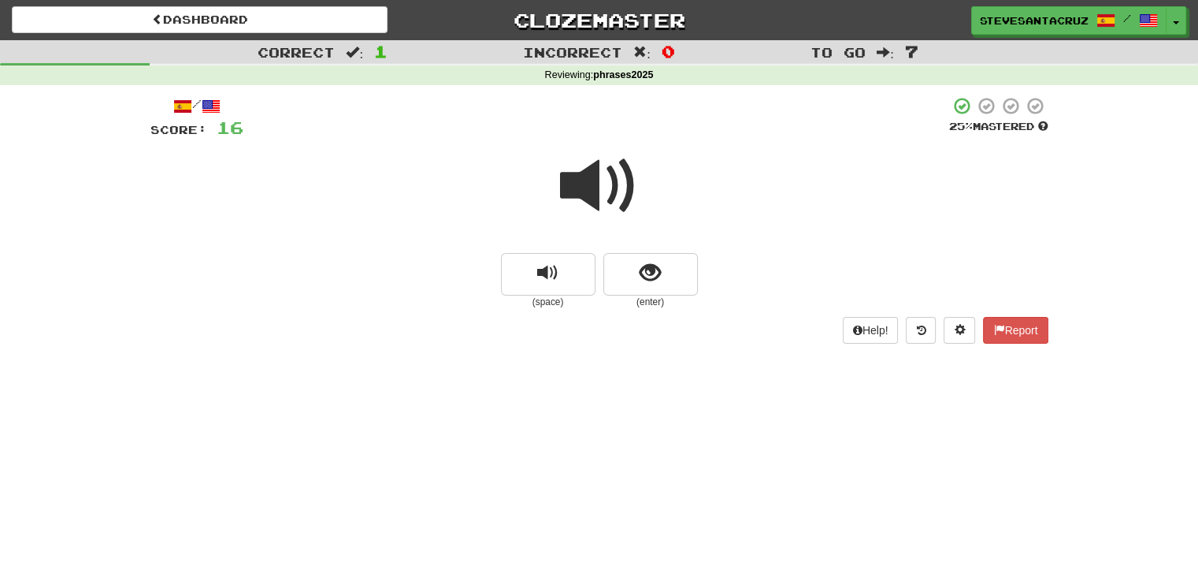
click at [597, 183] on span at bounding box center [599, 186] width 79 height 79
click at [592, 194] on span at bounding box center [599, 186] width 79 height 79
click at [659, 272] on span "show sentence" at bounding box center [650, 272] width 21 height 21
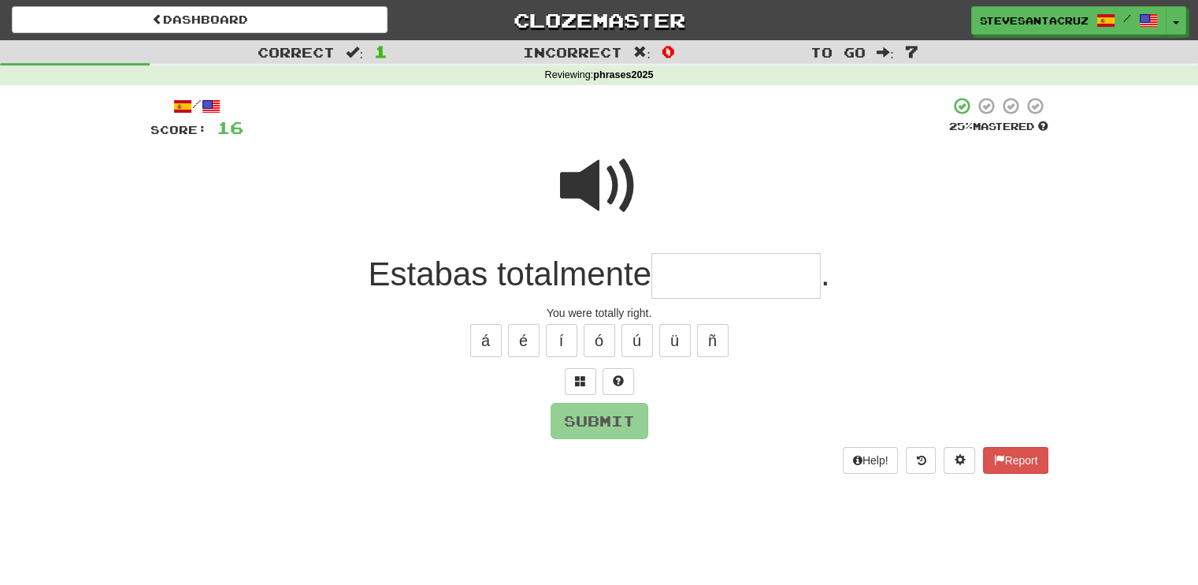
click at [713, 275] on input "text" at bounding box center [736, 276] width 169 height 46
click at [589, 188] on span at bounding box center [599, 186] width 79 height 79
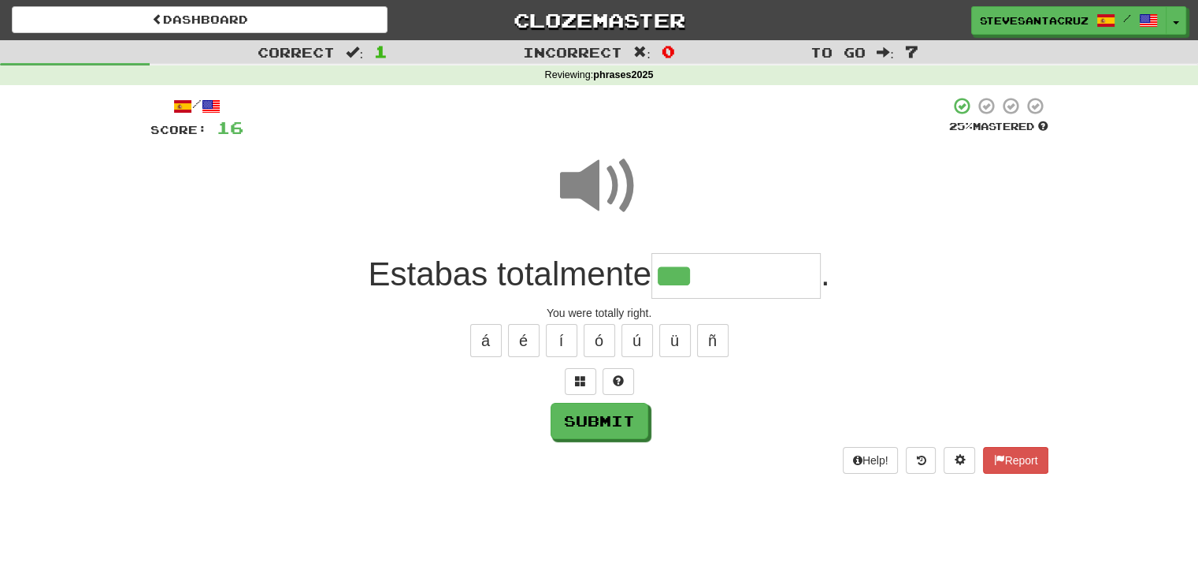
click at [741, 280] on input "**" at bounding box center [736, 276] width 169 height 46
type input "**********"
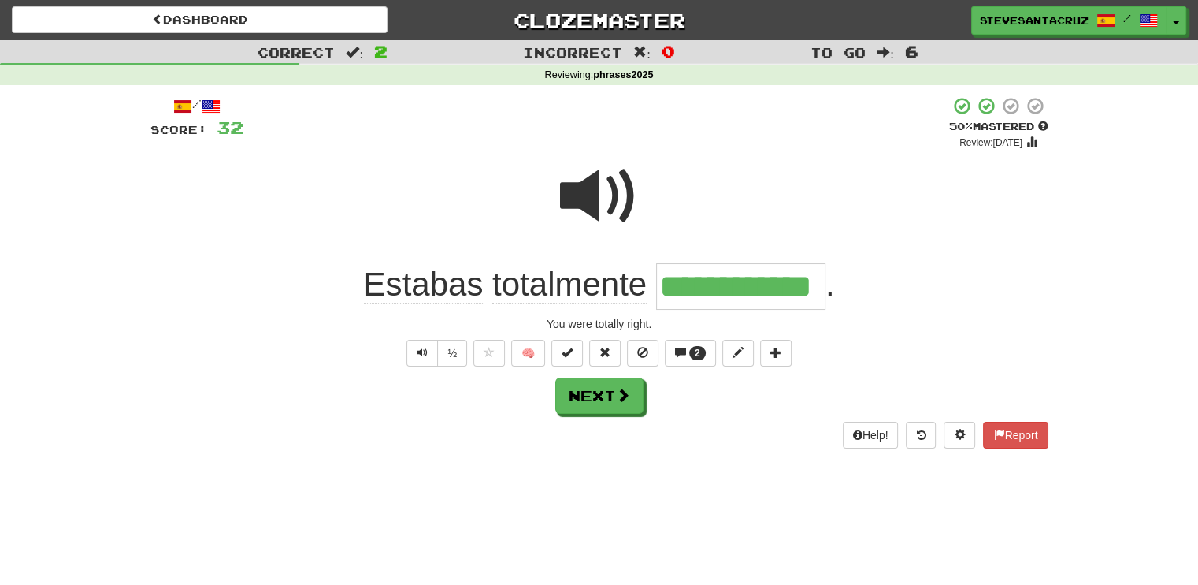
click at [433, 283] on span "Estabas" at bounding box center [424, 285] width 120 height 38
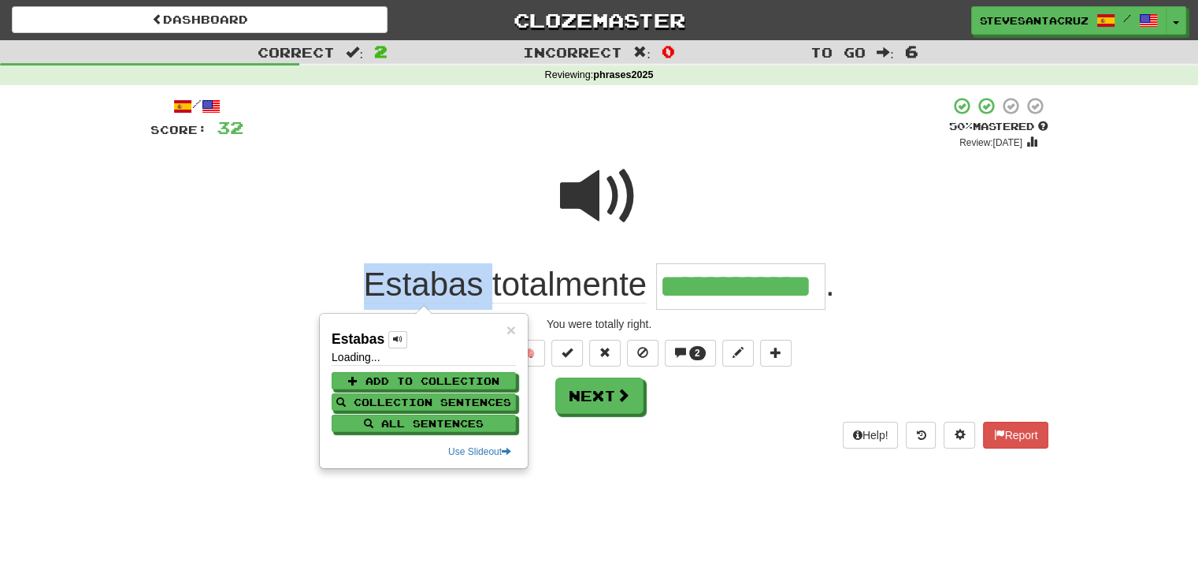
click at [433, 283] on span "Estabas" at bounding box center [424, 285] width 120 height 38
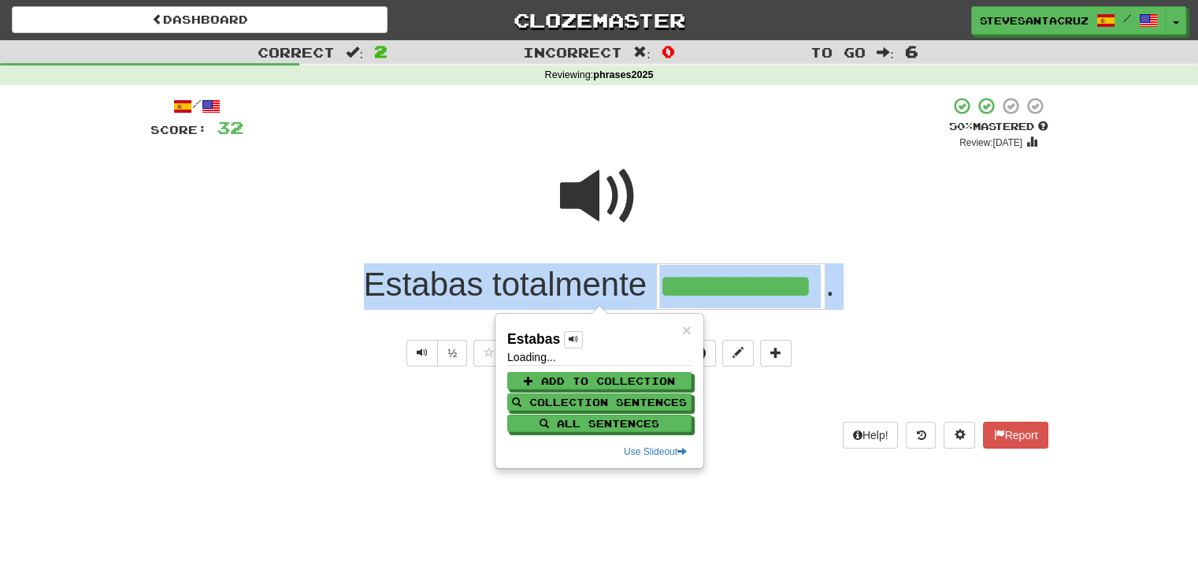
click at [433, 283] on span "Estabas" at bounding box center [424, 285] width 120 height 38
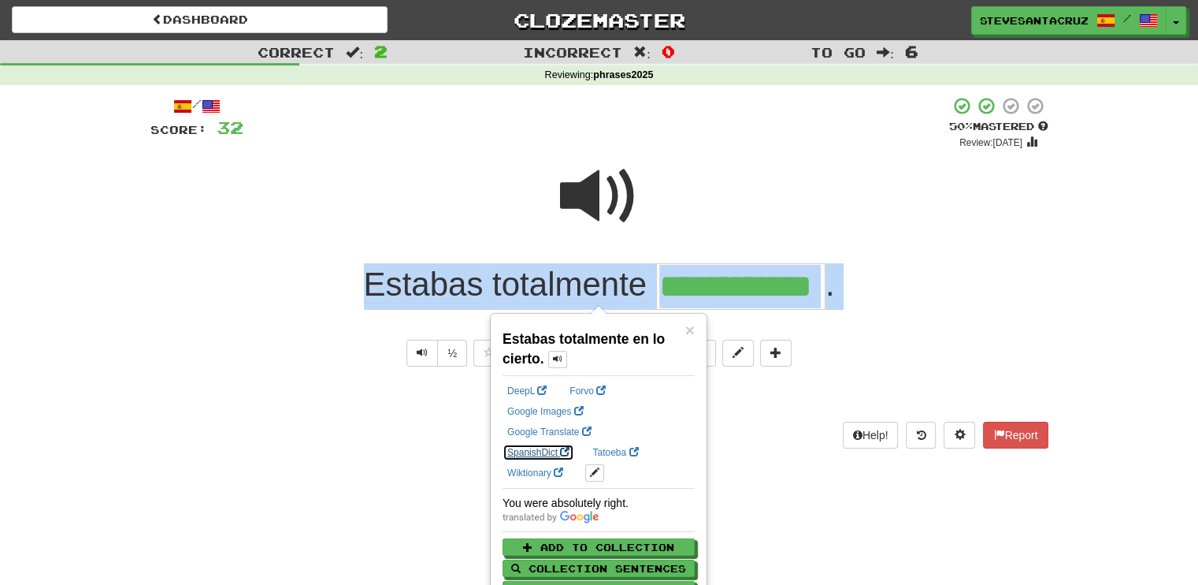
click at [574, 444] on link "SpanishDict" at bounding box center [539, 452] width 72 height 17
click at [952, 266] on div "**********" at bounding box center [599, 286] width 898 height 46
click at [942, 272] on div "**********" at bounding box center [599, 286] width 898 height 46
click at [741, 355] on span at bounding box center [738, 352] width 11 height 11
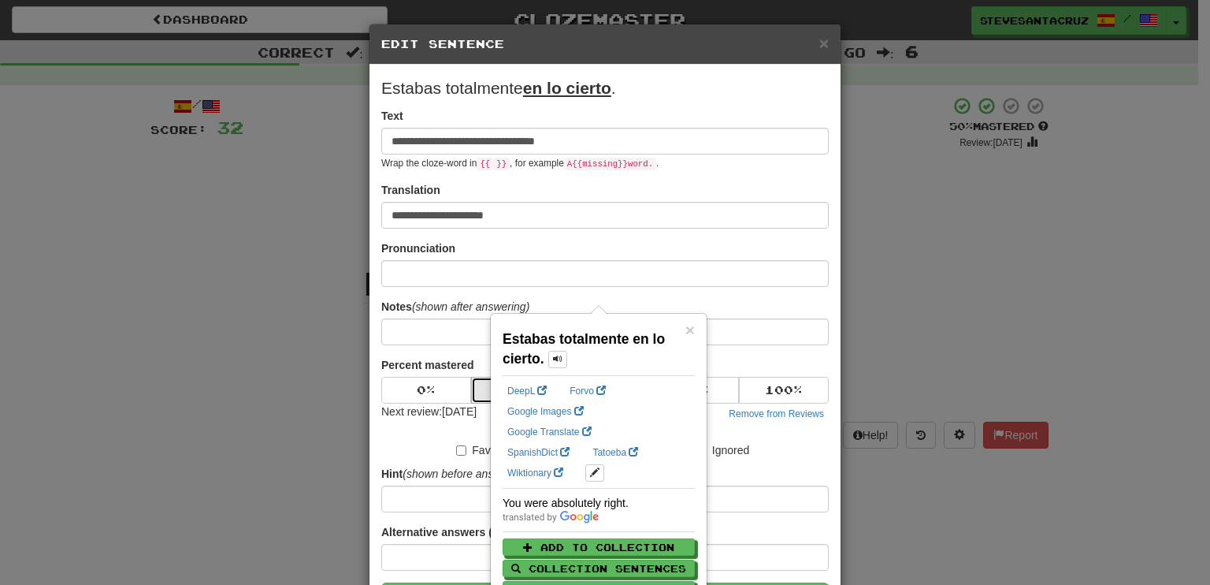
click at [479, 387] on button "25 %" at bounding box center [516, 390] width 90 height 27
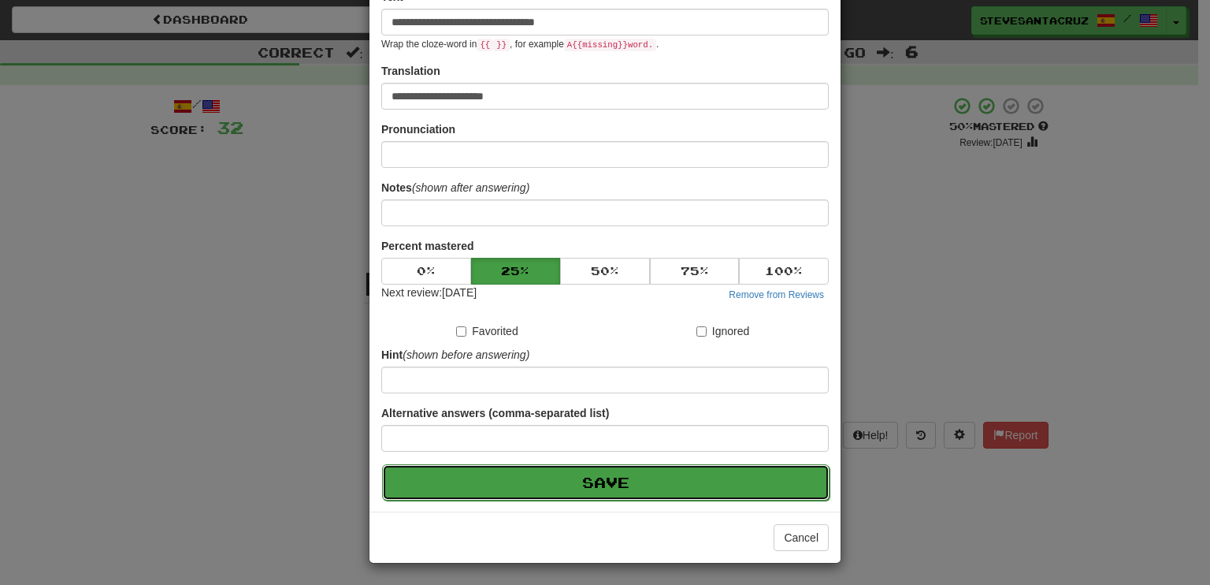
click at [596, 483] on button "Save" at bounding box center [606, 482] width 448 height 36
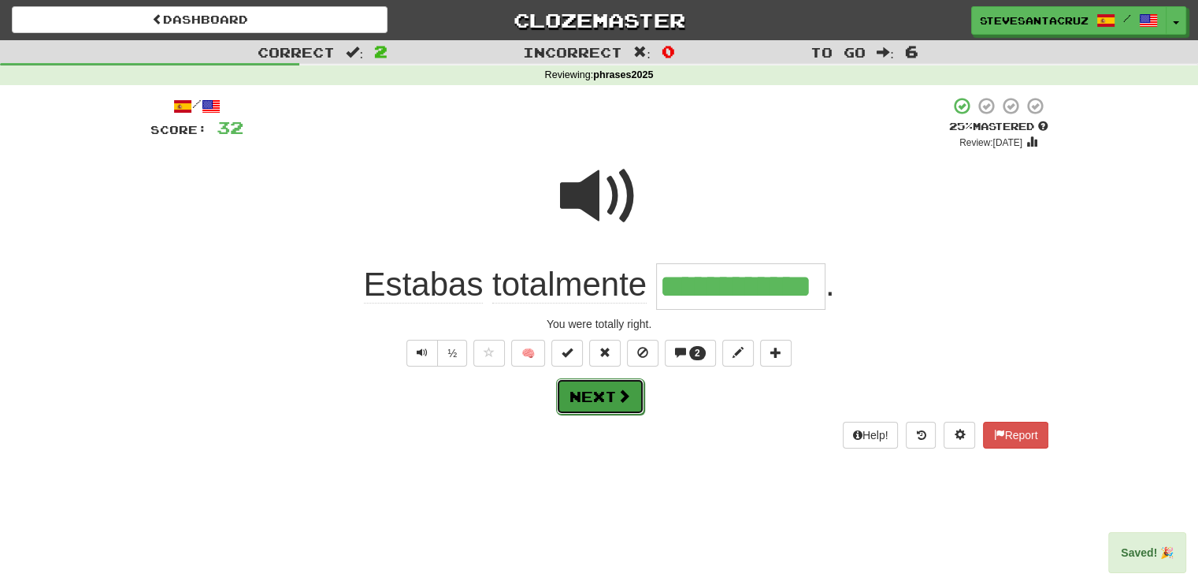
click at [612, 406] on button "Next" at bounding box center [600, 396] width 88 height 36
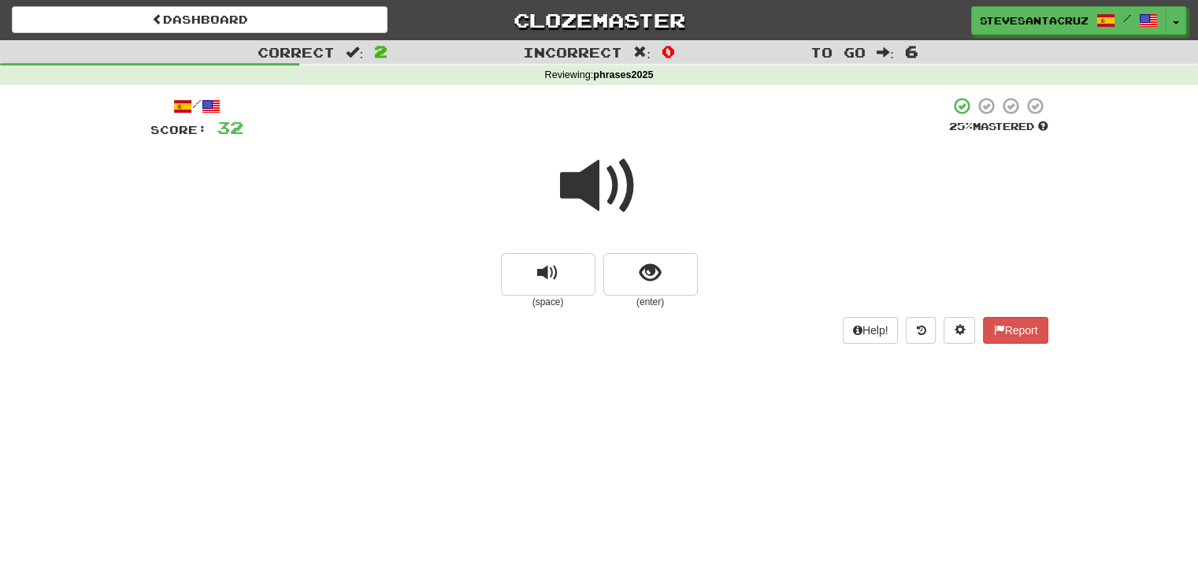
click at [595, 198] on span at bounding box center [599, 186] width 79 height 79
click at [589, 189] on span at bounding box center [599, 186] width 79 height 79
click at [640, 268] on span "show sentence" at bounding box center [650, 272] width 21 height 21
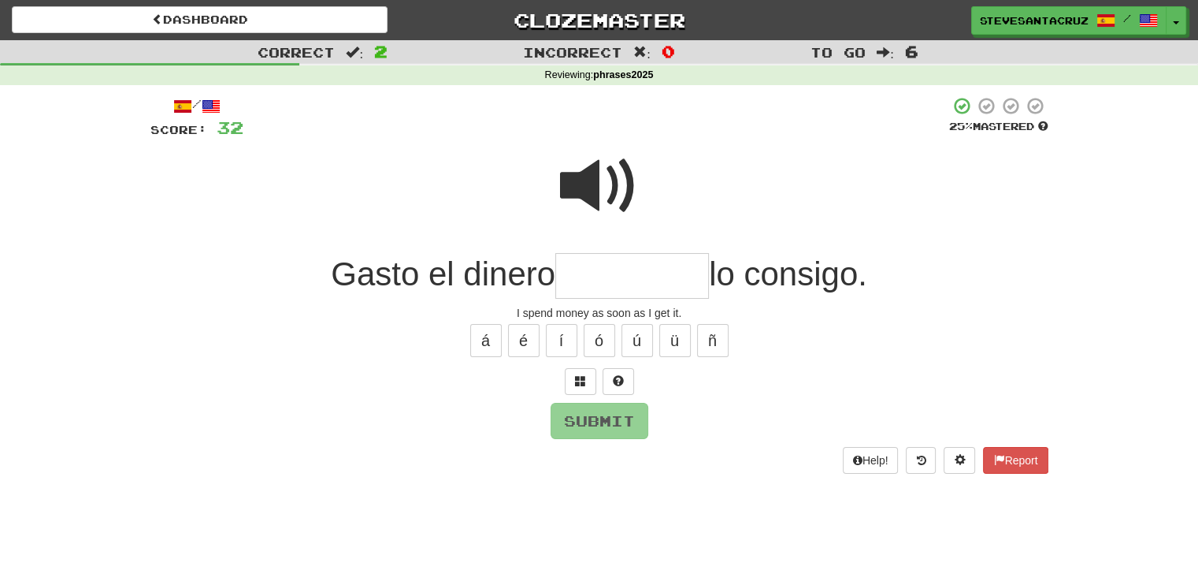
click at [647, 281] on input "text" at bounding box center [632, 276] width 154 height 46
type input "*********"
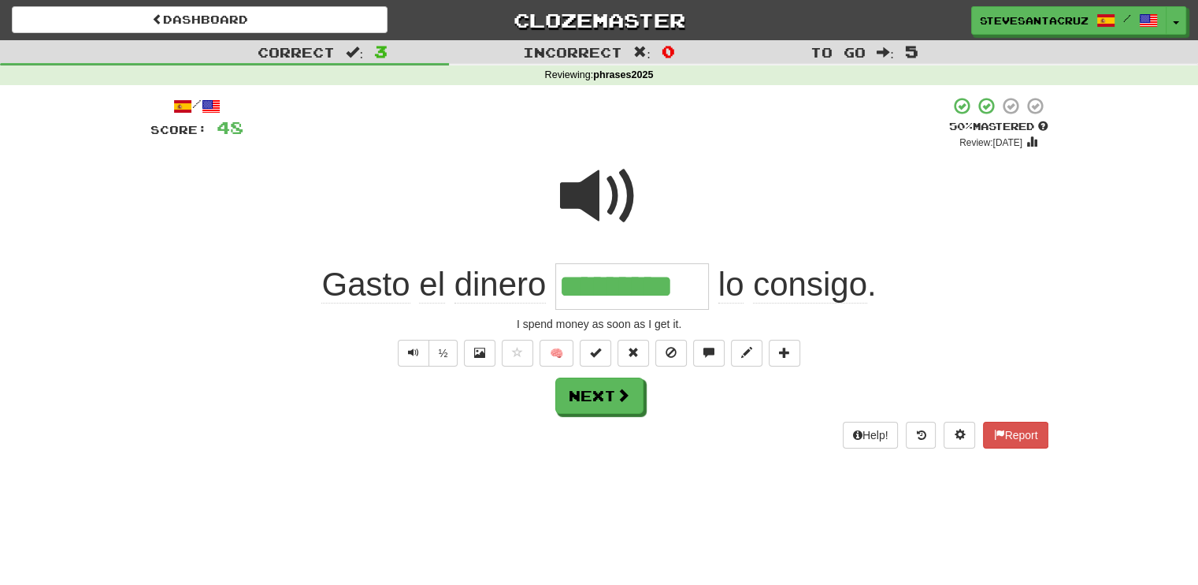
drag, startPoint x: 564, startPoint y: 285, endPoint x: 698, endPoint y: 288, distance: 134.0
click at [698, 288] on input "*********" at bounding box center [632, 286] width 154 height 46
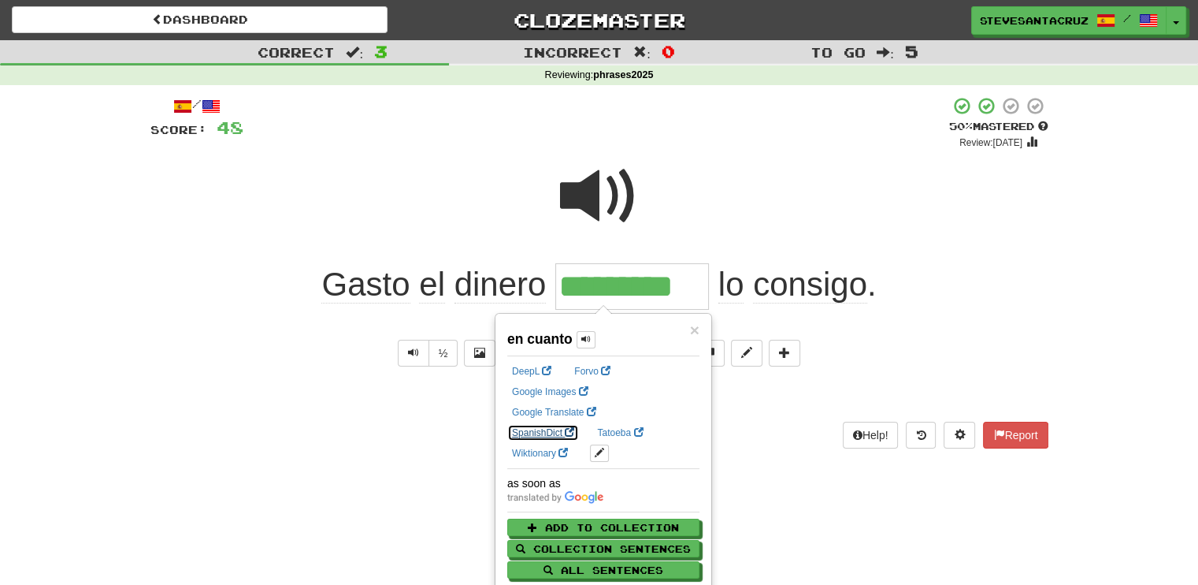
drag, startPoint x: 698, startPoint y: 288, endPoint x: 648, endPoint y: 407, distance: 129.2
click at [579, 424] on link "SpanishDict" at bounding box center [543, 432] width 72 height 17
click at [1005, 269] on div "Gasto el dinero ********* lo consigo ." at bounding box center [599, 286] width 898 height 46
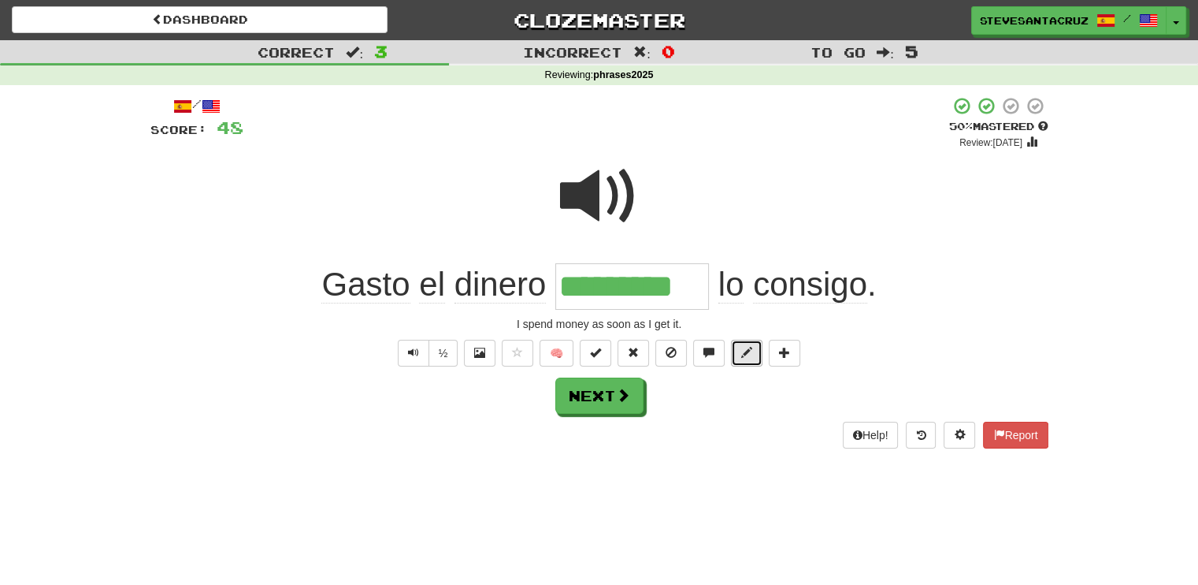
click at [749, 352] on span at bounding box center [746, 352] width 11 height 11
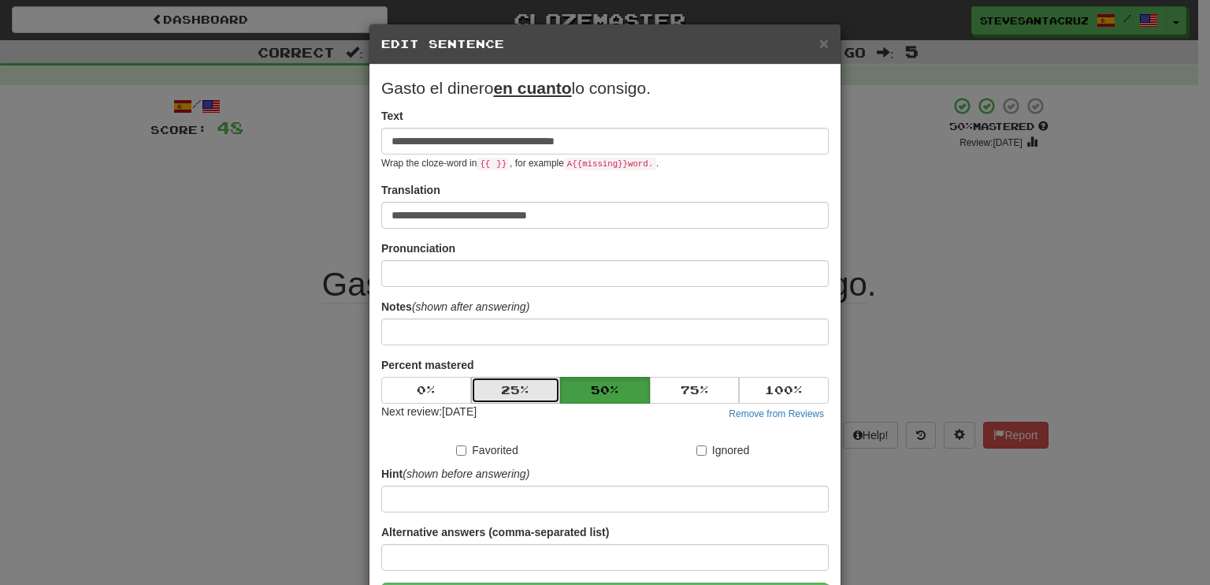
click at [503, 386] on button "25 %" at bounding box center [516, 390] width 90 height 27
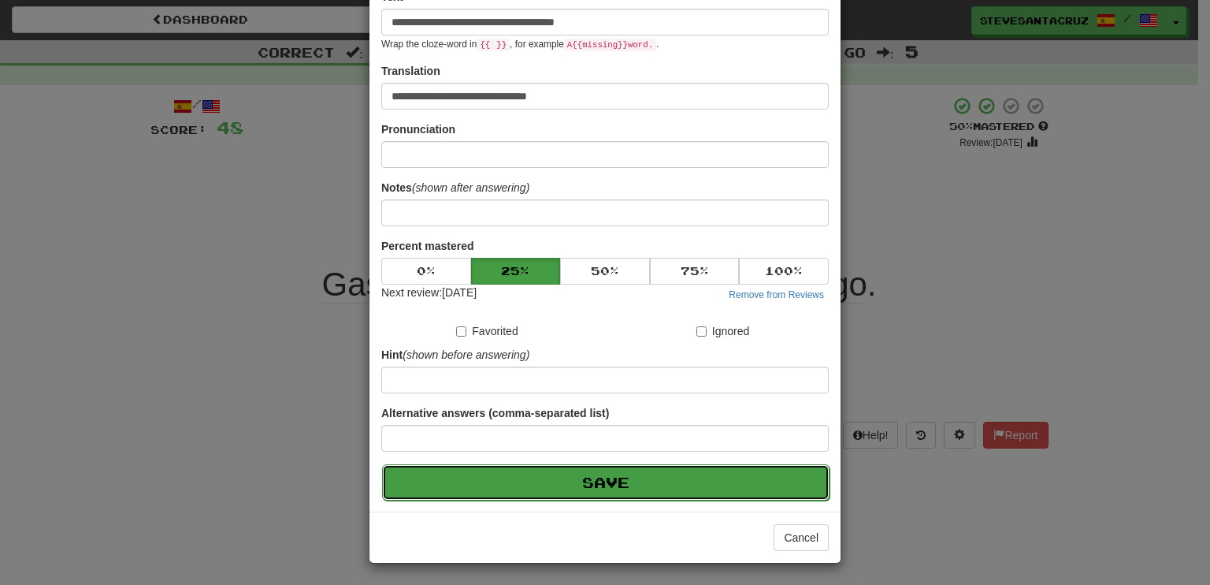
click at [539, 490] on button "Save" at bounding box center [606, 482] width 448 height 36
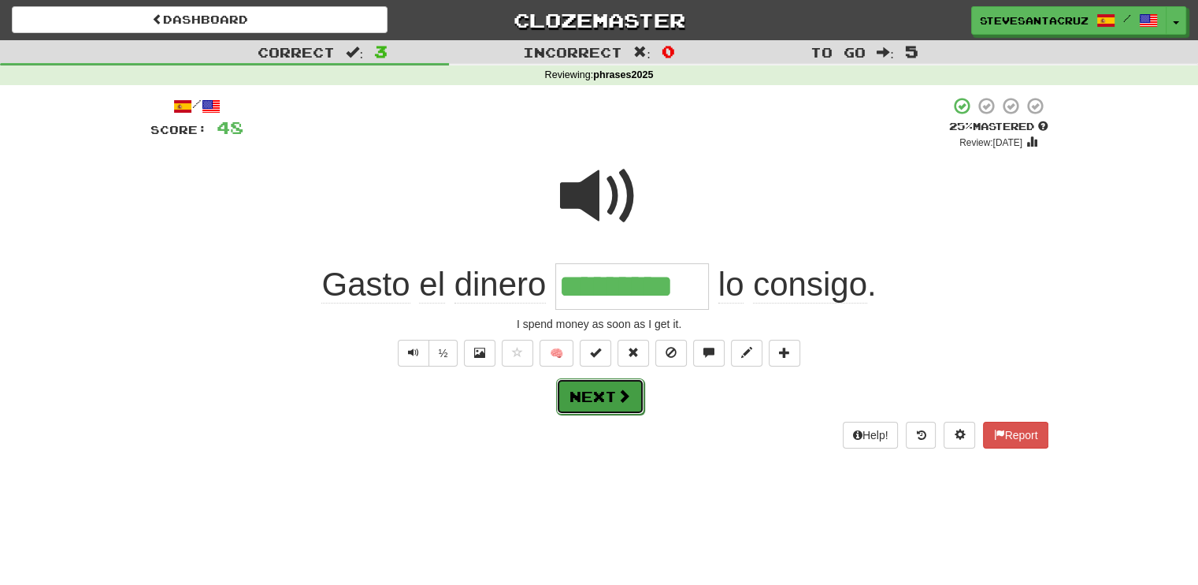
click at [605, 403] on button "Next" at bounding box center [600, 396] width 88 height 36
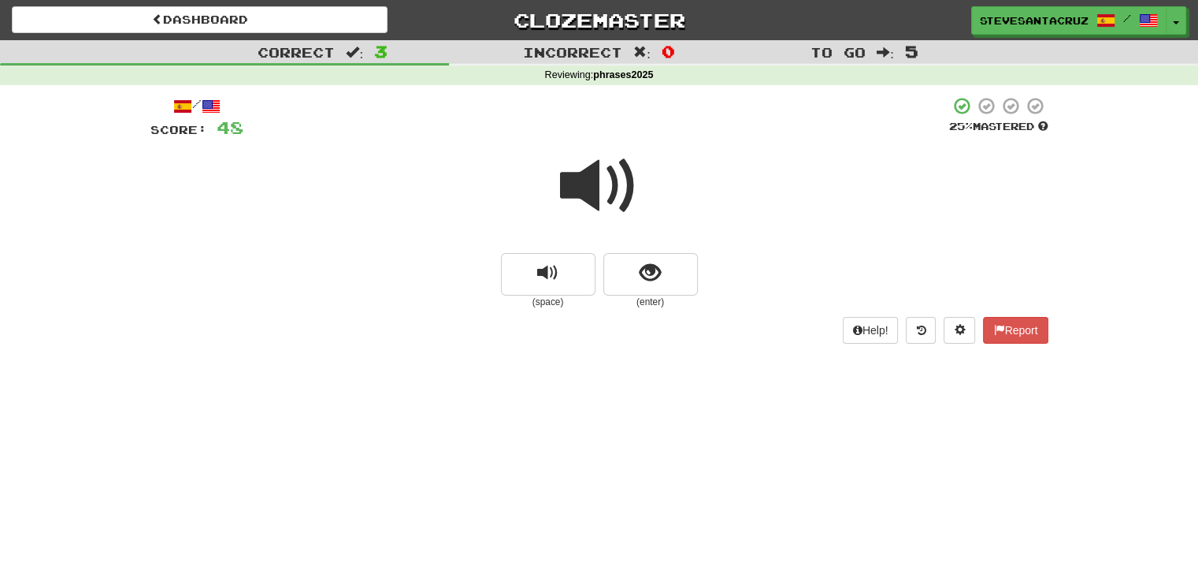
click at [580, 186] on span at bounding box center [599, 186] width 79 height 79
click at [608, 187] on span at bounding box center [599, 186] width 79 height 79
click at [650, 284] on span "show sentence" at bounding box center [650, 272] width 21 height 21
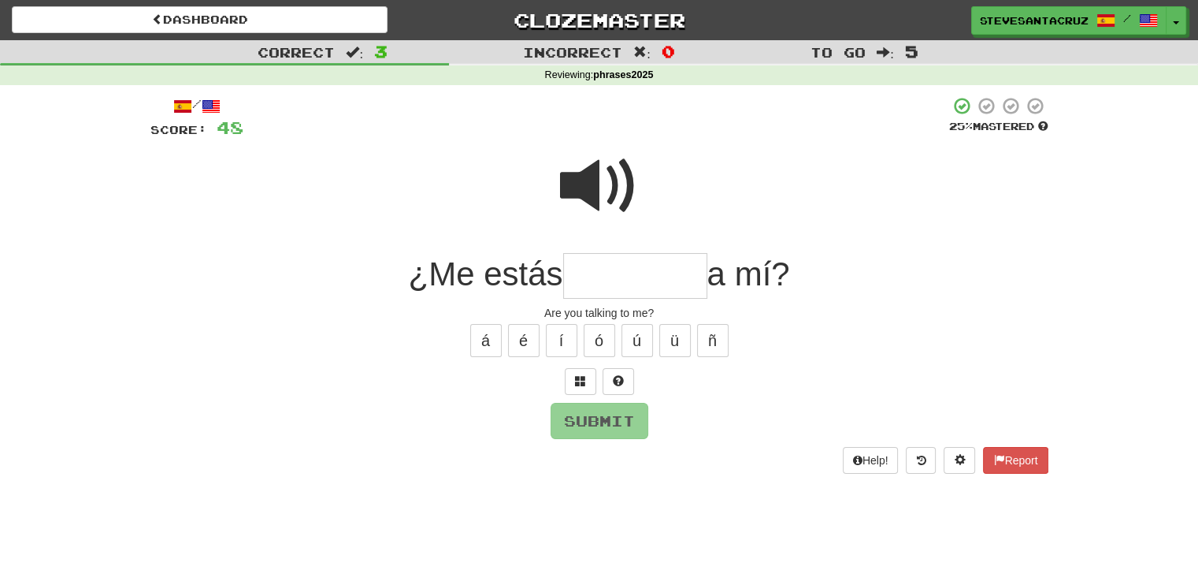
click at [652, 282] on input "text" at bounding box center [635, 276] width 144 height 46
type input "********"
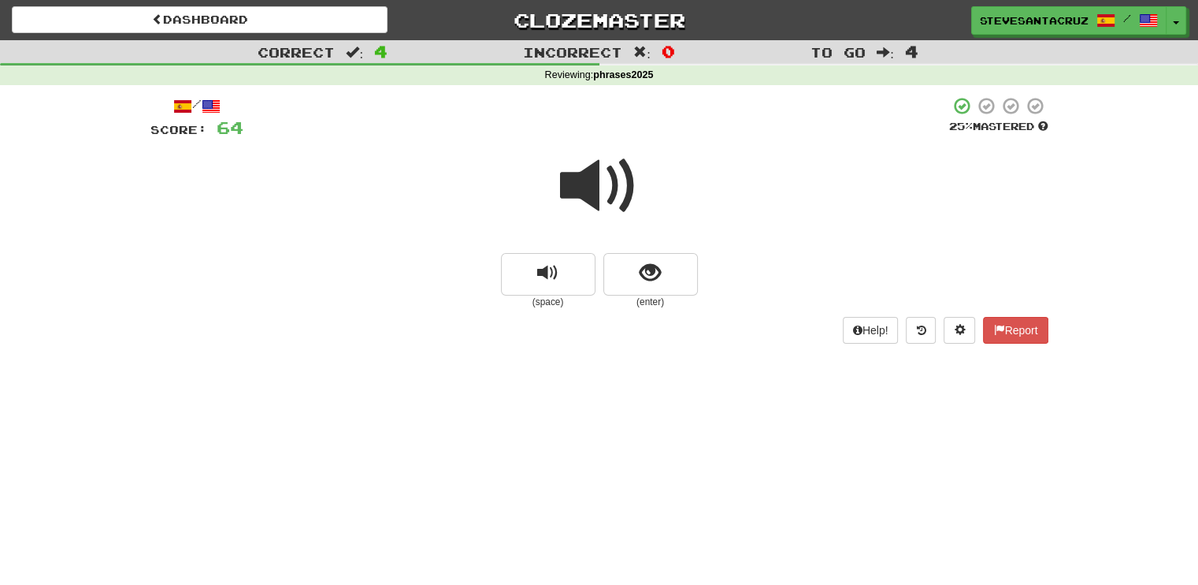
click at [576, 184] on span at bounding box center [599, 186] width 79 height 79
click at [608, 191] on span at bounding box center [599, 186] width 79 height 79
click at [597, 188] on span at bounding box center [599, 186] width 79 height 79
click at [648, 274] on span "show sentence" at bounding box center [650, 272] width 21 height 21
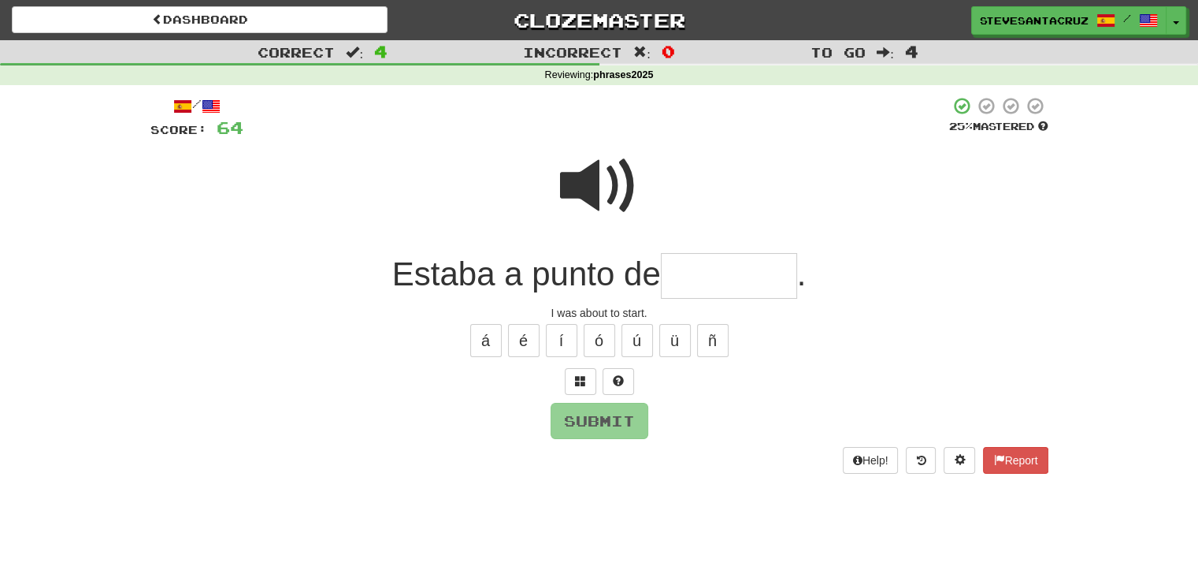
click at [720, 288] on input "text" at bounding box center [729, 276] width 136 height 46
type input "*******"
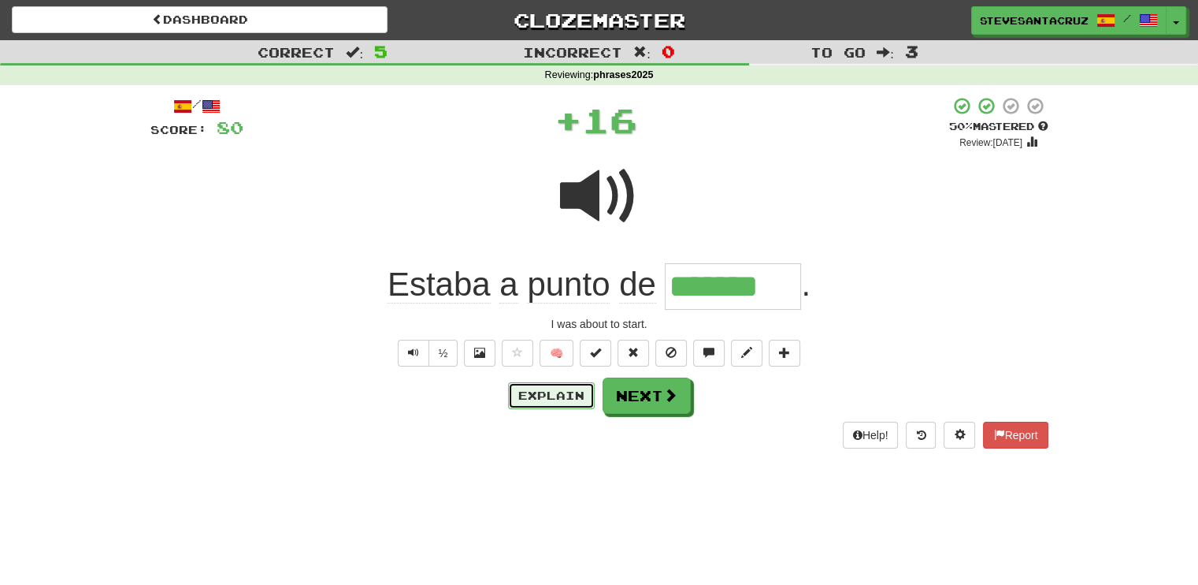
click at [548, 396] on button "Explain" at bounding box center [551, 395] width 87 height 27
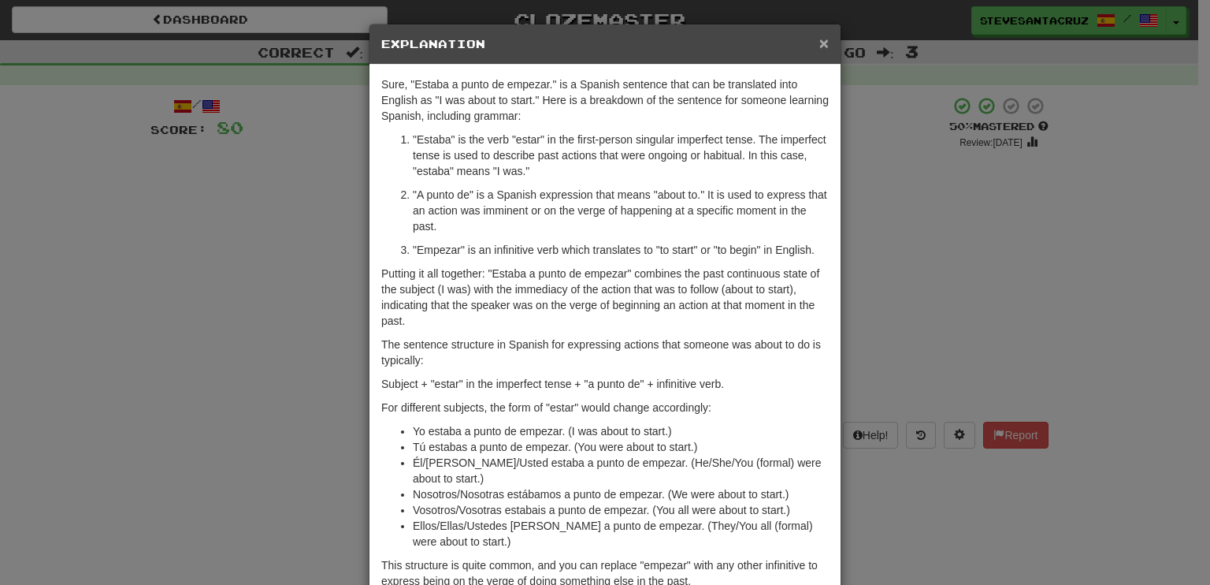
click at [819, 42] on span "×" at bounding box center [823, 43] width 9 height 18
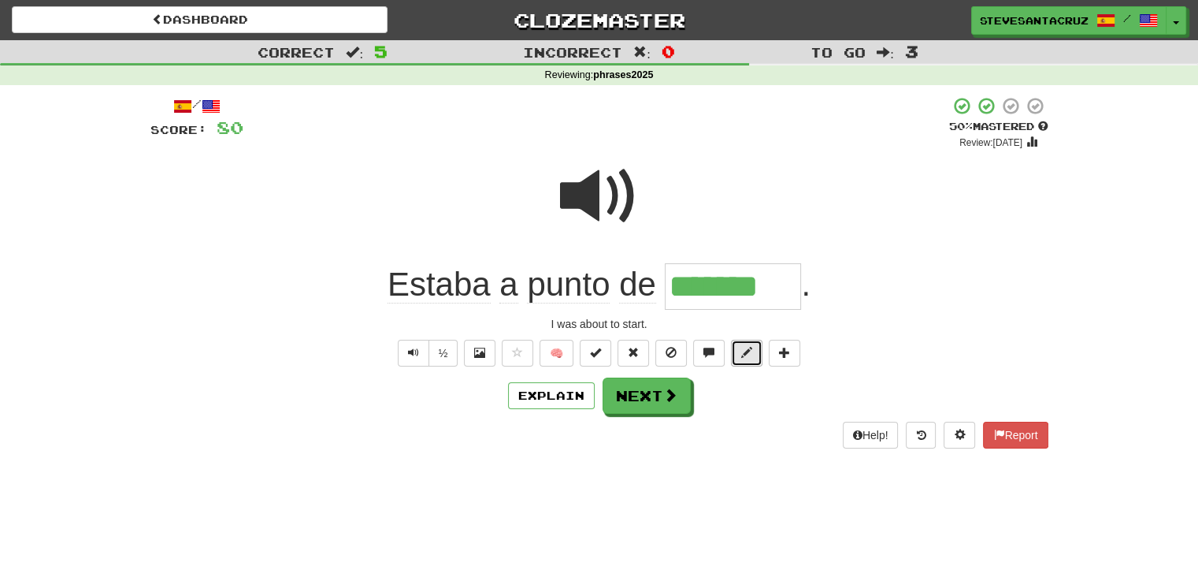
click at [743, 351] on span at bounding box center [746, 352] width 11 height 11
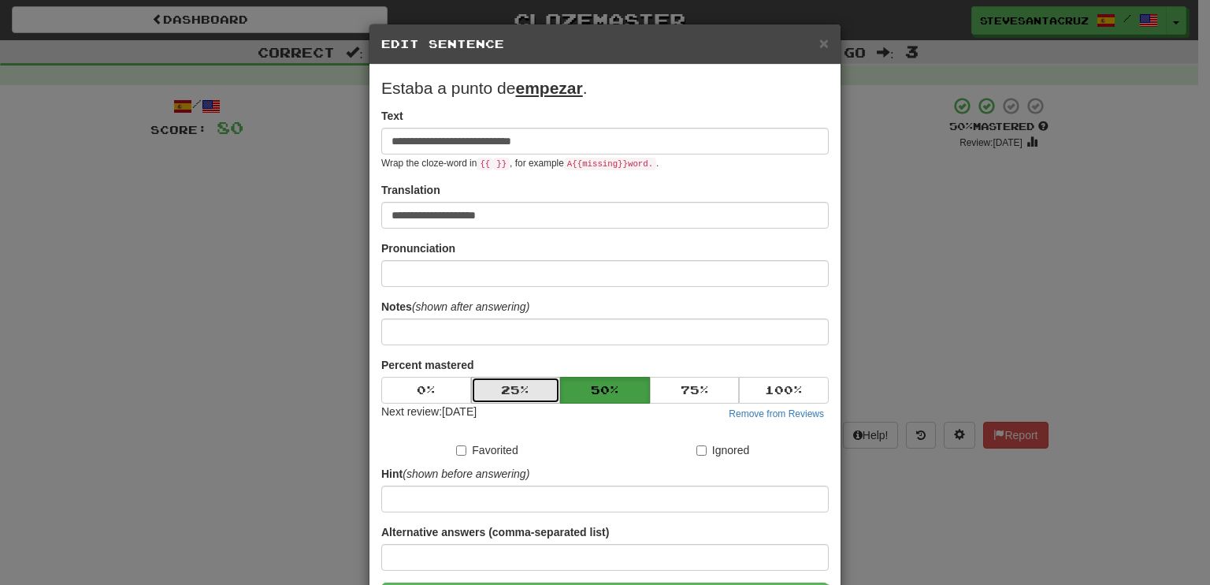
click at [502, 389] on button "25 %" at bounding box center [516, 390] width 90 height 27
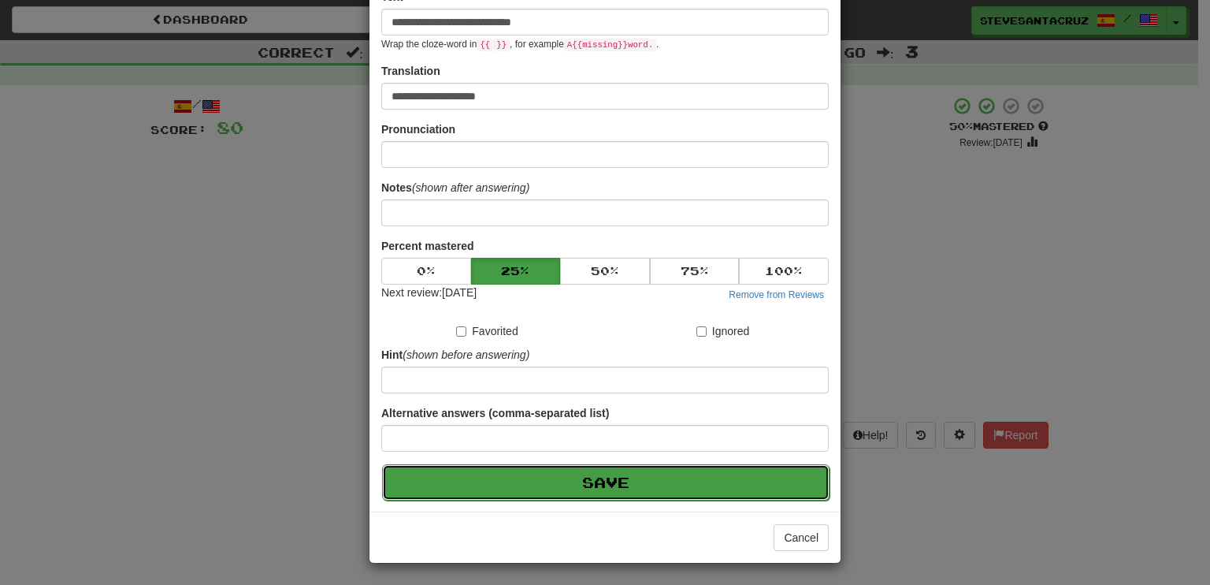
click at [545, 481] on button "Save" at bounding box center [606, 482] width 448 height 36
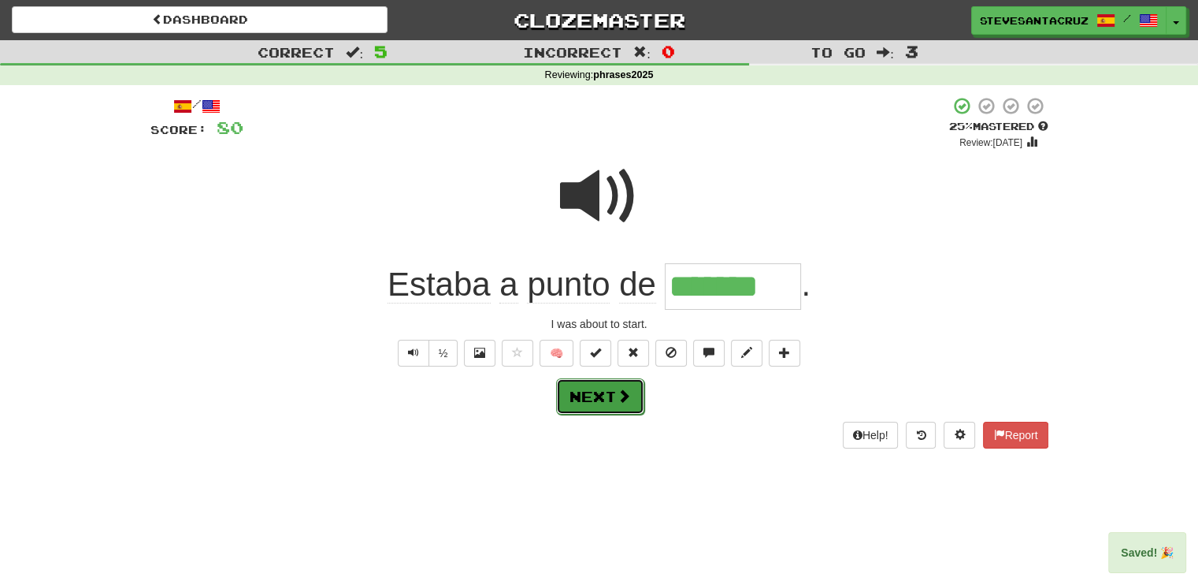
click at [599, 403] on button "Next" at bounding box center [600, 396] width 88 height 36
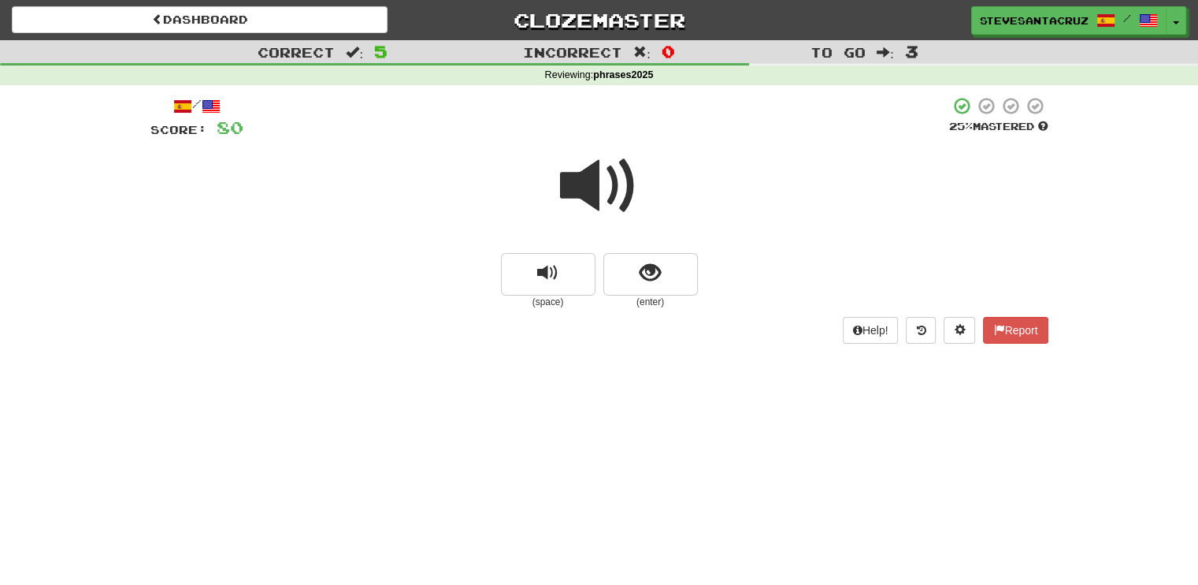
click at [595, 185] on span at bounding box center [599, 186] width 79 height 79
click at [652, 267] on span "show sentence" at bounding box center [650, 272] width 21 height 21
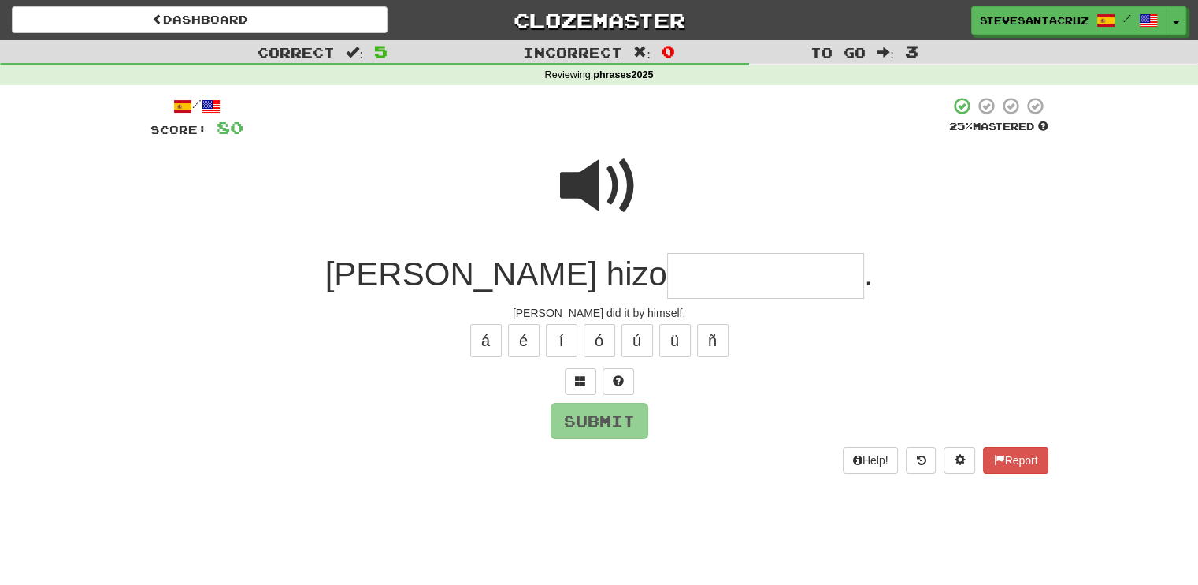
click at [667, 267] on input "text" at bounding box center [765, 276] width 197 height 46
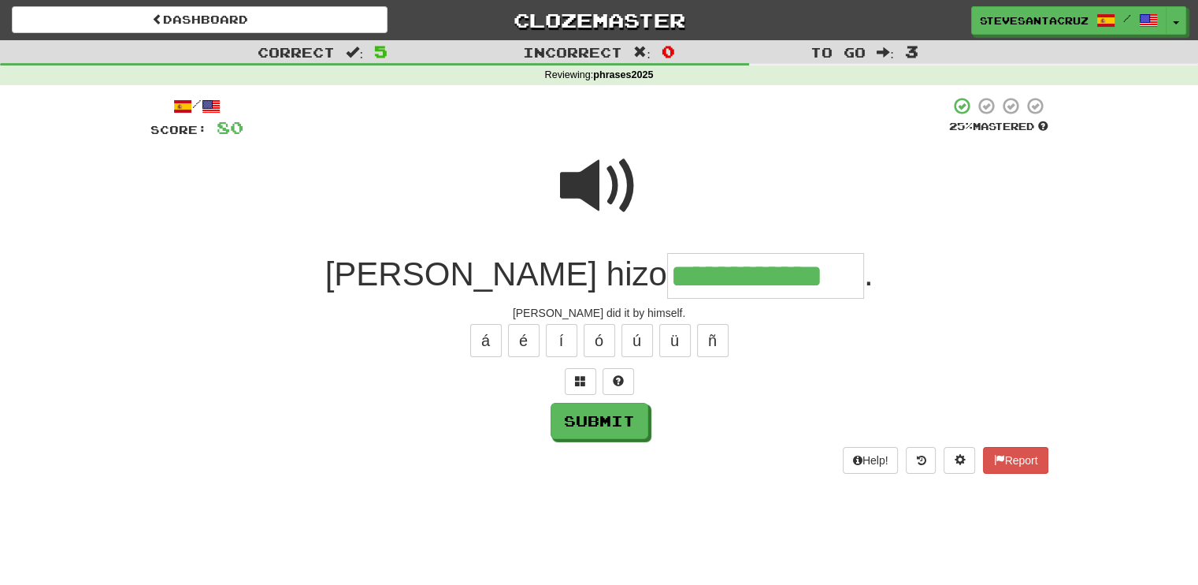
type input "**********"
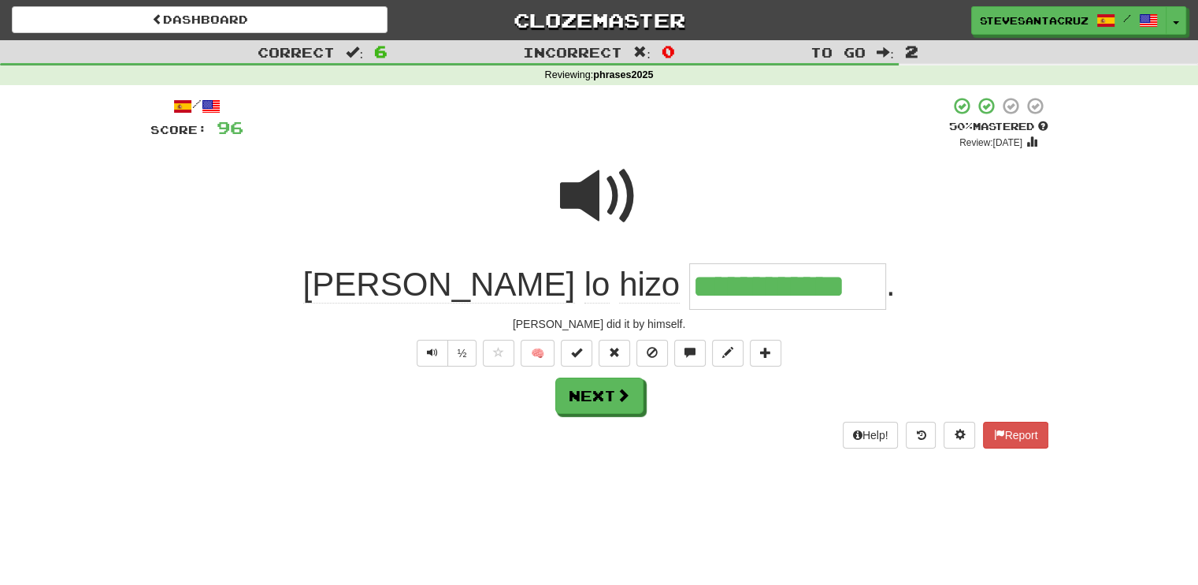
drag, startPoint x: 648, startPoint y: 290, endPoint x: 767, endPoint y: 283, distance: 119.2
click at [767, 283] on input "**********" at bounding box center [787, 286] width 197 height 46
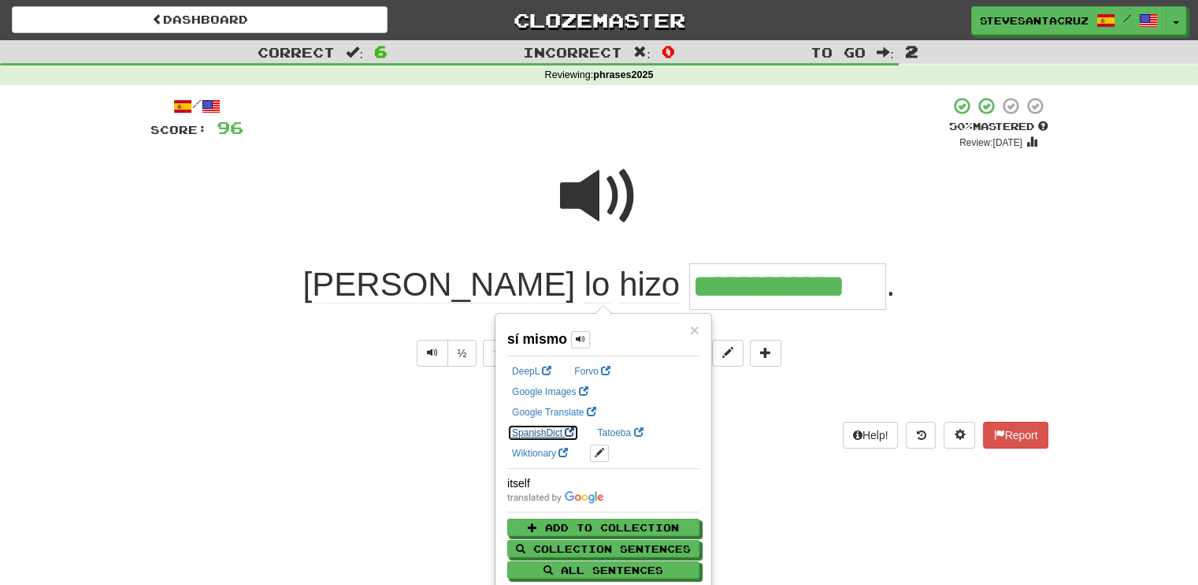
click at [579, 424] on link "SpanishDict" at bounding box center [543, 432] width 72 height 17
click at [872, 237] on div at bounding box center [599, 206] width 898 height 113
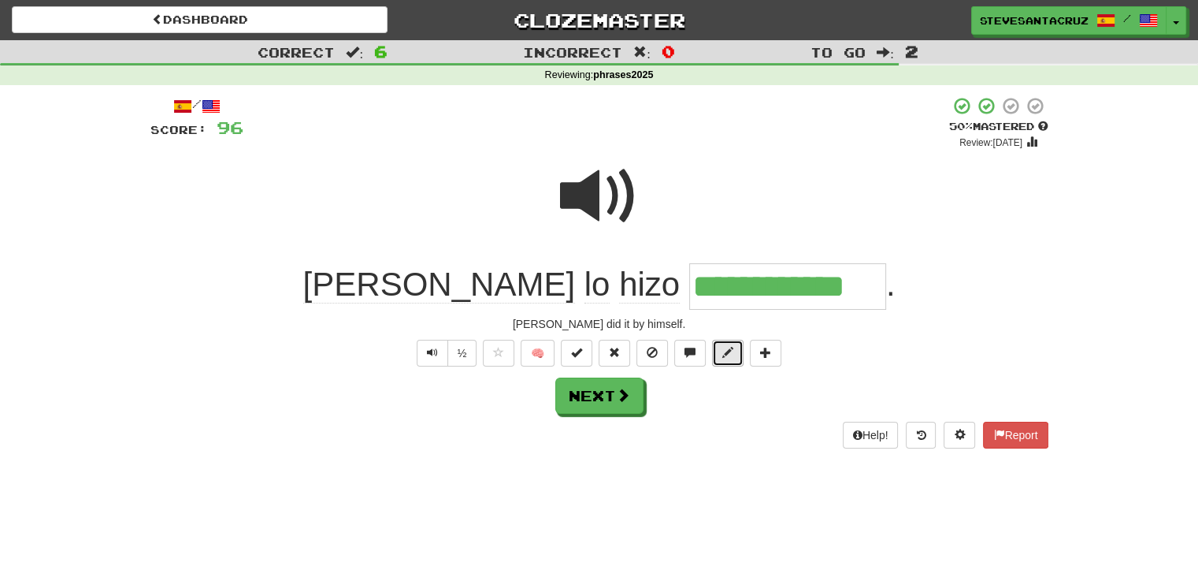
click at [733, 351] on span at bounding box center [727, 352] width 11 height 11
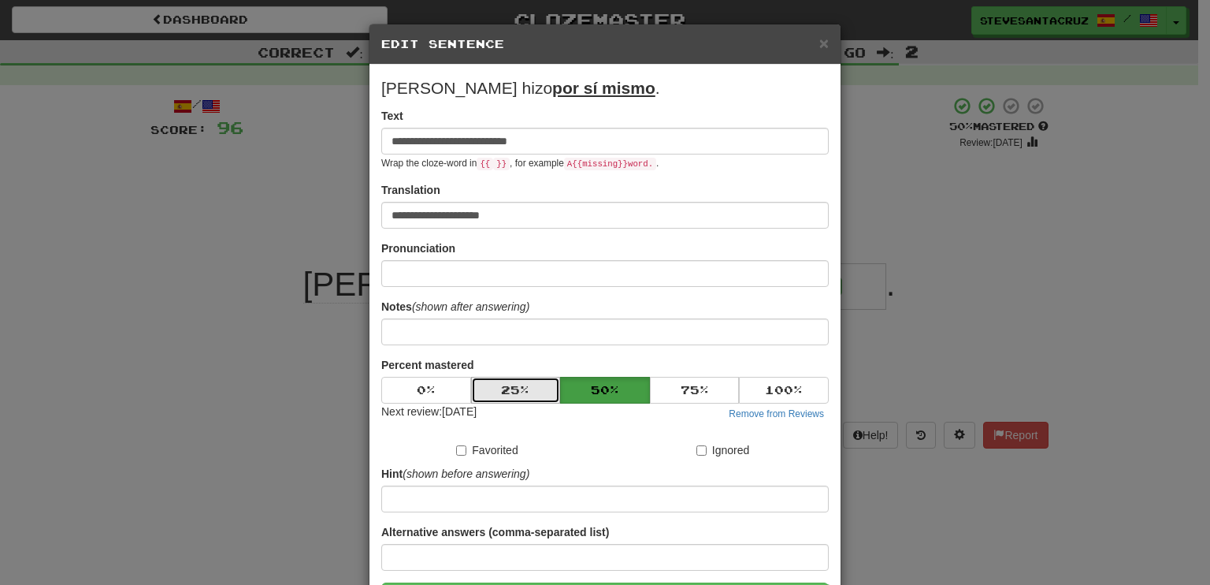
click at [522, 384] on button "25 %" at bounding box center [516, 390] width 90 height 27
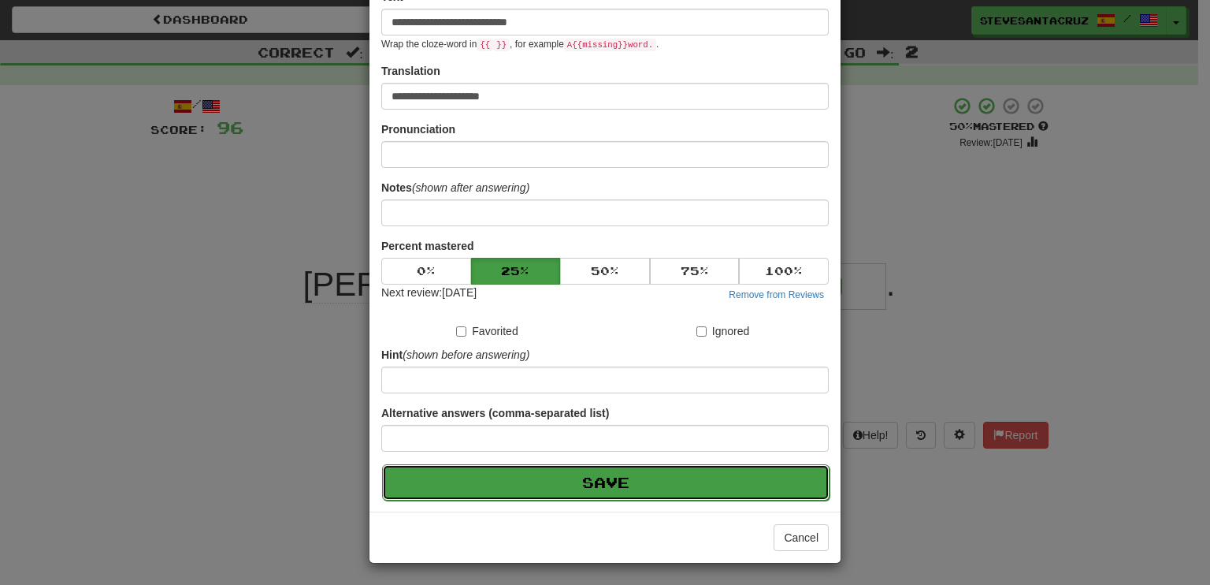
click at [535, 472] on button "Save" at bounding box center [606, 482] width 448 height 36
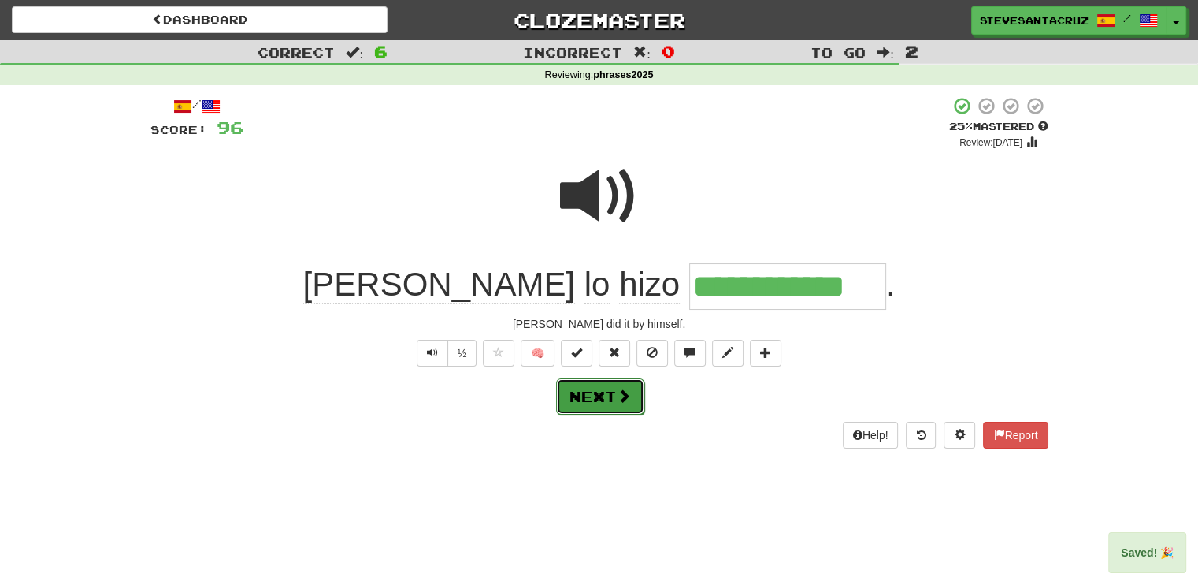
click at [596, 398] on button "Next" at bounding box center [600, 396] width 88 height 36
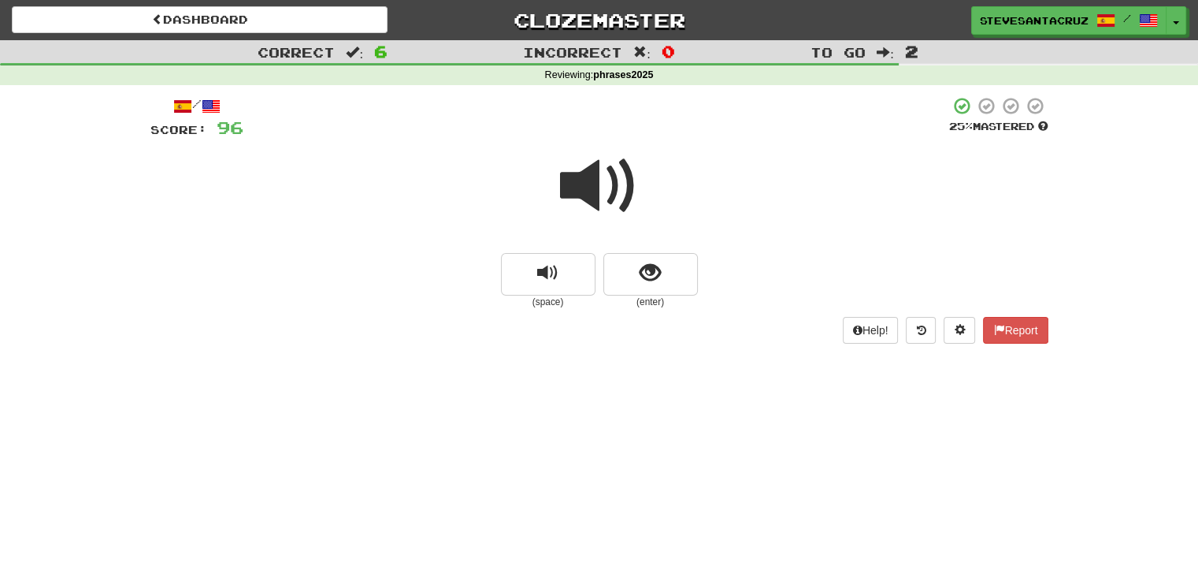
click at [593, 191] on span at bounding box center [599, 186] width 79 height 79
click at [595, 191] on span at bounding box center [599, 186] width 79 height 79
click at [594, 192] on span at bounding box center [599, 186] width 79 height 79
click at [648, 266] on span "show sentence" at bounding box center [650, 272] width 21 height 21
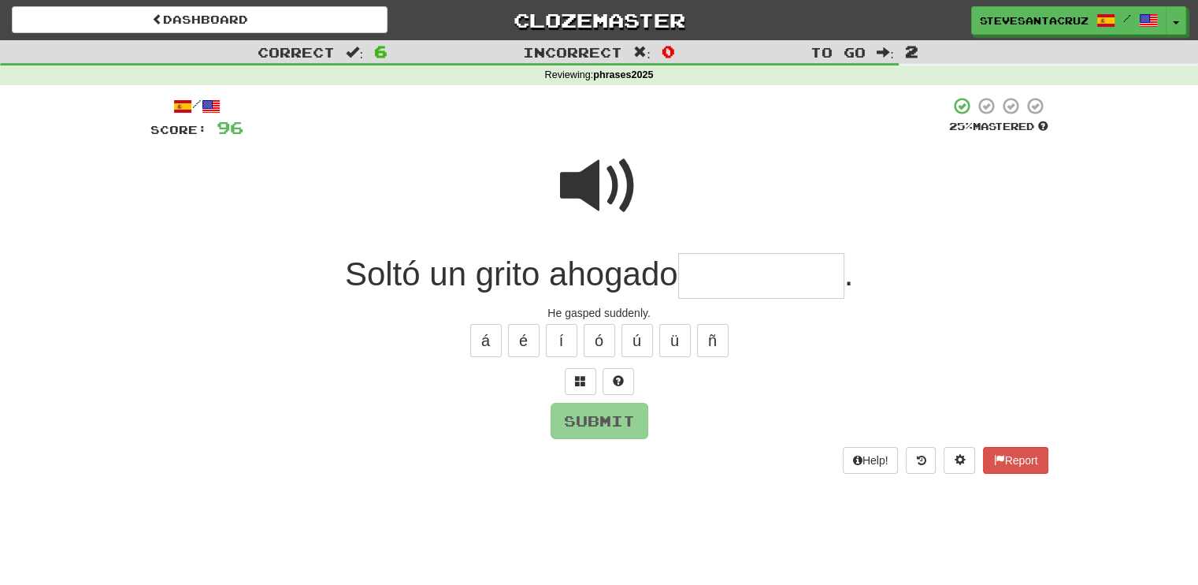
click at [744, 277] on input "text" at bounding box center [761, 276] width 166 height 46
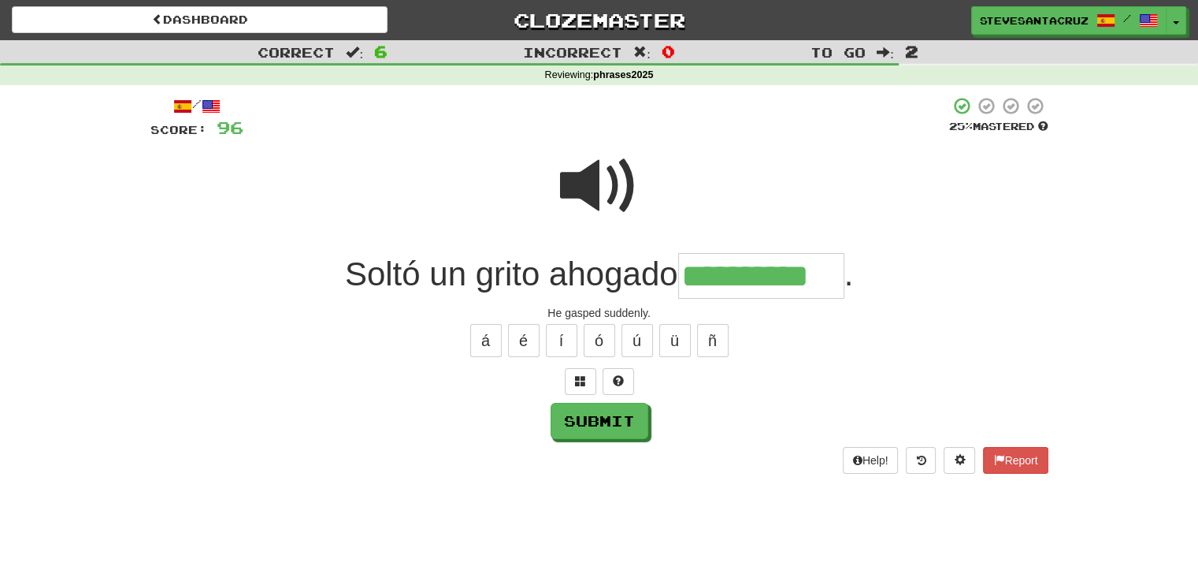
type input "**********"
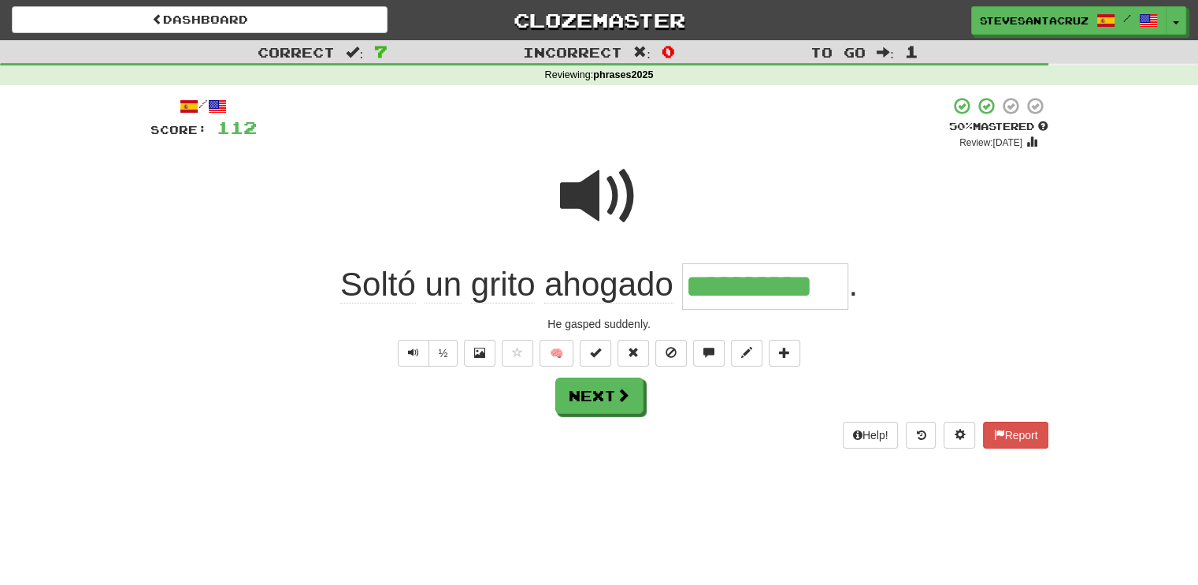
click at [555, 284] on span "ahogado" at bounding box center [608, 285] width 129 height 38
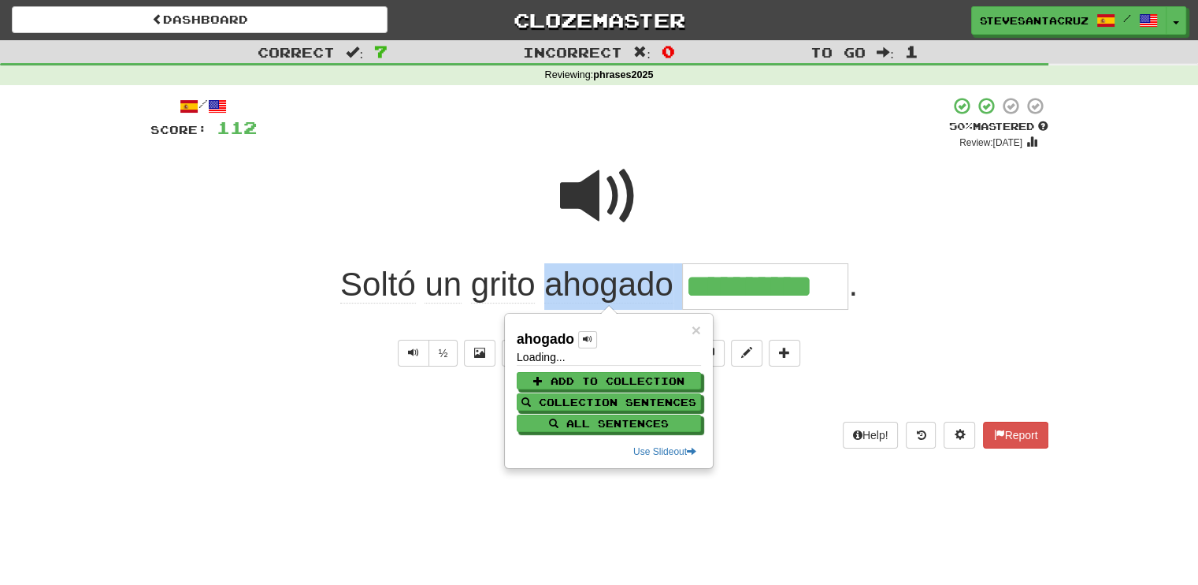
click at [555, 284] on span "ahogado" at bounding box center [608, 285] width 129 height 38
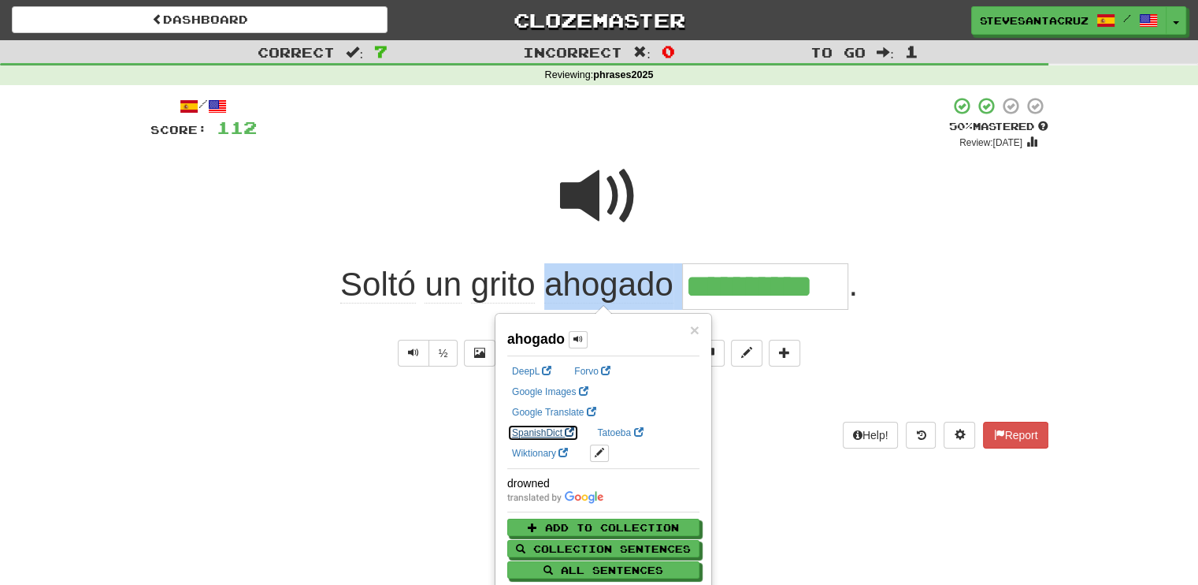
click at [579, 424] on link "SpanishDict" at bounding box center [543, 432] width 72 height 17
click at [293, 232] on div at bounding box center [599, 206] width 898 height 113
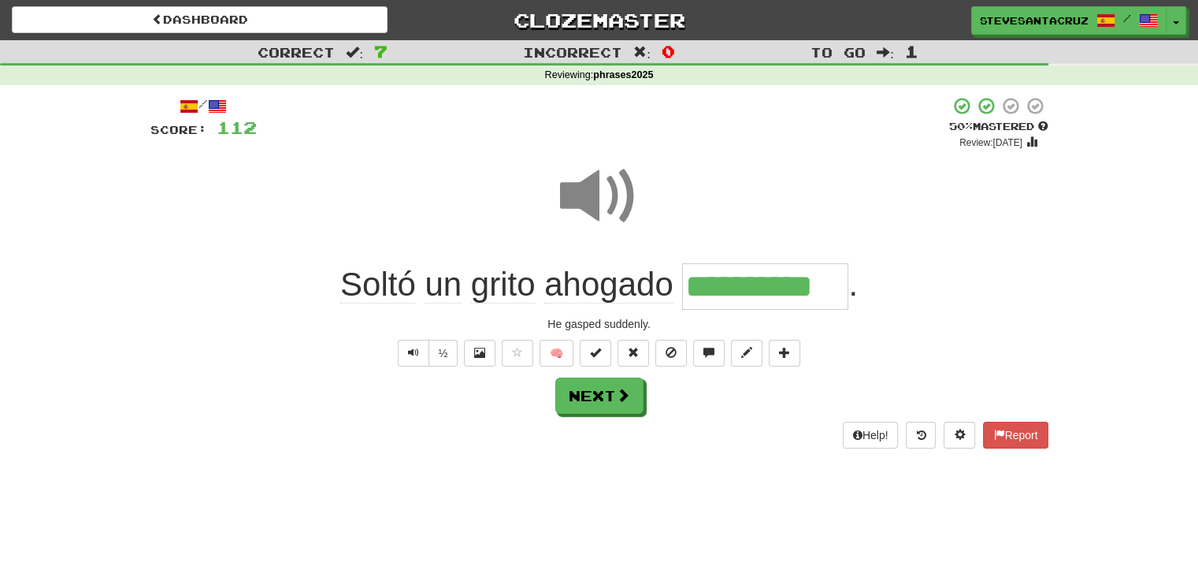
click at [366, 283] on span "Soltó" at bounding box center [378, 285] width 76 height 38
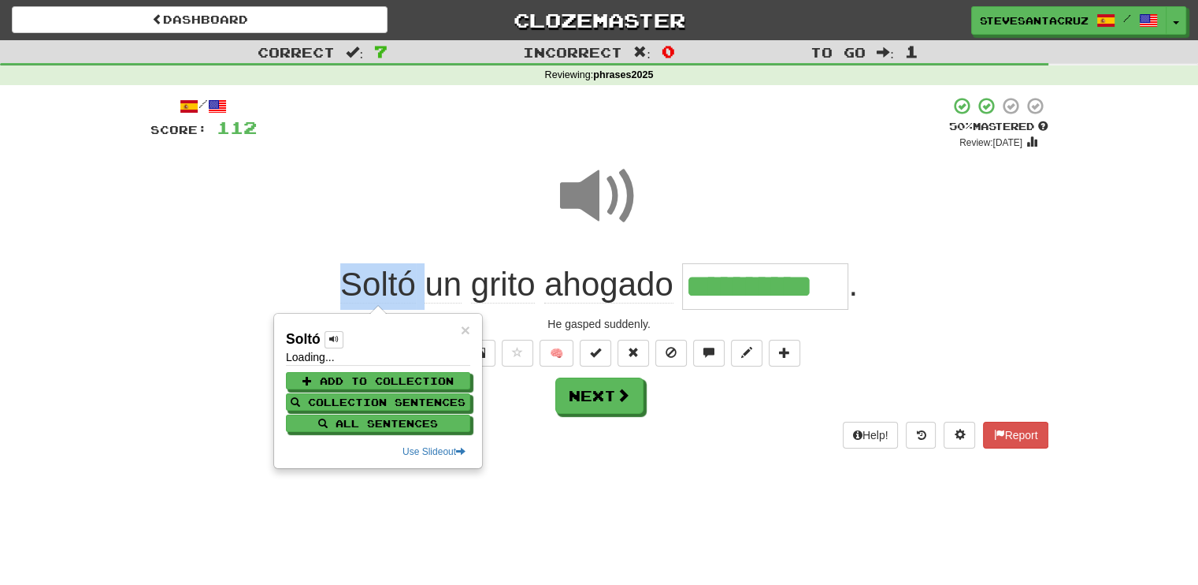
click at [366, 283] on span "Soltó" at bounding box center [378, 285] width 76 height 38
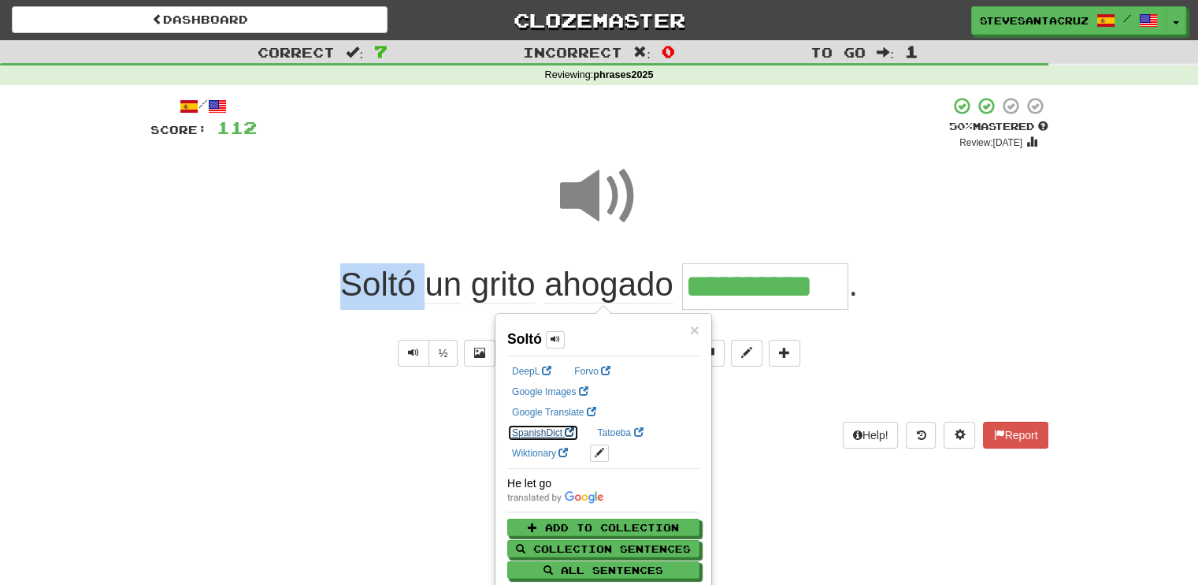
click at [579, 424] on link "SpanishDict" at bounding box center [543, 432] width 72 height 17
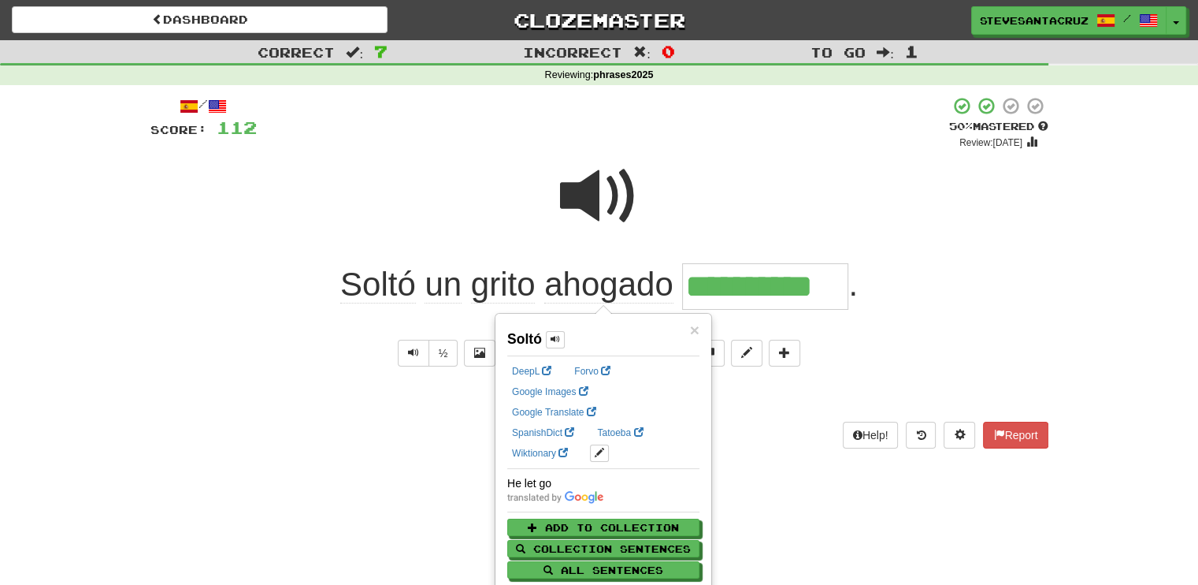
click at [964, 322] on div "He gasped suddenly." at bounding box center [599, 324] width 898 height 16
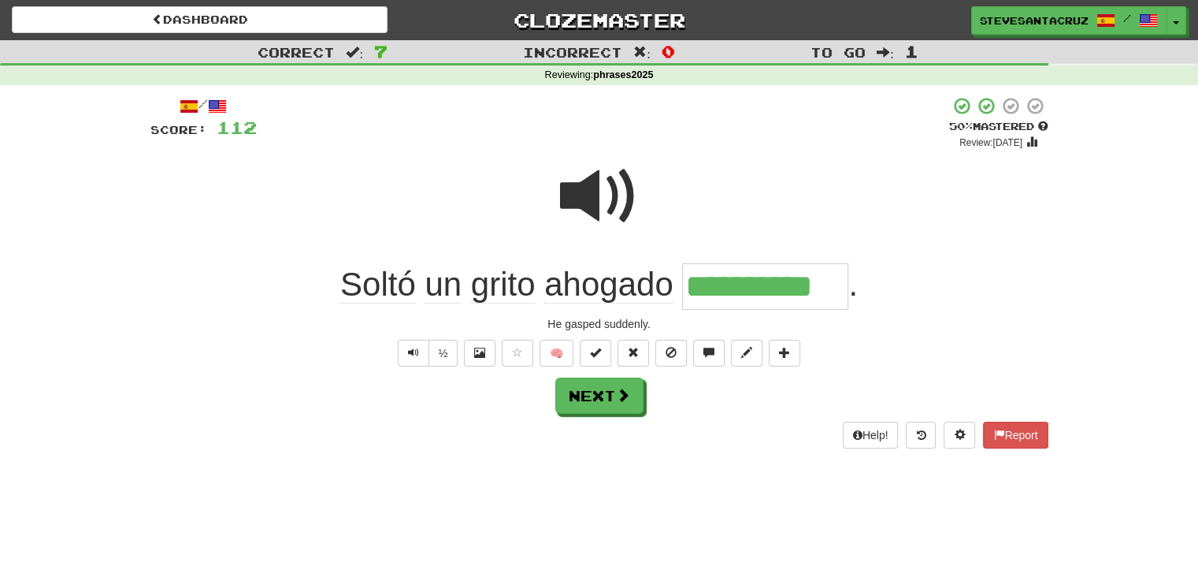
click at [400, 287] on span "Soltó" at bounding box center [378, 285] width 76 height 38
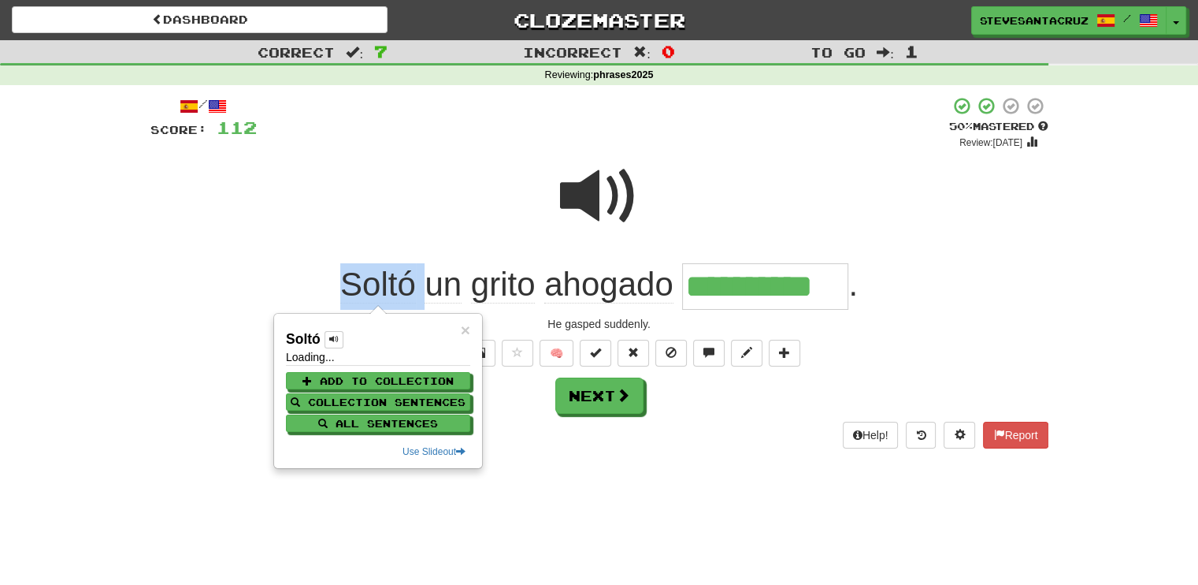
click at [400, 287] on span "Soltó" at bounding box center [378, 285] width 76 height 38
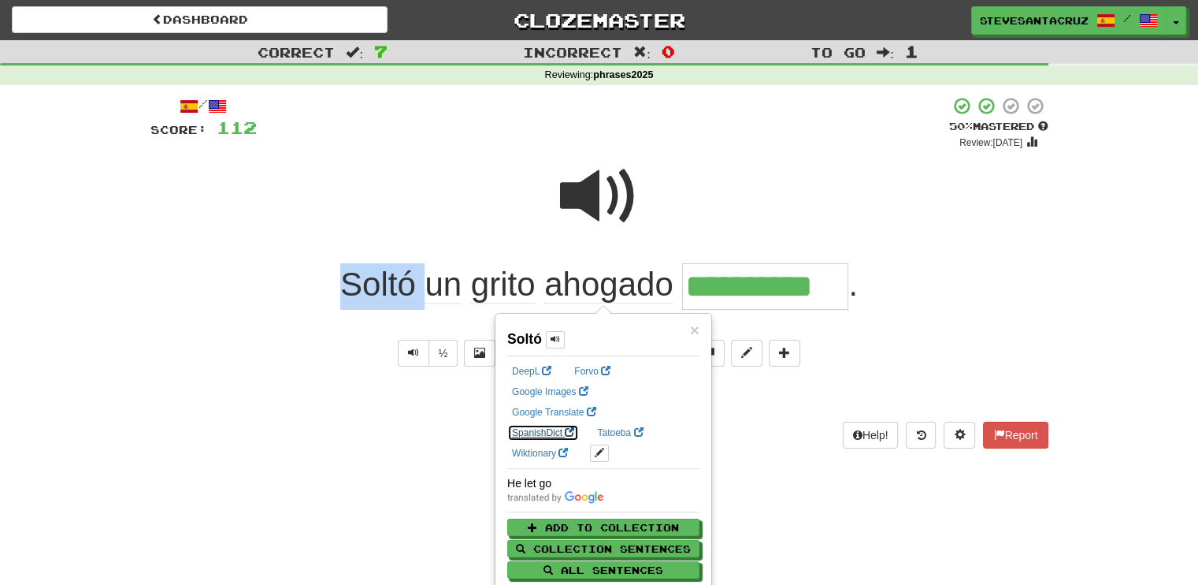
click at [579, 424] on link "SpanishDict" at bounding box center [543, 432] width 72 height 17
click at [1022, 269] on div "**********" at bounding box center [599, 286] width 898 height 46
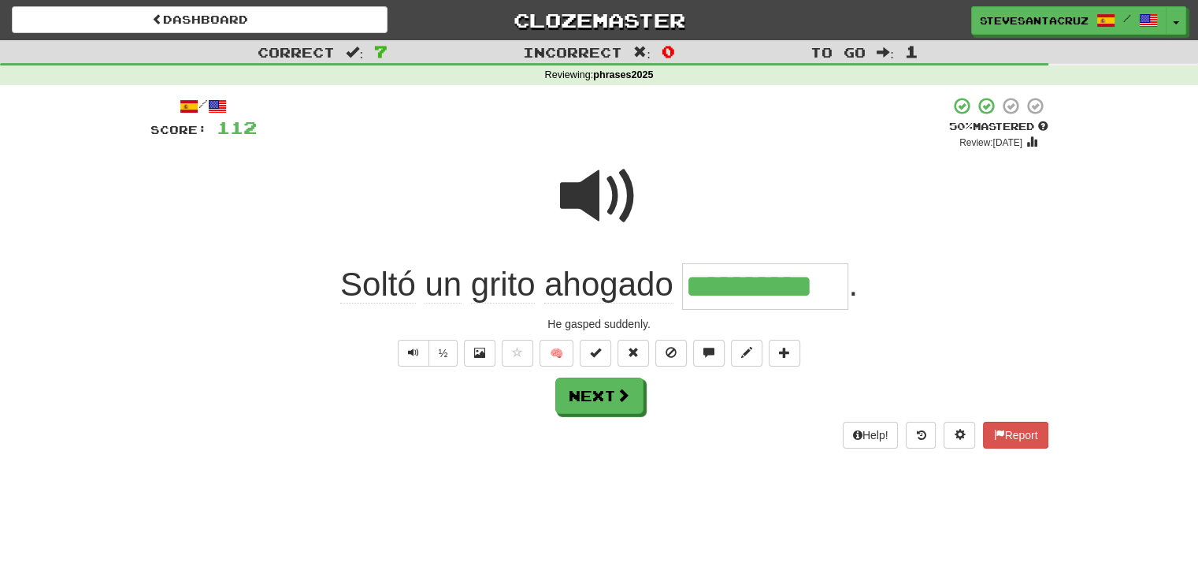
click at [602, 207] on span at bounding box center [599, 196] width 79 height 79
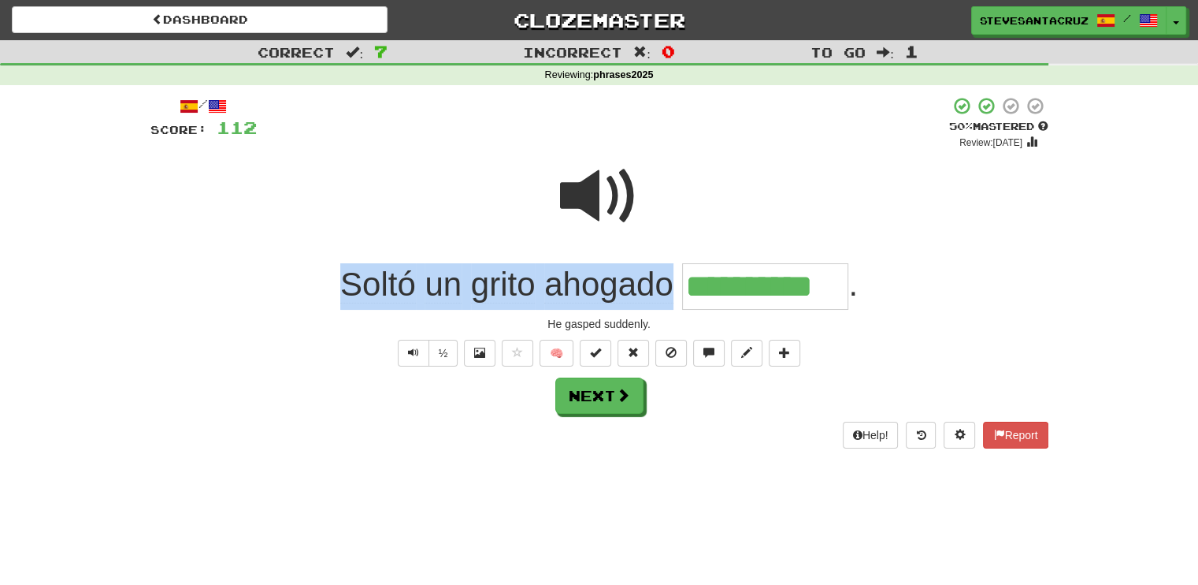
drag, startPoint x: 334, startPoint y: 294, endPoint x: 669, endPoint y: 289, distance: 334.9
click at [669, 289] on div "**********" at bounding box center [599, 286] width 898 height 46
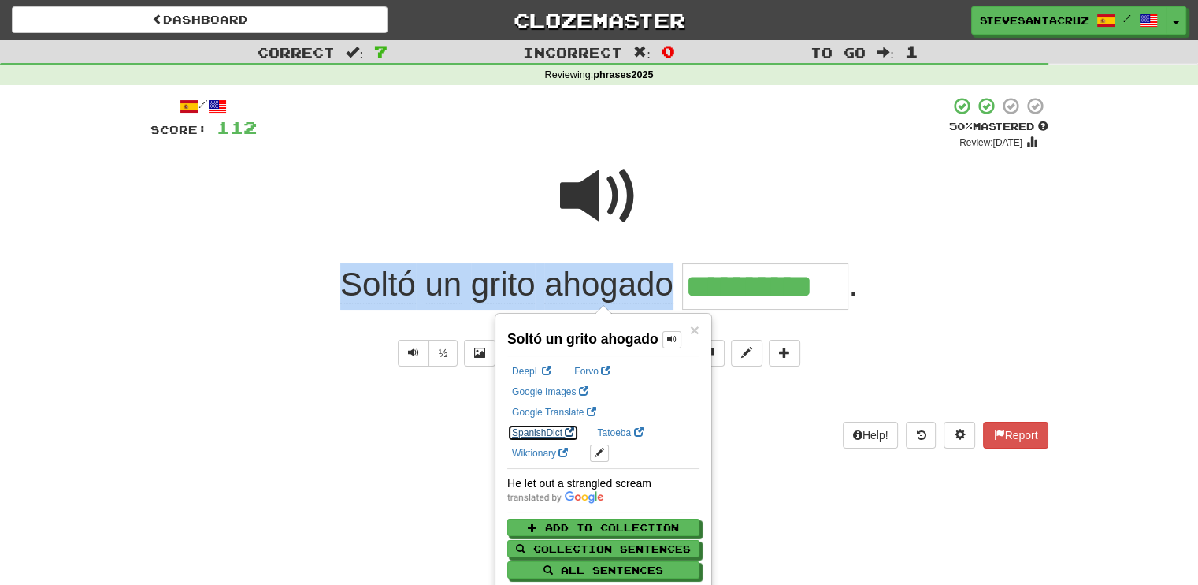
drag, startPoint x: 645, startPoint y: 273, endPoint x: 627, endPoint y: 410, distance: 137.5
click at [579, 424] on link "SpanishDict" at bounding box center [543, 432] width 72 height 17
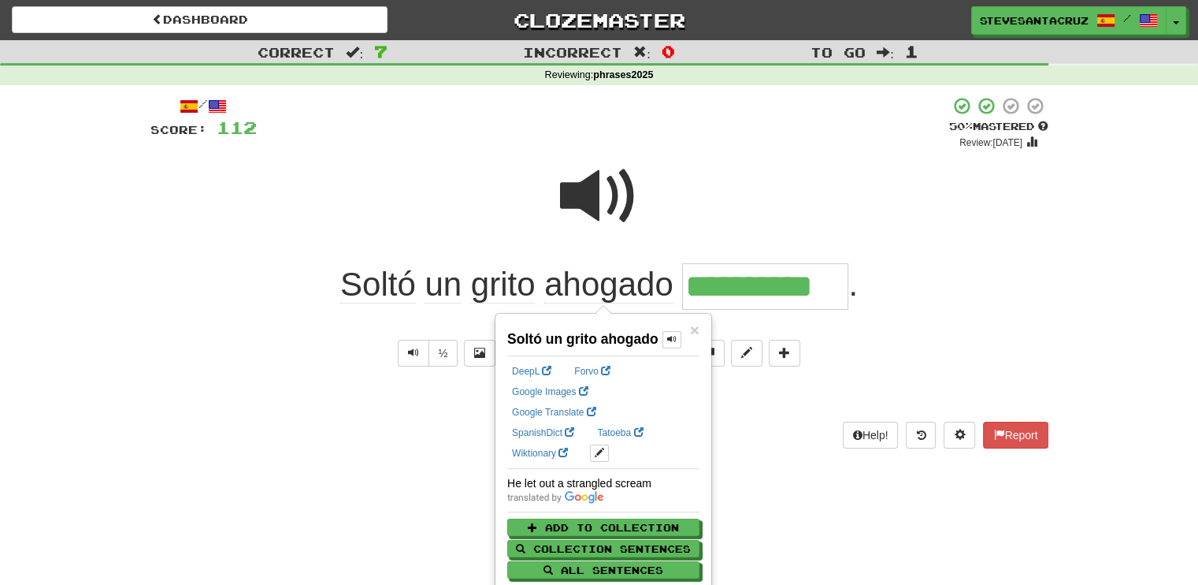
click at [959, 269] on div "**********" at bounding box center [599, 286] width 898 height 46
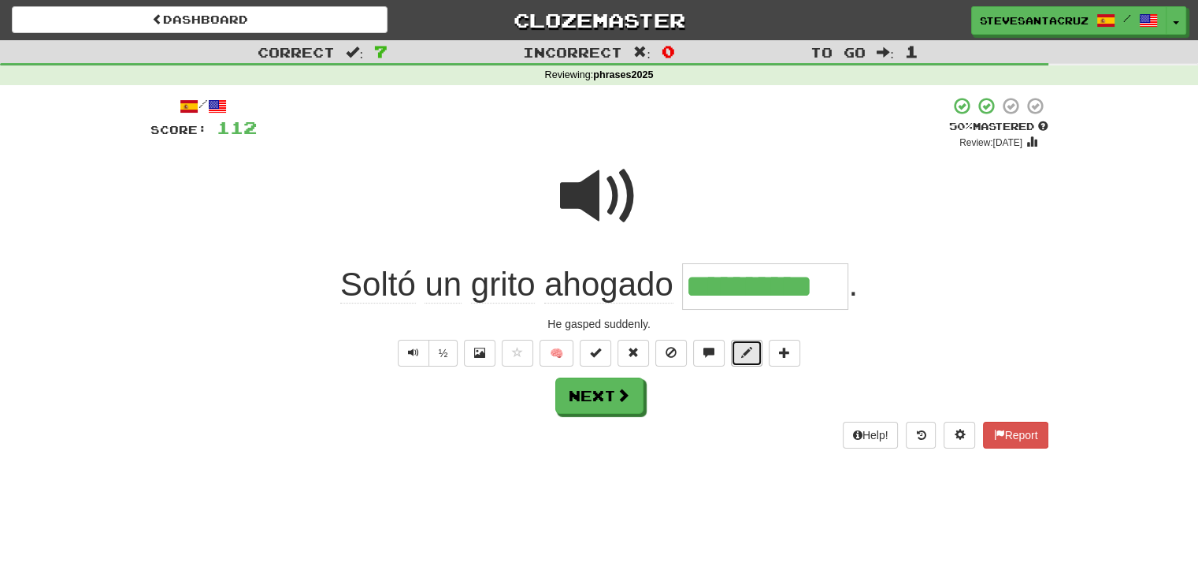
click at [745, 349] on span at bounding box center [746, 352] width 11 height 11
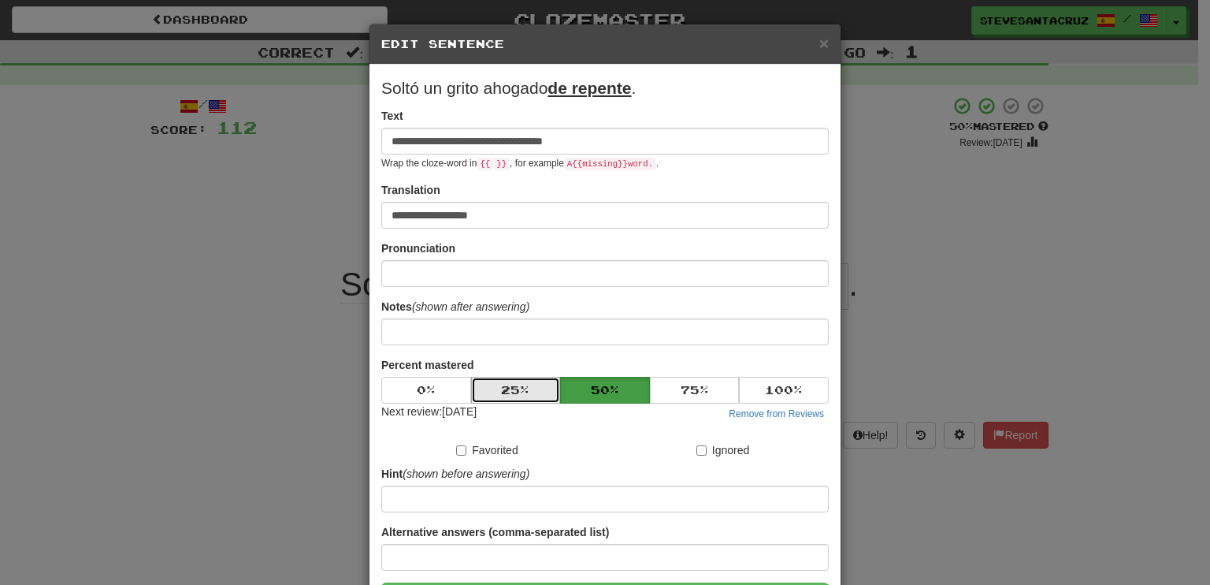
click at [517, 392] on button "25 %" at bounding box center [516, 390] width 90 height 27
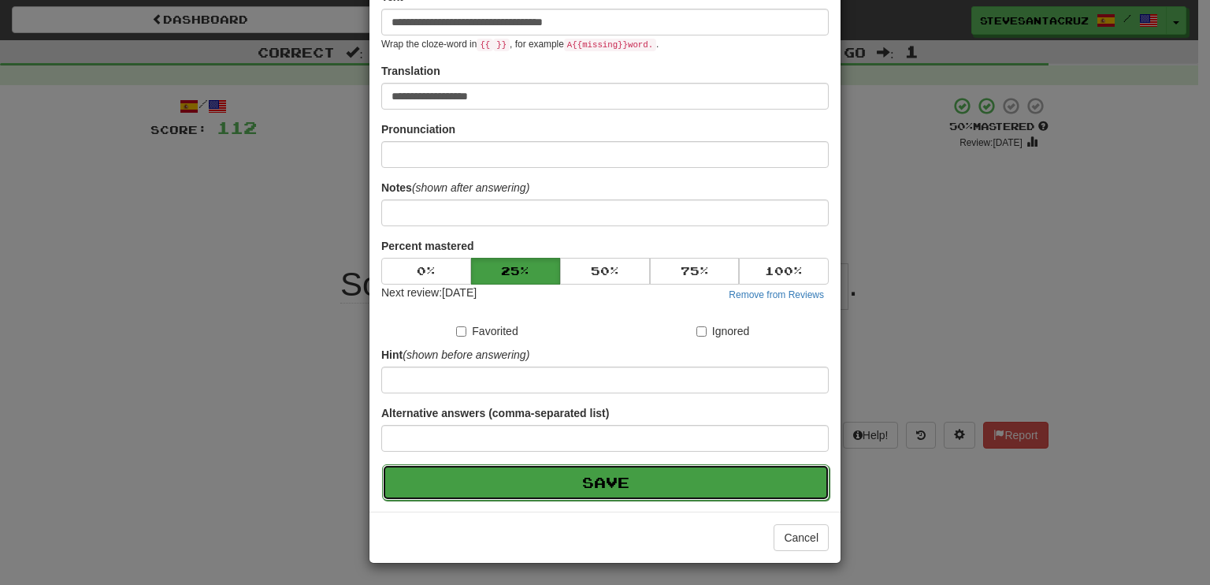
click at [570, 471] on button "Save" at bounding box center [606, 482] width 448 height 36
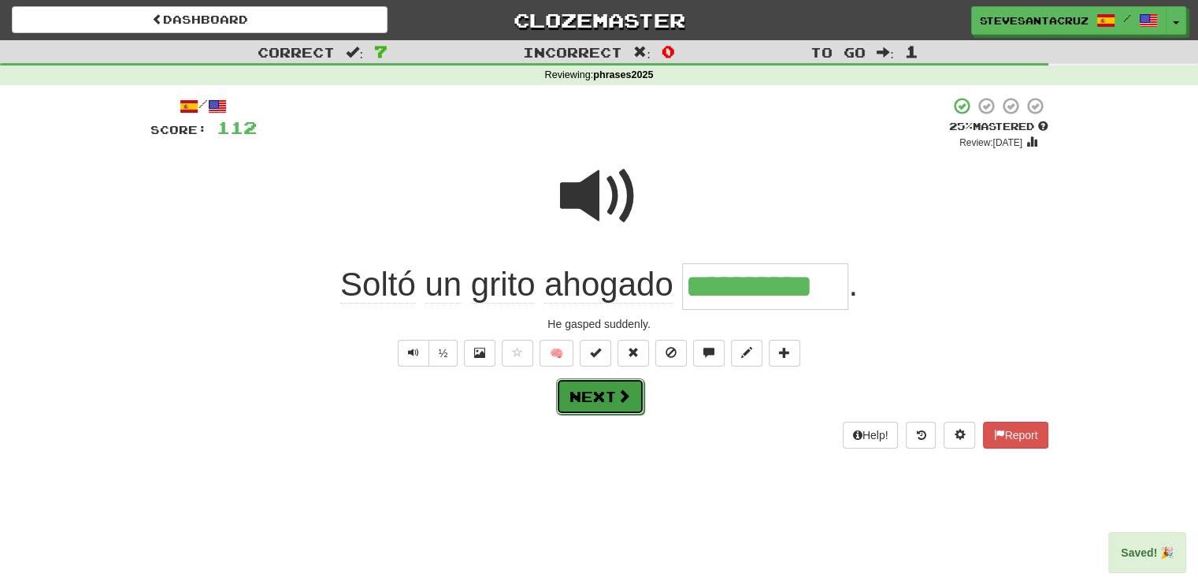
click at [624, 396] on span at bounding box center [624, 395] width 14 height 14
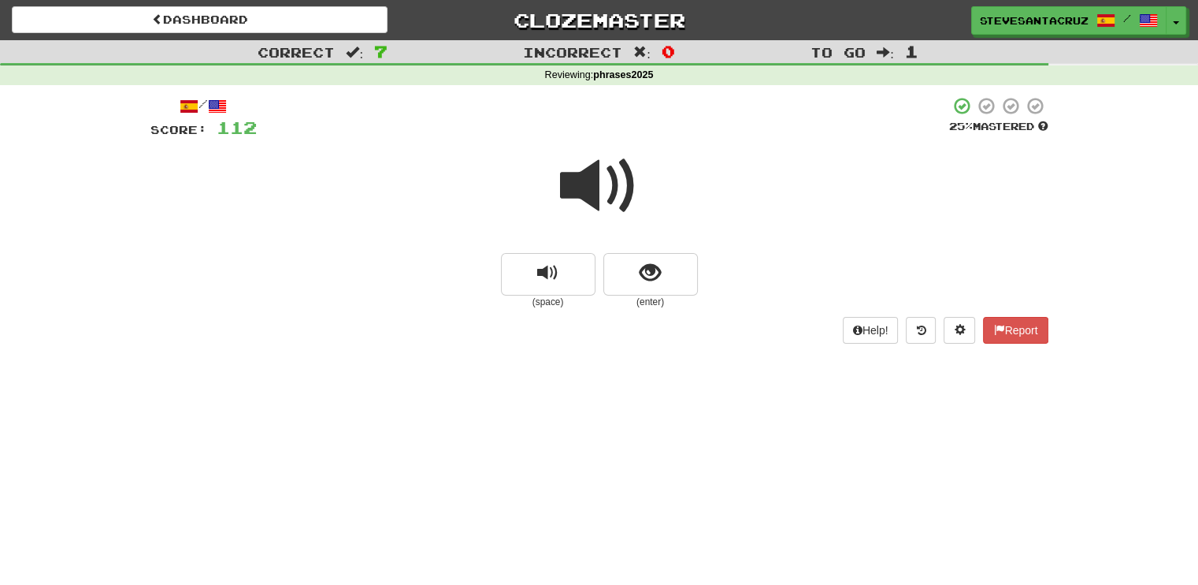
click at [599, 191] on span at bounding box center [599, 186] width 79 height 79
click at [599, 187] on span at bounding box center [599, 186] width 79 height 79
click at [599, 184] on span at bounding box center [599, 186] width 79 height 79
click at [585, 179] on span at bounding box center [599, 186] width 79 height 79
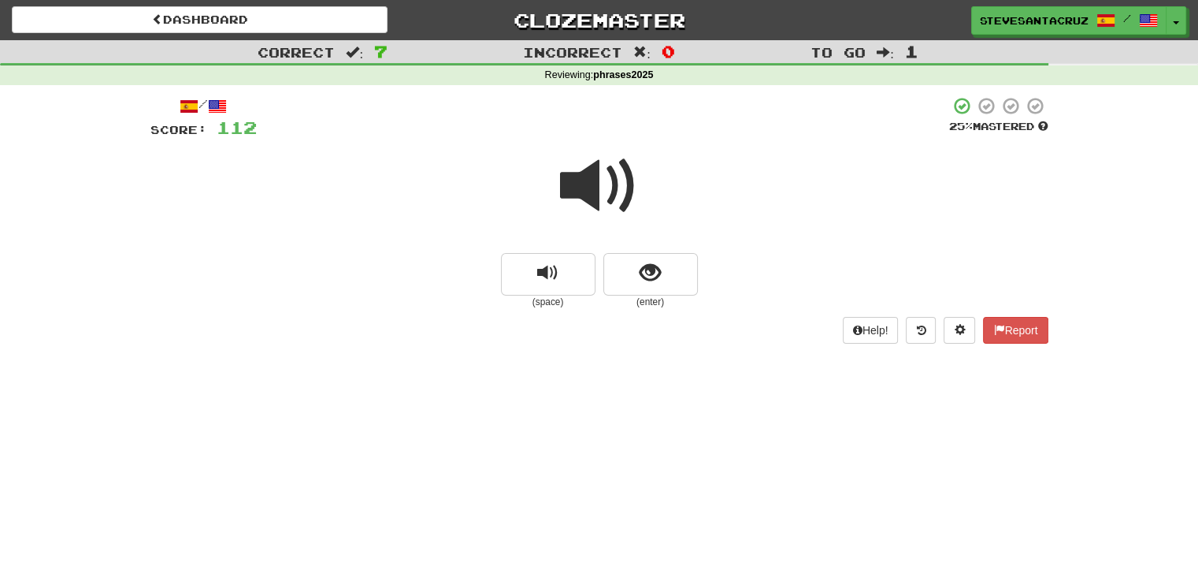
click at [586, 179] on span at bounding box center [599, 186] width 79 height 79
click at [630, 282] on button "show sentence" at bounding box center [651, 274] width 95 height 43
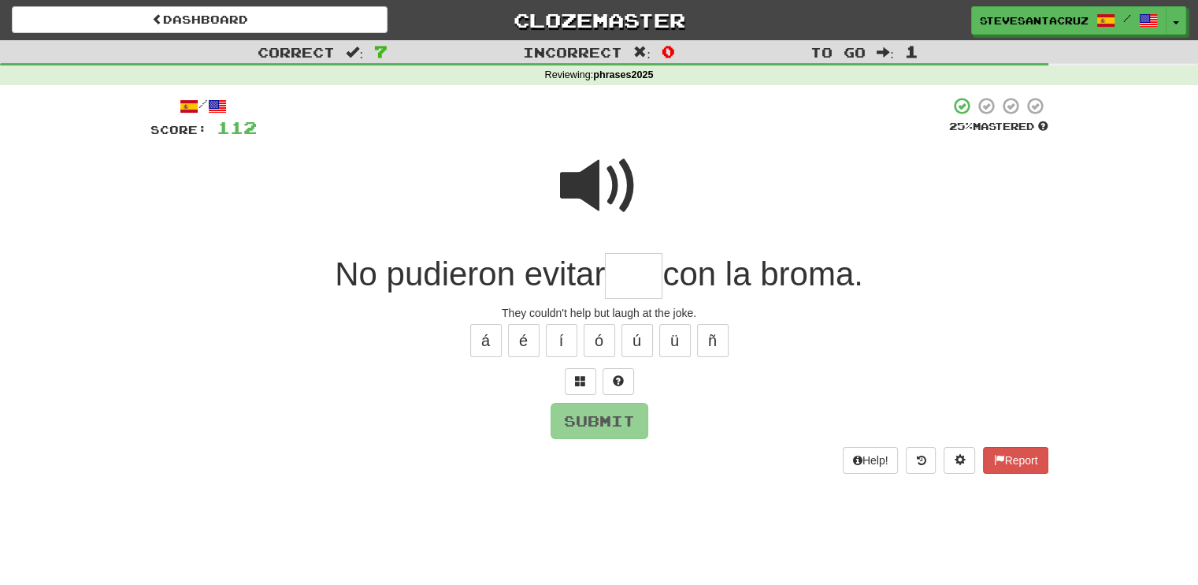
click at [608, 268] on input "text" at bounding box center [634, 276] width 58 height 46
type input "****"
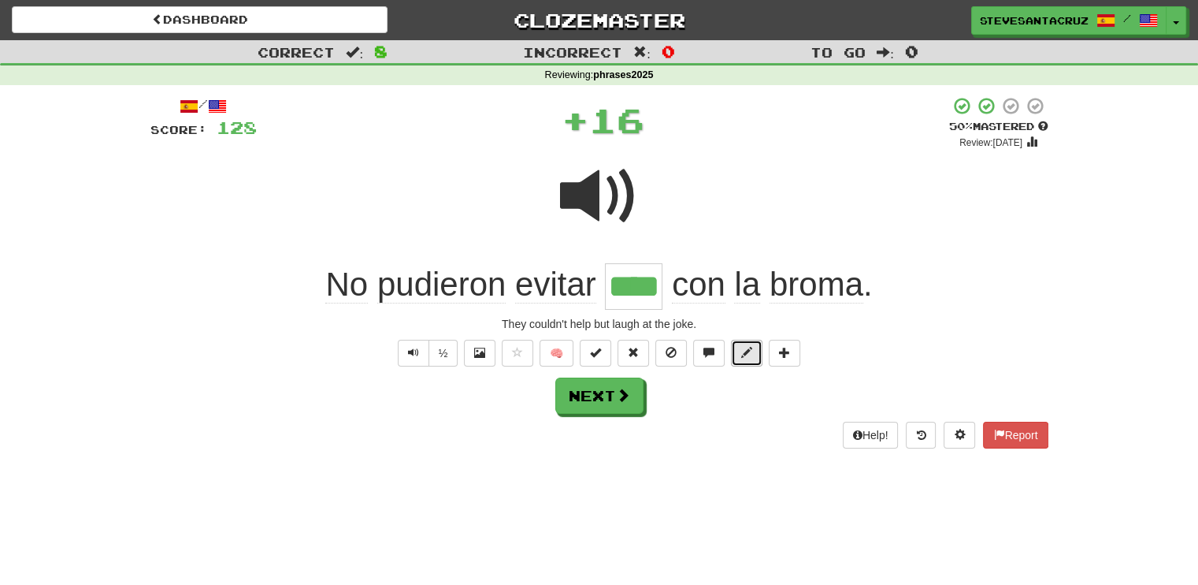
click at [749, 351] on span at bounding box center [746, 352] width 11 height 11
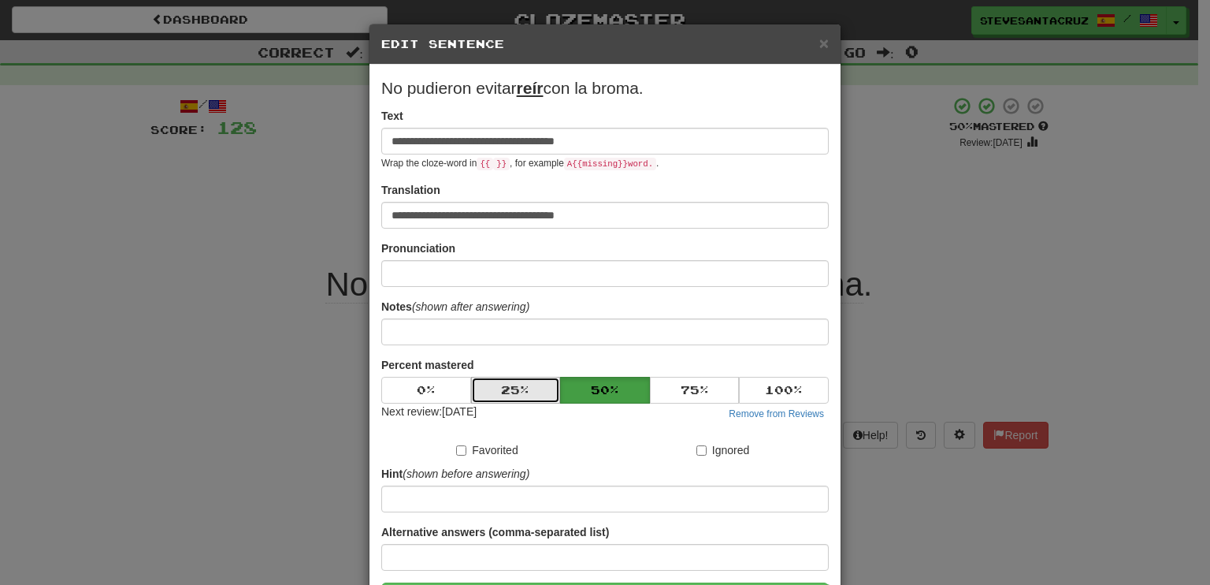
click at [515, 390] on button "25 %" at bounding box center [516, 390] width 90 height 27
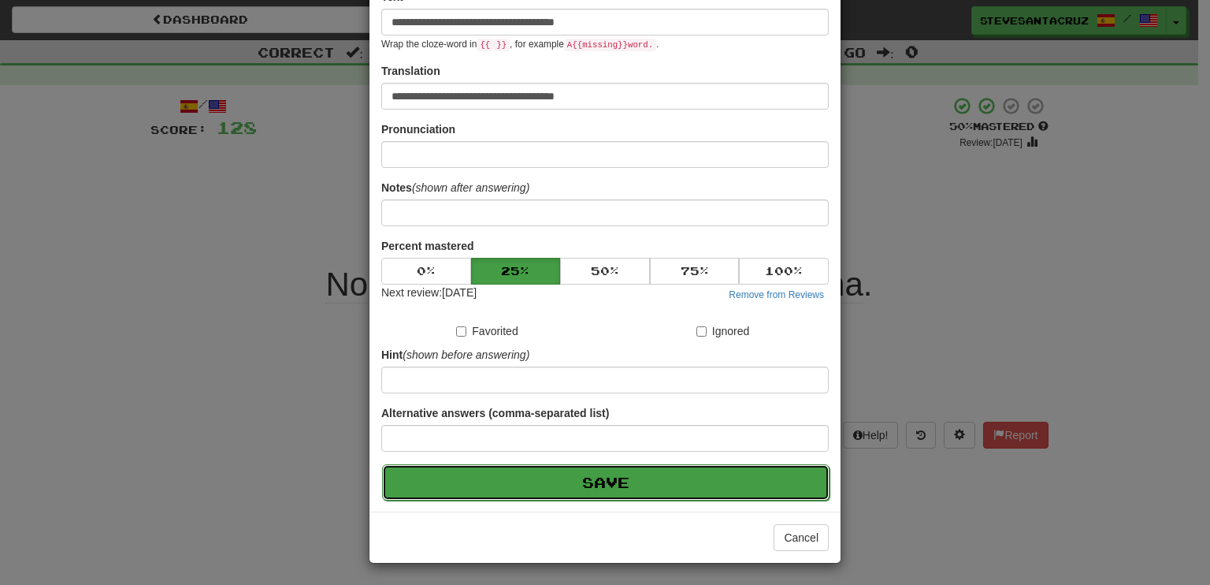
click at [582, 477] on button "Save" at bounding box center [606, 482] width 448 height 36
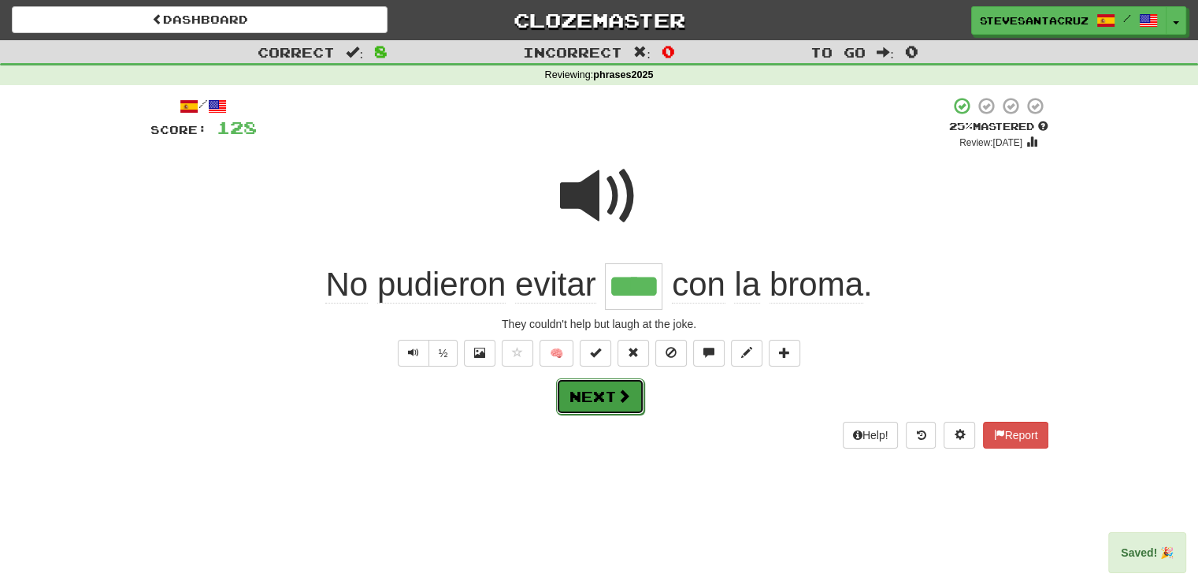
click at [598, 398] on button "Next" at bounding box center [600, 396] width 88 height 36
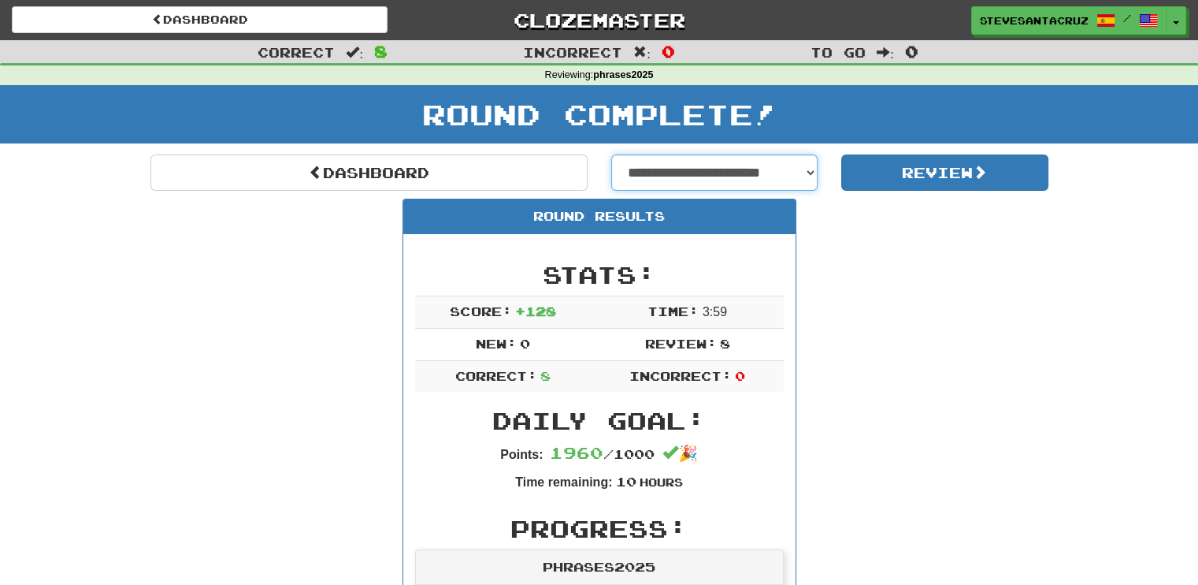
click at [806, 170] on select "**********" at bounding box center [714, 172] width 207 height 36
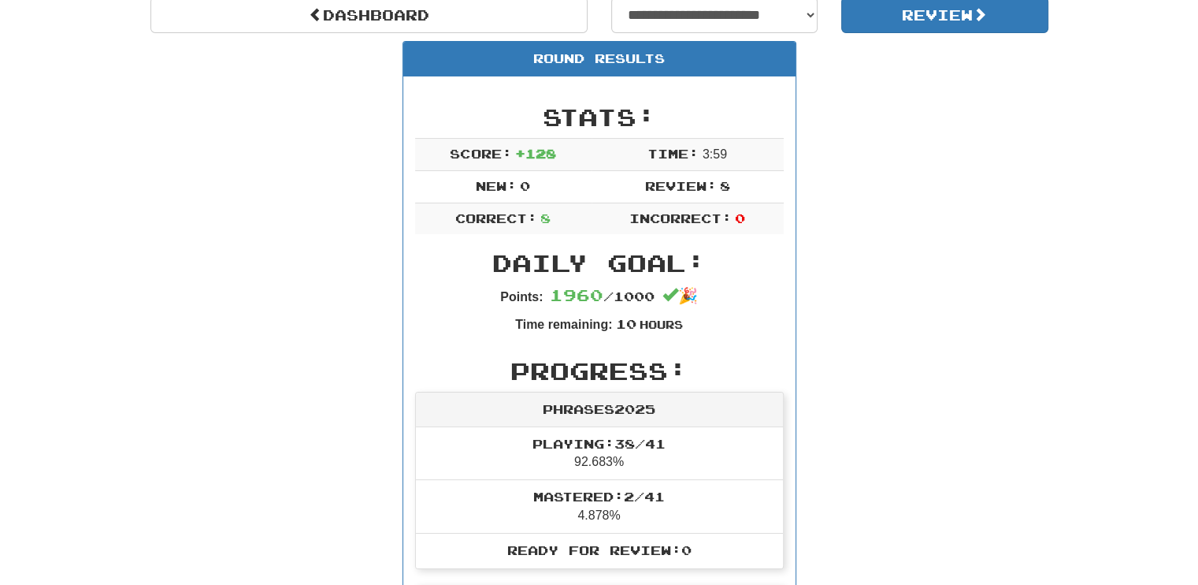
scroll to position [0, 0]
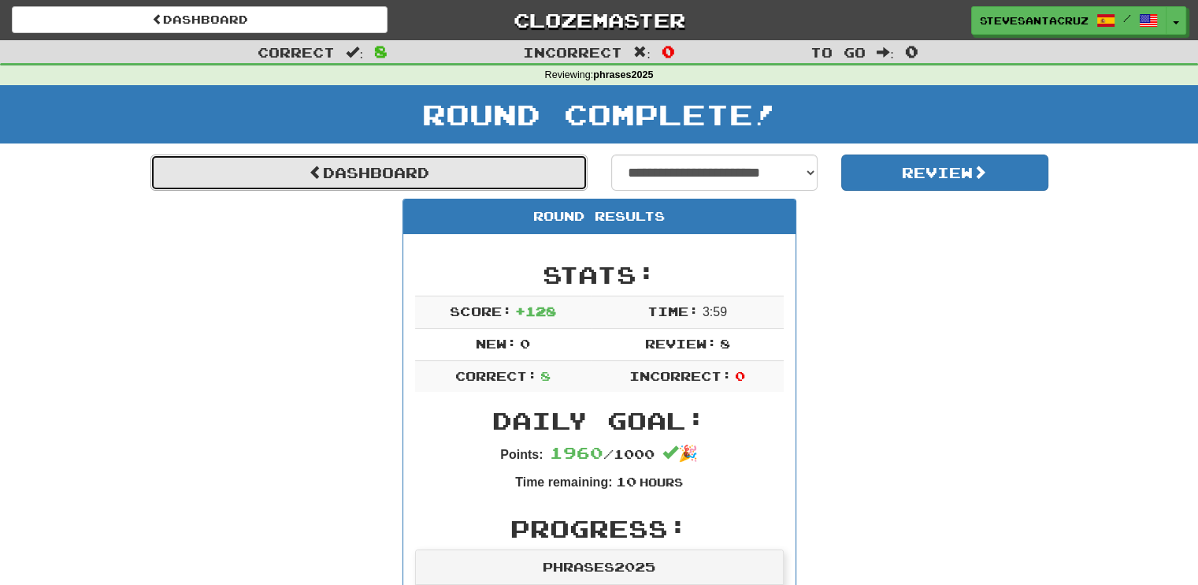
click at [299, 166] on link "Dashboard" at bounding box center [368, 172] width 437 height 36
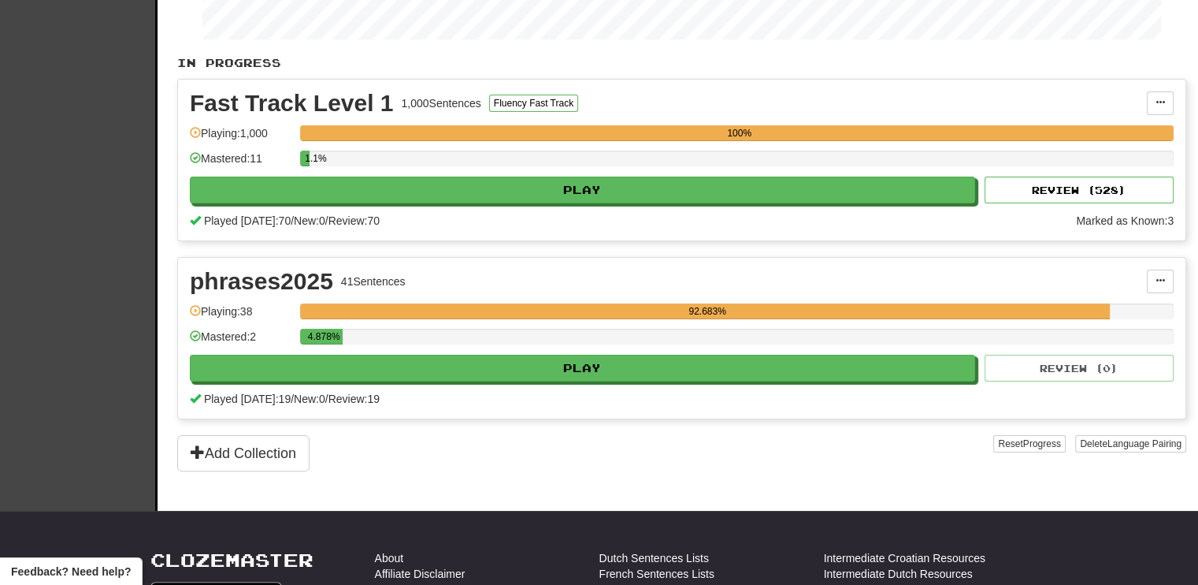
scroll to position [158, 0]
